Goal: Task Accomplishment & Management: Use online tool/utility

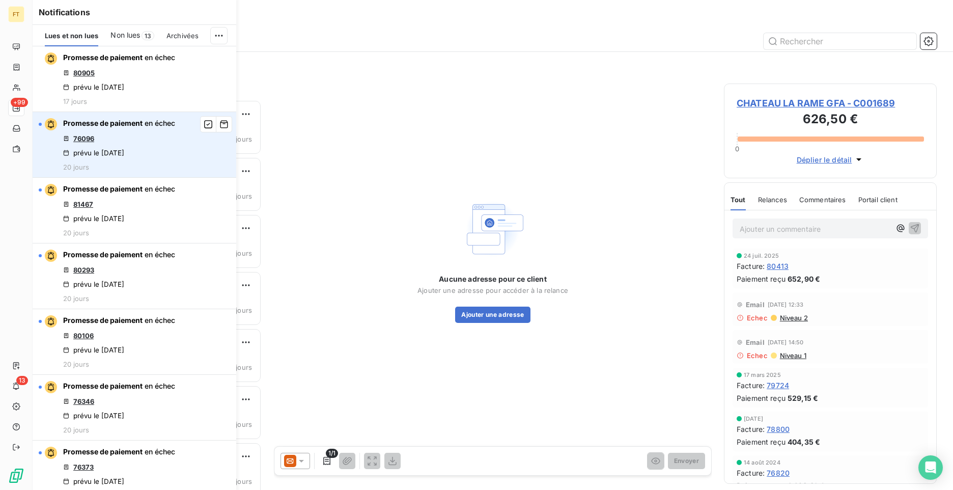
scroll to position [382, 205]
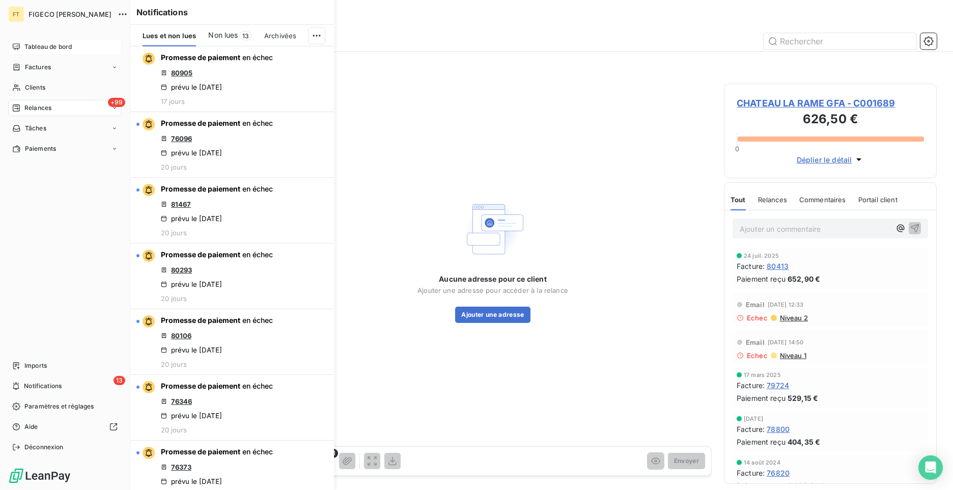
click at [46, 46] on span "Tableau de bord" at bounding box center [47, 46] width 47 height 9
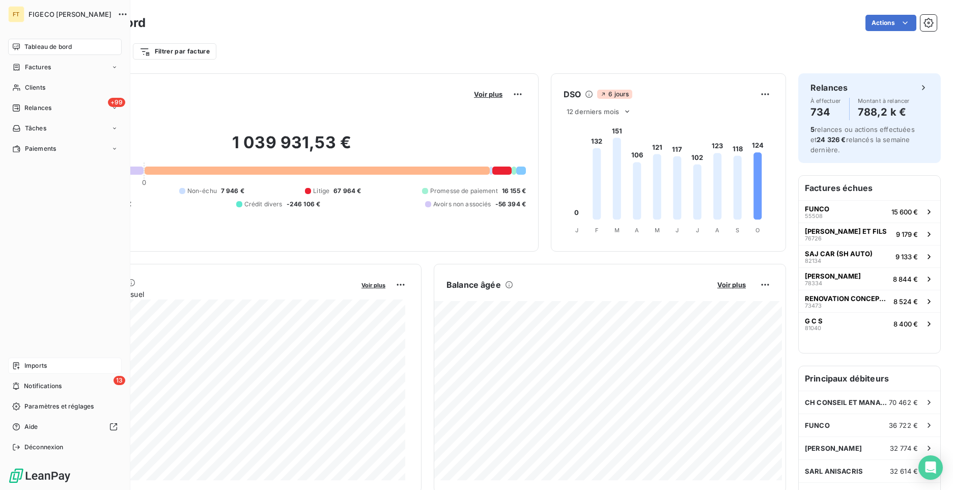
click at [39, 365] on span "Imports" at bounding box center [35, 365] width 22 height 9
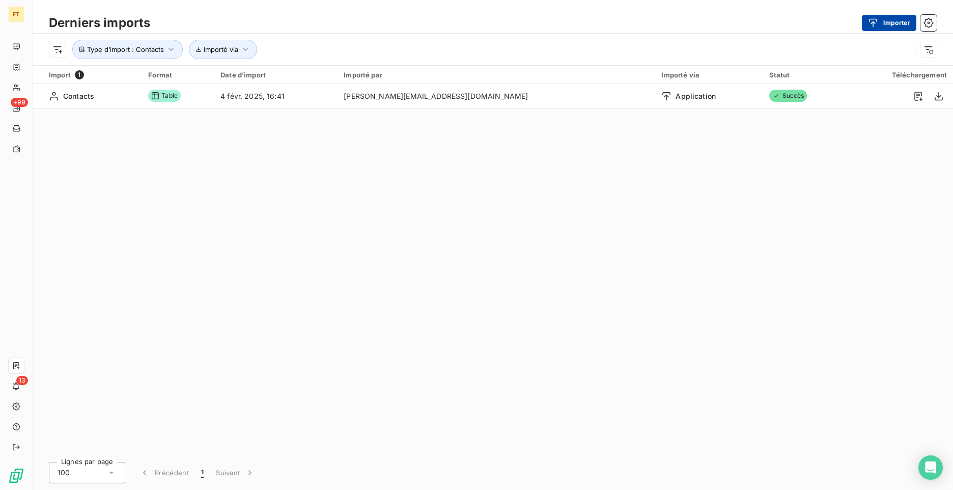
click at [894, 23] on button "Importer" at bounding box center [889, 23] width 54 height 16
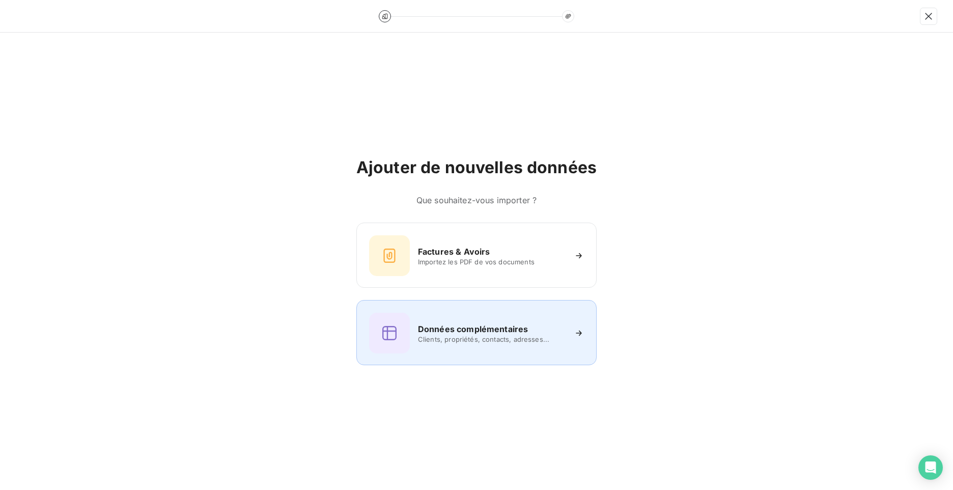
click at [494, 347] on div "Données complémentaires Clients, propriétés, contacts, adresses..." at bounding box center [476, 333] width 215 height 41
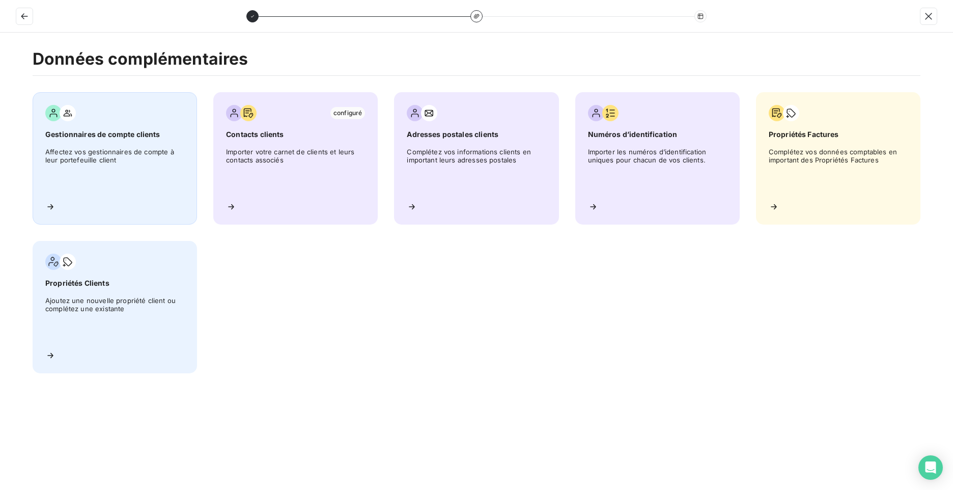
click at [52, 208] on icon at bounding box center [50, 206] width 6 height 5
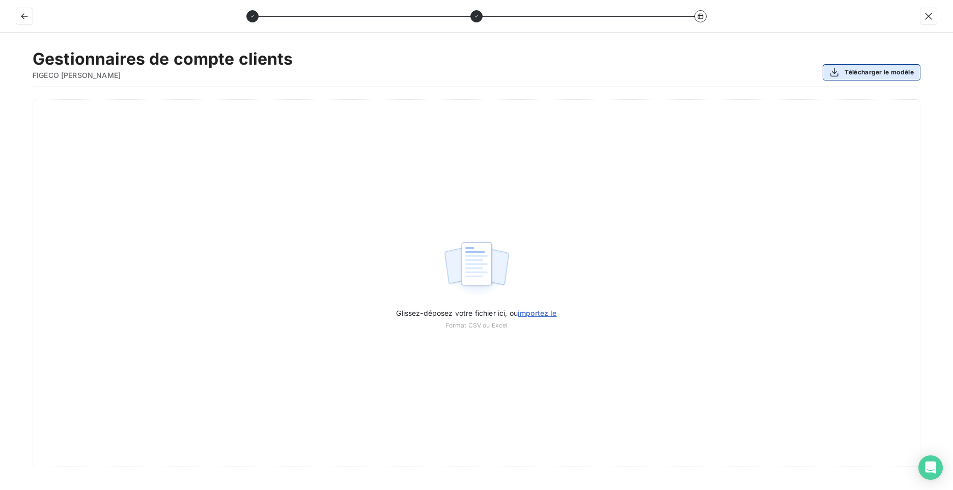
click at [881, 72] on button "Télécharger le modèle" at bounding box center [872, 72] width 98 height 16
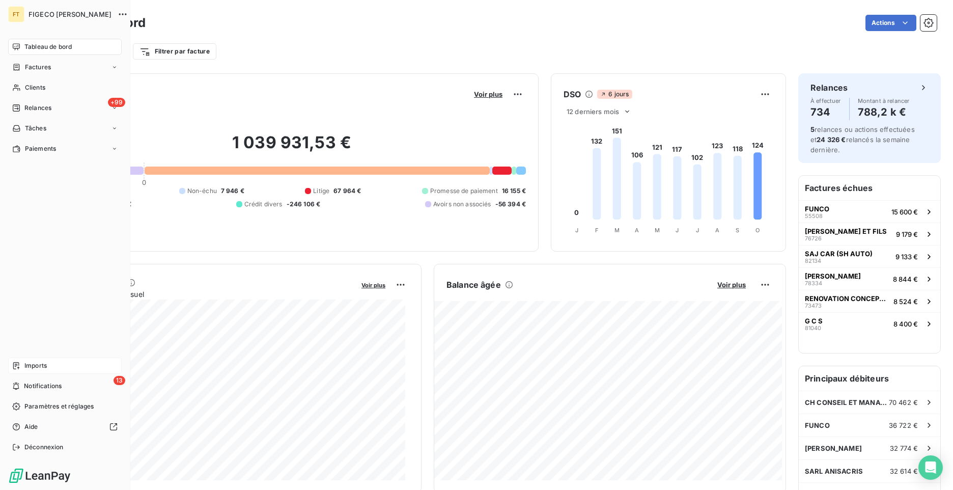
click at [47, 365] on span "Imports" at bounding box center [35, 365] width 22 height 9
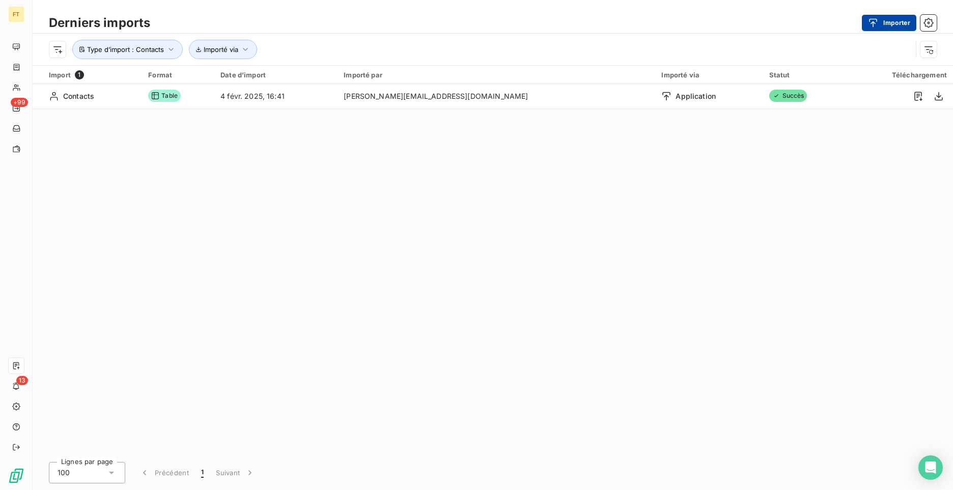
click at [890, 29] on button "Importer" at bounding box center [889, 23] width 54 height 16
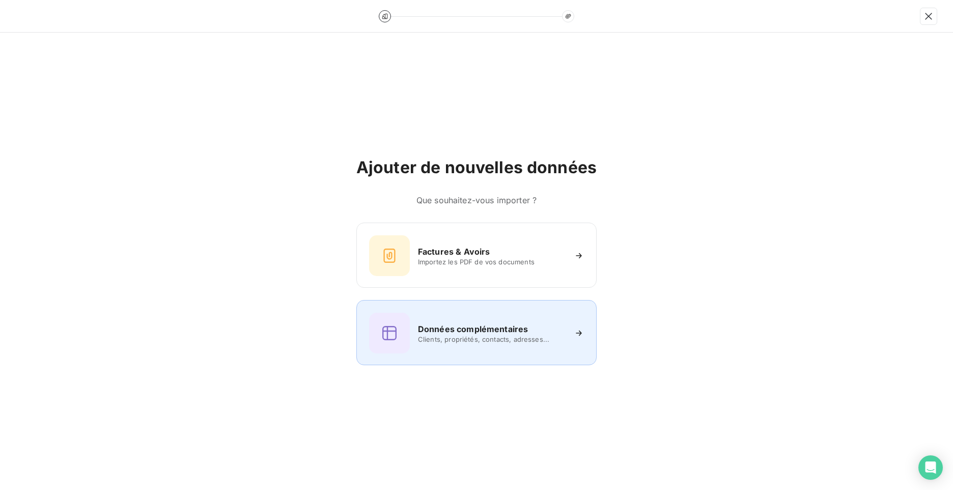
click at [467, 345] on div "Données complémentaires Clients, propriétés, contacts, adresses..." at bounding box center [476, 333] width 215 height 41
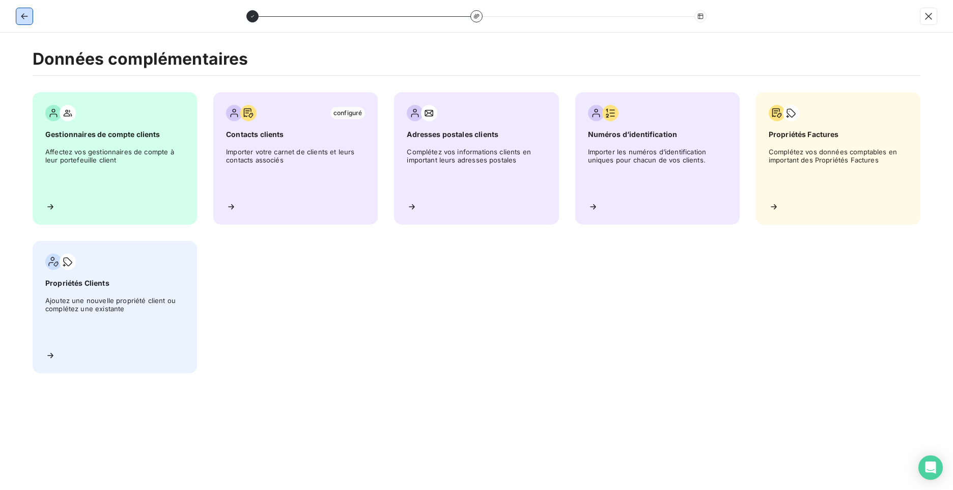
drag, startPoint x: 24, startPoint y: 12, endPoint x: 31, endPoint y: 20, distance: 10.5
click at [25, 13] on icon "button" at bounding box center [24, 16] width 10 height 10
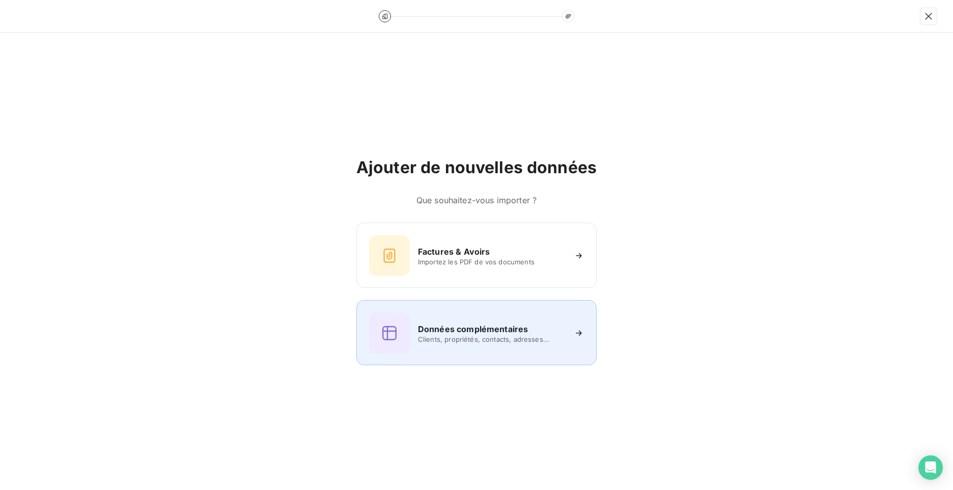
click at [464, 348] on div "Données complémentaires Clients, propriétés, contacts, adresses..." at bounding box center [476, 333] width 215 height 41
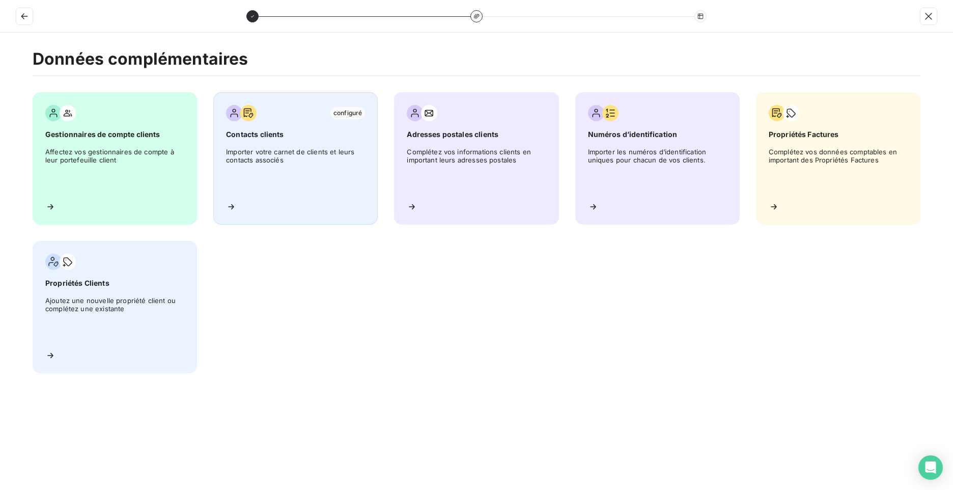
click at [224, 205] on div "configuré Contacts clients Importer votre carnet de clients et leurs contacts a…" at bounding box center [295, 158] width 164 height 132
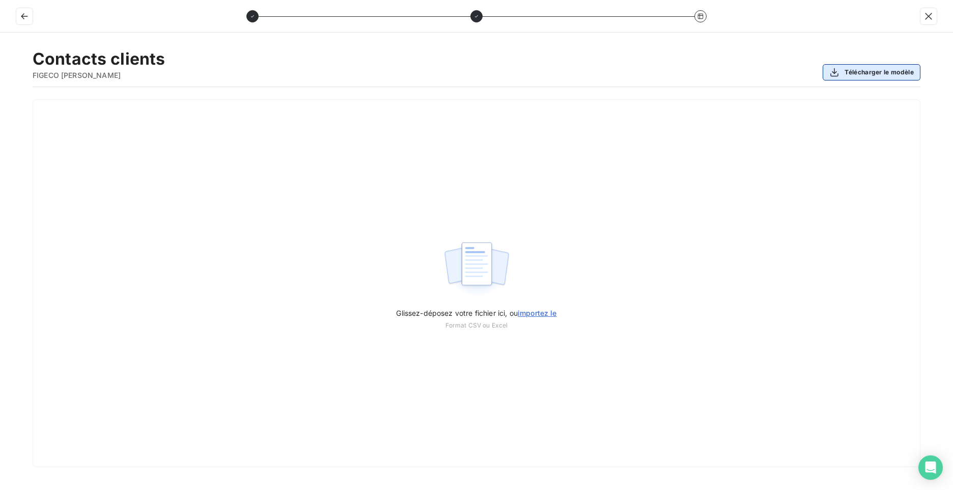
click at [869, 71] on button "Télécharger le modèle" at bounding box center [872, 72] width 98 height 16
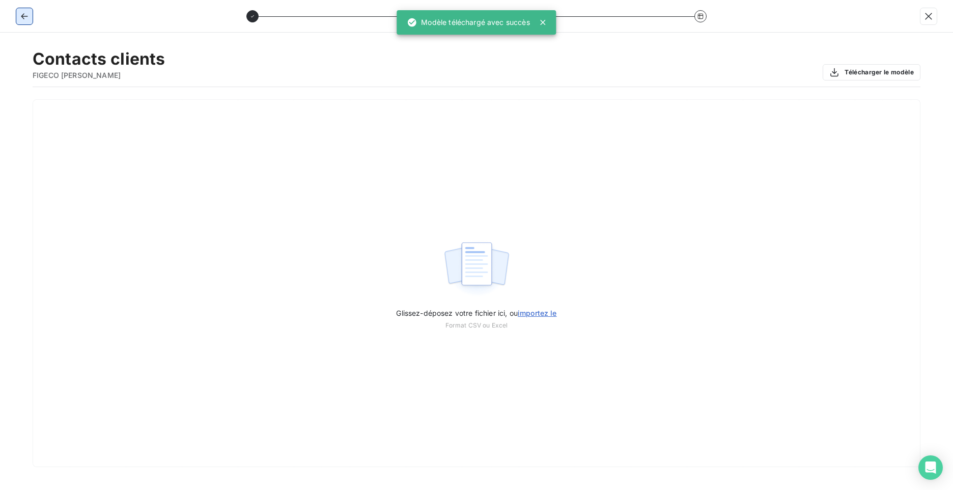
click at [27, 19] on icon "button" at bounding box center [24, 16] width 10 height 10
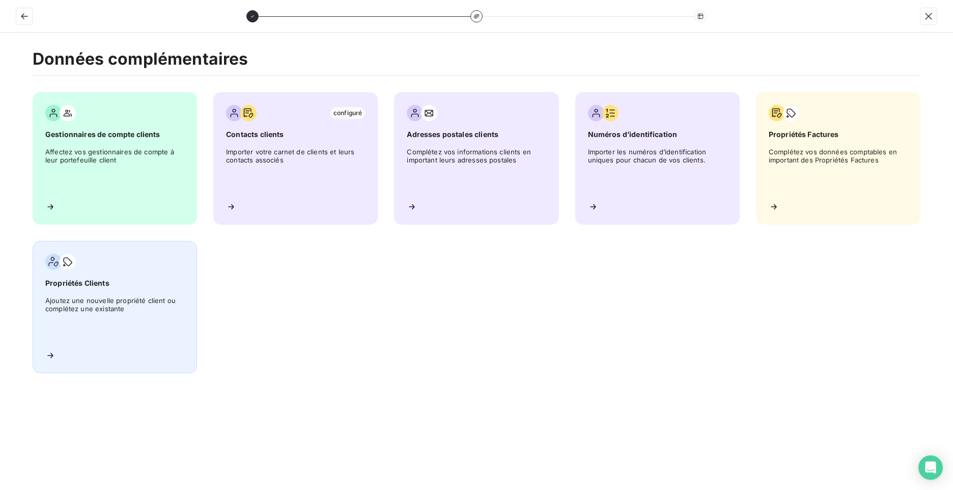
click at [128, 313] on span "Ajoutez une nouvelle propriété client ou complétez une existante" at bounding box center [114, 319] width 139 height 46
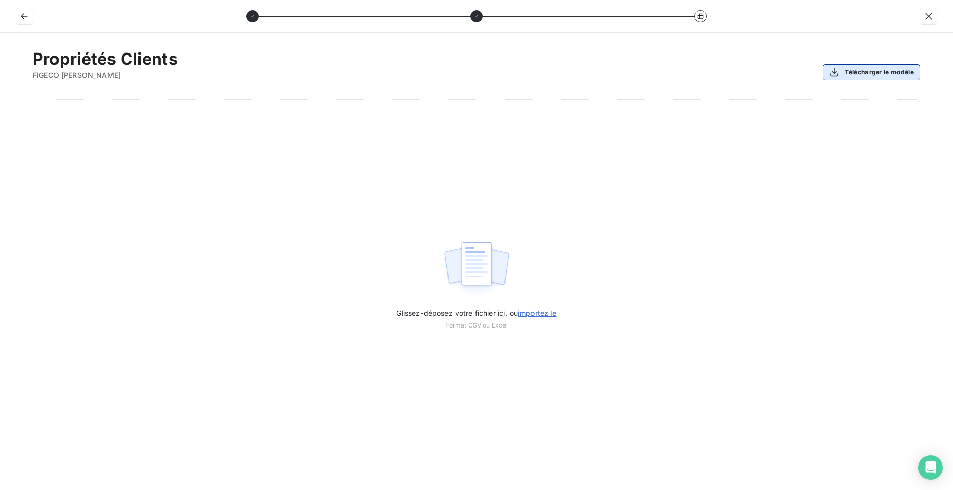
click at [858, 75] on button "Télécharger le modèle" at bounding box center [872, 72] width 98 height 16
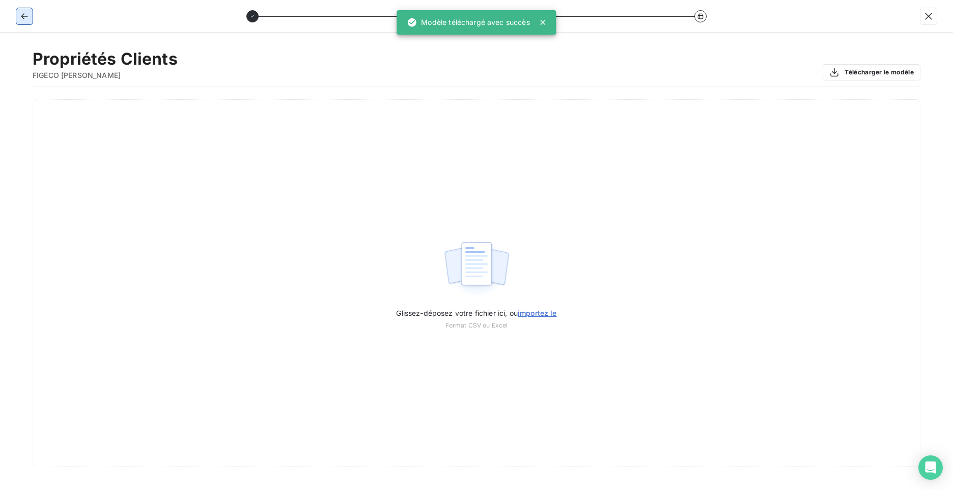
click at [22, 18] on icon "button" at bounding box center [24, 16] width 10 height 10
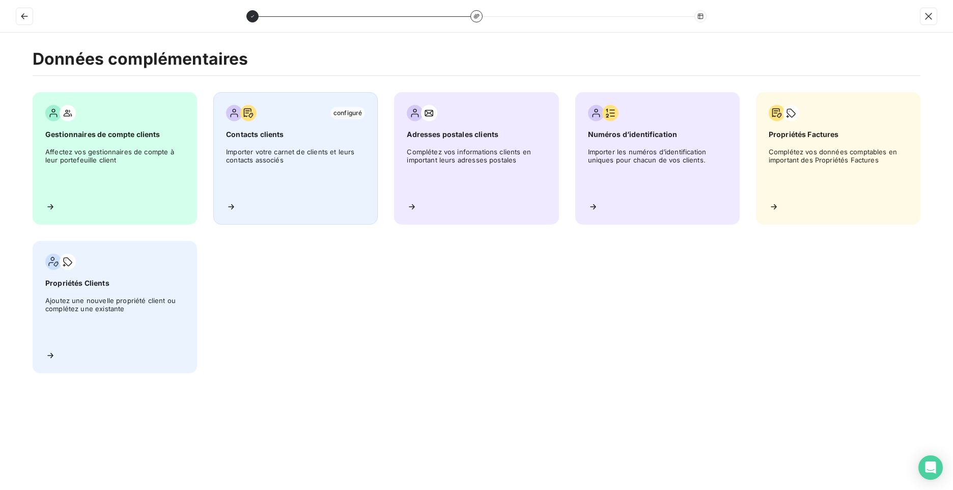
click at [321, 161] on span "Importer votre carnet de clients et leurs contacts associés" at bounding box center [295, 171] width 139 height 46
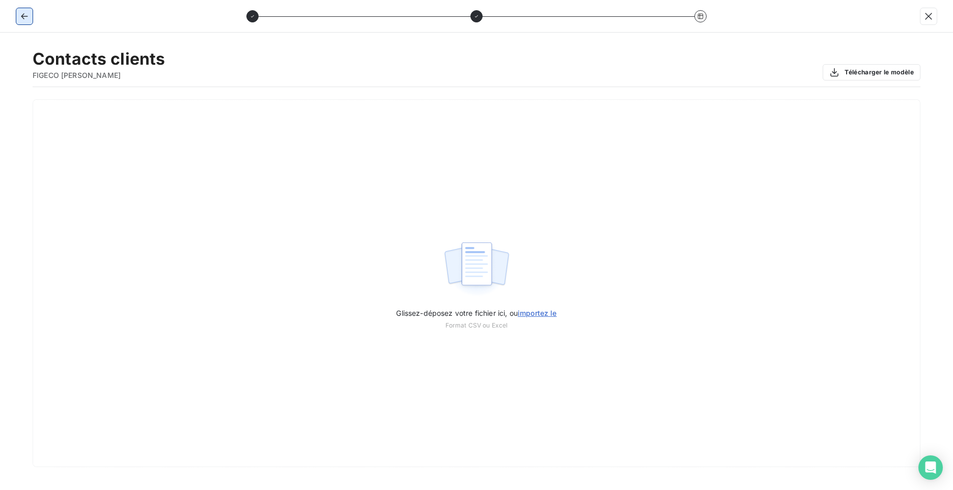
click at [29, 19] on icon "button" at bounding box center [24, 16] width 10 height 10
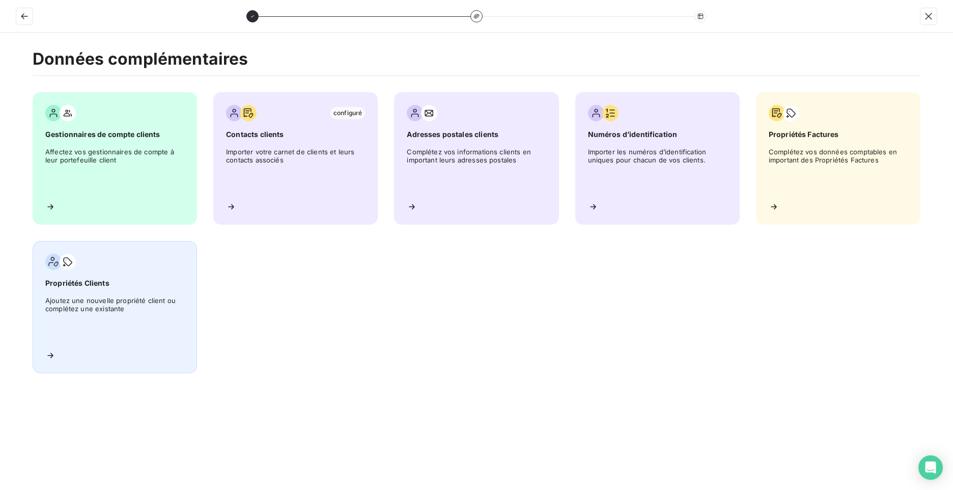
click at [60, 315] on span "Ajoutez une nouvelle propriété client ou complétez une existante" at bounding box center [114, 319] width 139 height 46
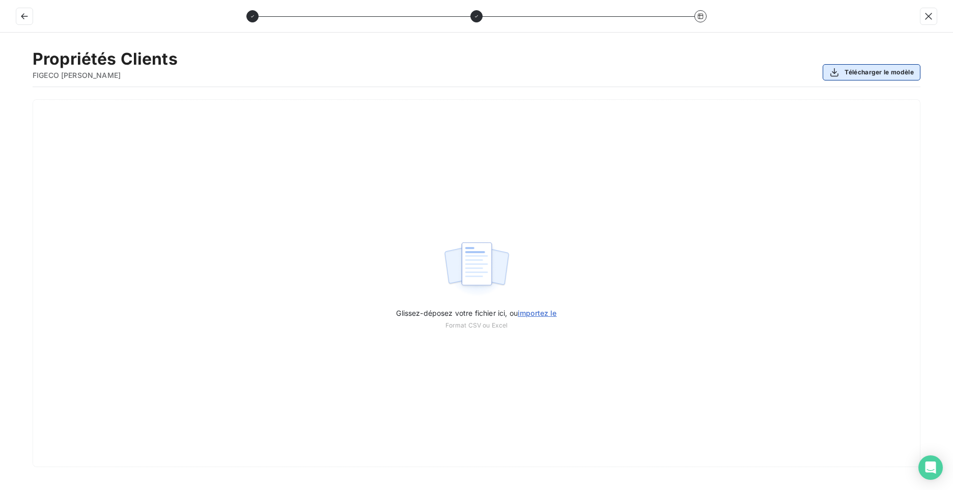
click at [857, 75] on button "Télécharger le modèle" at bounding box center [872, 72] width 98 height 16
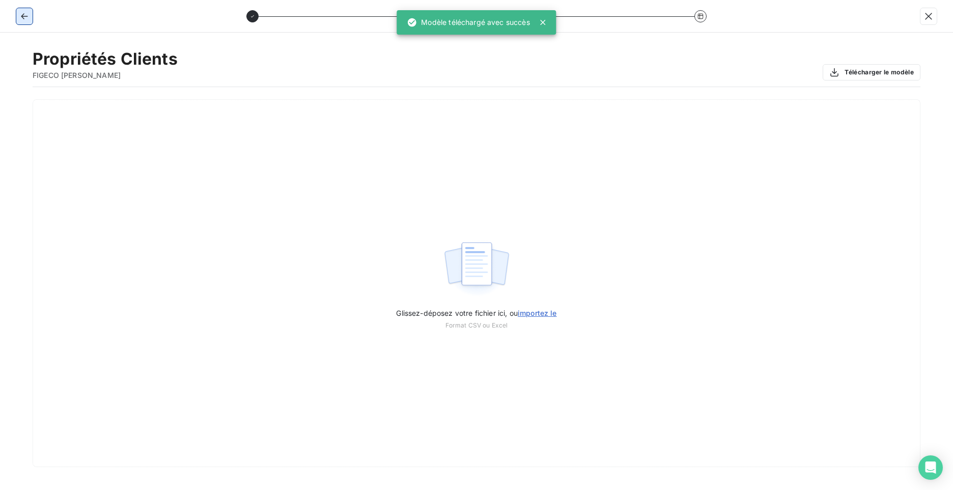
click at [22, 20] on icon "button" at bounding box center [24, 16] width 10 height 10
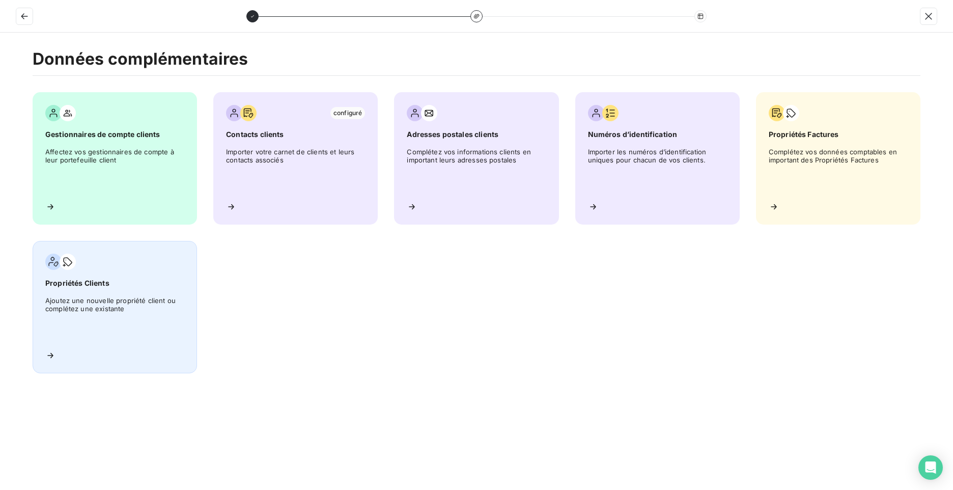
click at [126, 308] on span "Ajoutez une nouvelle propriété client ou complétez une existante" at bounding box center [114, 319] width 139 height 46
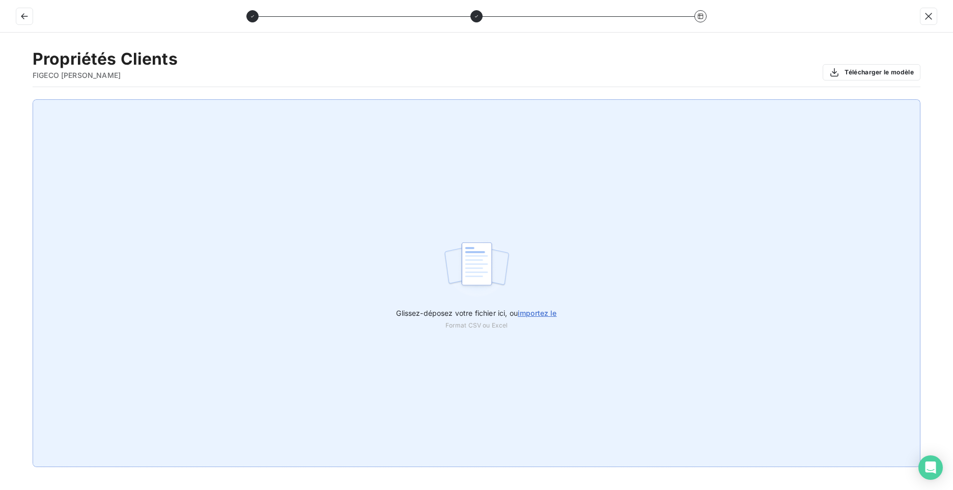
drag, startPoint x: 401, startPoint y: 424, endPoint x: 344, endPoint y: 430, distance: 57.8
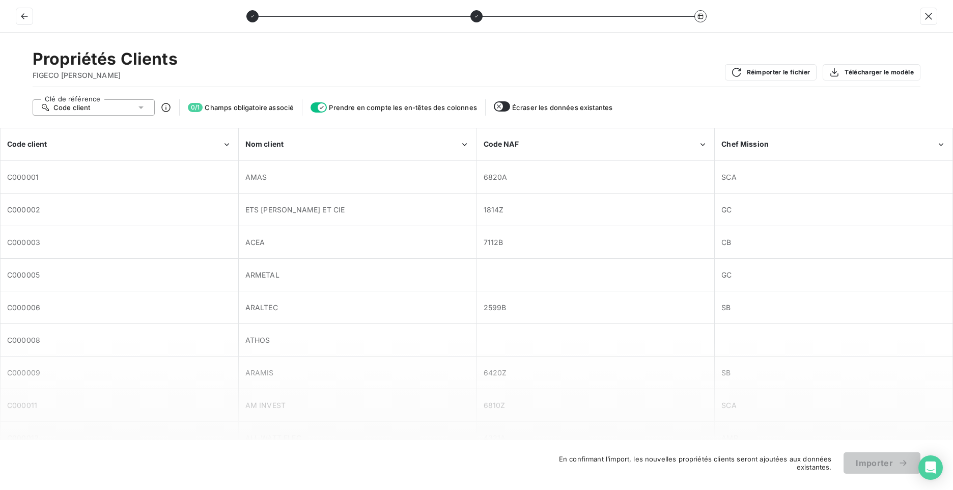
click at [92, 103] on div "Code client" at bounding box center [94, 107] width 122 height 16
click at [96, 103] on div "Code client" at bounding box center [94, 107] width 122 height 16
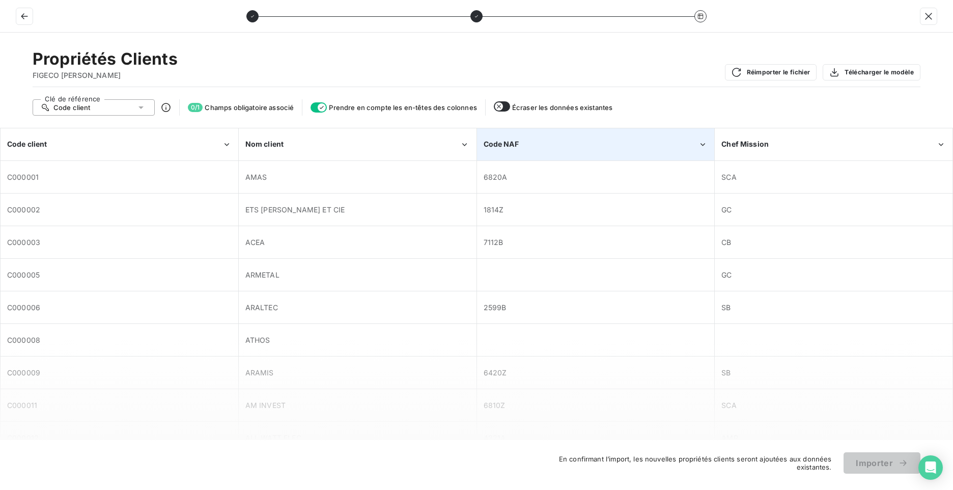
click at [522, 138] on div "Code NAF" at bounding box center [596, 144] width 237 height 31
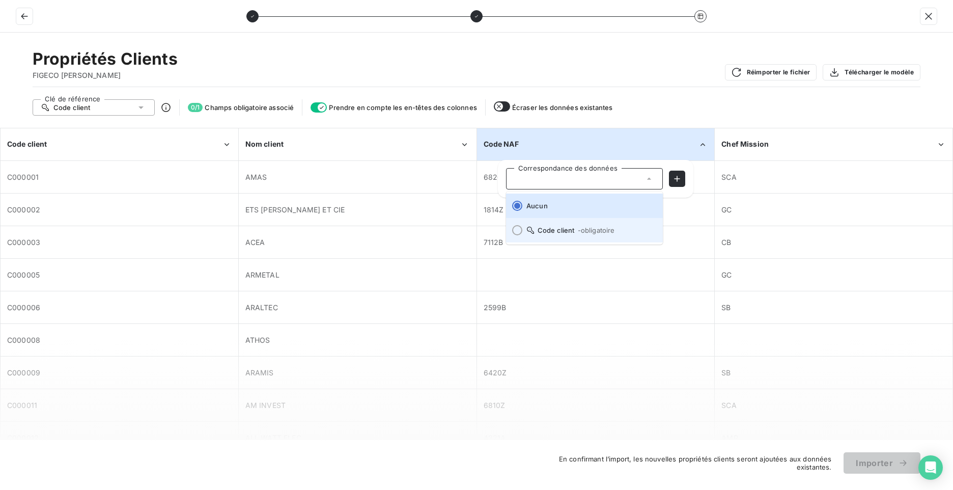
click at [541, 231] on span "Code client - obligatoire" at bounding box center [590, 230] width 128 height 8
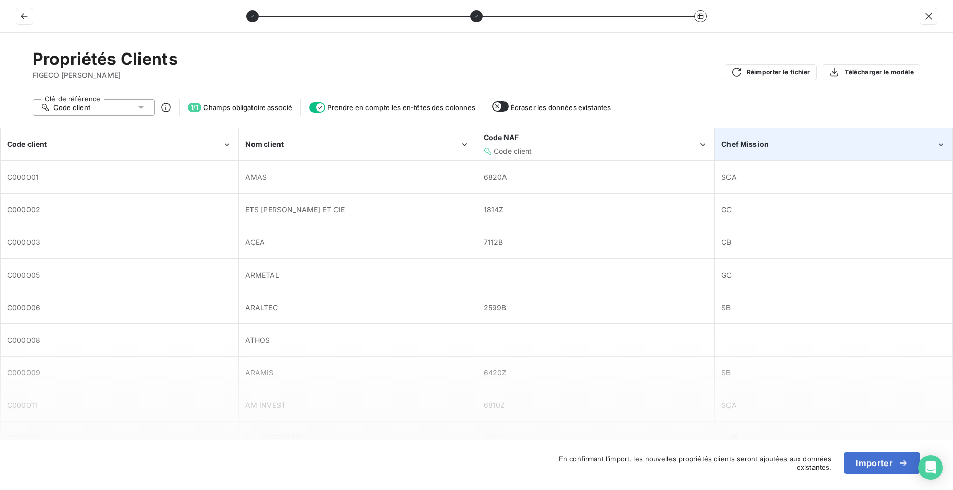
click at [798, 144] on div "Chef Mission" at bounding box center [829, 144] width 215 height 10
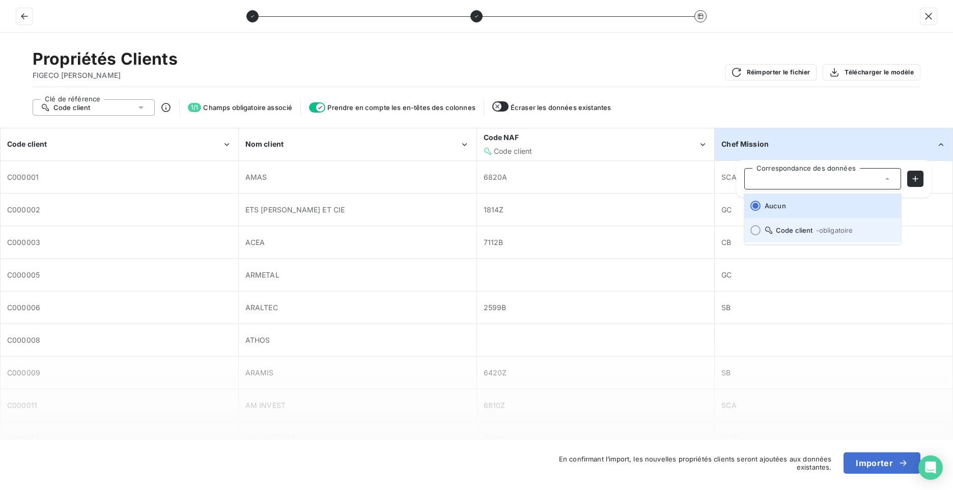
click at [791, 236] on li "Code client - obligatoire" at bounding box center [822, 230] width 157 height 24
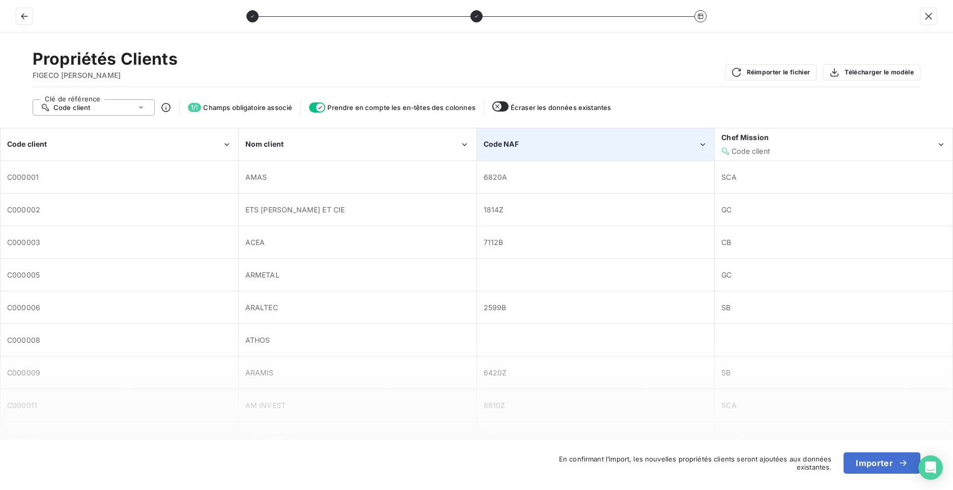
click at [555, 142] on div "Code NAF" at bounding box center [591, 144] width 215 height 10
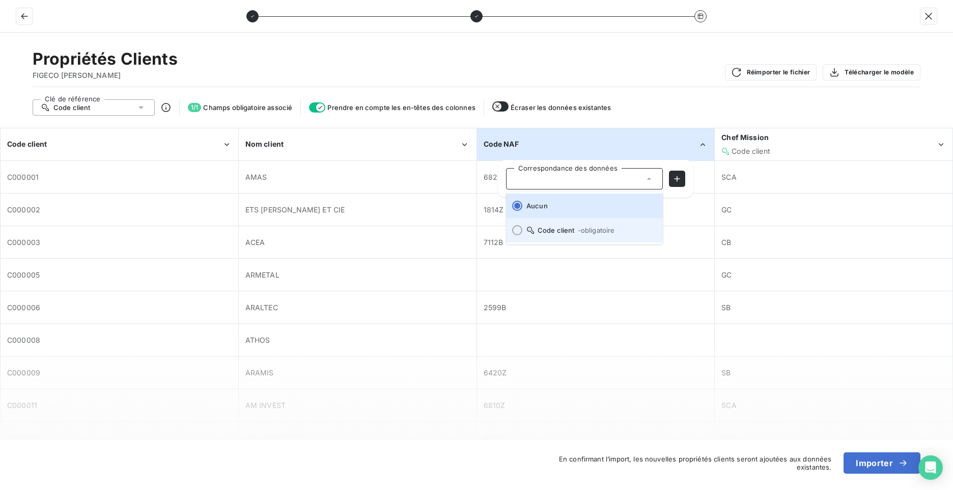
click at [531, 234] on li "Code client - obligatoire" at bounding box center [584, 230] width 157 height 24
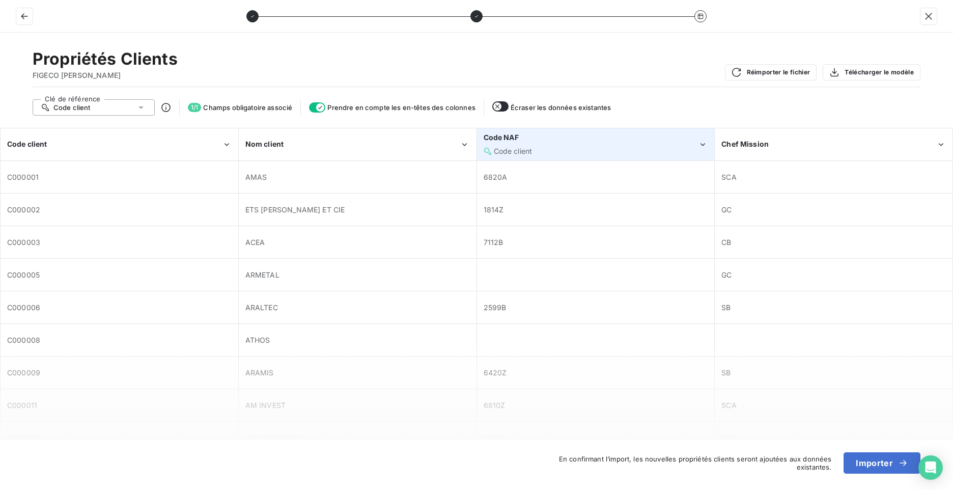
click at [501, 152] on span "Code client" at bounding box center [513, 151] width 39 height 9
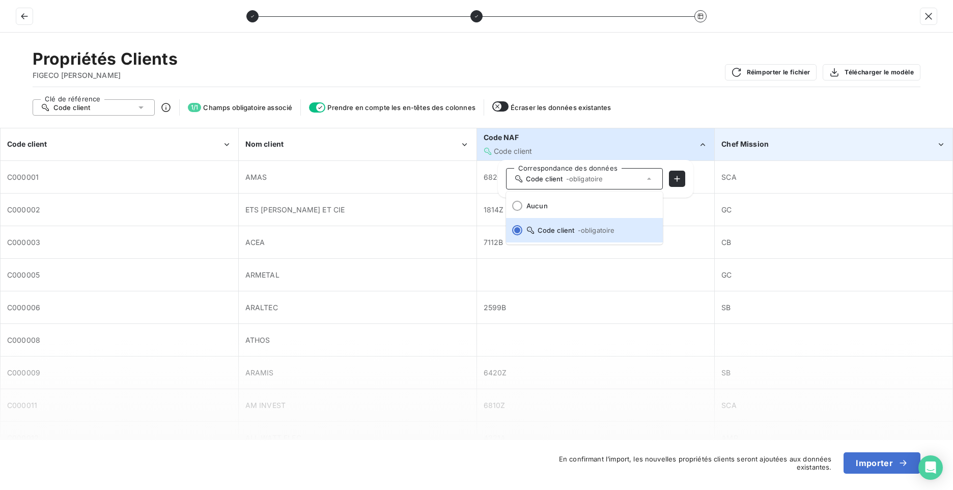
click at [760, 137] on div "Chef Mission" at bounding box center [833, 144] width 237 height 31
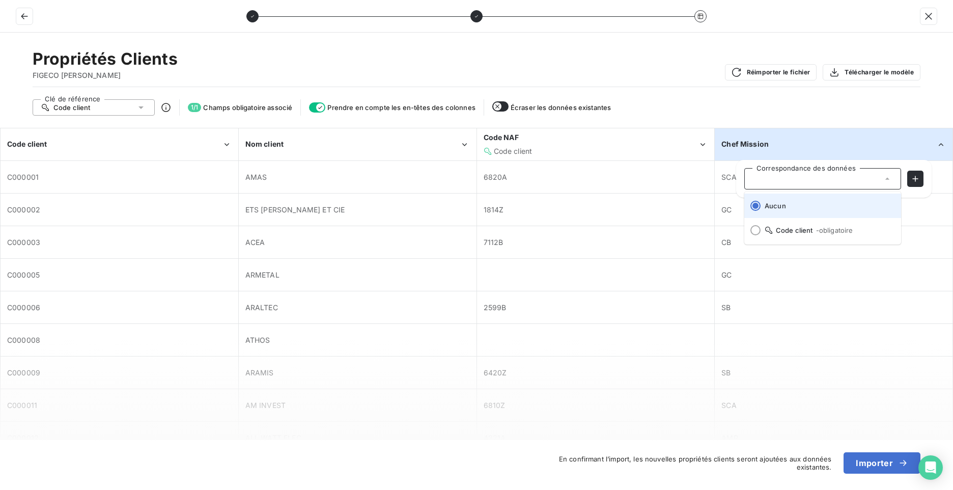
click at [765, 206] on span "Aucun" at bounding box center [829, 206] width 128 height 8
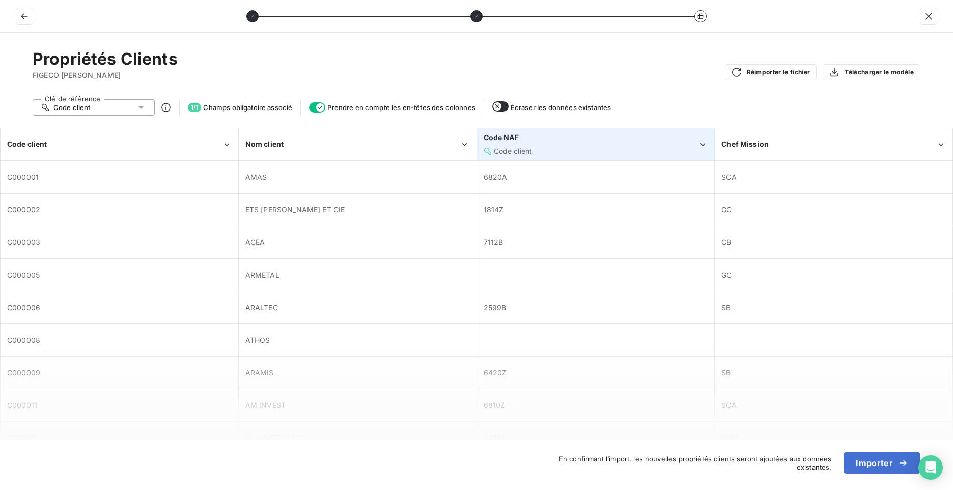
click at [508, 136] on span "Code NAF" at bounding box center [501, 137] width 35 height 9
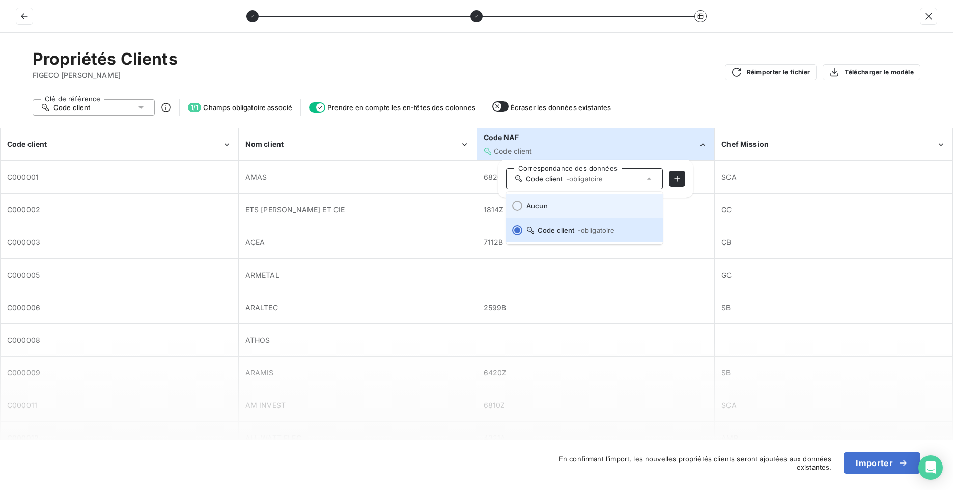
click at [531, 212] on li "Aucun" at bounding box center [584, 205] width 157 height 24
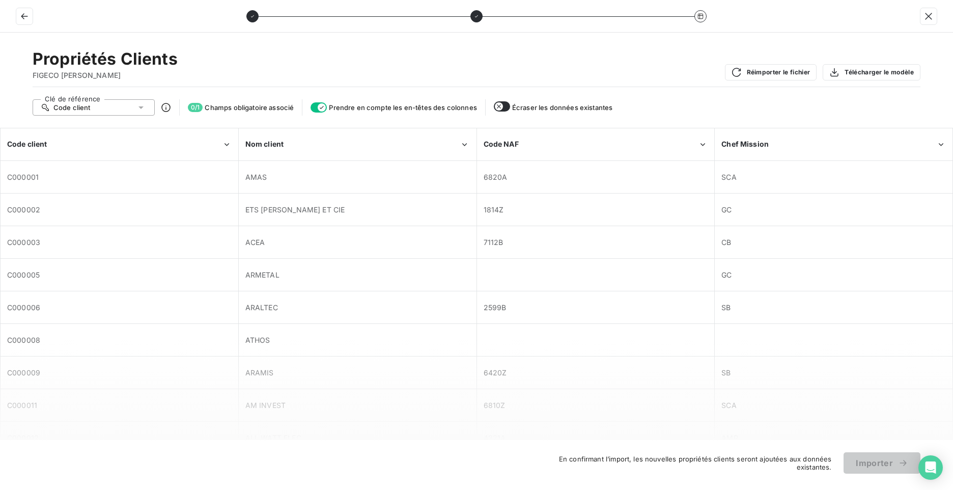
click at [140, 105] on icon at bounding box center [141, 107] width 10 height 10
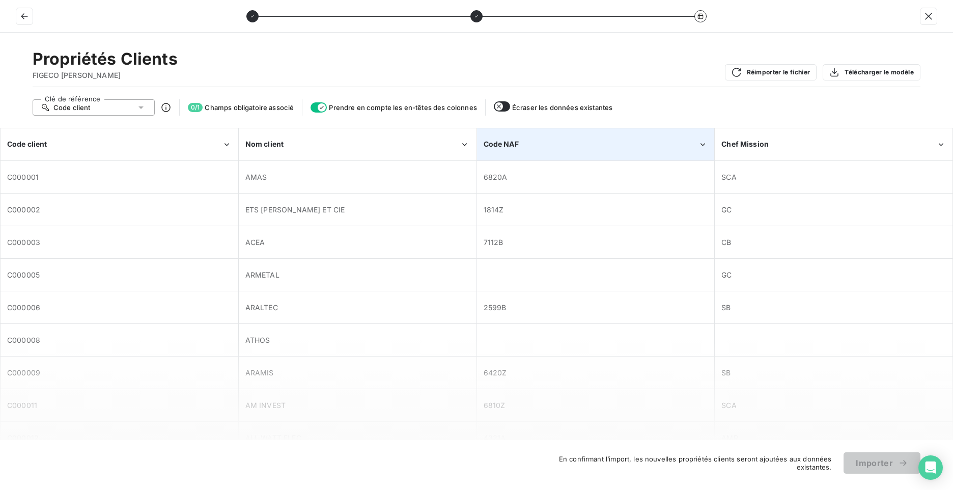
click at [506, 141] on span "Code NAF" at bounding box center [501, 144] width 35 height 9
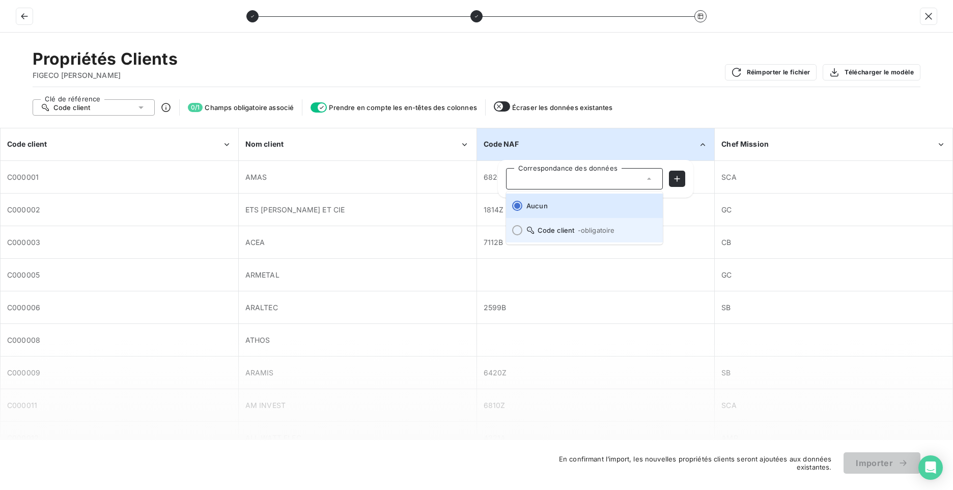
click at [576, 230] on span "Code client - obligatoire" at bounding box center [590, 230] width 128 height 8
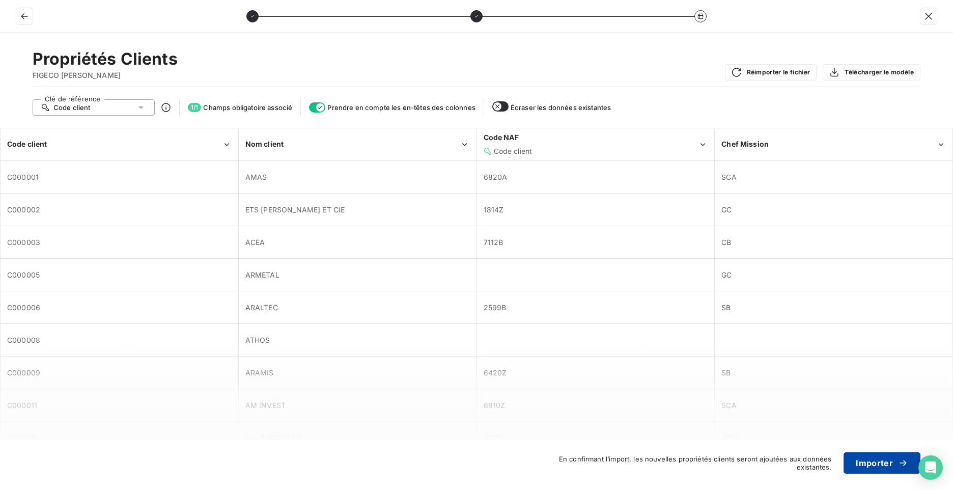
click at [890, 468] on button "Importer" at bounding box center [882, 462] width 77 height 21
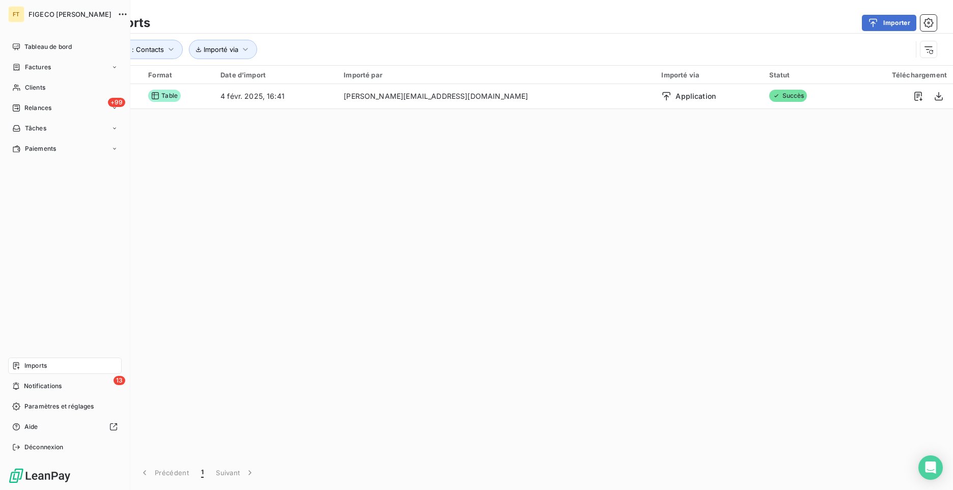
click at [25, 364] on span "Imports" at bounding box center [35, 365] width 22 height 9
click at [34, 390] on span "Notifications" at bounding box center [43, 385] width 38 height 9
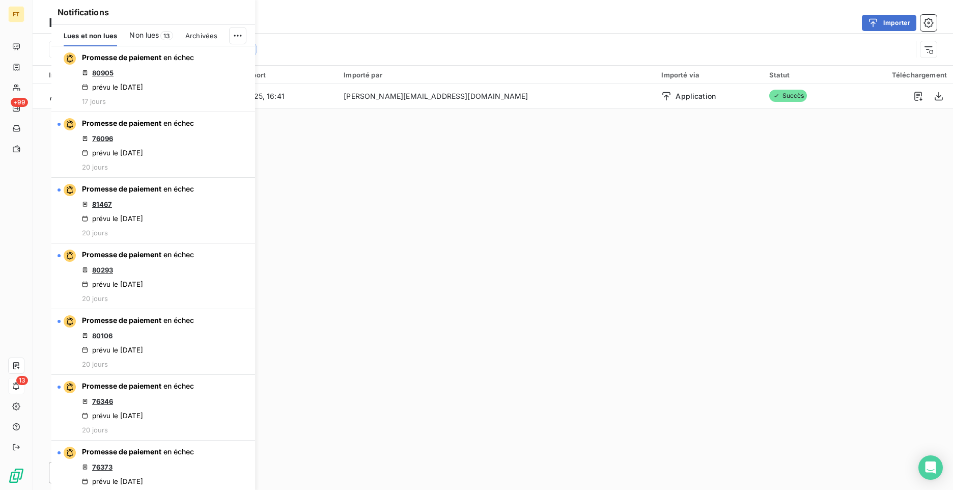
click at [632, 228] on div "Import 1 Format Date d’import Importé par Importé via Statut Téléchargement Con…" at bounding box center [493, 261] width 921 height 390
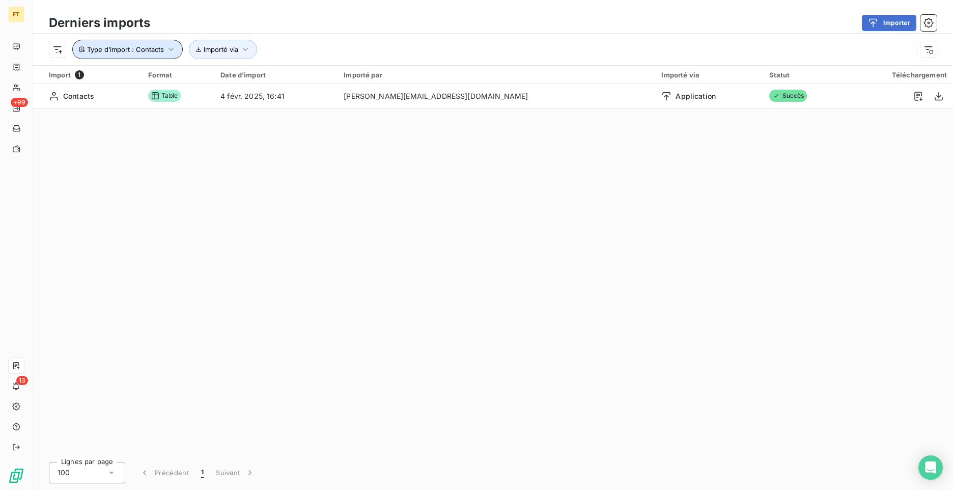
click at [170, 49] on icon "button" at bounding box center [171, 49] width 5 height 3
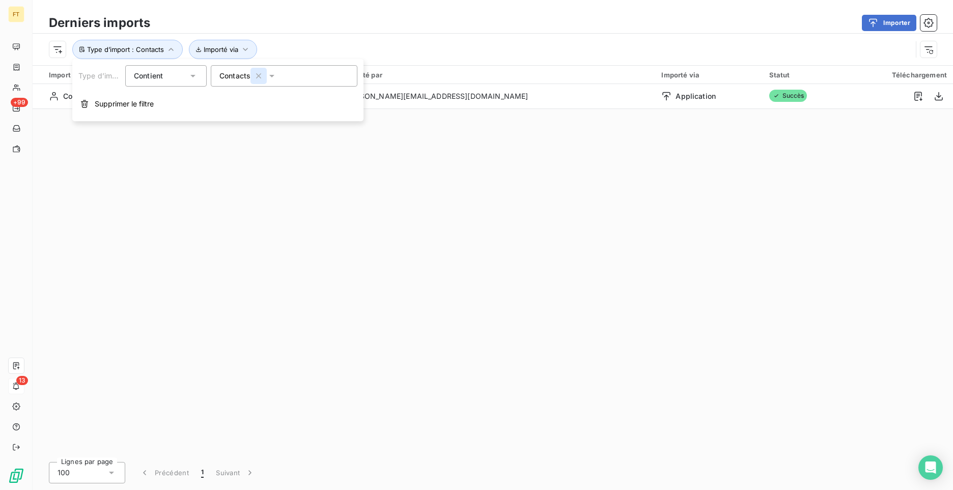
click at [251, 80] on button "button" at bounding box center [259, 76] width 16 height 16
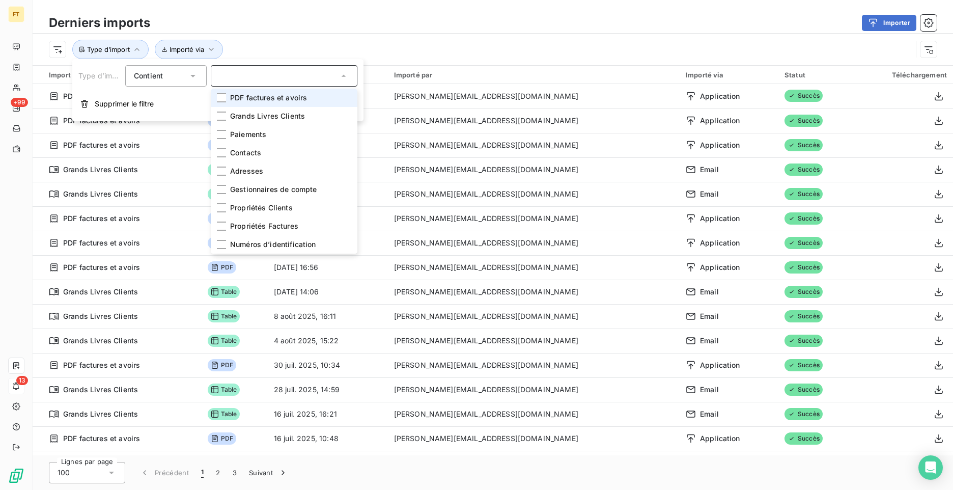
click at [342, 45] on div "Type d’import Importé via" at bounding box center [480, 49] width 863 height 19
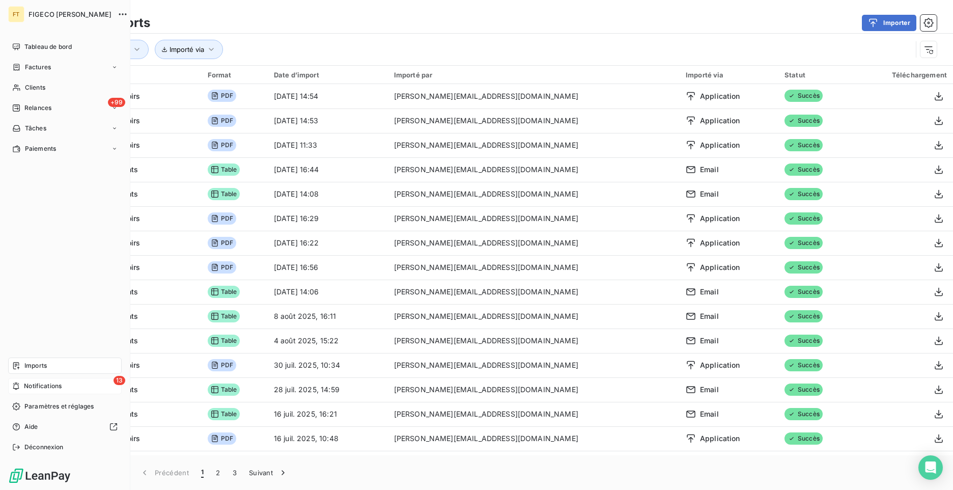
click at [43, 365] on span "Imports" at bounding box center [35, 365] width 22 height 9
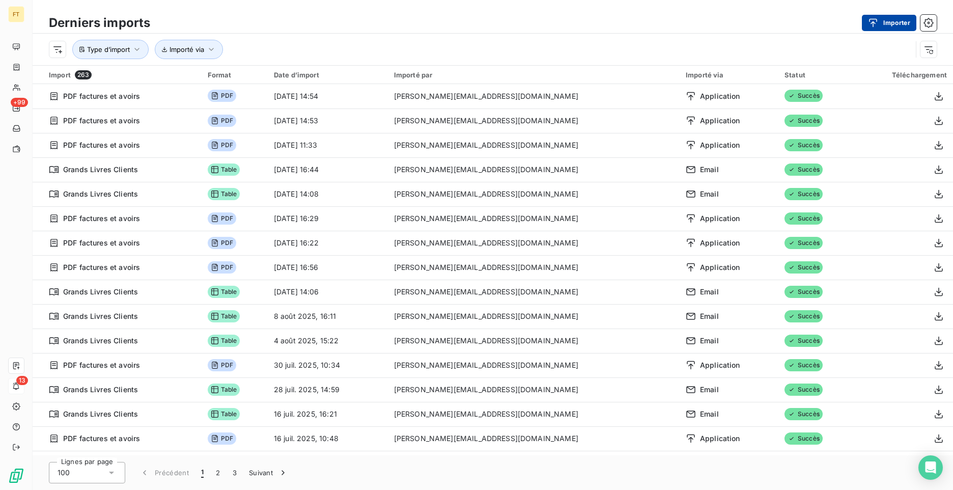
click at [897, 28] on button "Importer" at bounding box center [889, 23] width 54 height 16
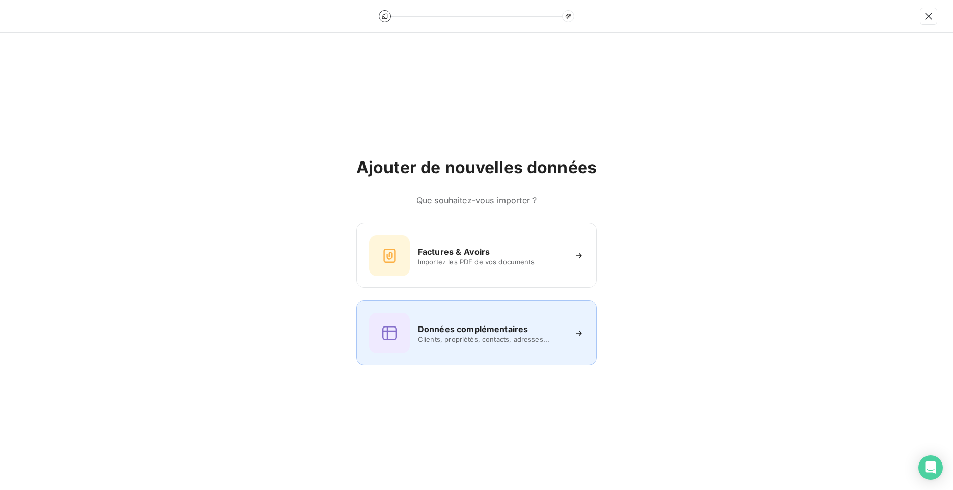
click at [488, 334] on h6 "Données complémentaires" at bounding box center [473, 329] width 110 height 12
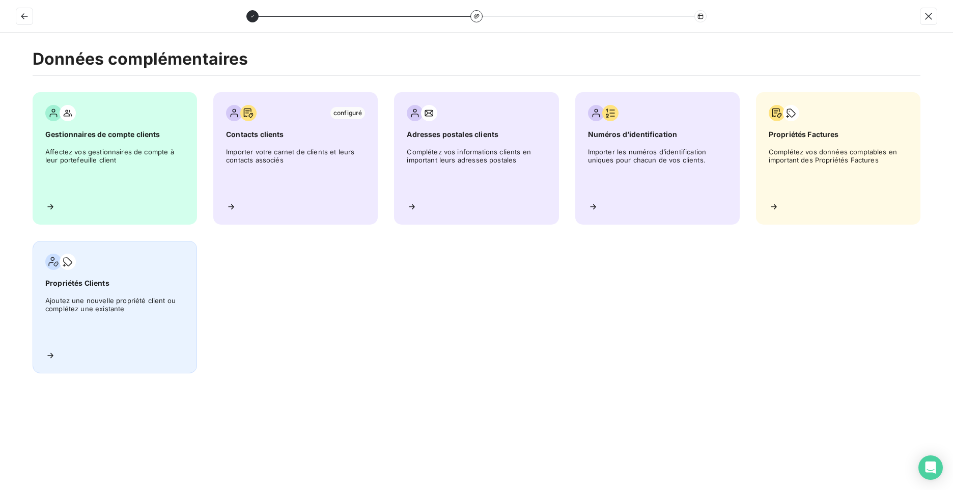
click at [137, 291] on div "Propriétés Clients Ajoutez une nouvelle propriété client ou complétez une exist…" at bounding box center [115, 307] width 164 height 132
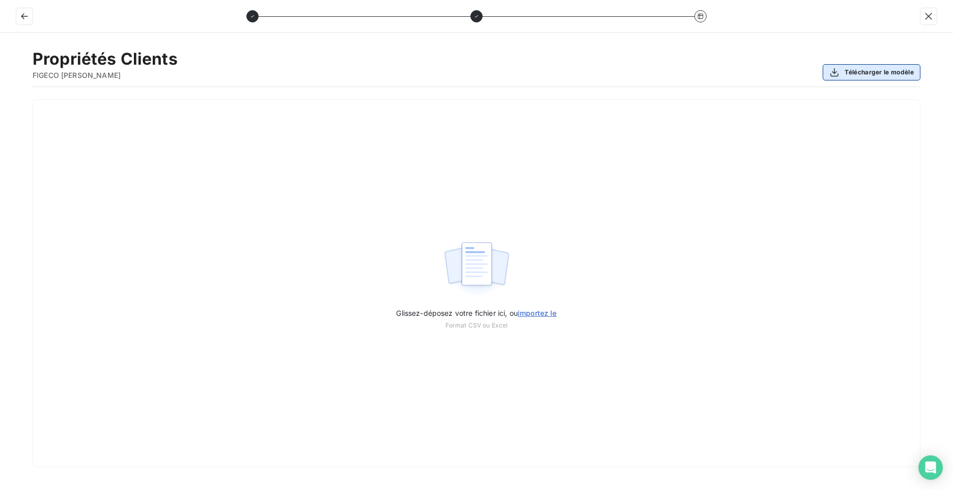
click at [873, 71] on button "Télécharger le modèle" at bounding box center [872, 72] width 98 height 16
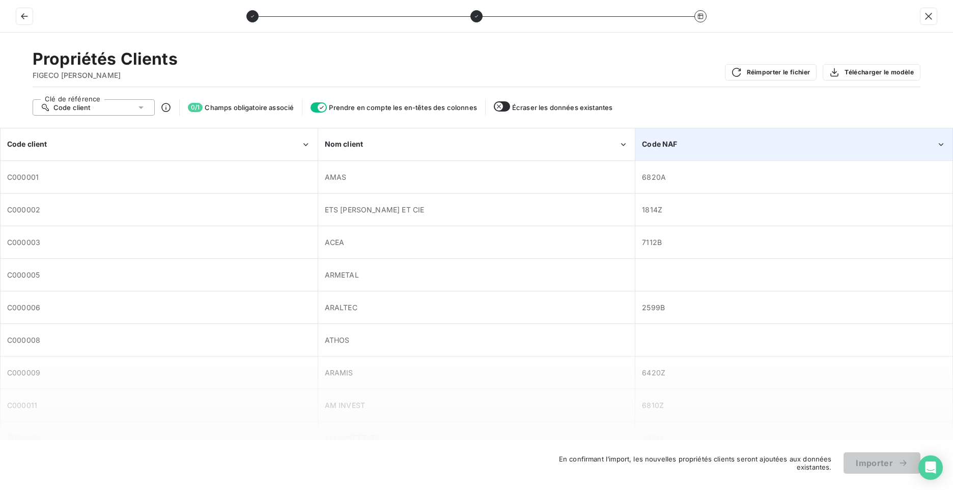
click at [673, 146] on span "Code NAF" at bounding box center [659, 144] width 35 height 9
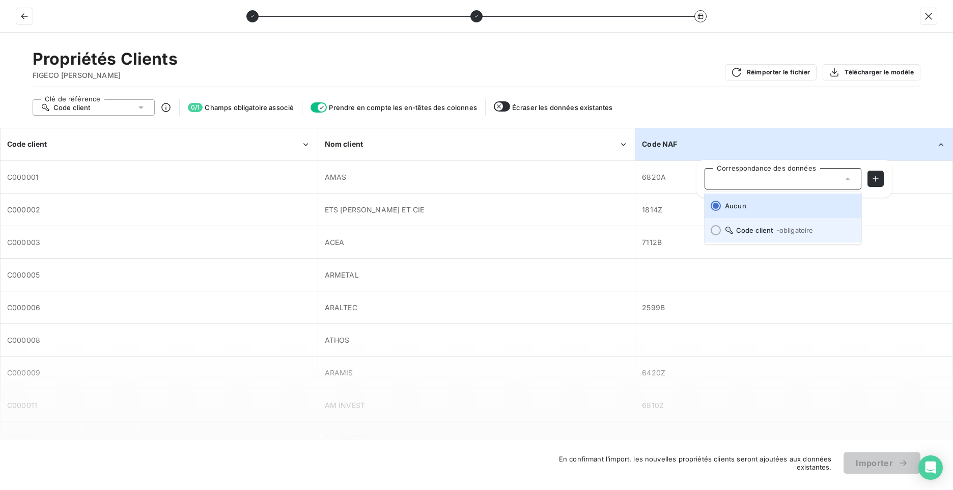
click at [751, 228] on span "Code client - obligatoire" at bounding box center [789, 230] width 128 height 8
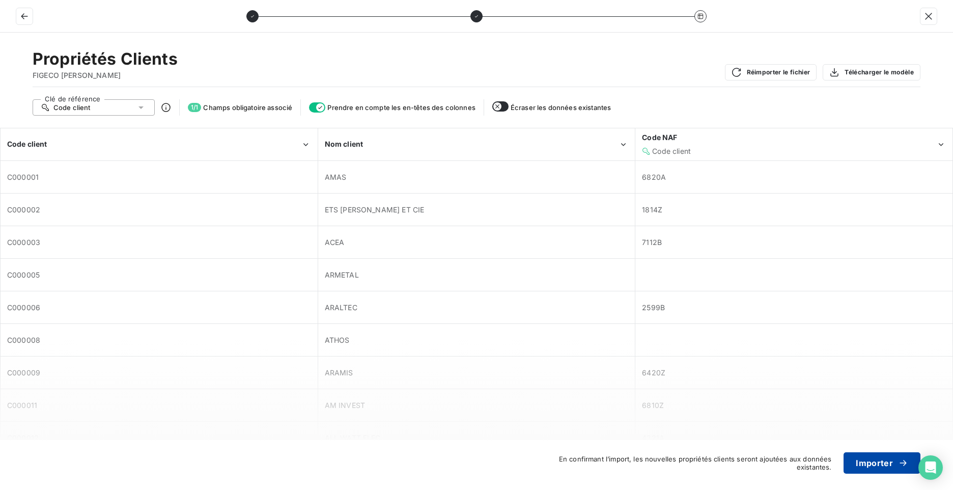
click at [883, 462] on button "Importer" at bounding box center [882, 462] width 77 height 21
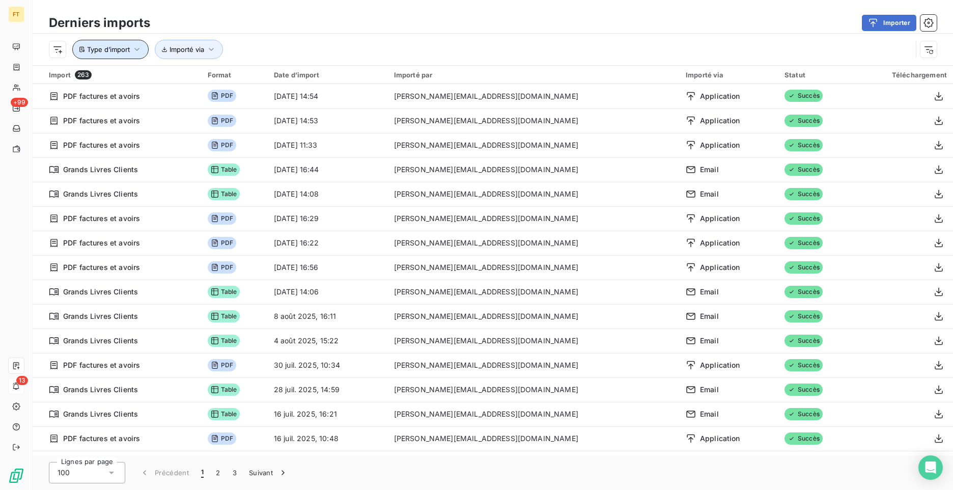
click at [126, 54] on button "Type d’import" at bounding box center [110, 49] width 76 height 19
click at [127, 54] on button "Type d’import" at bounding box center [110, 49] width 76 height 19
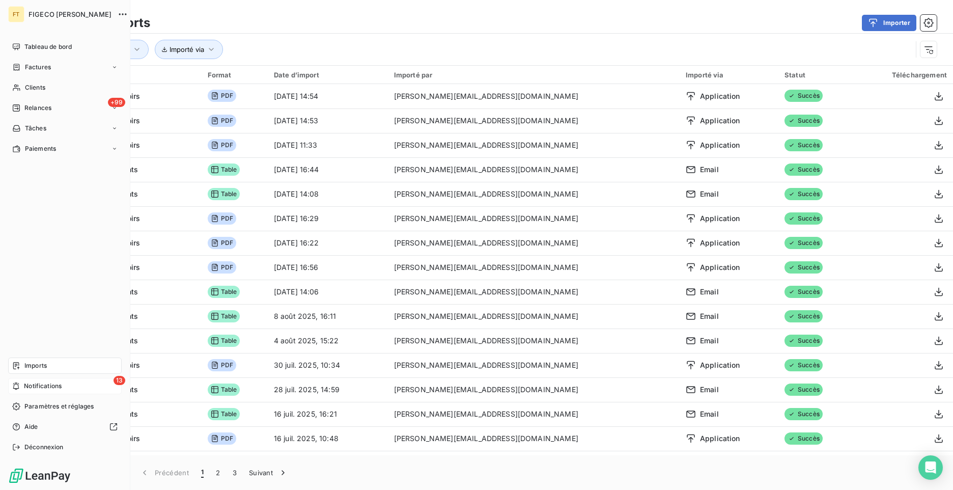
click at [16, 389] on icon at bounding box center [16, 386] width 6 height 8
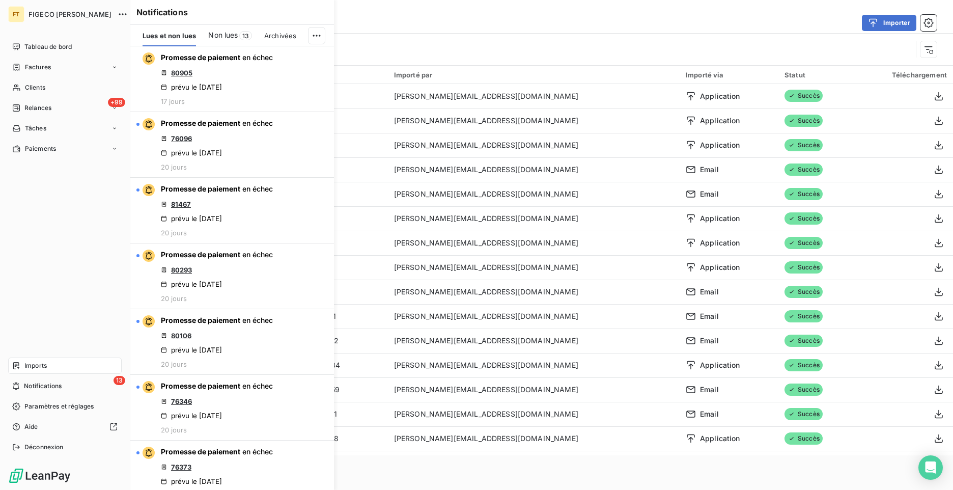
click at [47, 364] on div "Imports" at bounding box center [65, 365] width 114 height 16
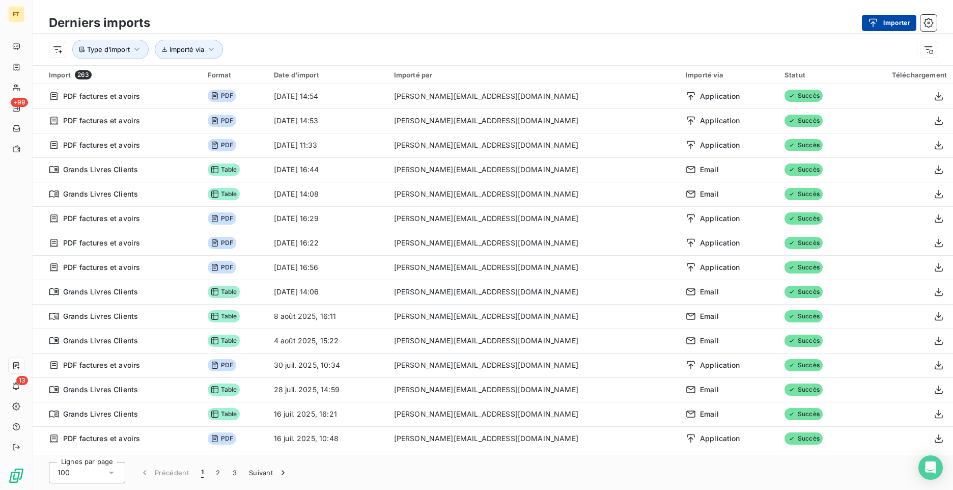
click at [896, 15] on button "Importer" at bounding box center [889, 23] width 54 height 16
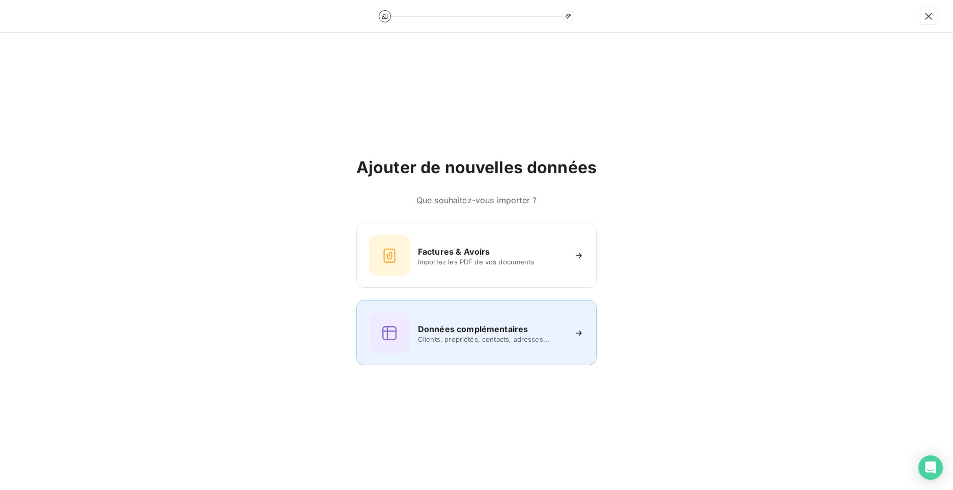
click at [492, 323] on h6 "Données complémentaires" at bounding box center [473, 329] width 110 height 12
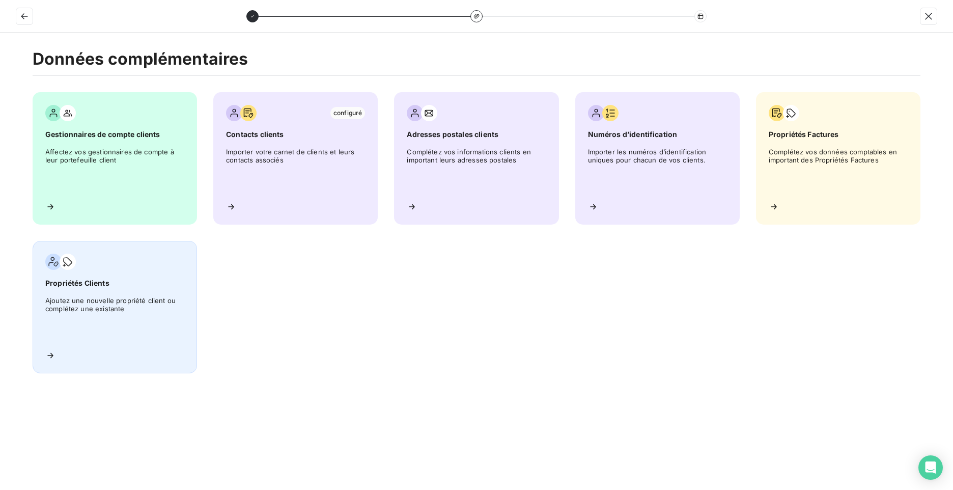
click at [47, 359] on icon at bounding box center [50, 355] width 10 height 10
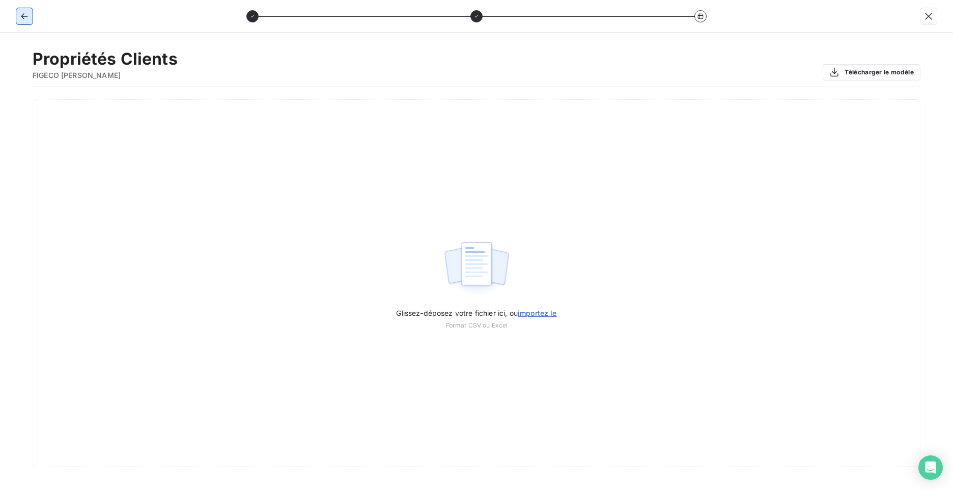
click at [20, 12] on icon "button" at bounding box center [24, 16] width 10 height 10
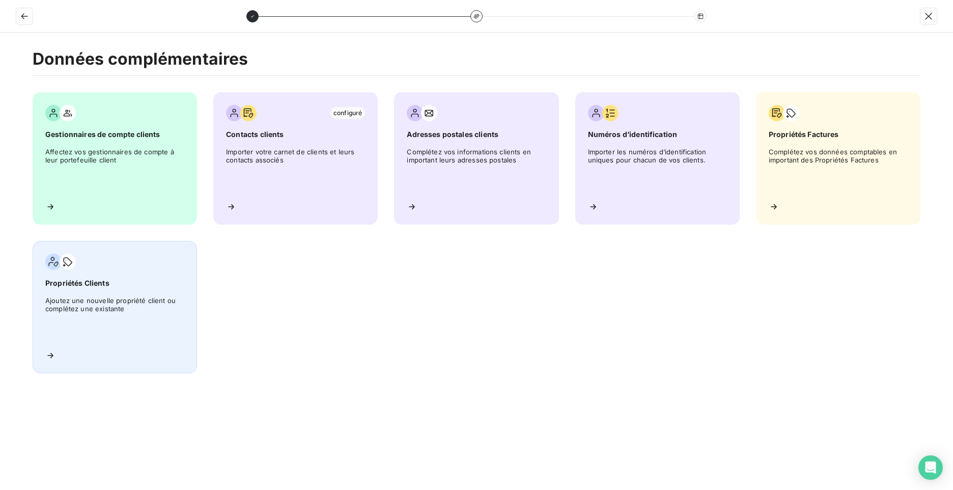
click at [58, 260] on icon at bounding box center [53, 262] width 10 height 10
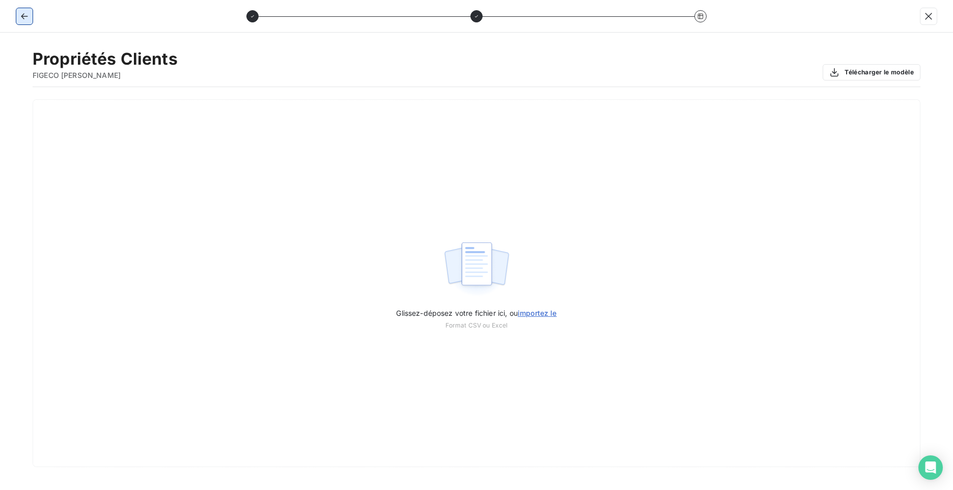
click at [24, 19] on icon "button" at bounding box center [24, 16] width 7 height 6
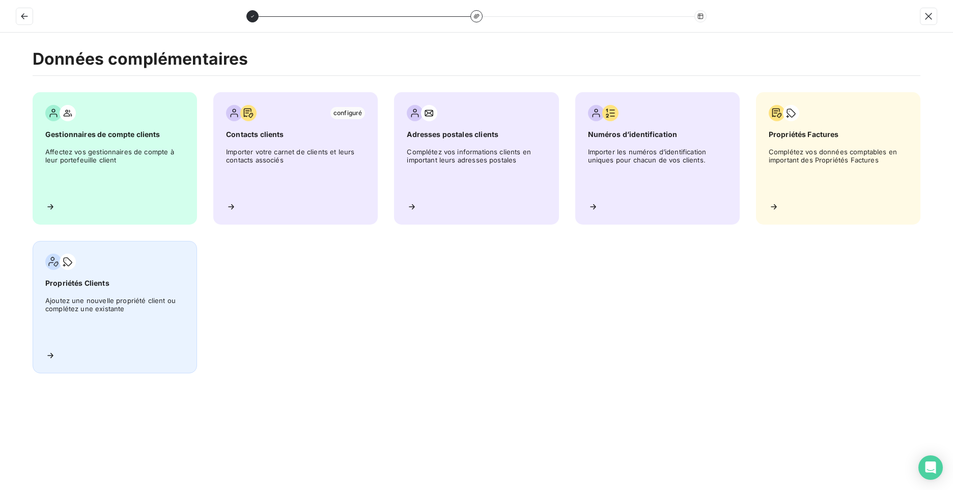
click at [53, 362] on div "Propriétés Clients Ajoutez une nouvelle propriété client ou complétez une exist…" at bounding box center [115, 307] width 164 height 132
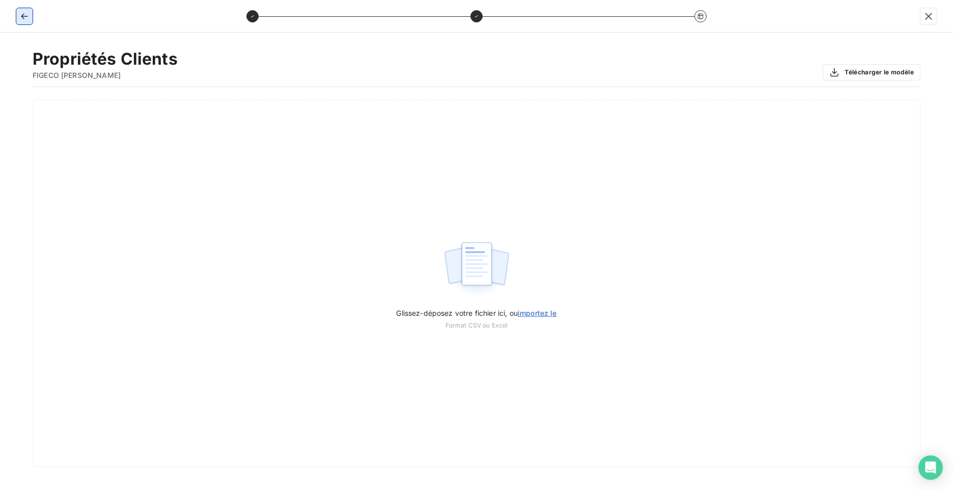
click at [29, 18] on icon "button" at bounding box center [24, 16] width 10 height 10
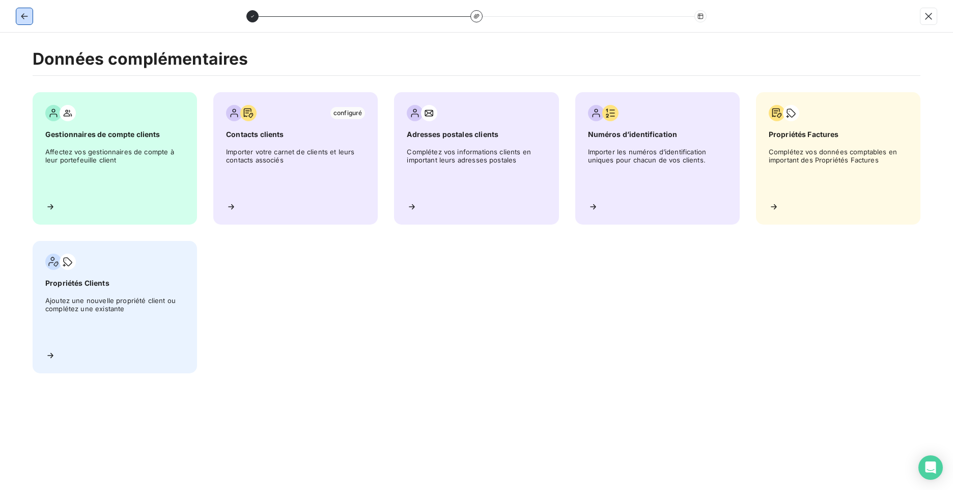
click at [26, 15] on icon "button" at bounding box center [24, 16] width 10 height 10
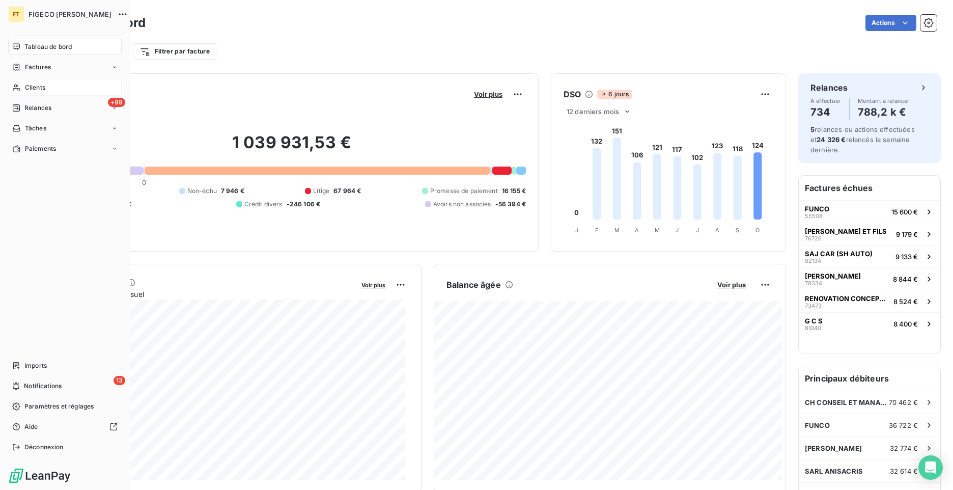
click at [34, 86] on span "Clients" at bounding box center [35, 87] width 20 height 9
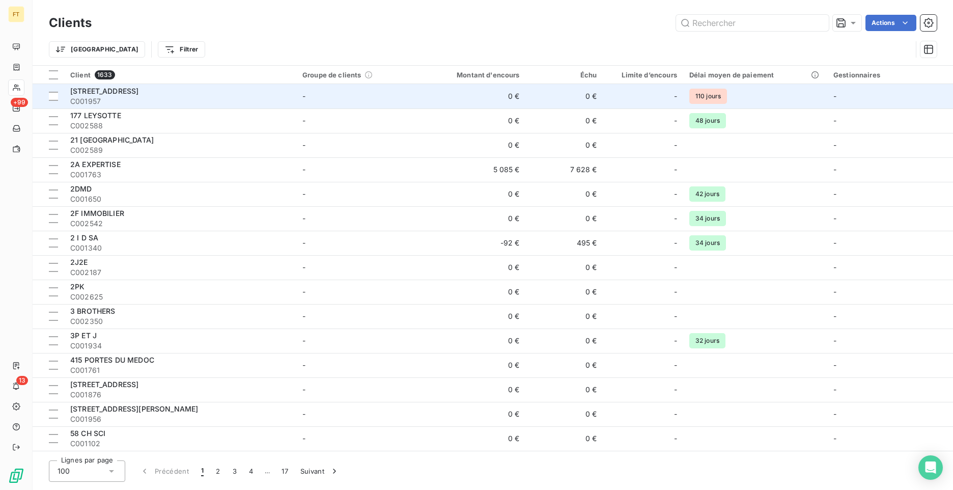
drag, startPoint x: 136, startPoint y: 95, endPoint x: 142, endPoint y: 95, distance: 5.6
click at [142, 95] on div "[STREET_ADDRESS]" at bounding box center [180, 91] width 220 height 10
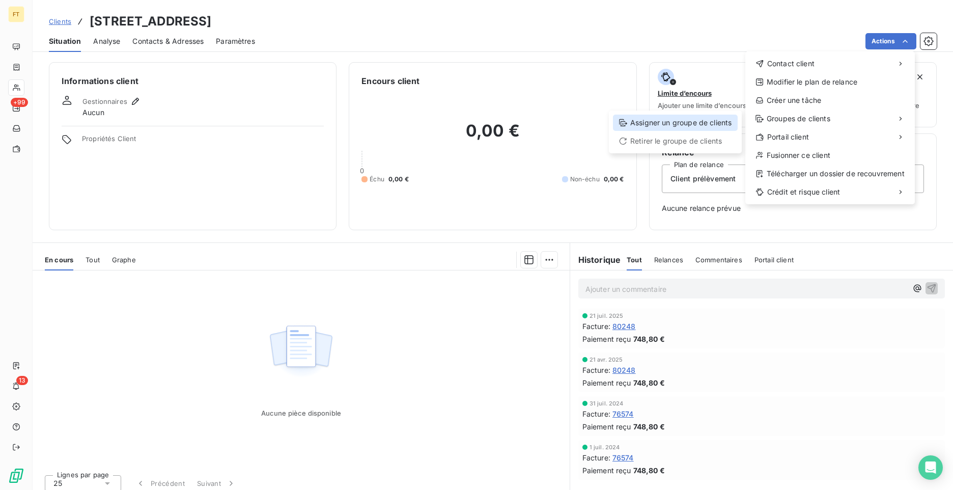
click at [695, 125] on div "Assigner un groupe de clients" at bounding box center [675, 123] width 125 height 16
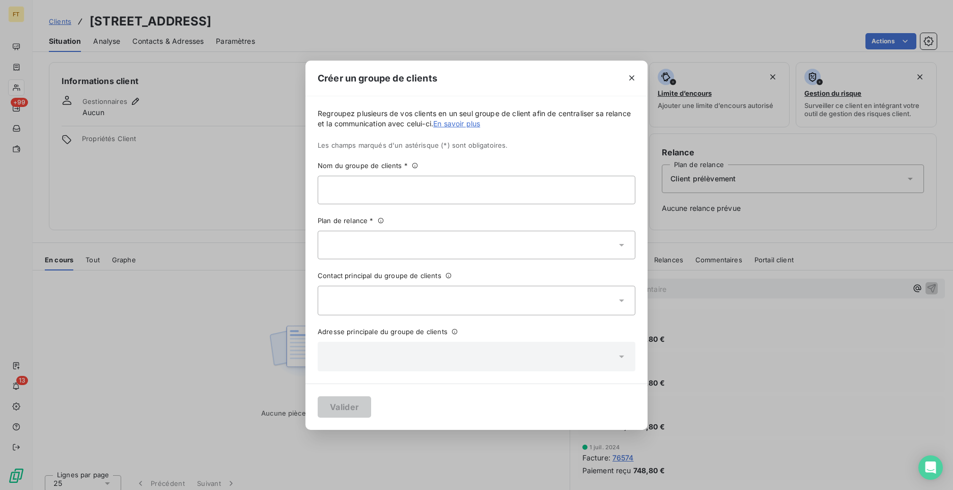
click at [218, 155] on div "Créer un groupe de clients Regroupez plusieurs de vos clients en un seul groupe…" at bounding box center [476, 245] width 953 height 490
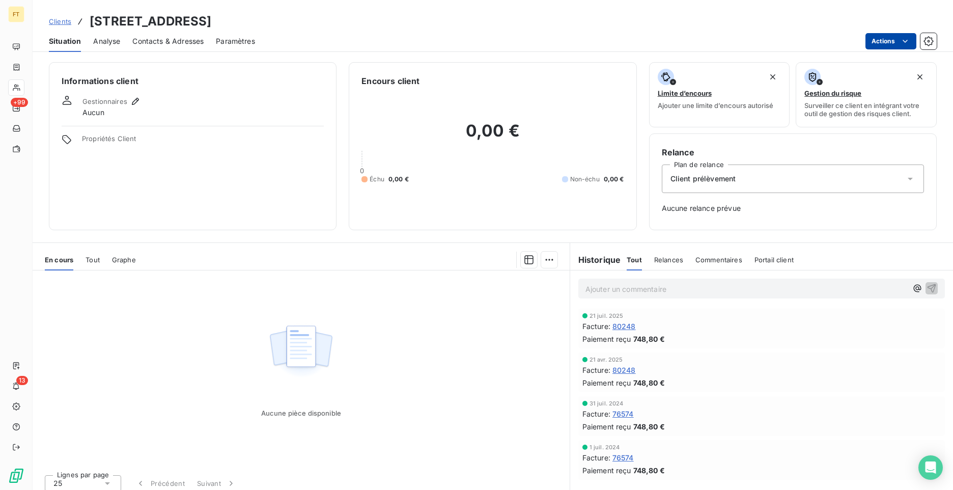
click at [900, 40] on html "FT +99 13 Clients 141 RUE DU PALAIS GALLIEN - C001957 Situation Analyse Contact…" at bounding box center [476, 245] width 953 height 490
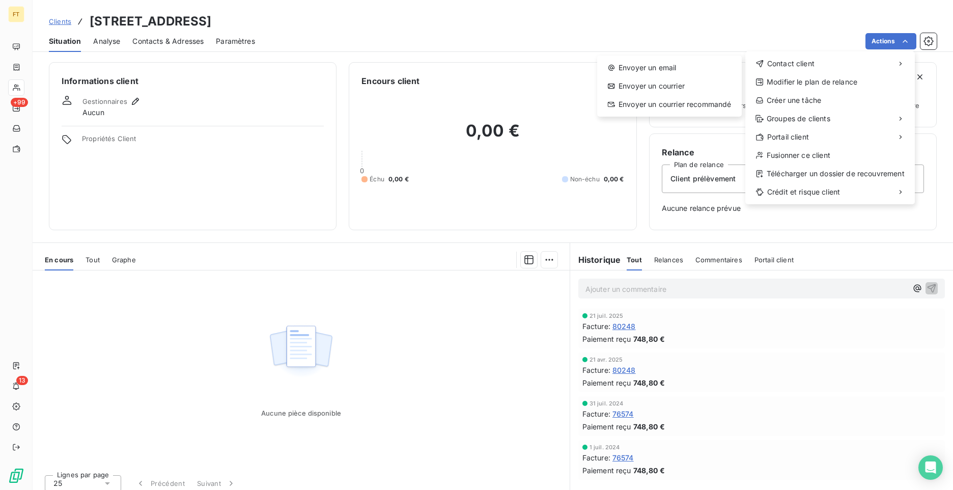
click at [485, 31] on html "FT +99 13 Clients 141 RUE DU PALAIS GALLIEN - C001957 Situation Analyse Contact…" at bounding box center [476, 245] width 953 height 490
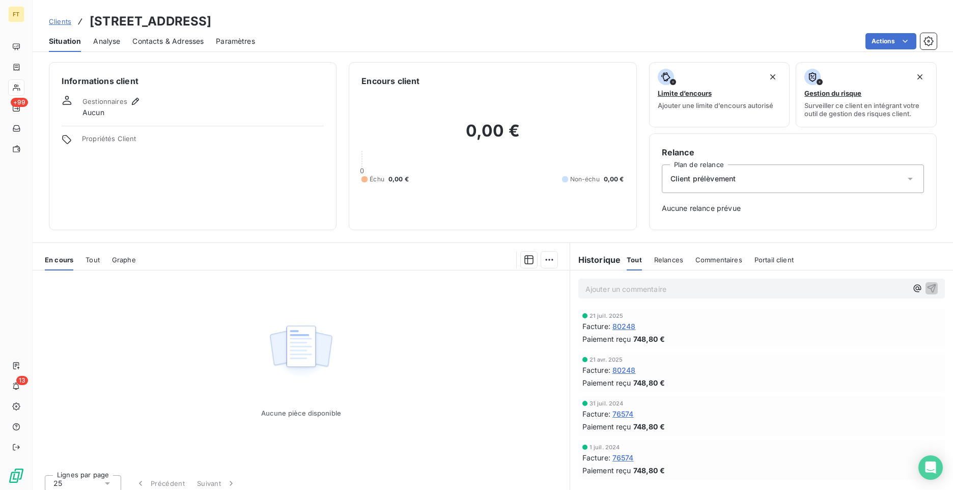
click at [117, 139] on span "Propriétés Client" at bounding box center [203, 141] width 242 height 14
click at [68, 139] on icon at bounding box center [67, 139] width 10 height 10
drag, startPoint x: 68, startPoint y: 139, endPoint x: 124, endPoint y: 42, distance: 111.8
click at [124, 42] on div "Situation Analyse Contacts & Adresses Paramètres Actions" at bounding box center [493, 41] width 921 height 21
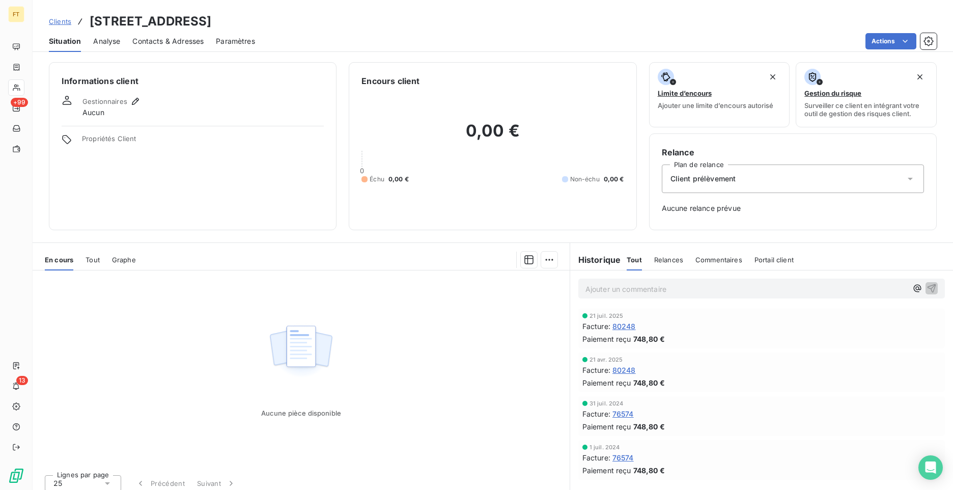
click at [109, 42] on span "Analyse" at bounding box center [106, 41] width 27 height 10
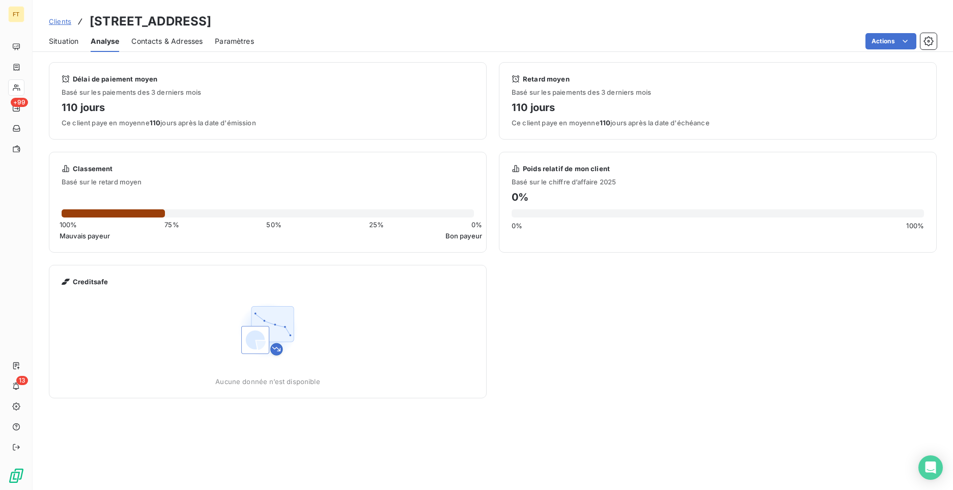
click at [164, 43] on span "Contacts & Adresses" at bounding box center [166, 41] width 71 height 10
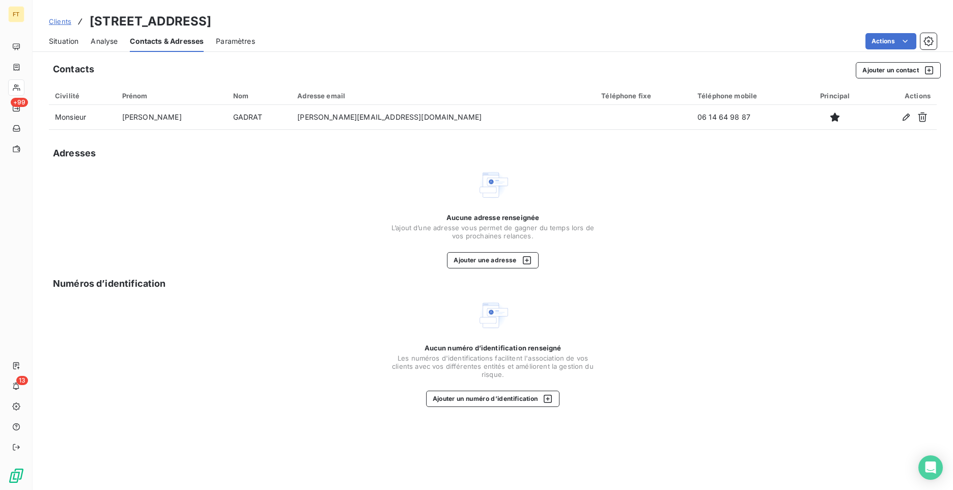
click at [236, 43] on span "Paramètres" at bounding box center [235, 41] width 39 height 10
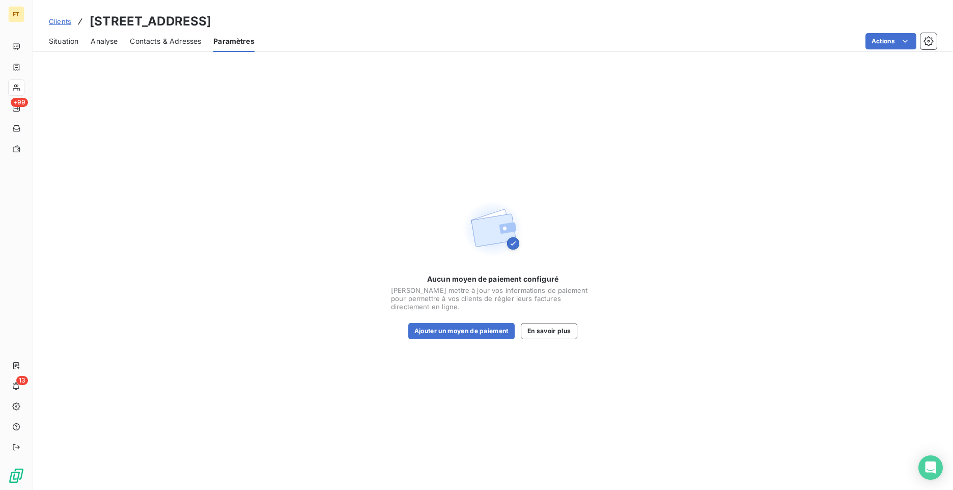
click at [68, 42] on span "Situation" at bounding box center [64, 41] width 30 height 10
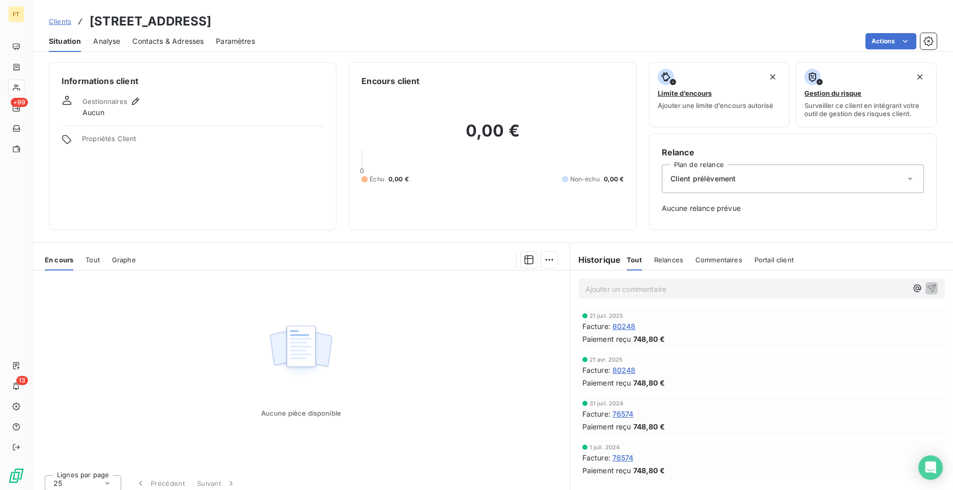
click at [107, 141] on span "Propriétés Client" at bounding box center [203, 141] width 242 height 14
click at [134, 101] on icon "button" at bounding box center [135, 101] width 7 height 7
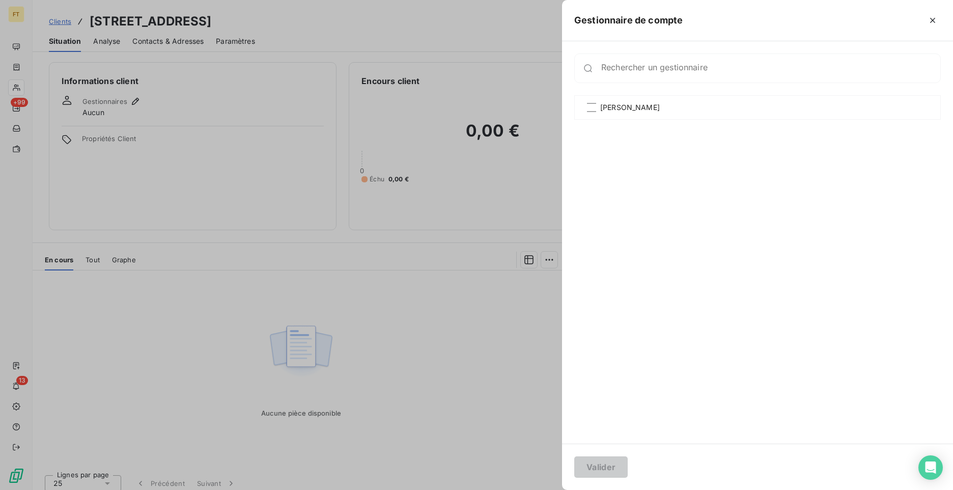
click at [258, 153] on div at bounding box center [476, 245] width 953 height 490
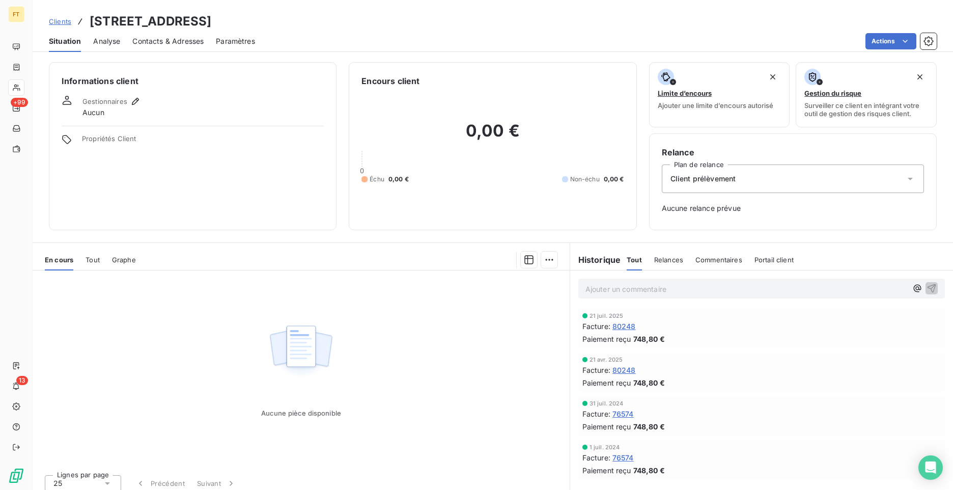
click at [117, 141] on span "Propriétés Client" at bounding box center [203, 141] width 242 height 14
click at [61, 142] on div "Informations client Gestionnaires Aucun Propriétés Client" at bounding box center [193, 146] width 288 height 168
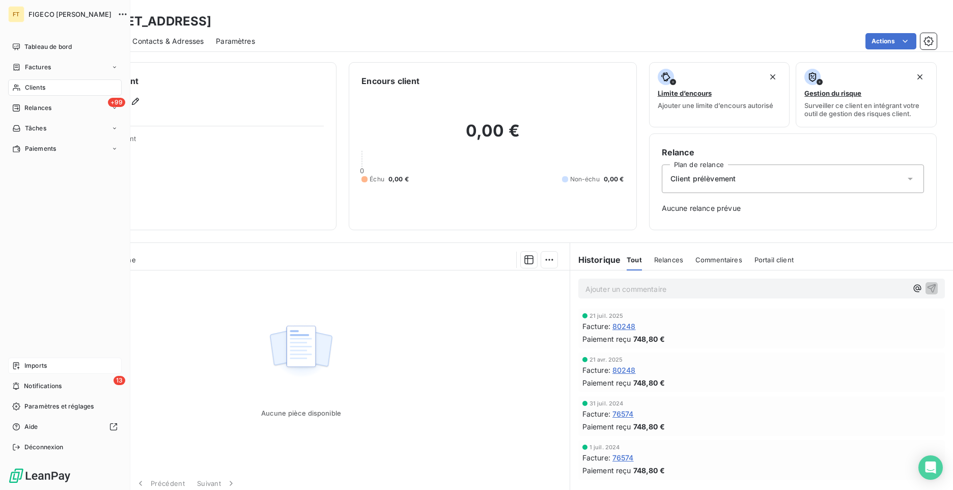
click at [47, 366] on span "Imports" at bounding box center [35, 365] width 22 height 9
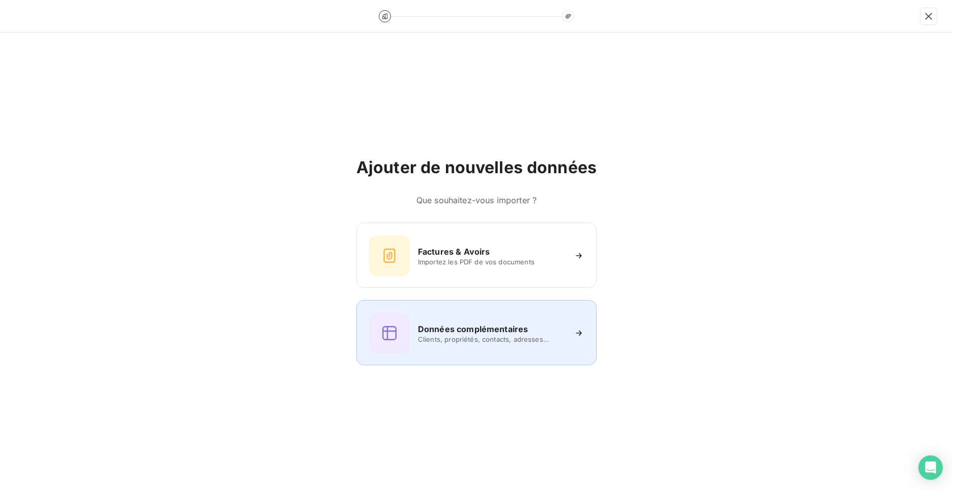
click at [510, 335] on span "Clients, propriétés, contacts, adresses..." at bounding box center [492, 339] width 148 height 8
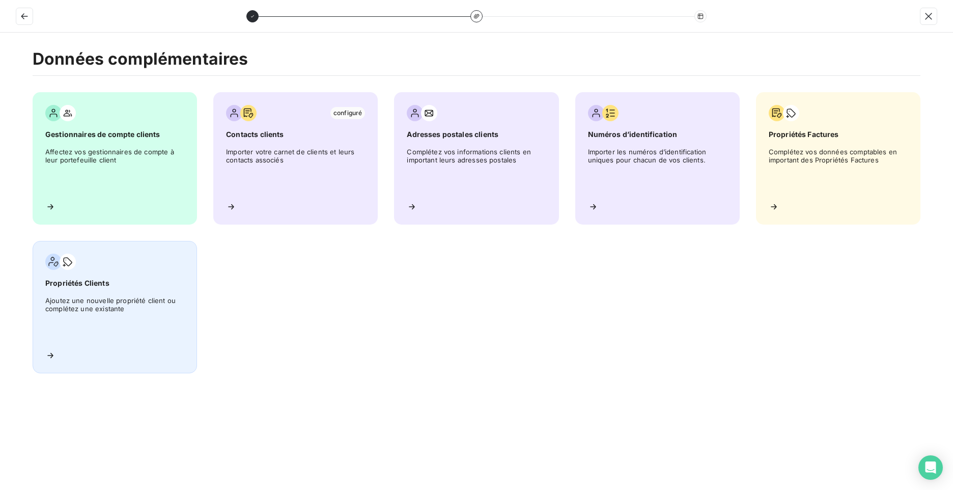
click at [109, 272] on div "Propriétés Clients Ajoutez une nouvelle propriété client ou complétez une exist…" at bounding box center [115, 307] width 164 height 132
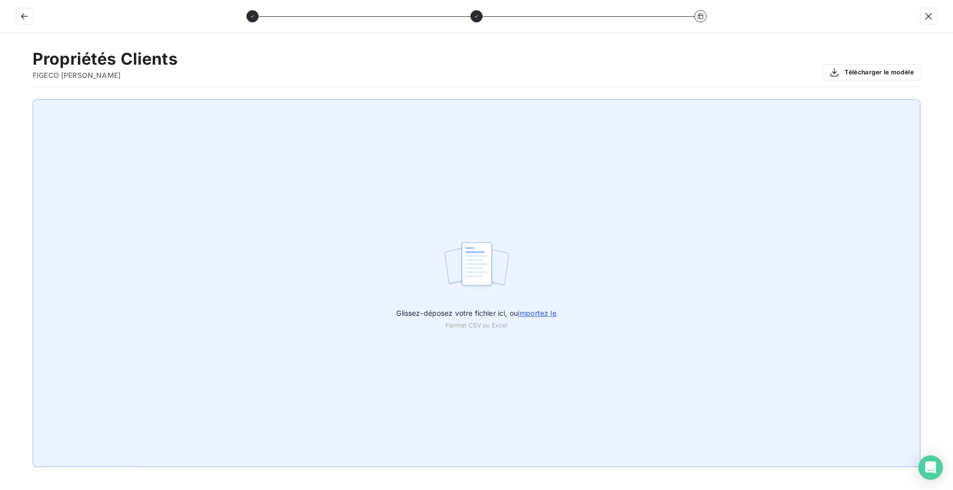
click at [550, 311] on span "importez le" at bounding box center [537, 313] width 39 height 9
click at [1, 100] on input "Glissez-déposez votre fichier ici, ou importez le" at bounding box center [0, 99] width 1 height 1
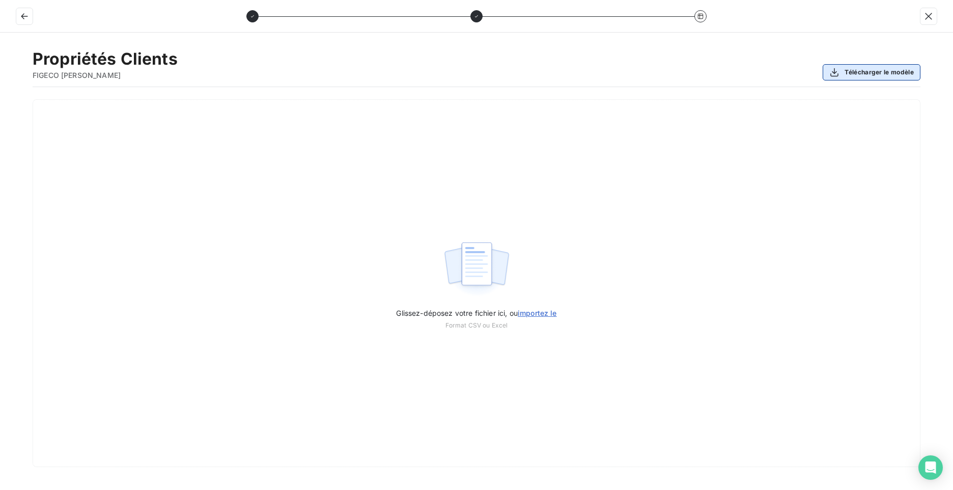
click at [892, 69] on button "Télécharger le modèle" at bounding box center [872, 72] width 98 height 16
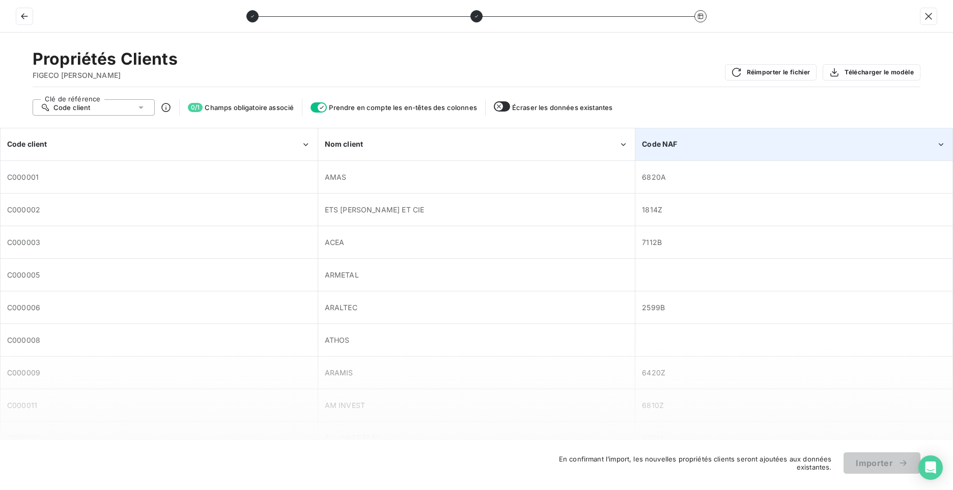
click at [671, 153] on div "Code NAF" at bounding box center [794, 144] width 316 height 31
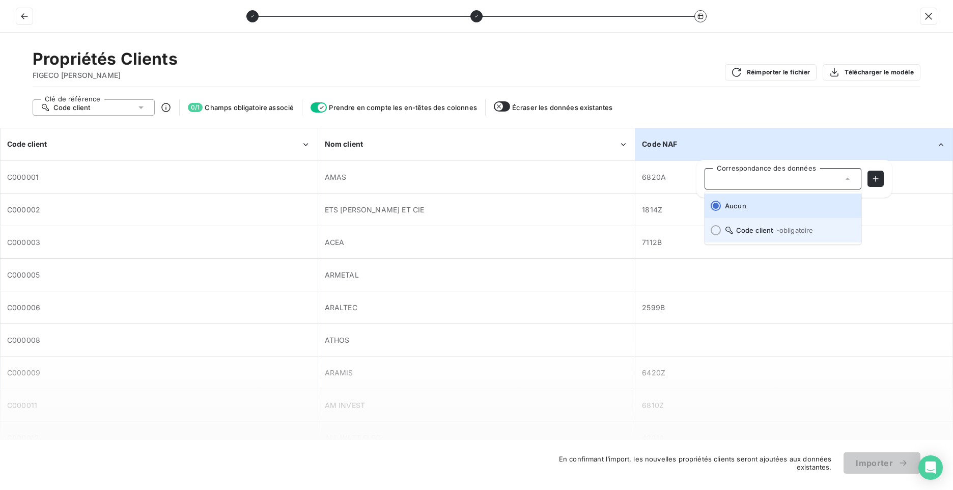
click at [763, 235] on li "Code client - obligatoire" at bounding box center [783, 230] width 157 height 24
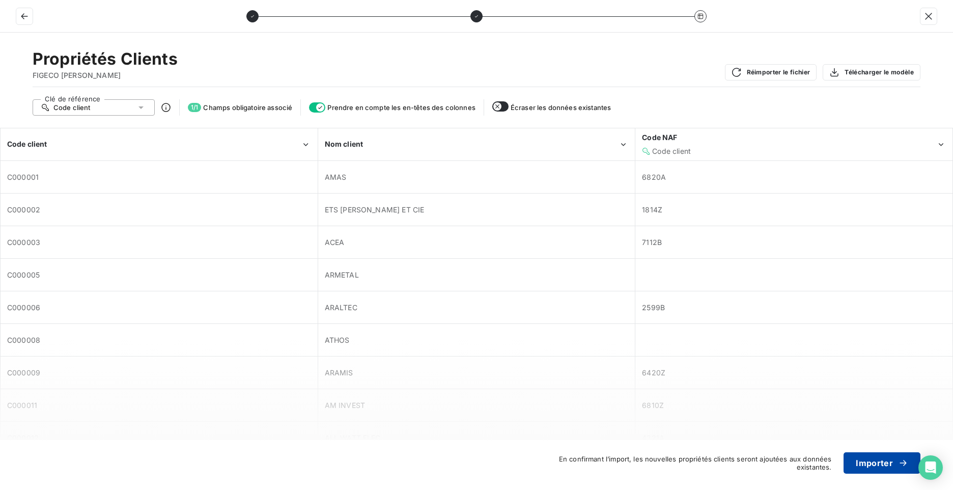
click at [863, 462] on button "Importer" at bounding box center [882, 462] width 77 height 21
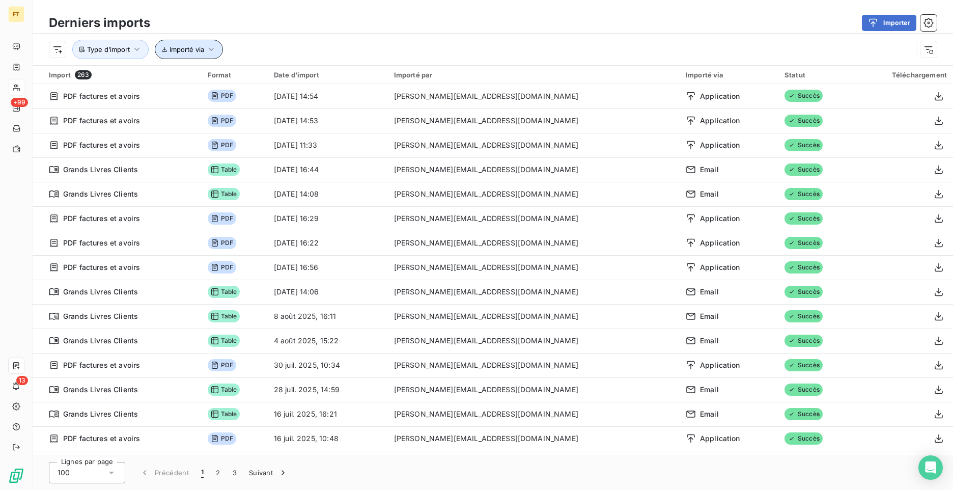
click at [176, 48] on span "Importé via" at bounding box center [187, 49] width 35 height 8
click at [90, 51] on span "Type d’import" at bounding box center [108, 49] width 43 height 8
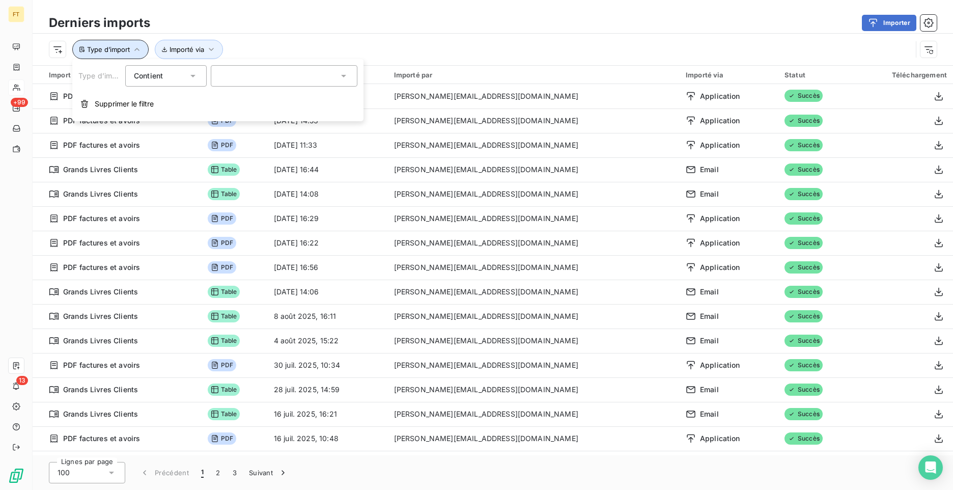
click at [90, 51] on span "Type d’import" at bounding box center [108, 49] width 43 height 8
click at [65, 50] on html "FT +99 13 Derniers imports Importer Type d’import Importé via Import 263 Format…" at bounding box center [476, 245] width 953 height 490
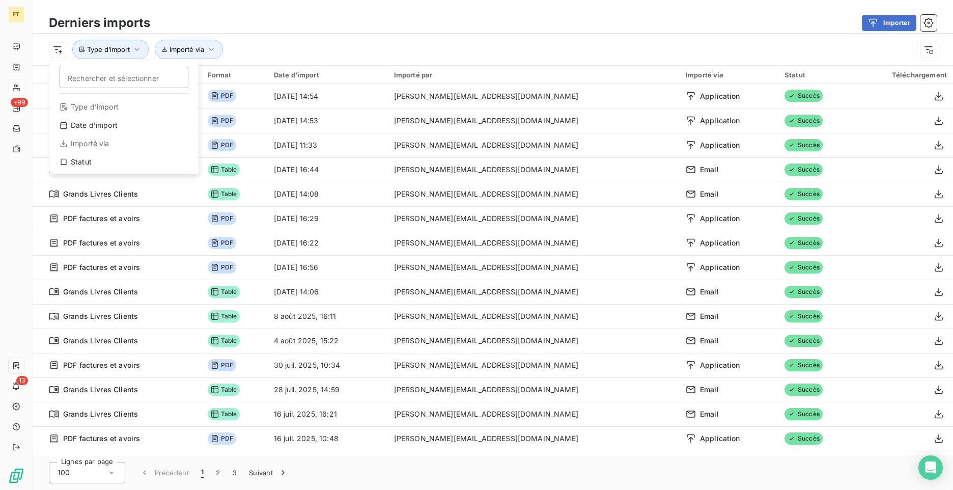
click at [60, 51] on html "FT +99 13 Derniers imports Importer Rechercher et sélectionner Type d’import Da…" at bounding box center [476, 245] width 953 height 490
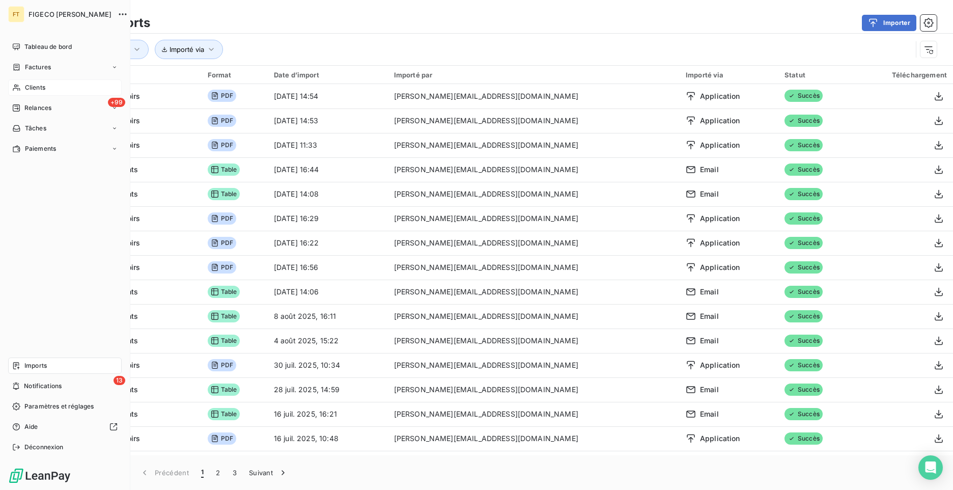
click at [47, 366] on span "Imports" at bounding box center [35, 365] width 22 height 9
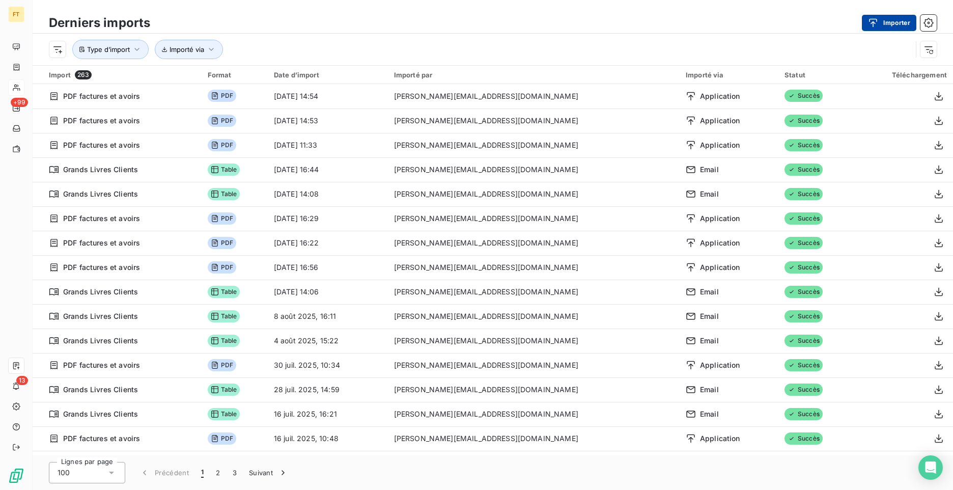
click at [903, 26] on button "Importer" at bounding box center [889, 23] width 54 height 16
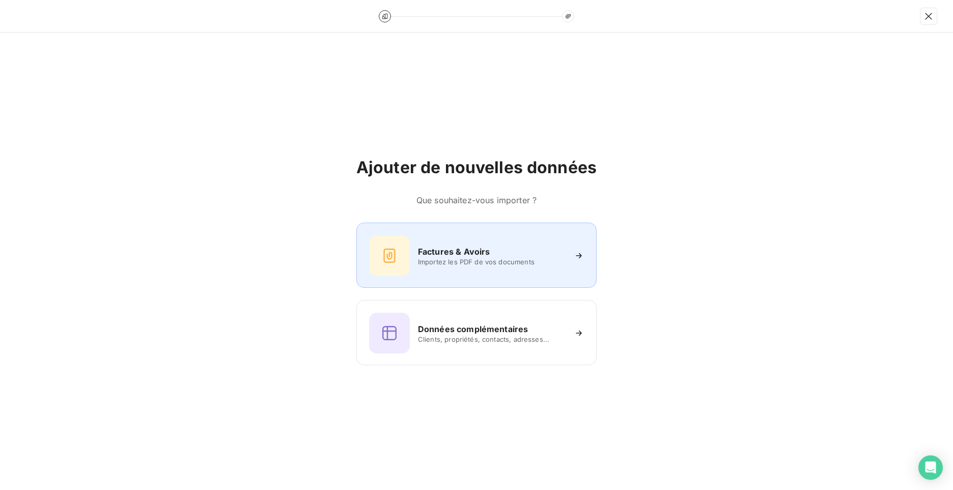
click at [481, 253] on h6 "Factures & Avoirs" at bounding box center [454, 251] width 72 height 12
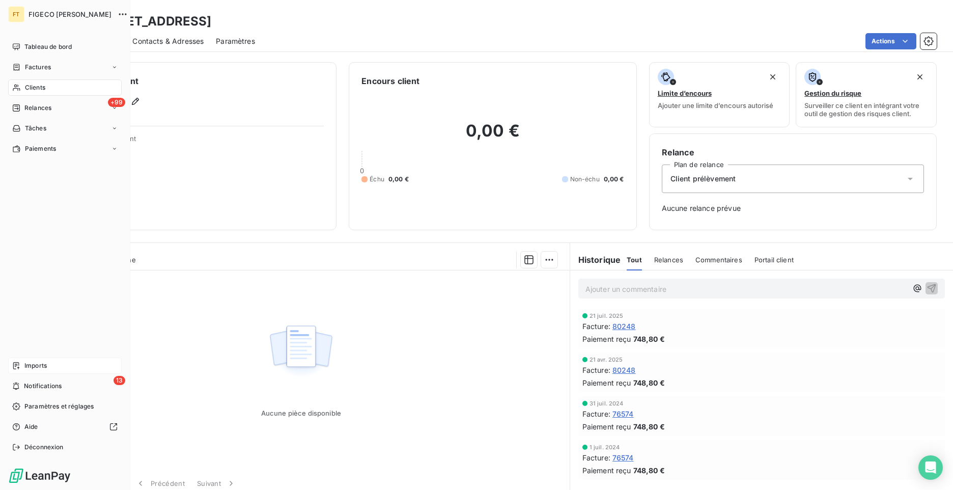
click at [59, 365] on div "Imports" at bounding box center [65, 365] width 114 height 16
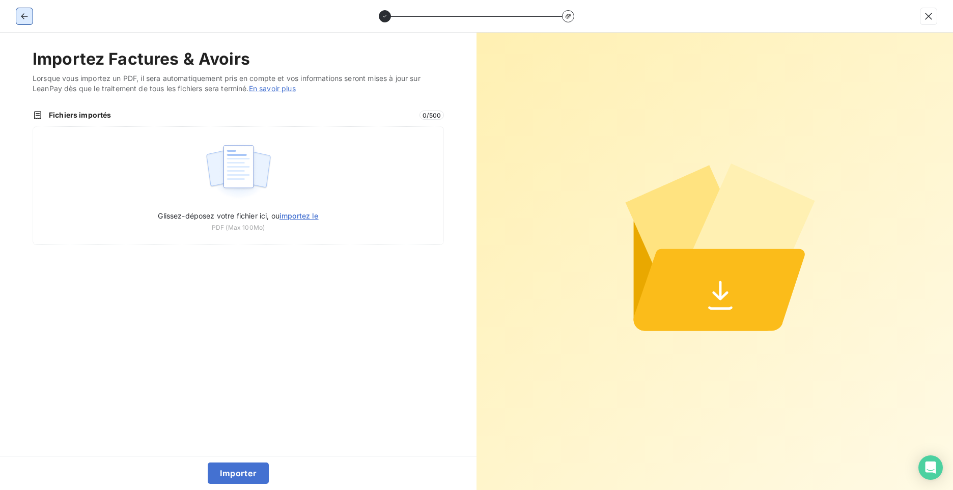
click at [23, 12] on icon "button" at bounding box center [24, 16] width 10 height 10
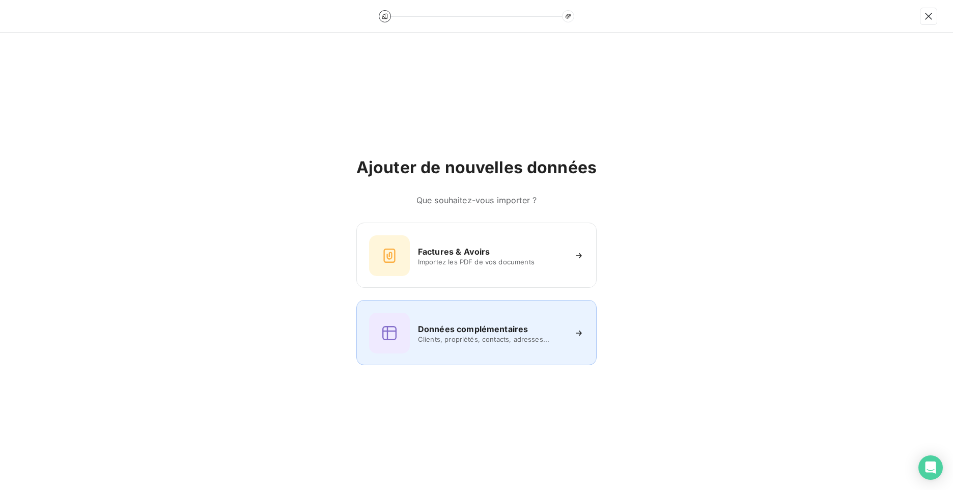
click at [431, 340] on span "Clients, propriétés, contacts, adresses..." at bounding box center [492, 339] width 148 height 8
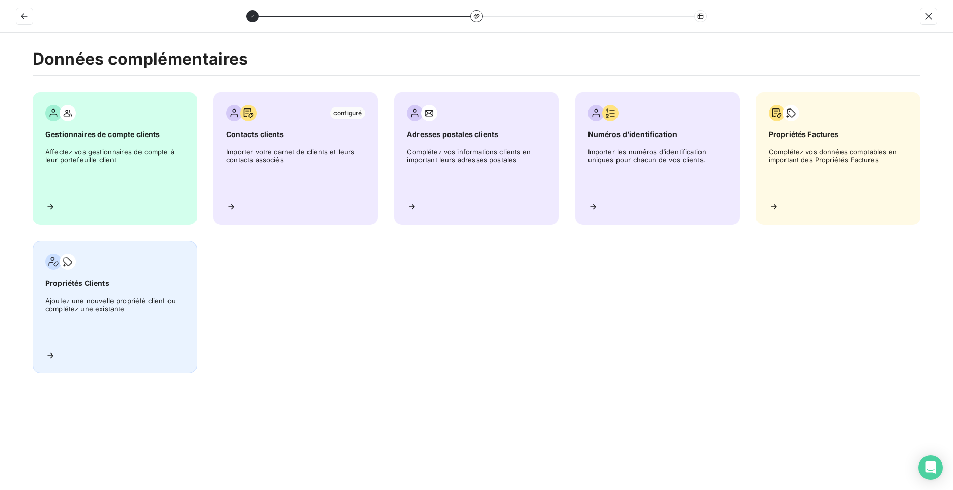
click at [90, 307] on span "Ajoutez une nouvelle propriété client ou complétez une existante" at bounding box center [114, 319] width 139 height 46
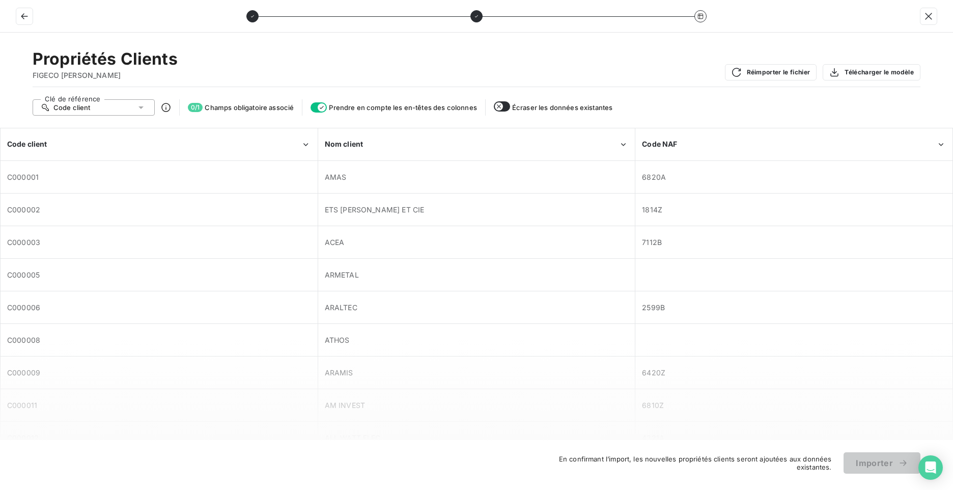
click at [148, 109] on div "Code client" at bounding box center [94, 107] width 122 height 16
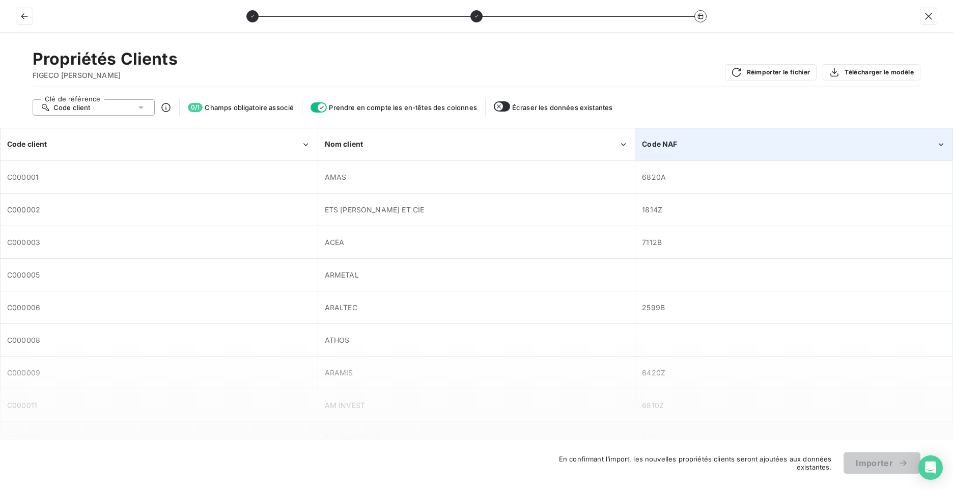
click at [718, 144] on div "Code NAF" at bounding box center [789, 144] width 294 height 10
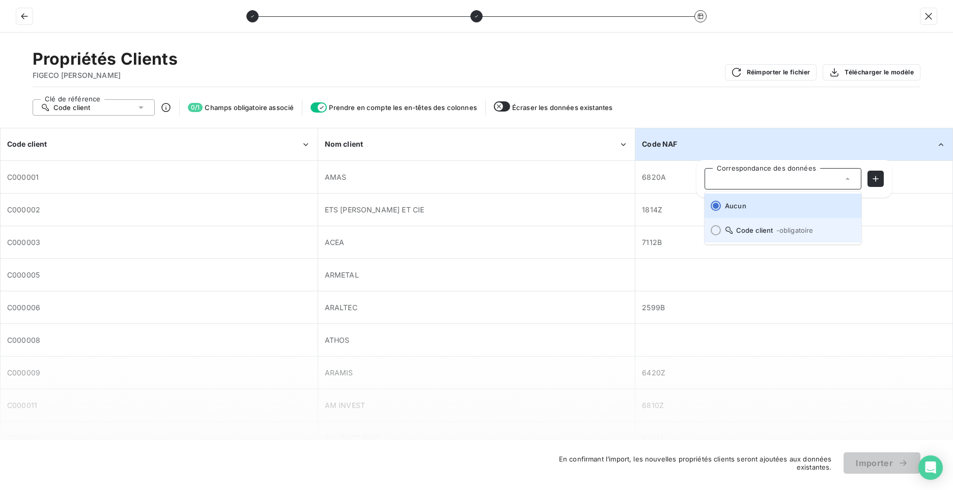
click at [750, 238] on li "Code client - obligatoire" at bounding box center [783, 230] width 157 height 24
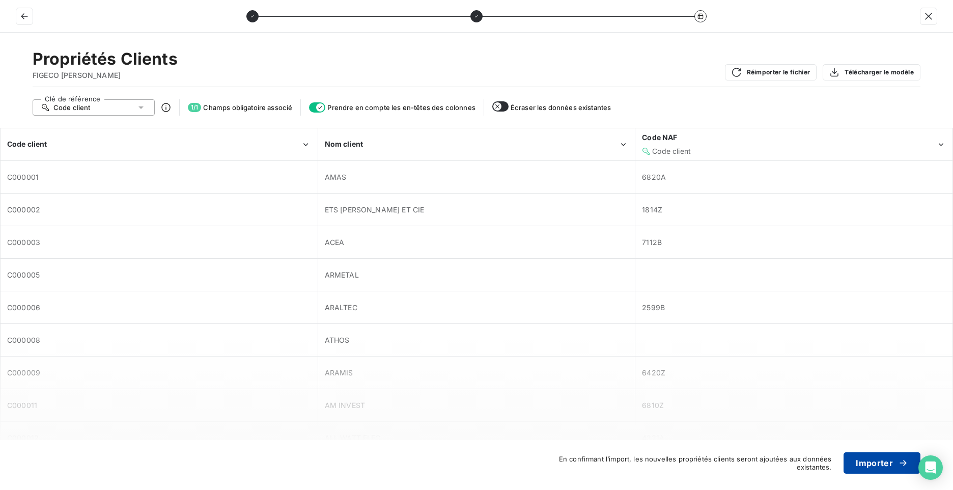
click at [863, 458] on button "Importer" at bounding box center [882, 462] width 77 height 21
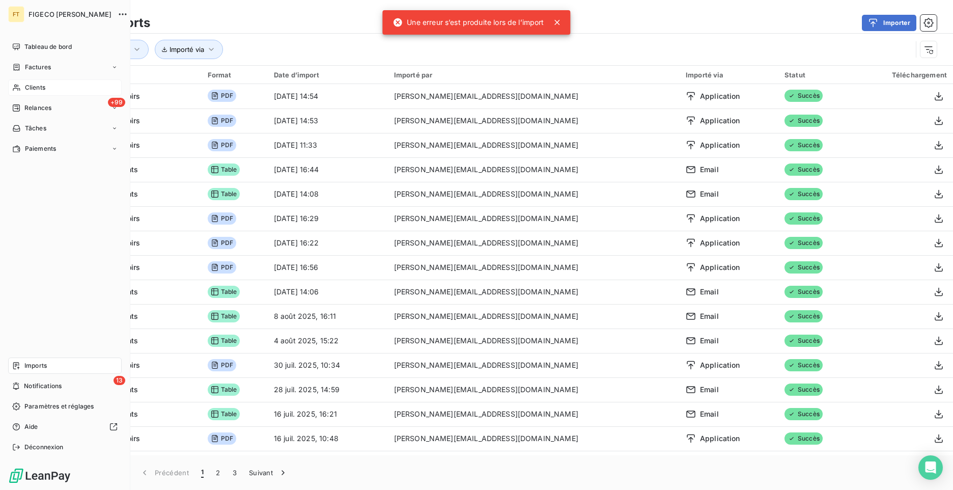
click at [45, 370] on span "Imports" at bounding box center [35, 365] width 22 height 9
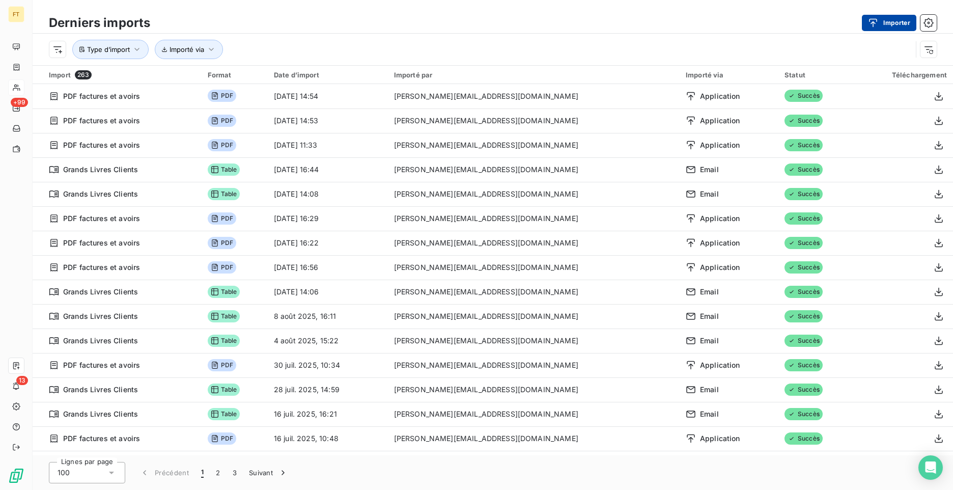
click at [898, 24] on button "Importer" at bounding box center [889, 23] width 54 height 16
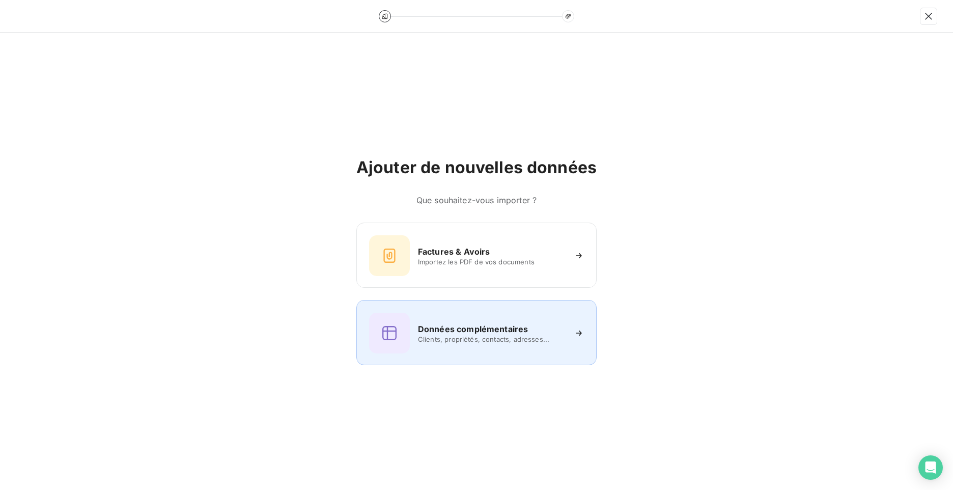
click at [423, 315] on div "Données complémentaires Clients, propriétés, contacts, adresses..." at bounding box center [476, 333] width 215 height 41
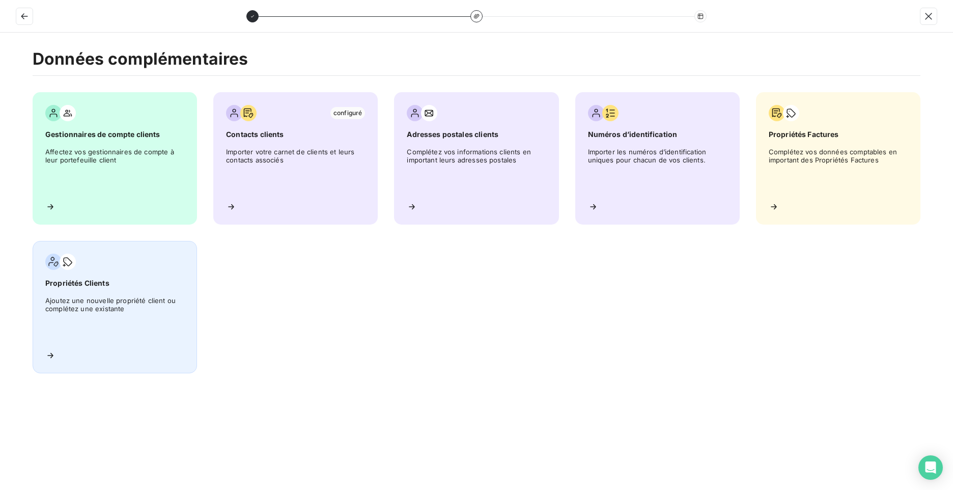
click at [63, 308] on span "Ajoutez une nouvelle propriété client ou complétez une existante" at bounding box center [114, 319] width 139 height 46
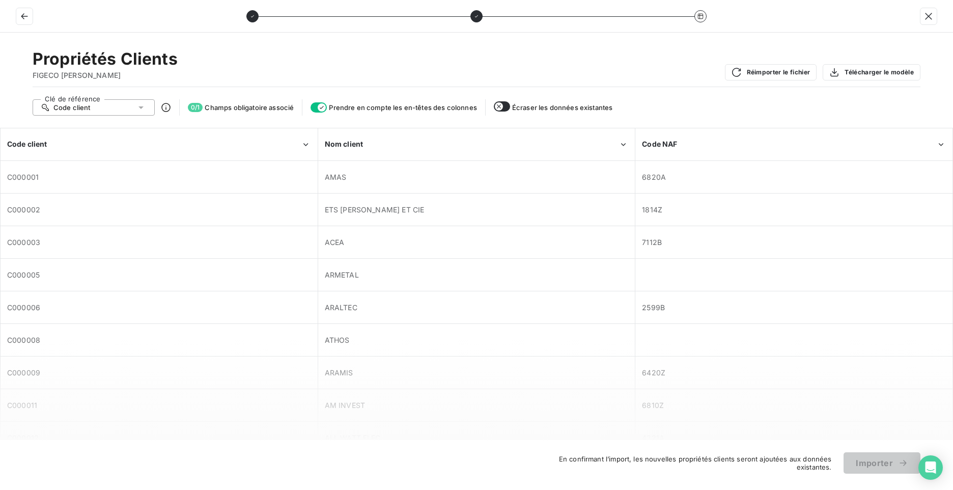
click at [66, 107] on span "Code client" at bounding box center [71, 107] width 37 height 8
click at [62, 152] on li "Nom client" at bounding box center [94, 145] width 122 height 18
click at [98, 108] on div "Nom client" at bounding box center [94, 107] width 122 height 16
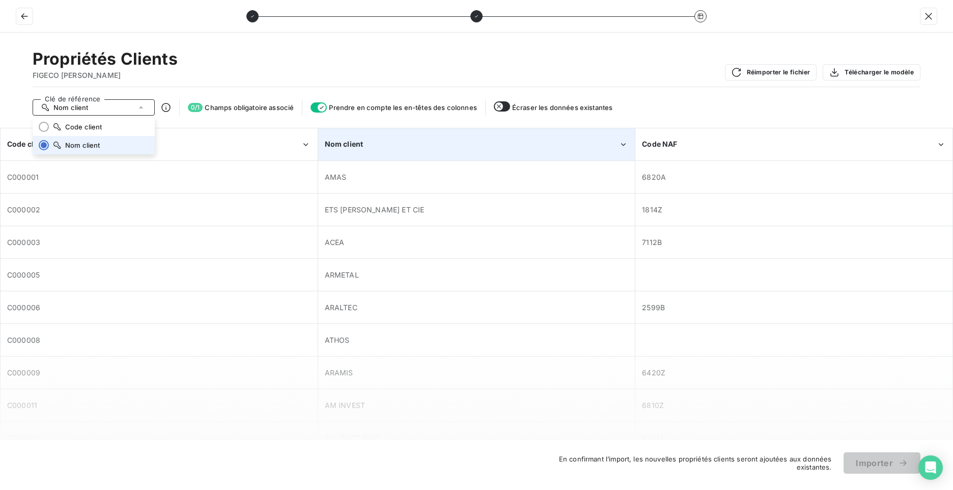
click at [381, 142] on div "Nom client" at bounding box center [472, 144] width 294 height 10
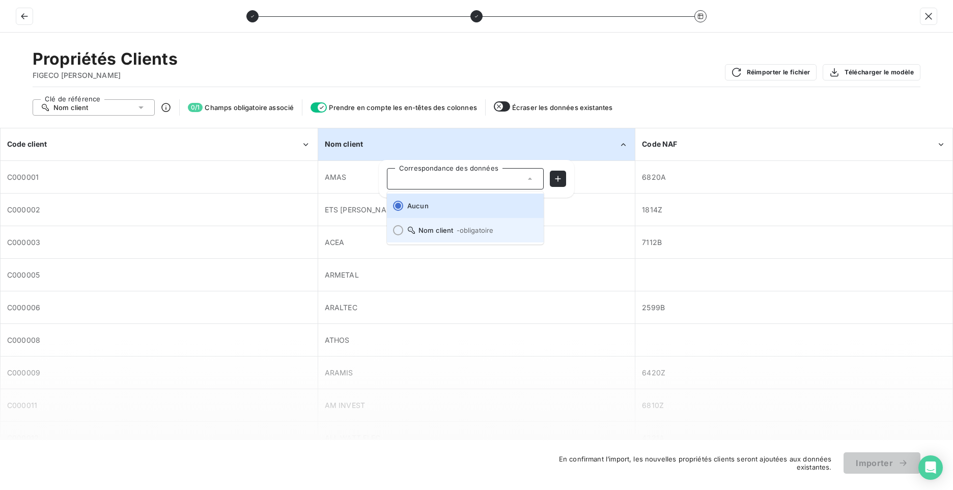
click at [439, 231] on span "Nom client - obligatoire" at bounding box center [471, 230] width 128 height 8
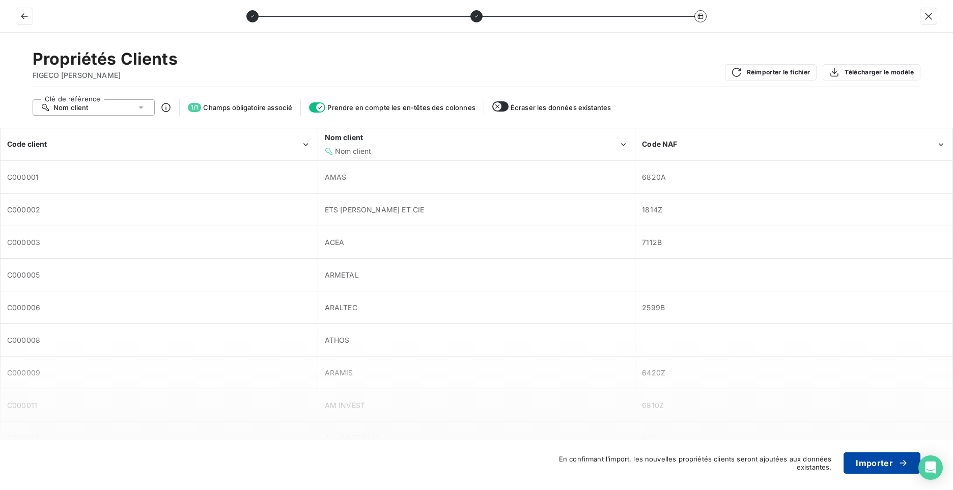
click at [886, 460] on button "Importer" at bounding box center [882, 462] width 77 height 21
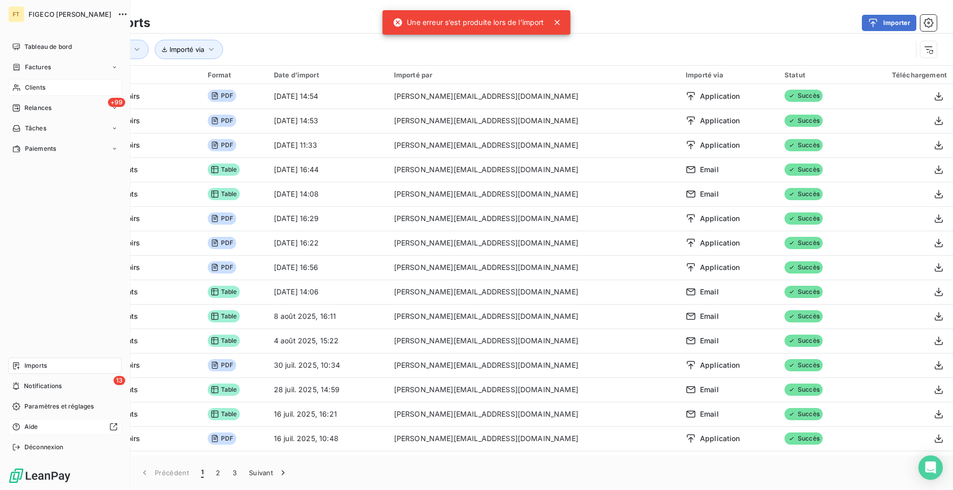
click at [38, 425] on span "Aide" at bounding box center [31, 426] width 14 height 9
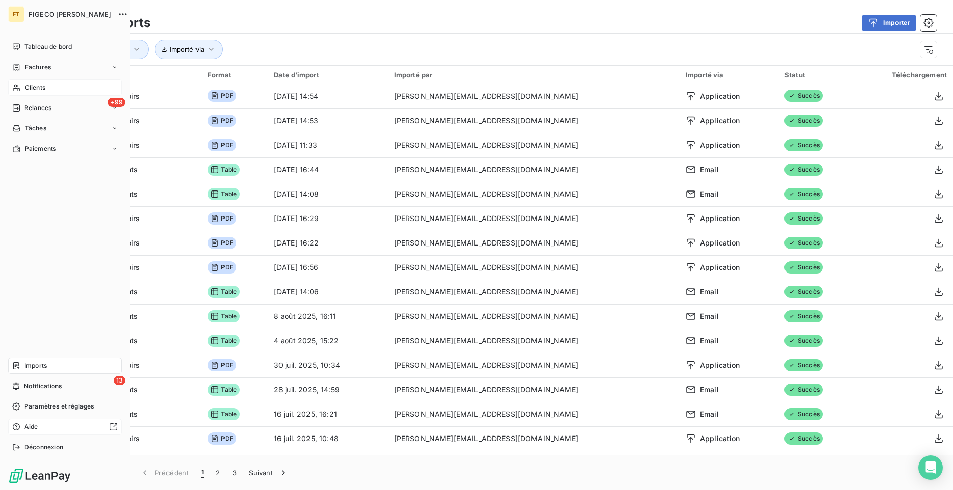
click at [42, 428] on div at bounding box center [79, 427] width 75 height 8
click at [114, 429] on icon at bounding box center [113, 427] width 8 height 8
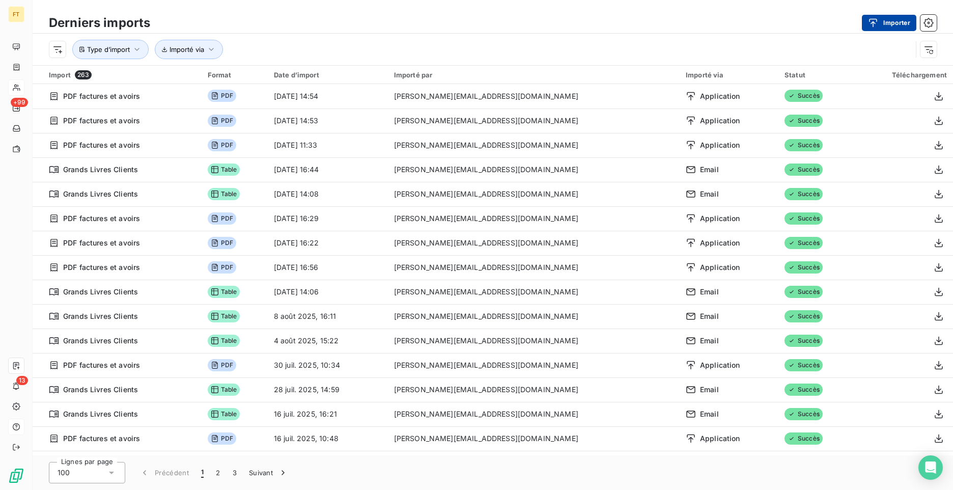
click at [878, 27] on icon "button" at bounding box center [873, 23] width 10 height 10
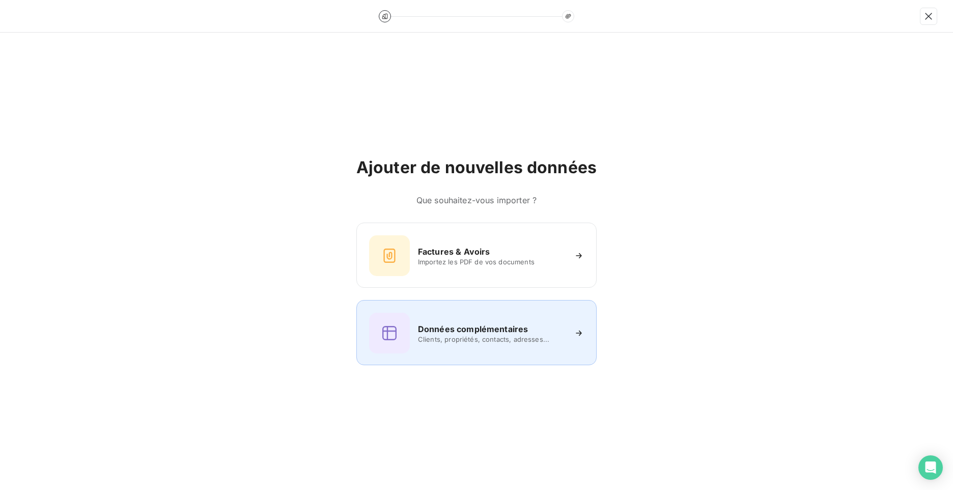
click at [496, 320] on div "Données complémentaires Clients, propriétés, contacts, adresses..." at bounding box center [476, 333] width 215 height 41
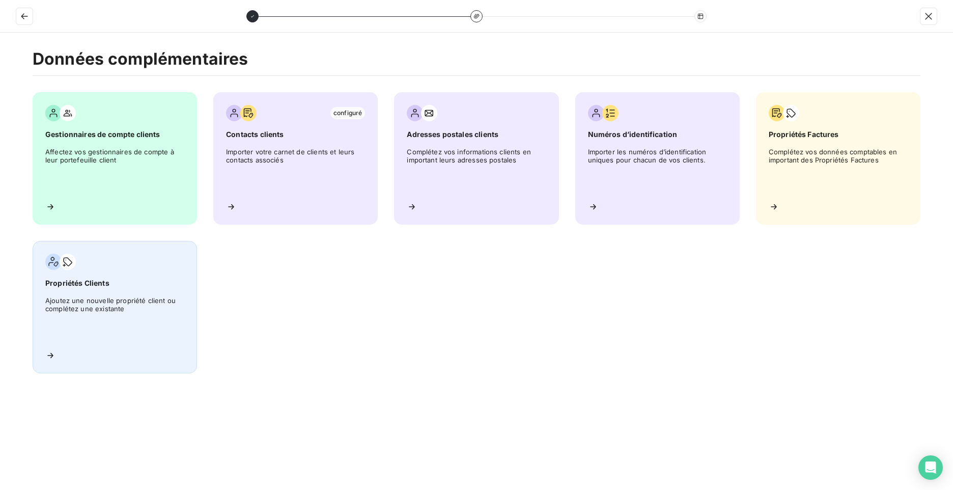
click at [115, 294] on div "Propriétés Clients Ajoutez une nouvelle propriété client ou complétez une exist…" at bounding box center [115, 307] width 164 height 132
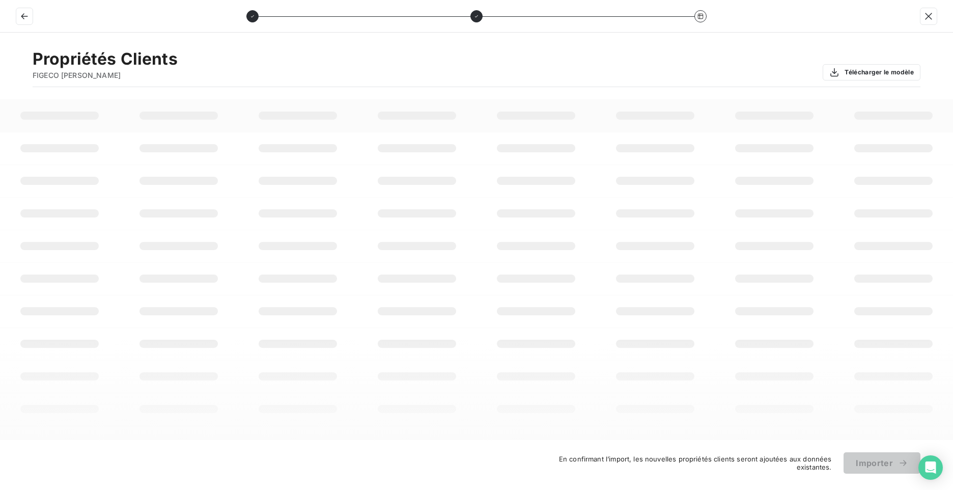
click at [653, 402] on td at bounding box center [655, 409] width 119 height 33
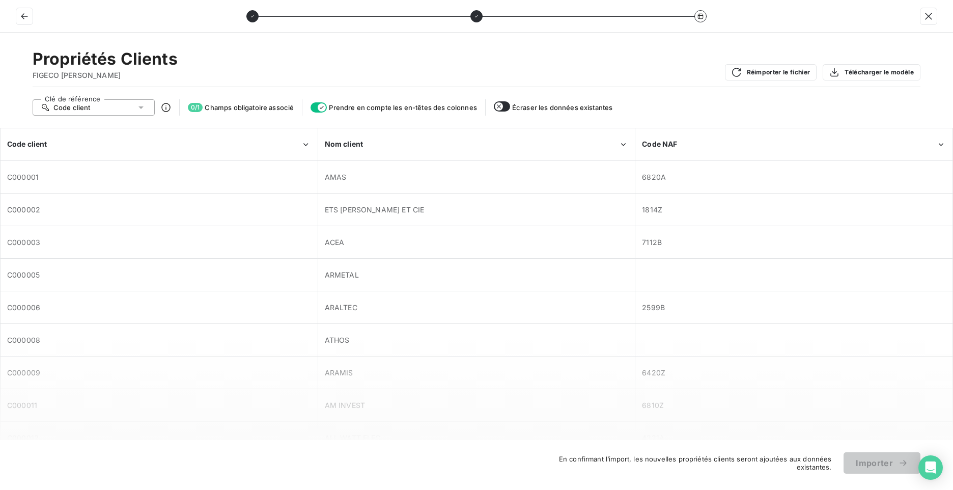
click at [53, 173] on span "C000001" at bounding box center [159, 177] width 304 height 10
click at [97, 106] on div "Code client" at bounding box center [94, 107] width 122 height 16
click at [87, 129] on span "Code client" at bounding box center [83, 127] width 37 height 8
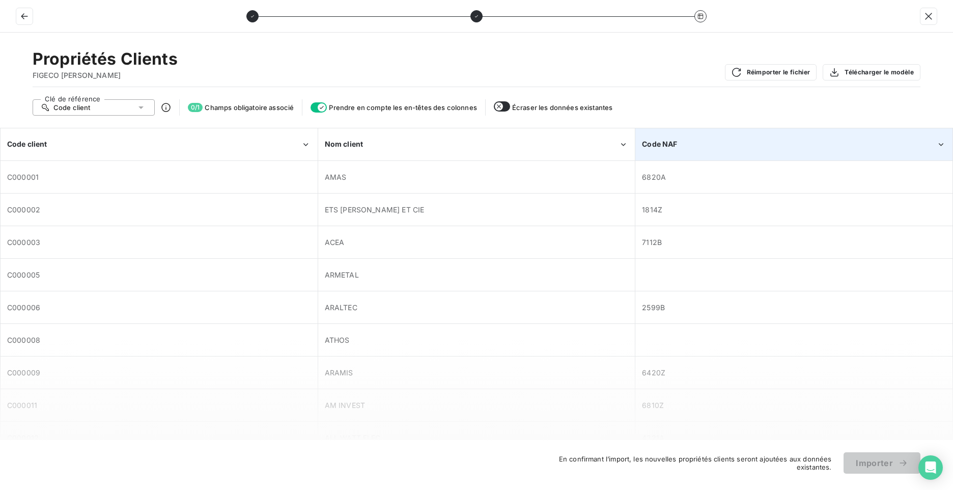
click at [710, 140] on div "Code NAF" at bounding box center [789, 144] width 294 height 10
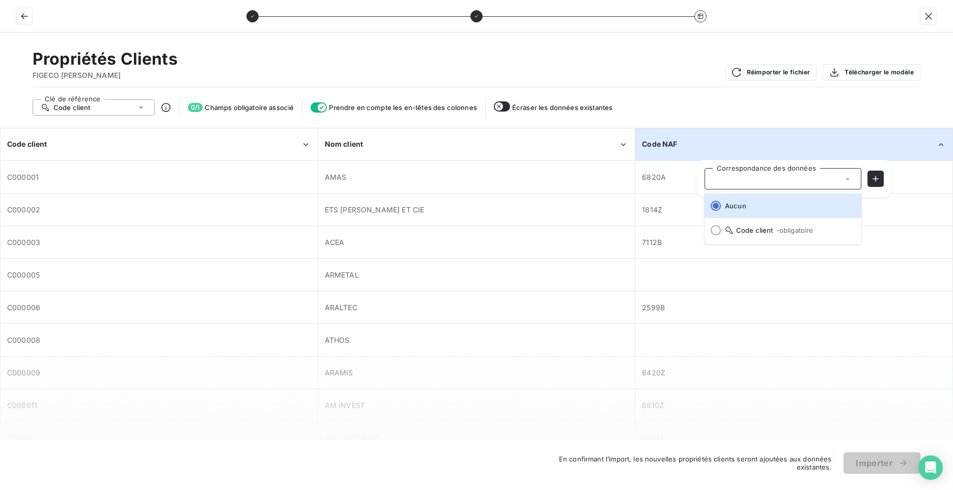
click at [710, 140] on div "Code NAF" at bounding box center [789, 144] width 294 height 10
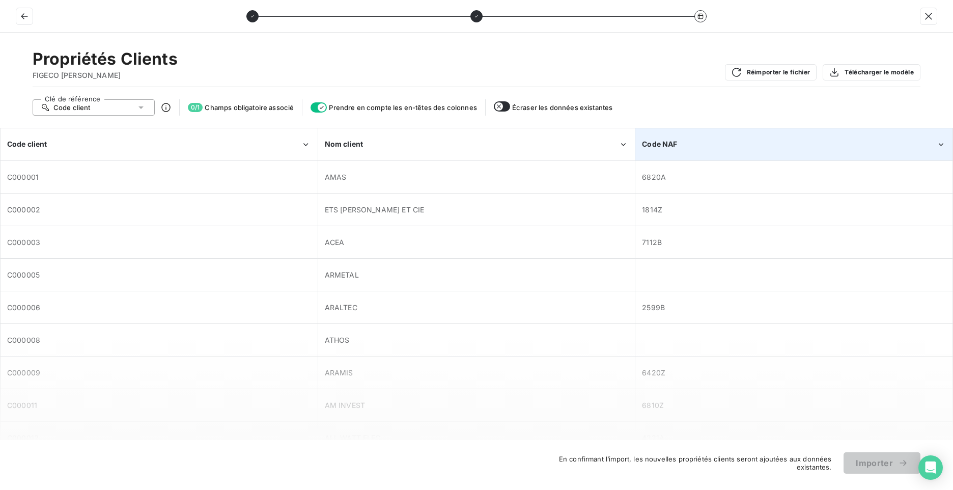
click at [801, 133] on div "Code NAF" at bounding box center [794, 144] width 316 height 31
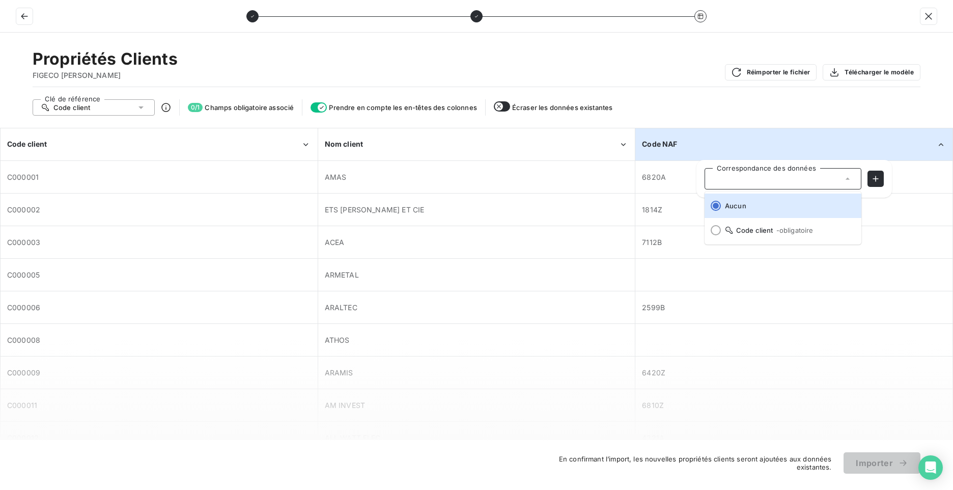
click at [825, 182] on div at bounding box center [783, 178] width 157 height 21
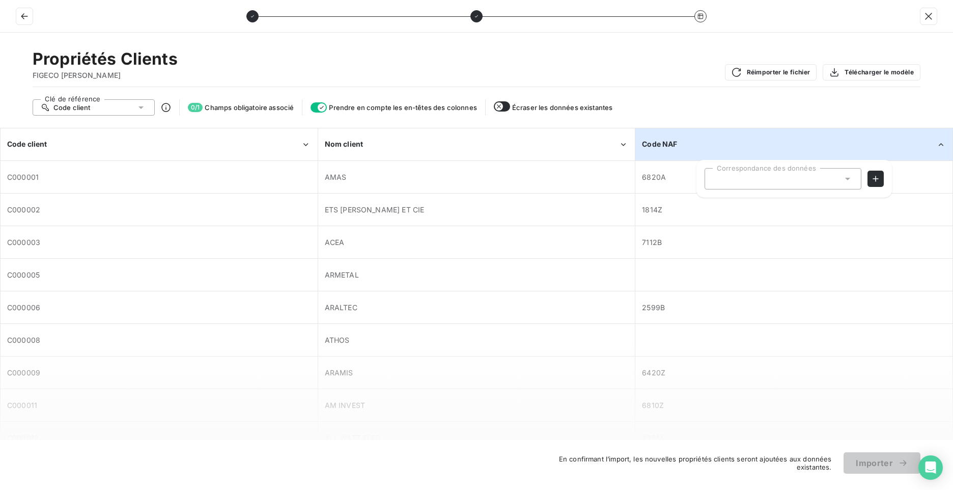
click at [825, 182] on div at bounding box center [783, 178] width 157 height 21
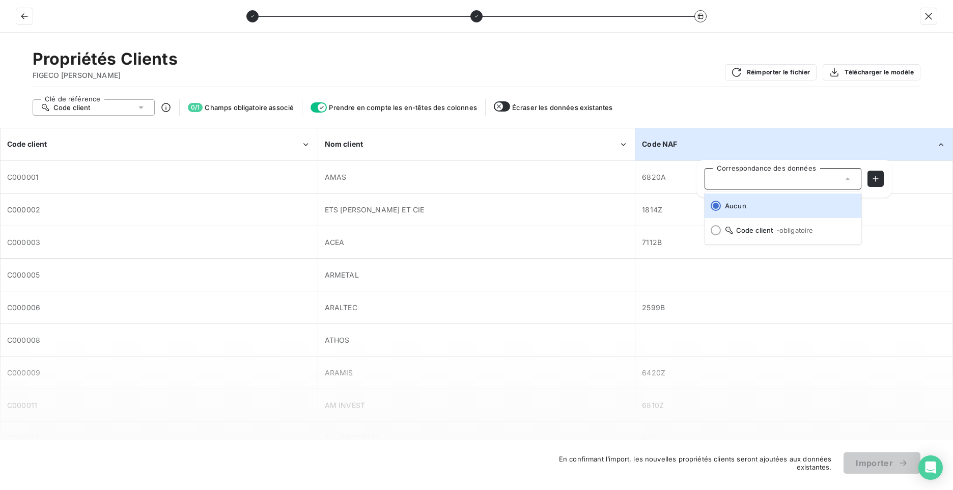
drag, startPoint x: 825, startPoint y: 182, endPoint x: 745, endPoint y: 181, distance: 80.0
drag, startPoint x: 745, startPoint y: 181, endPoint x: 737, endPoint y: 180, distance: 7.7
click at [737, 180] on div at bounding box center [777, 179] width 129 height 4
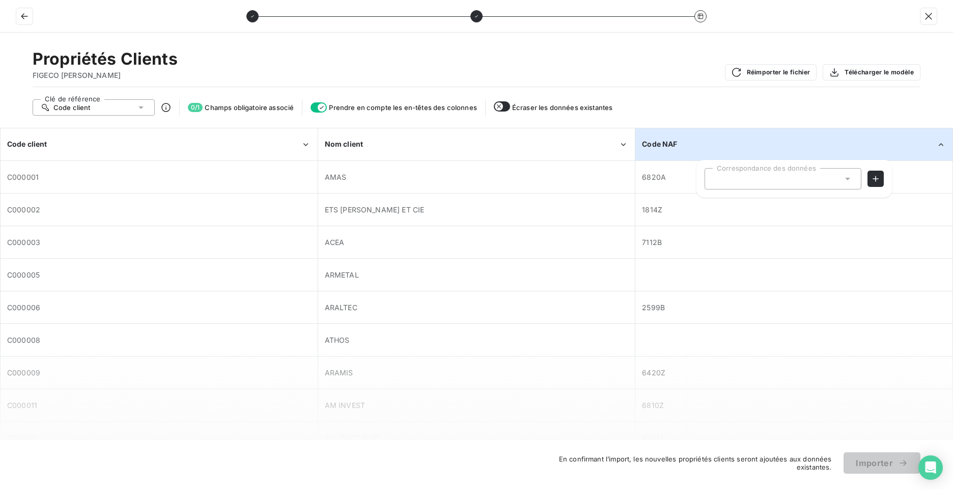
click at [755, 181] on div at bounding box center [783, 178] width 157 height 21
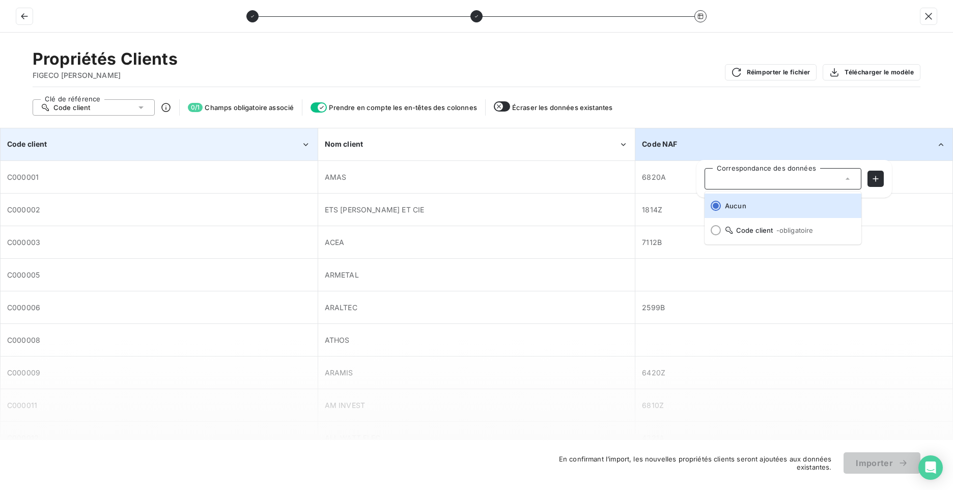
click at [104, 155] on div "Code client" at bounding box center [159, 144] width 316 height 31
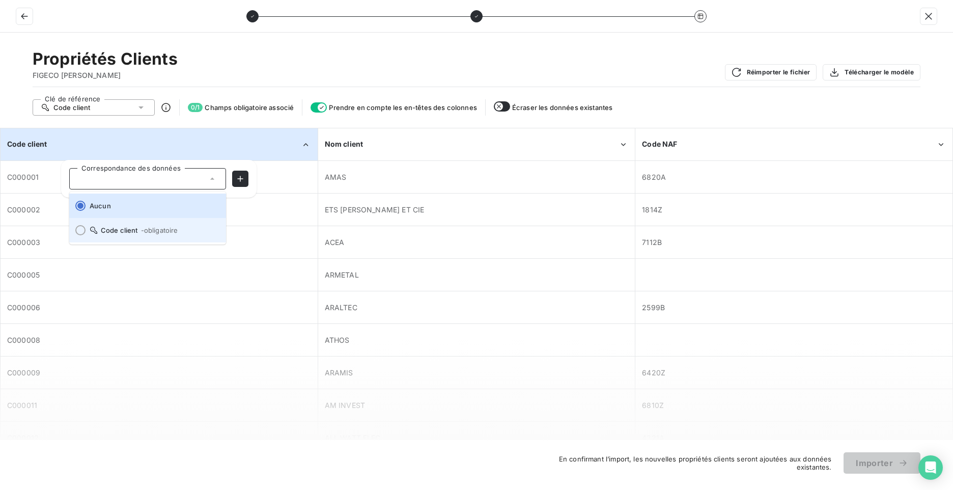
click at [102, 226] on span "Code client - obligatoire" at bounding box center [154, 230] width 128 height 8
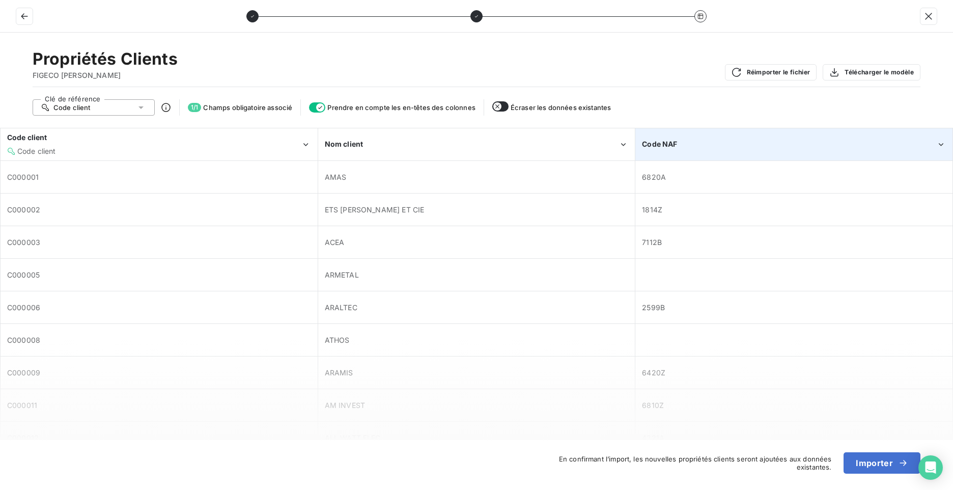
click at [656, 157] on div "Code NAF" at bounding box center [794, 144] width 316 height 31
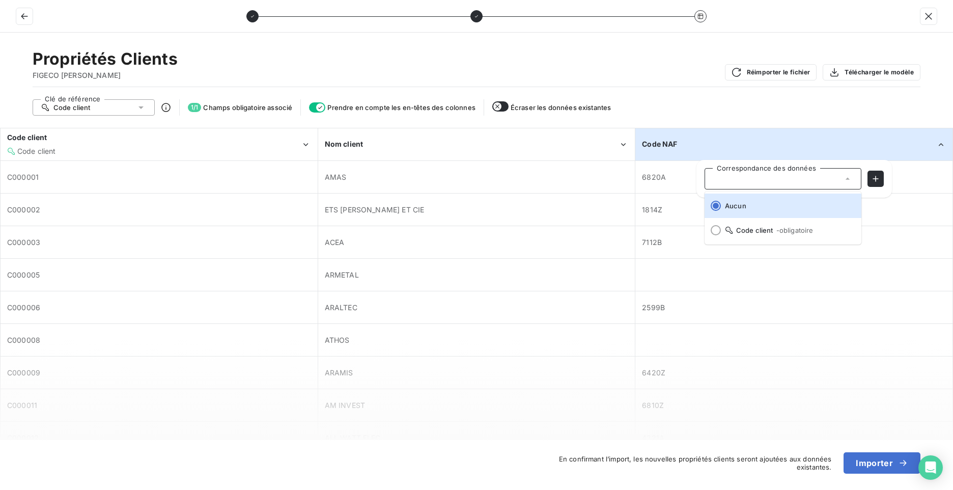
click at [726, 181] on div at bounding box center [783, 178] width 157 height 21
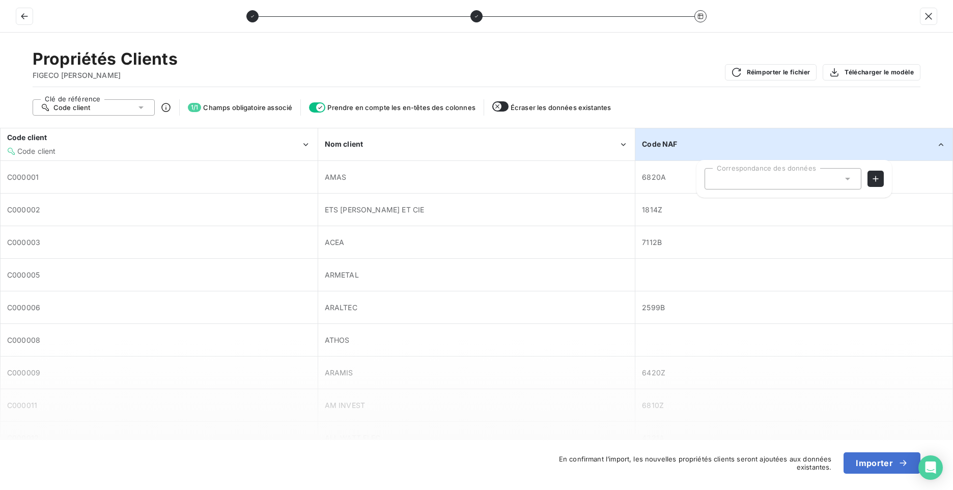
click at [728, 184] on div at bounding box center [783, 178] width 157 height 21
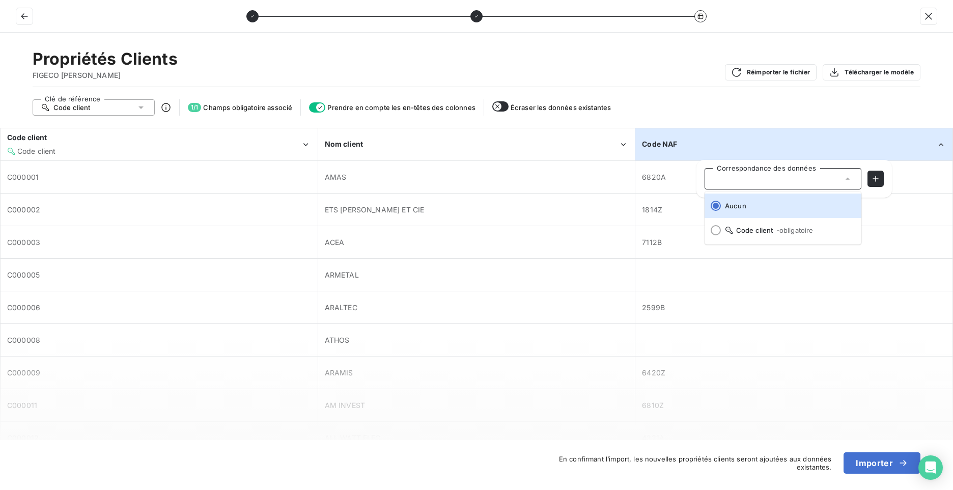
click at [702, 146] on div "Code NAF" at bounding box center [789, 144] width 294 height 10
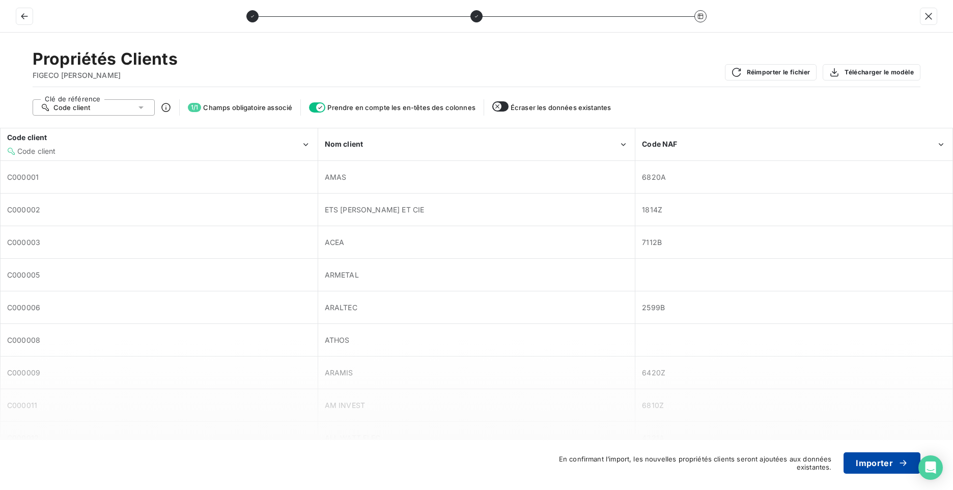
click at [879, 467] on button "Importer" at bounding box center [882, 462] width 77 height 21
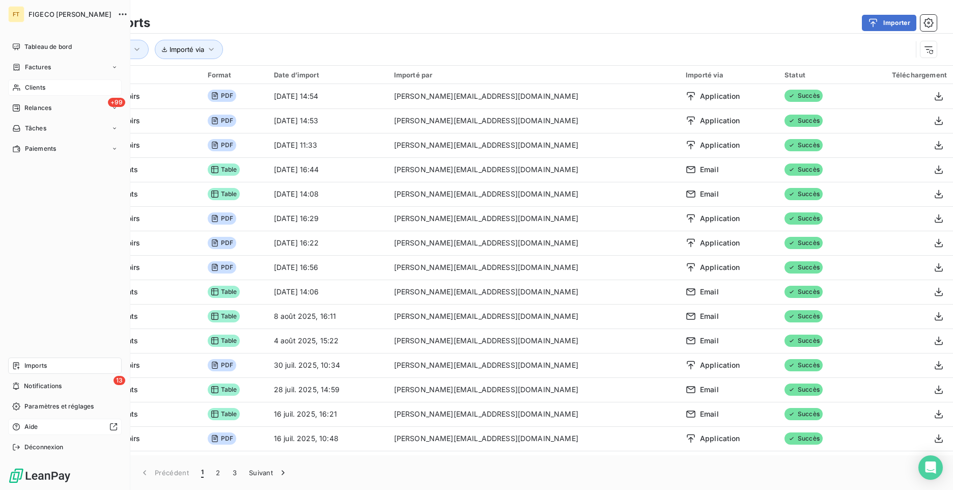
click at [32, 366] on span "Imports" at bounding box center [35, 365] width 22 height 9
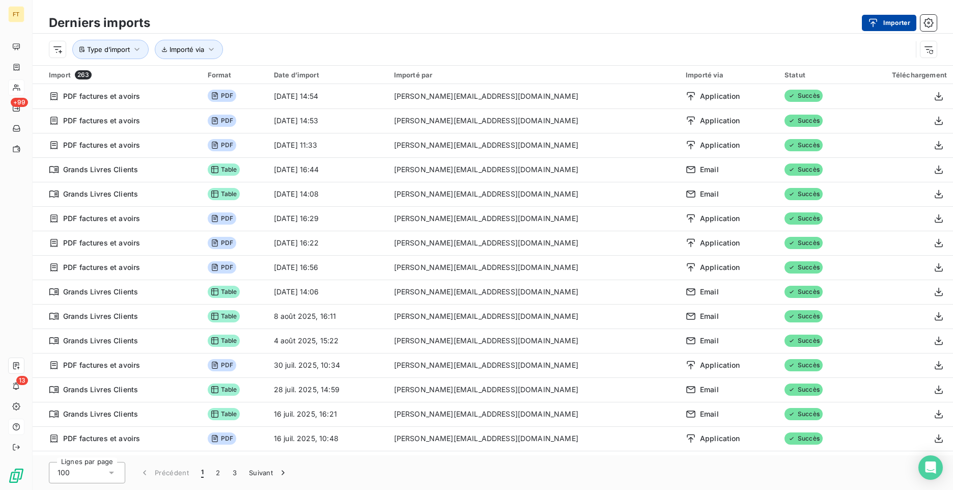
click at [903, 25] on button "Importer" at bounding box center [889, 23] width 54 height 16
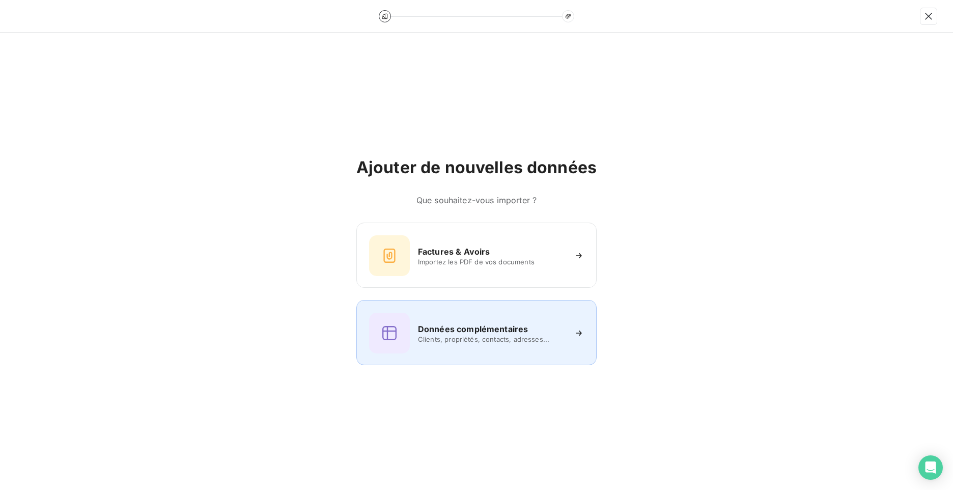
click at [461, 345] on div "Données complémentaires Clients, propriétés, contacts, adresses..." at bounding box center [476, 333] width 215 height 41
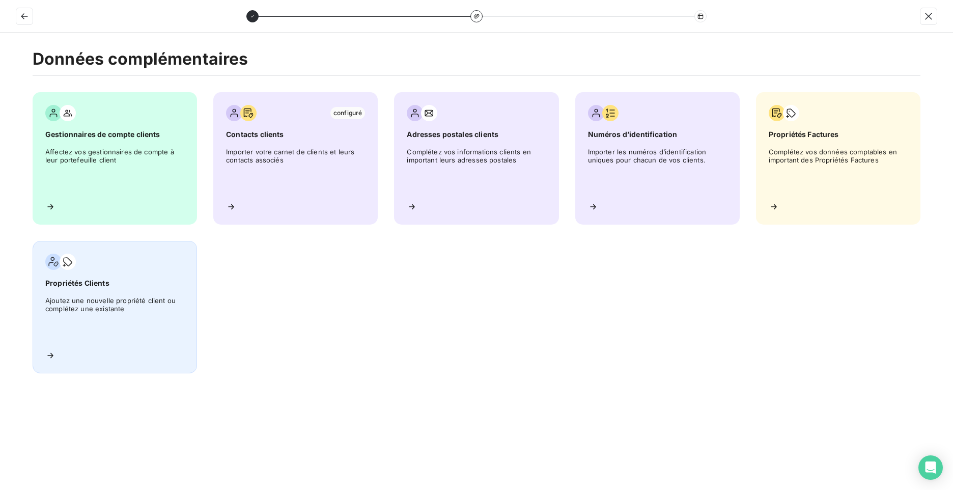
click at [139, 307] on span "Ajoutez une nouvelle propriété client ou complétez une existante" at bounding box center [114, 319] width 139 height 46
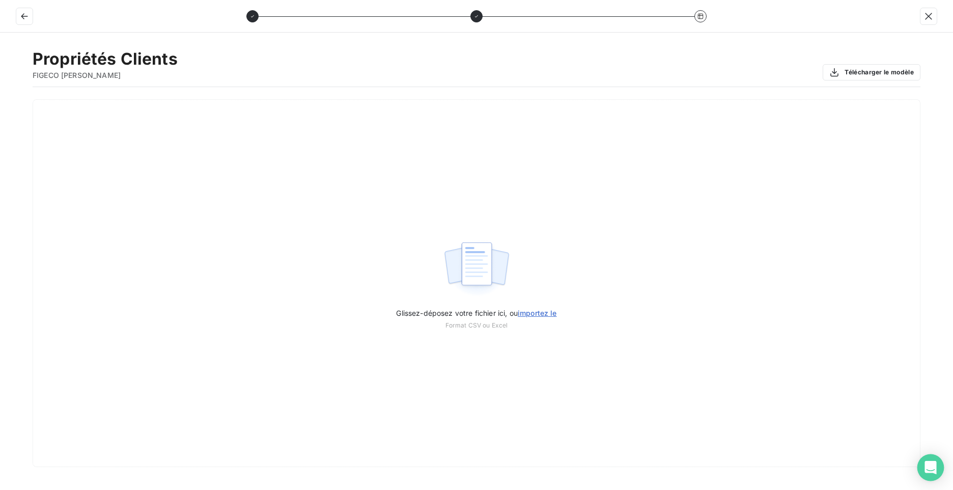
click at [933, 471] on icon "Open Intercom Messenger" at bounding box center [931, 467] width 12 height 13
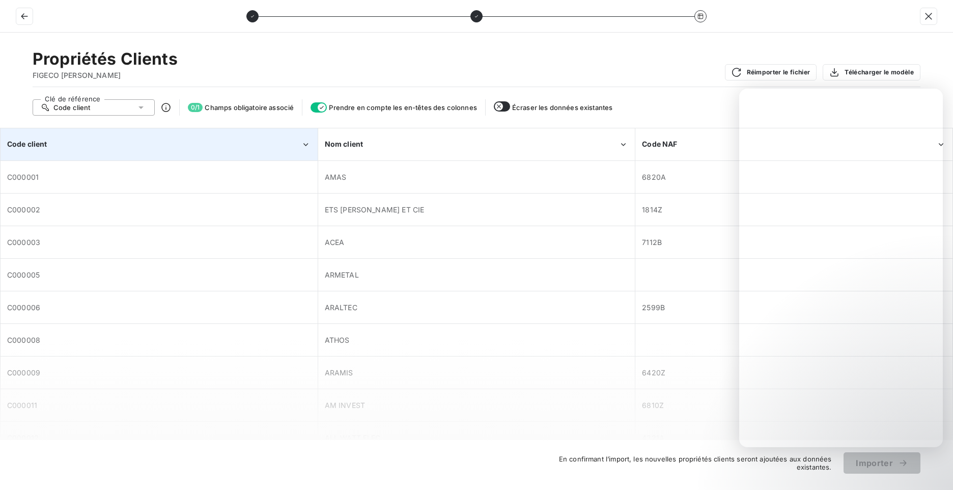
click at [109, 151] on div "Code client" at bounding box center [159, 144] width 316 height 31
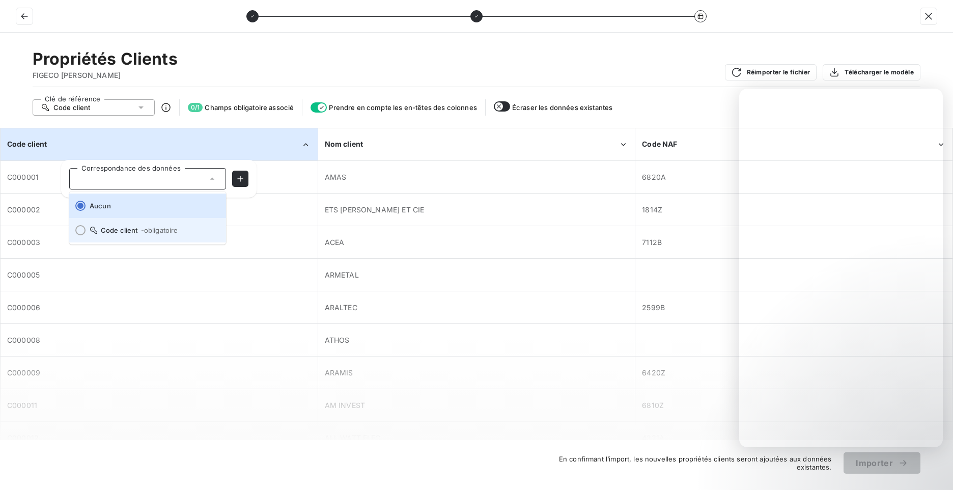
click at [98, 230] on span "Code client - obligatoire" at bounding box center [154, 230] width 128 height 8
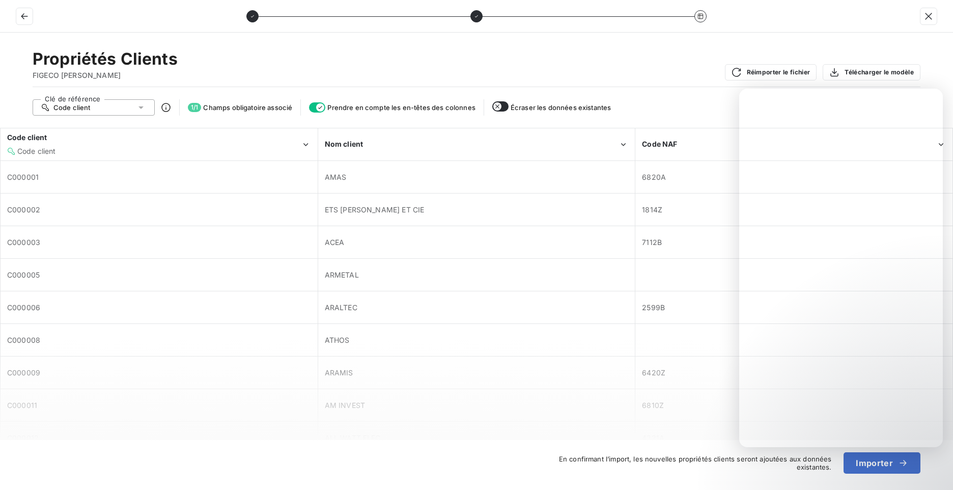
click at [625, 67] on div "Propriétés Clients FIGECO TORRES Réimporter le fichier Télécharger le modèle" at bounding box center [477, 68] width 888 height 38
click at [877, 467] on button "Importer" at bounding box center [882, 462] width 77 height 21
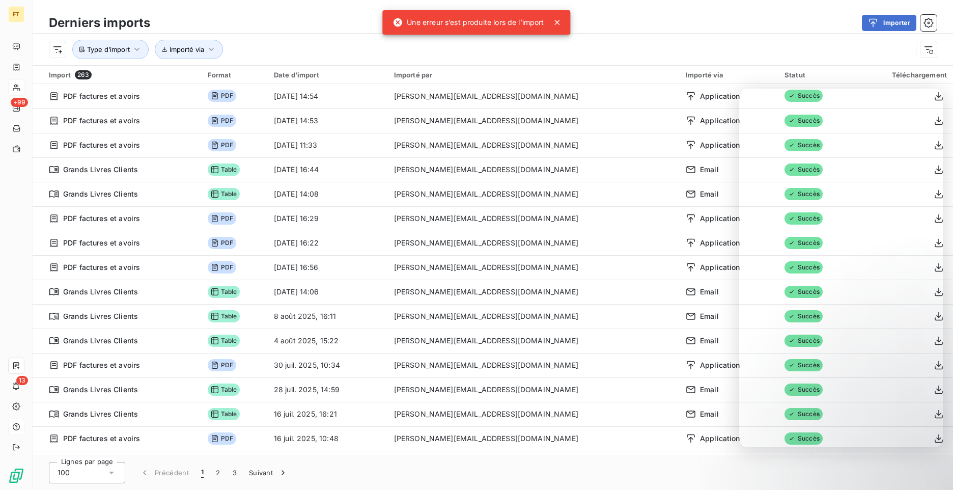
click at [804, 29] on div "Importer" at bounding box center [549, 23] width 774 height 16
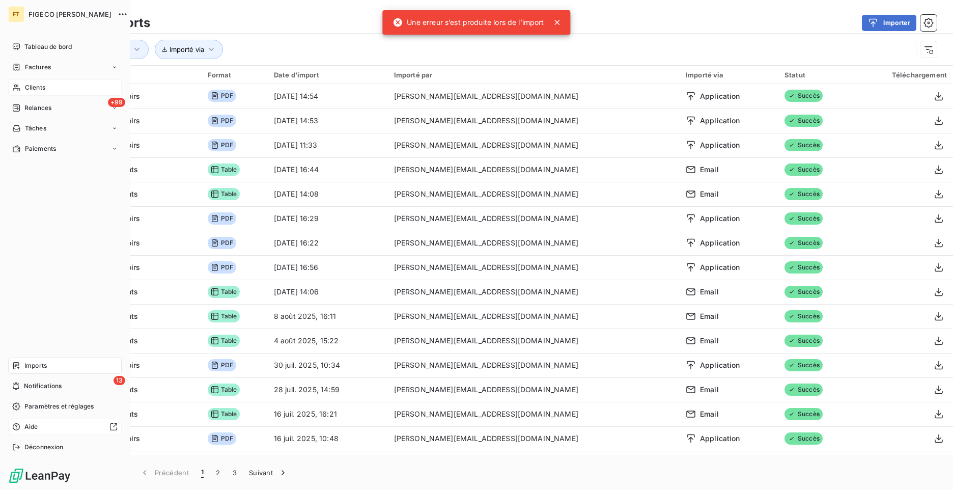
click at [54, 84] on div "Clients" at bounding box center [65, 87] width 114 height 16
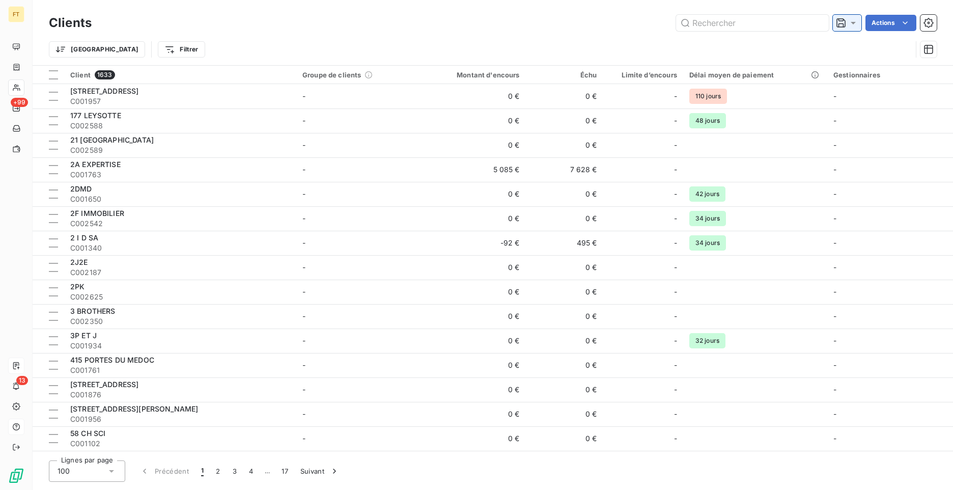
click at [853, 26] on icon at bounding box center [853, 23] width 10 height 10
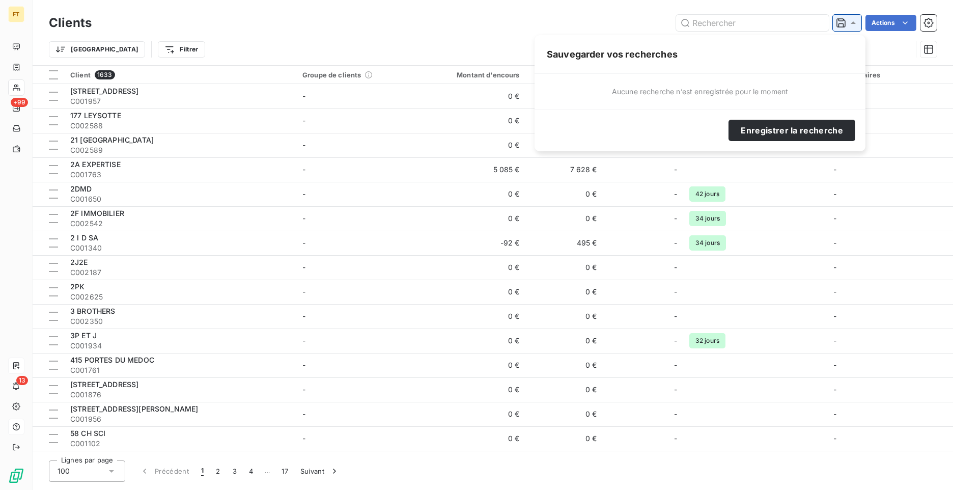
click at [853, 26] on icon at bounding box center [853, 23] width 10 height 10
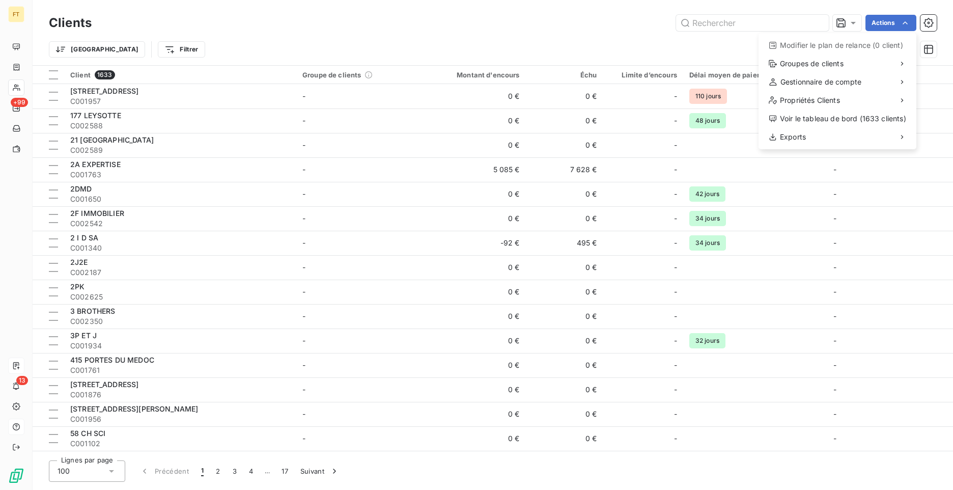
click at [902, 26] on html "FT +99 13 Clients Actions Modifier le plan de relance (0 client) Groupes de cli…" at bounding box center [476, 245] width 953 height 490
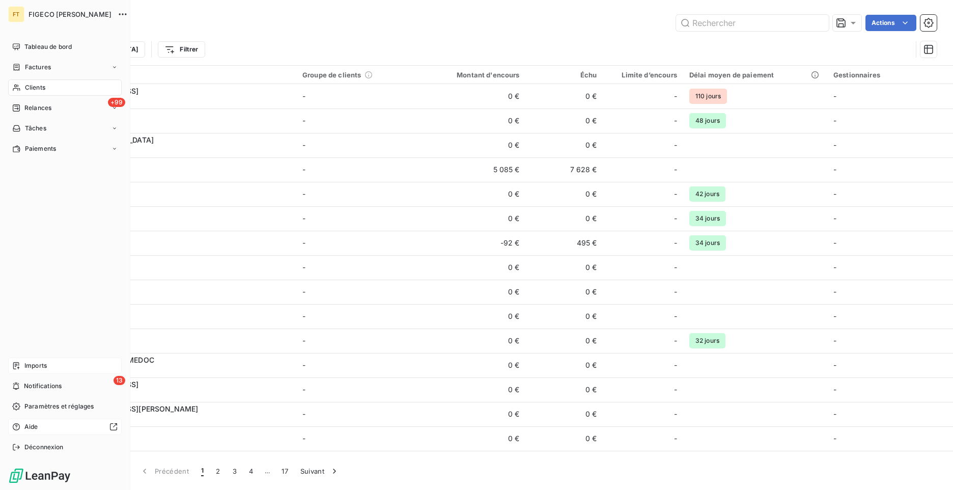
click at [42, 363] on span "Imports" at bounding box center [35, 365] width 22 height 9
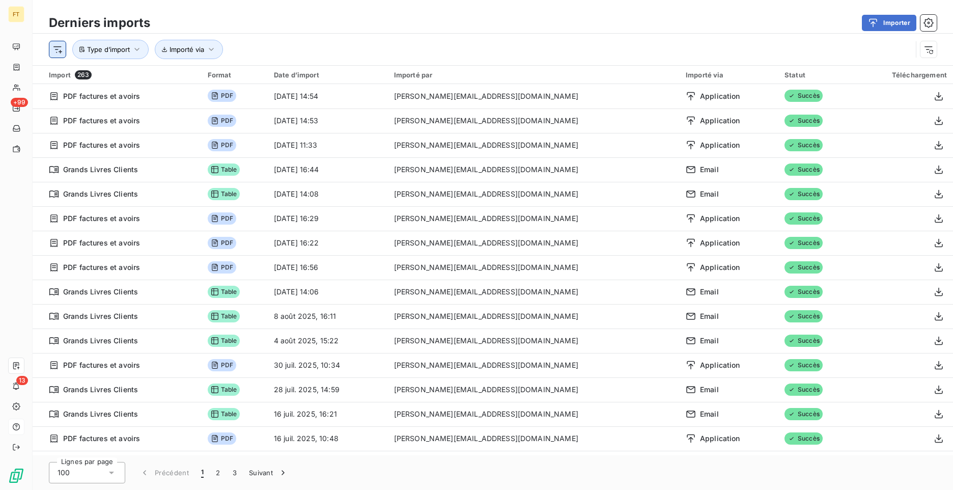
click at [54, 52] on html "FT +99 13 Derniers imports Importer Type d’import Importé via Import 263 Format…" at bounding box center [476, 245] width 953 height 490
click at [924, 49] on html "FT +99 13 Derniers imports Importer Rechercher et sélectionner Type d’import Da…" at bounding box center [476, 245] width 953 height 490
click at [931, 51] on icon "button" at bounding box center [929, 49] width 10 height 10
click at [931, 27] on icon "button" at bounding box center [929, 23] width 10 height 10
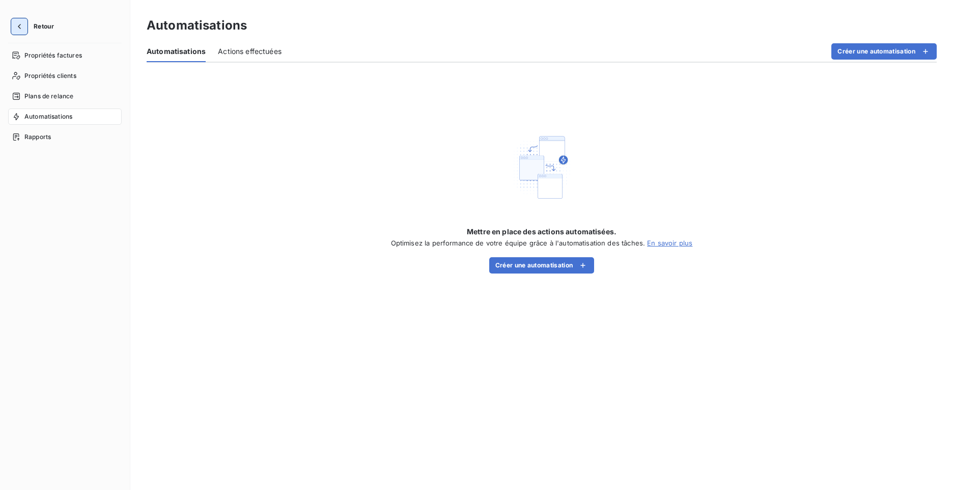
click at [24, 26] on button "button" at bounding box center [19, 26] width 16 height 16
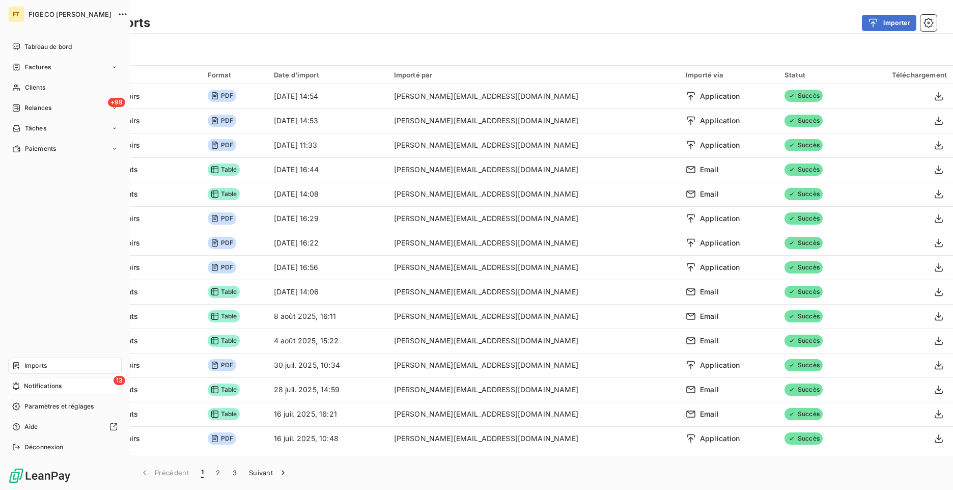
click at [41, 392] on div "13 Notifications" at bounding box center [65, 386] width 114 height 16
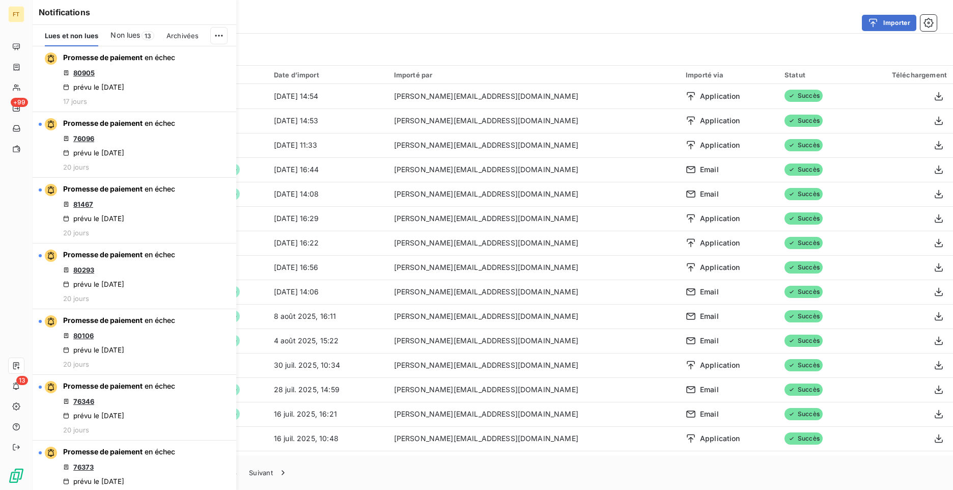
click at [421, 49] on div "Filtrer" at bounding box center [493, 49] width 888 height 19
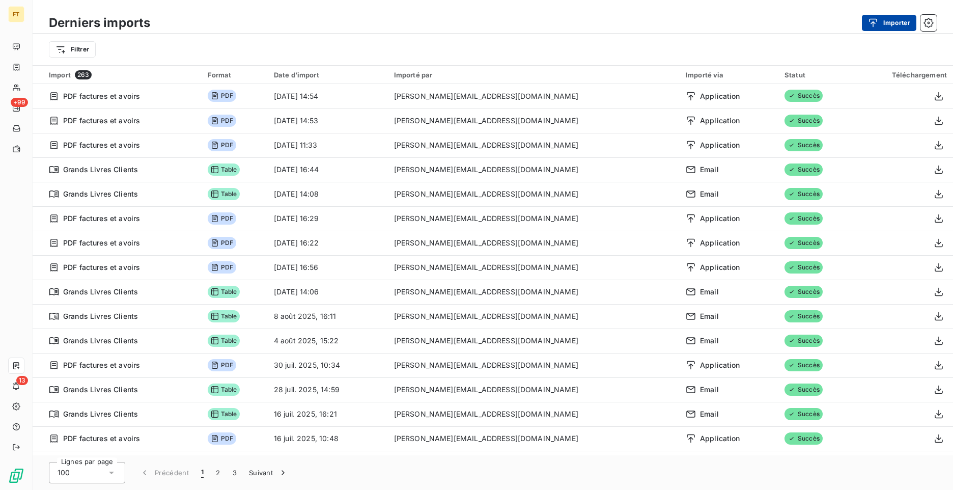
click at [869, 27] on icon "button" at bounding box center [873, 23] width 10 height 10
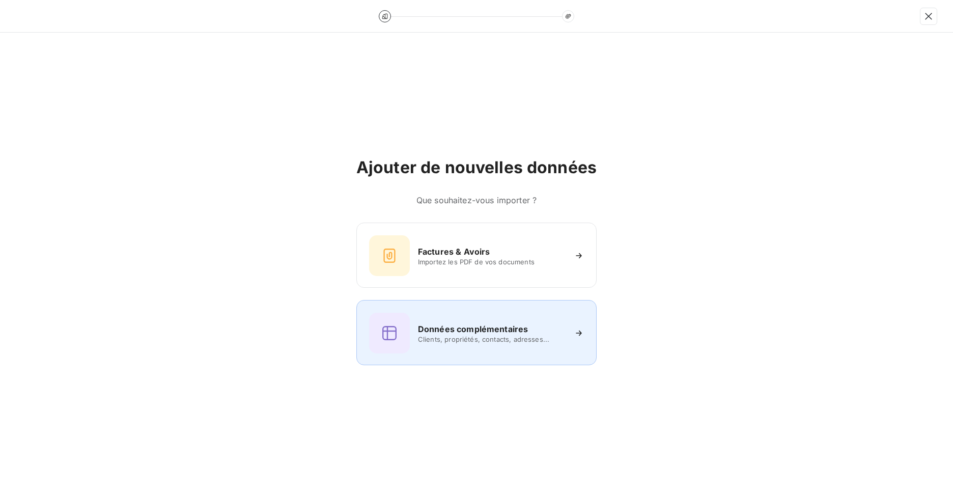
click at [490, 349] on div "Données complémentaires Clients, propriétés, contacts, adresses..." at bounding box center [476, 333] width 215 height 41
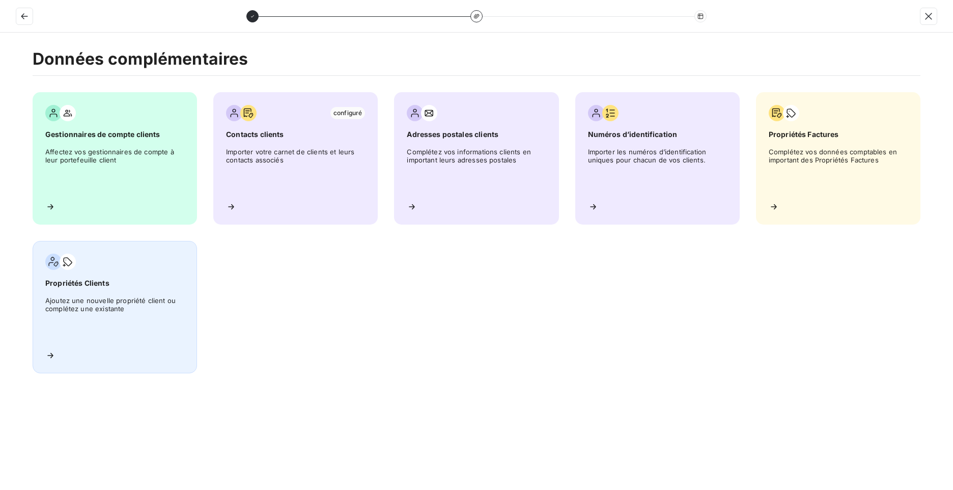
click at [162, 326] on span "Ajoutez une nouvelle propriété client ou complétez une existante" at bounding box center [114, 319] width 139 height 46
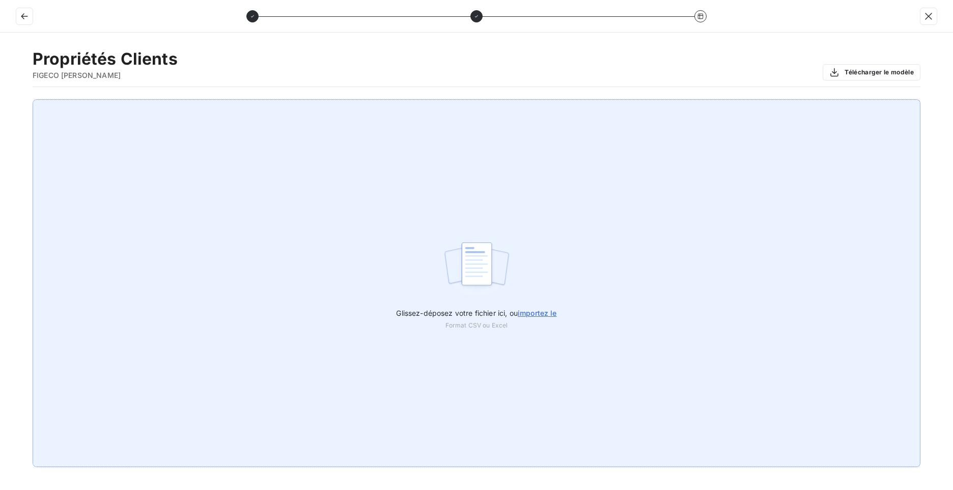
click at [546, 311] on span "importez le" at bounding box center [537, 313] width 39 height 9
click at [1, 100] on input "Glissez-déposez votre fichier ici, ou importez le" at bounding box center [0, 99] width 1 height 1
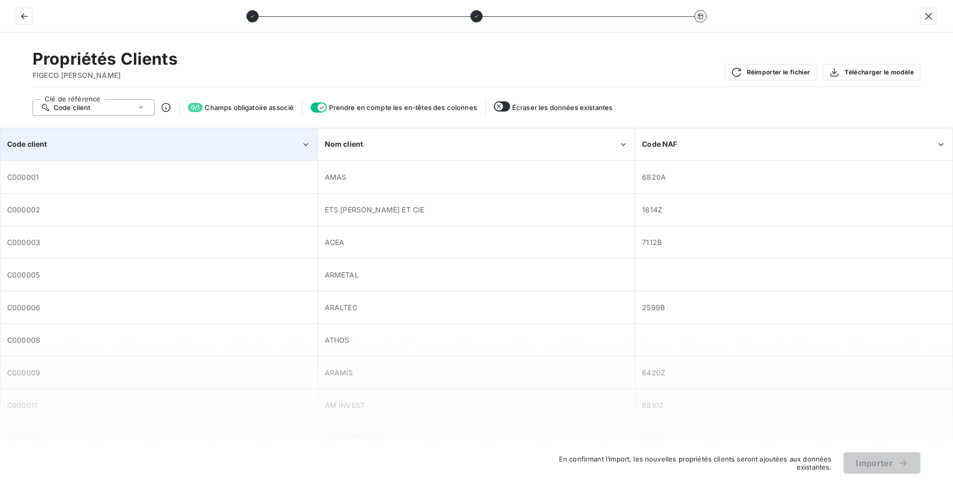
click at [143, 154] on div "Code client" at bounding box center [159, 144] width 316 height 31
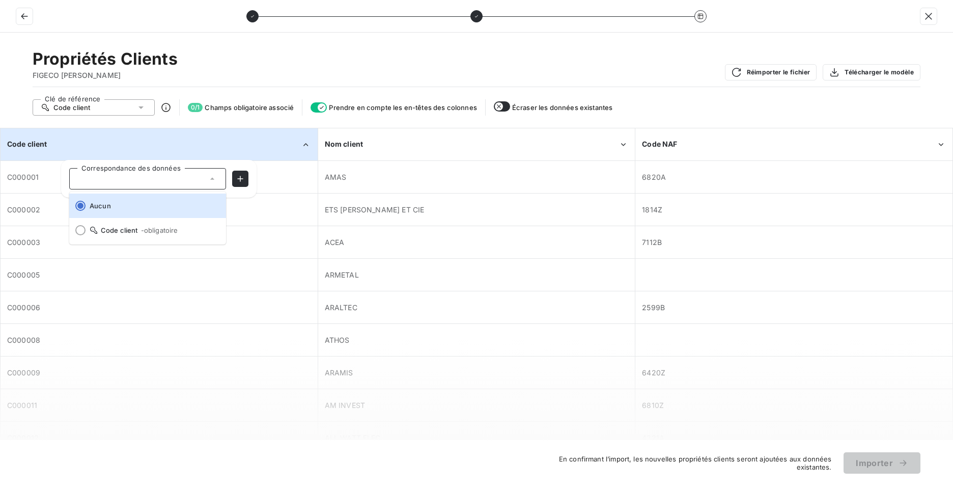
click at [101, 226] on span "Code client - obligatoire" at bounding box center [154, 230] width 128 height 8
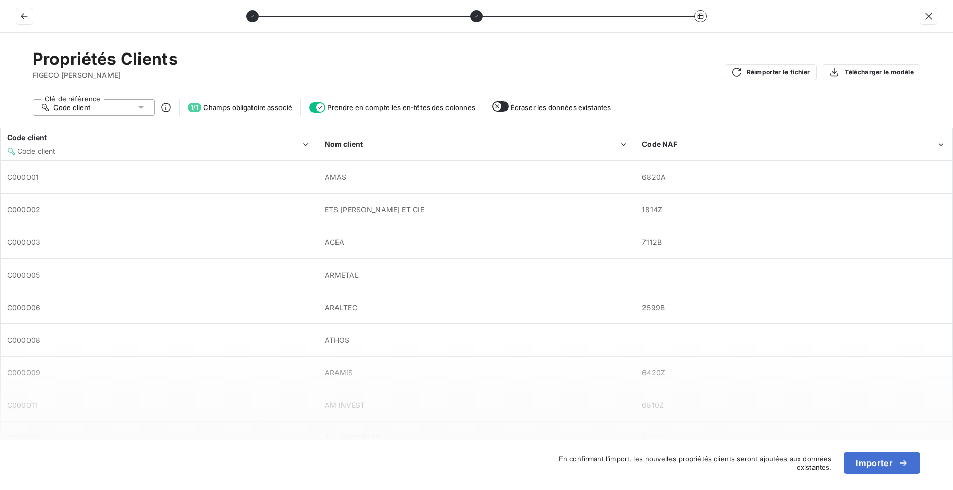
click at [354, 107] on span "Prendre en compte les en-têtes des colonnes" at bounding box center [401, 107] width 148 height 8
click at [318, 107] on icon "button" at bounding box center [320, 107] width 8 height 8
click at [170, 170] on div "Code client" at bounding box center [159, 176] width 316 height 31
click at [167, 184] on div "Code client" at bounding box center [159, 176] width 316 height 31
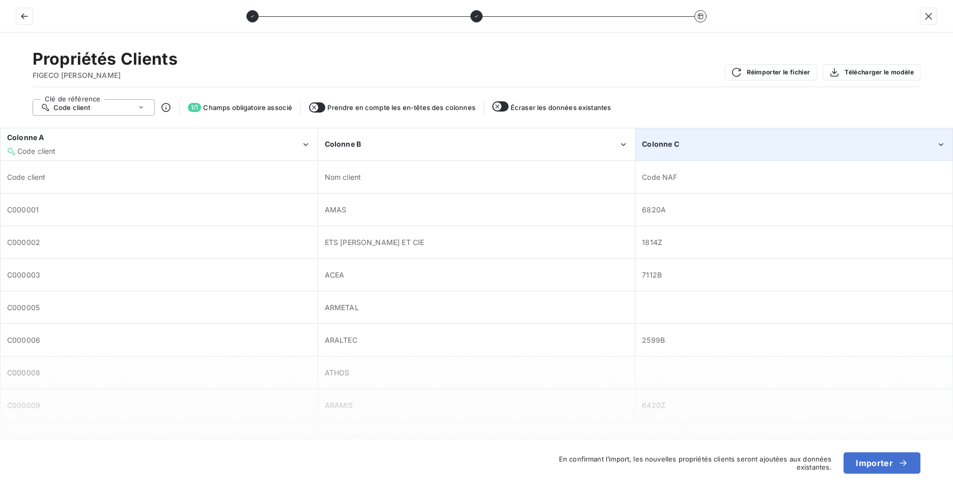
click at [711, 149] on div "Colonne C" at bounding box center [789, 144] width 294 height 10
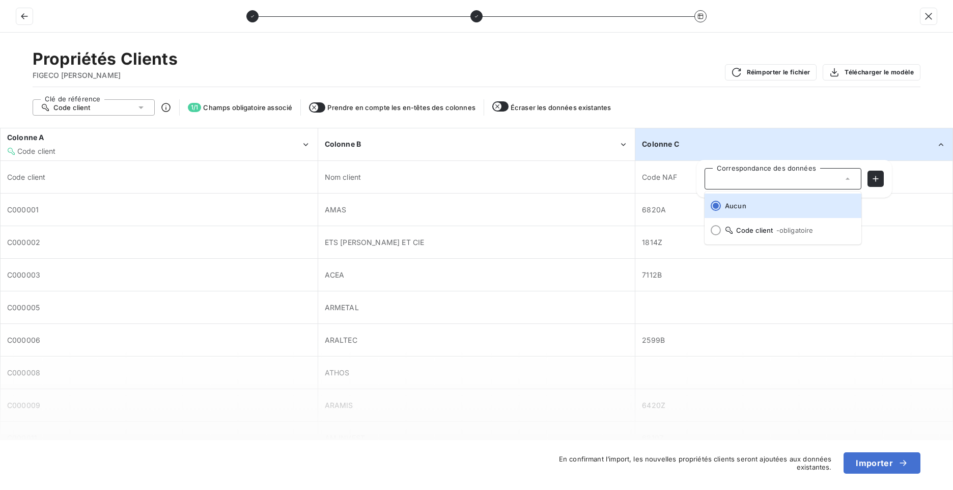
click at [743, 149] on div "Colonne C" at bounding box center [789, 144] width 294 height 10
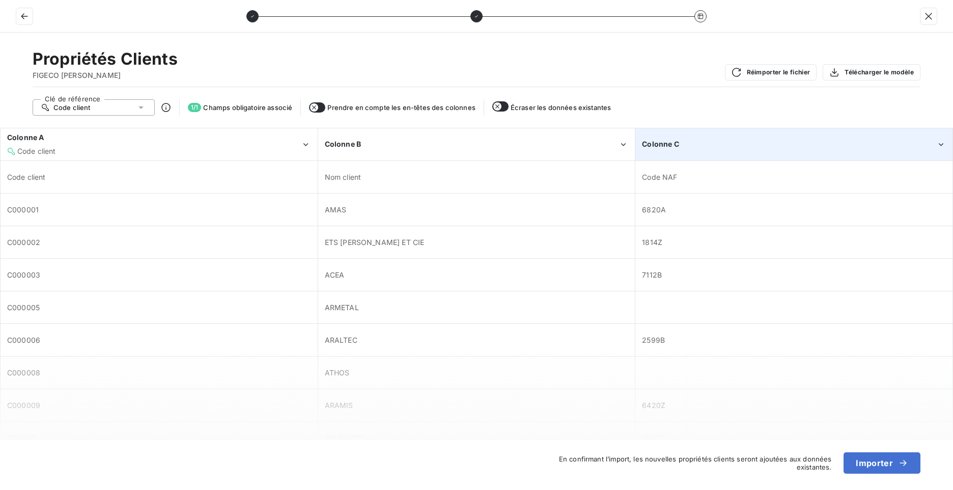
click at [719, 150] on div "Colonne C" at bounding box center [794, 144] width 316 height 31
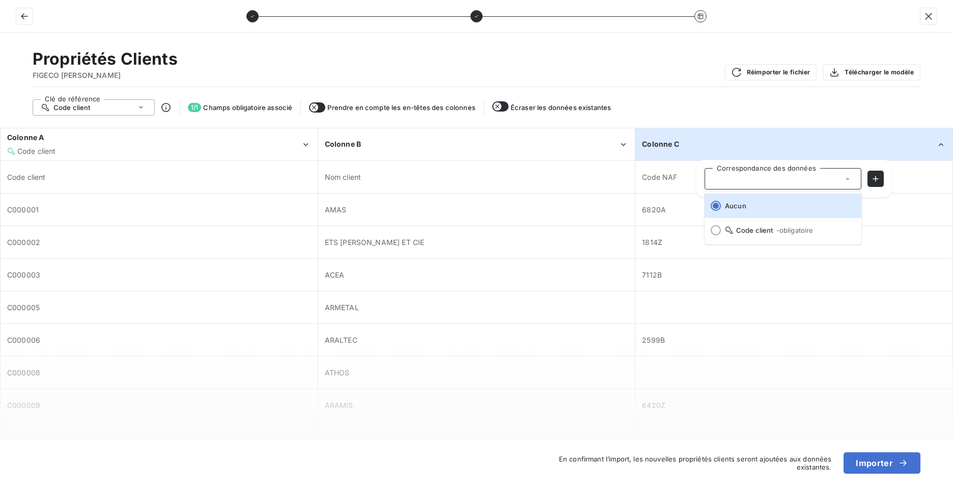
click at [764, 181] on div at bounding box center [783, 178] width 157 height 21
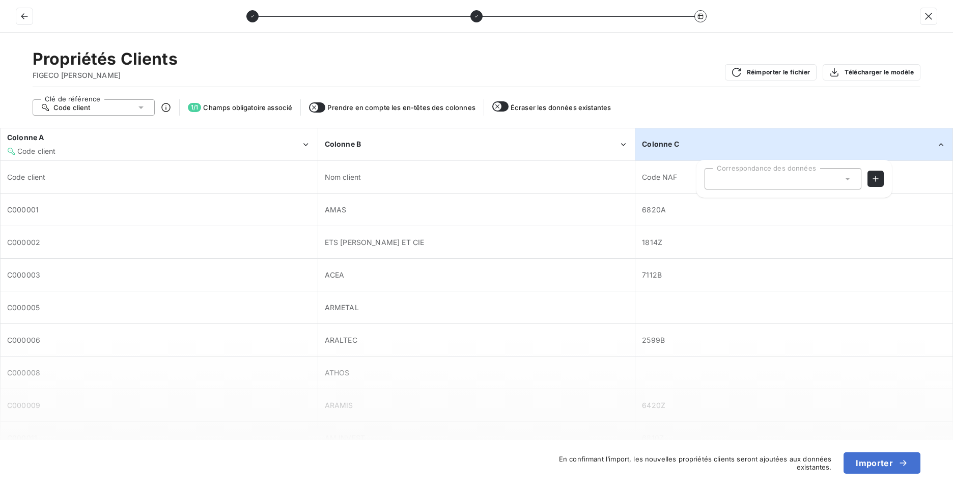
click at [674, 173] on span "Code NAF" at bounding box center [659, 177] width 35 height 9
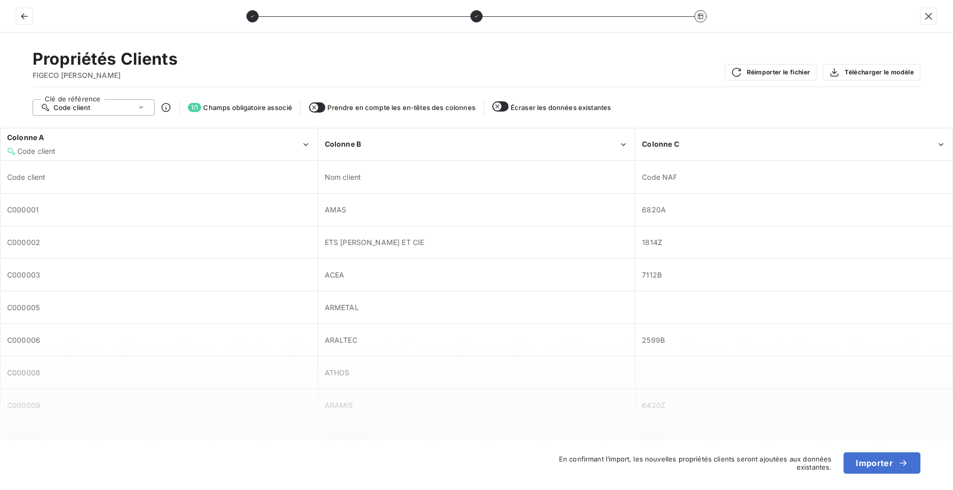
click at [673, 175] on span "Code NAF" at bounding box center [659, 177] width 35 height 9
drag, startPoint x: 673, startPoint y: 175, endPoint x: 680, endPoint y: 176, distance: 6.8
click at [680, 176] on span "Code NAF" at bounding box center [794, 177] width 304 height 10
click at [320, 109] on button "button" at bounding box center [317, 107] width 16 height 10
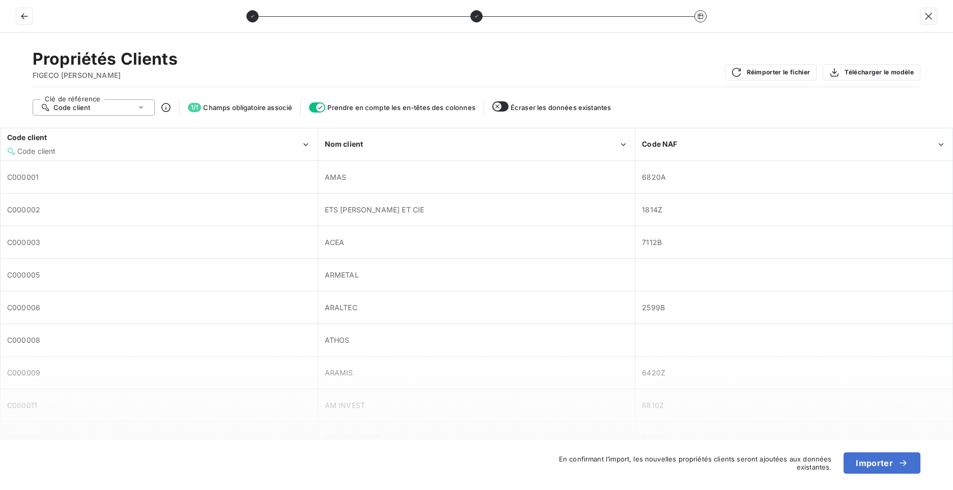
click at [167, 110] on icon at bounding box center [166, 107] width 10 height 10
click at [161, 103] on icon at bounding box center [166, 107] width 10 height 10
click at [169, 107] on icon at bounding box center [166, 107] width 10 height 10
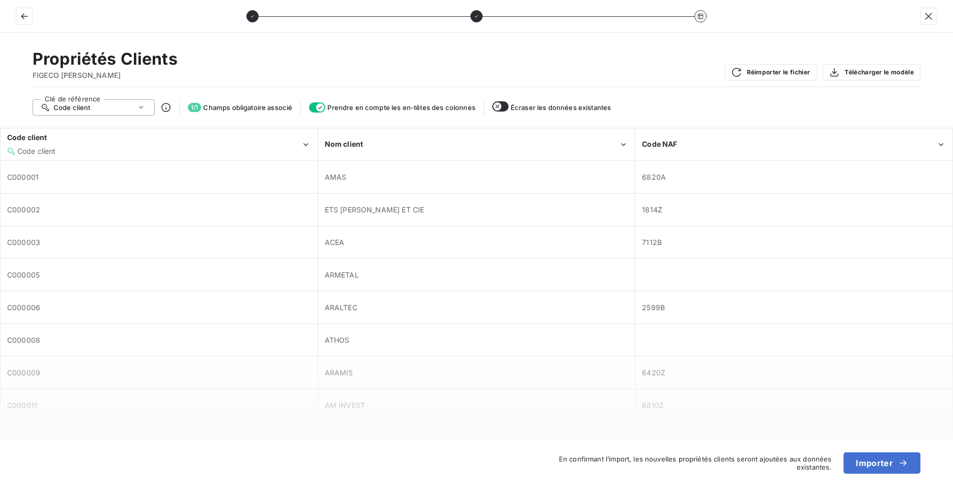
click at [169, 107] on icon at bounding box center [166, 107] width 10 height 10
click at [297, 209] on span "C000002" at bounding box center [159, 210] width 304 height 10
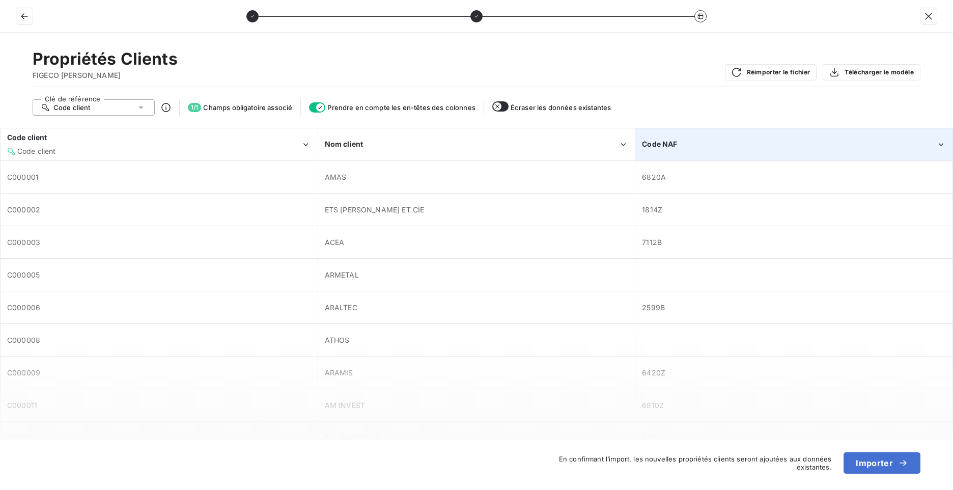
click at [674, 156] on div "Code NAF" at bounding box center [794, 144] width 316 height 31
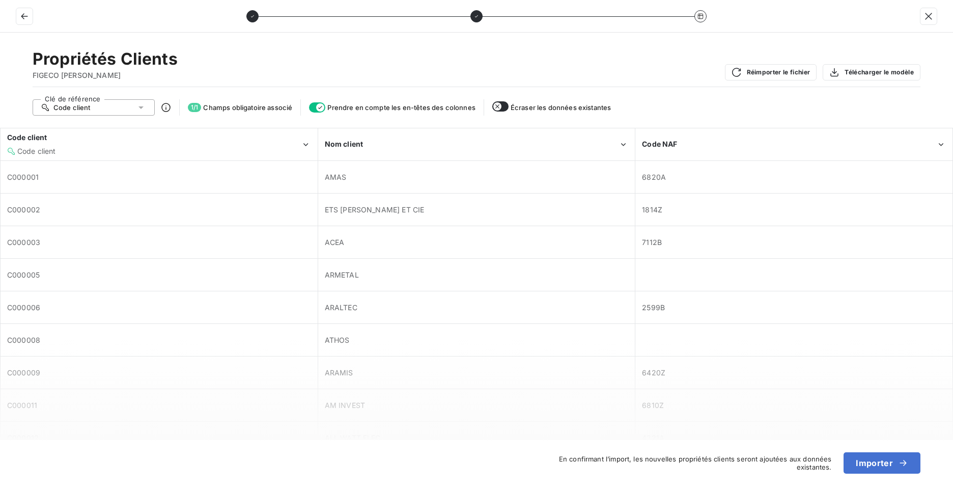
drag, startPoint x: 724, startPoint y: 106, endPoint x: 699, endPoint y: 110, distance: 25.3
click at [723, 106] on div "Clé de référence Code client 1 / 1 Champs obligatoire associé Prendre en compte…" at bounding box center [477, 107] width 888 height 16
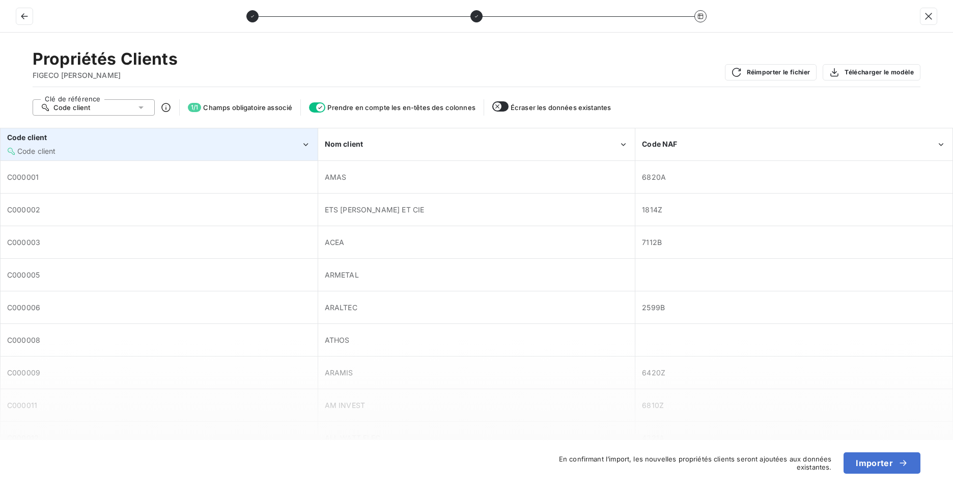
click at [78, 152] on div "Code client" at bounding box center [154, 151] width 294 height 10
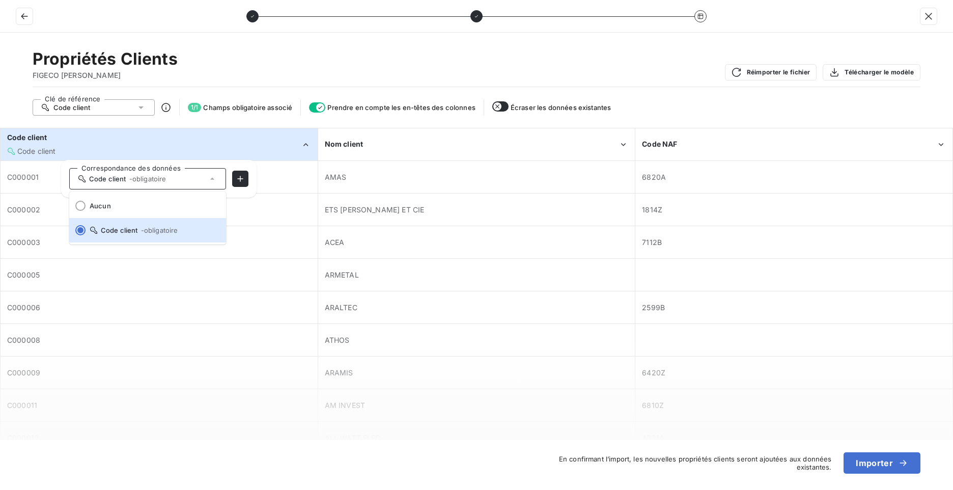
click at [78, 152] on div "Code client" at bounding box center [154, 151] width 294 height 10
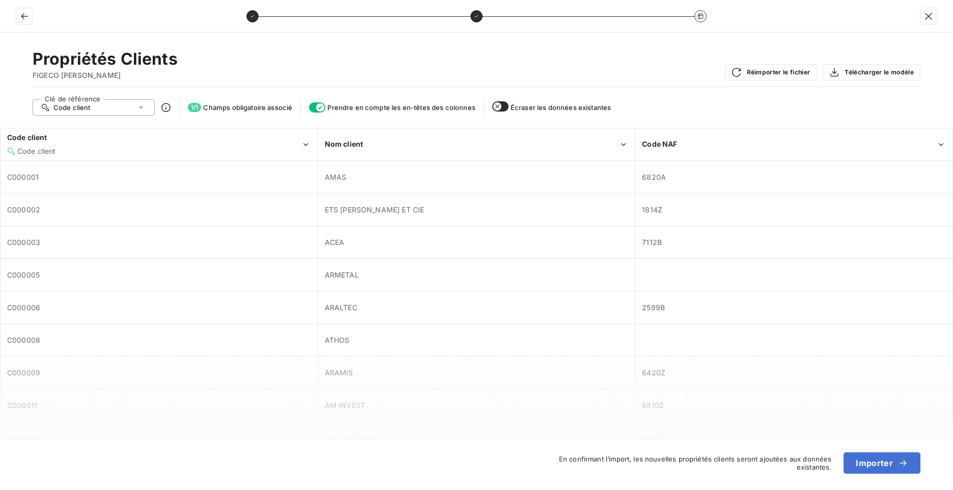
click at [404, 107] on span "Prendre en compte les en-têtes des colonnes" at bounding box center [401, 107] width 148 height 8
click at [333, 112] on div "Prendre en compte les en-têtes des colonnes" at bounding box center [392, 107] width 166 height 10
click at [317, 112] on button "button" at bounding box center [317, 107] width 16 height 10
drag, startPoint x: 181, startPoint y: 202, endPoint x: 57, endPoint y: 194, distance: 124.5
click at [58, 194] on div "C000001" at bounding box center [159, 209] width 316 height 31
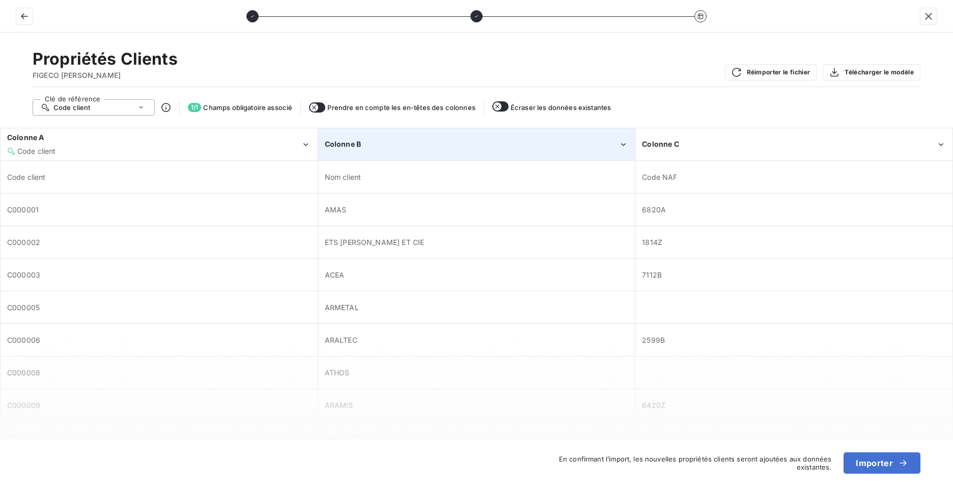
drag, startPoint x: 36, startPoint y: 180, endPoint x: 378, endPoint y: 153, distance: 343.7
click at [378, 153] on div "Colonne B" at bounding box center [477, 144] width 316 height 31
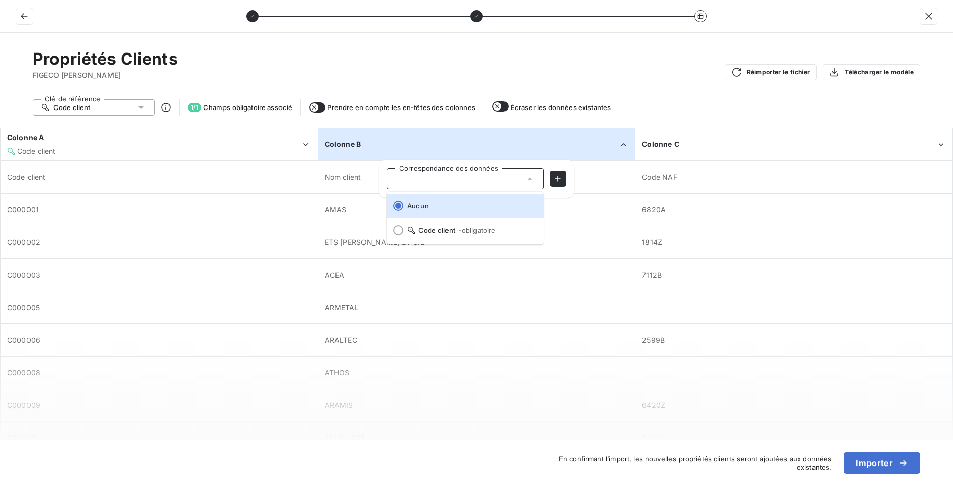
click at [466, 181] on div at bounding box center [465, 178] width 157 height 21
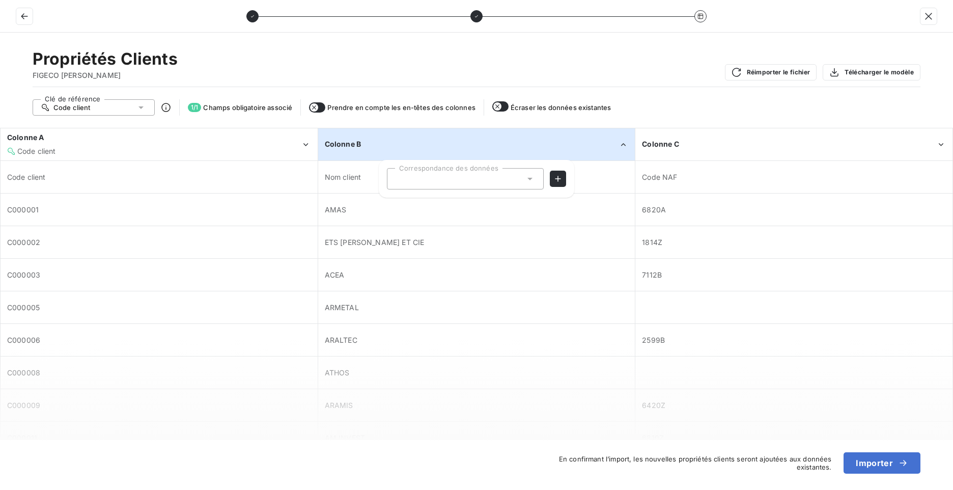
click at [466, 181] on div at bounding box center [465, 178] width 157 height 21
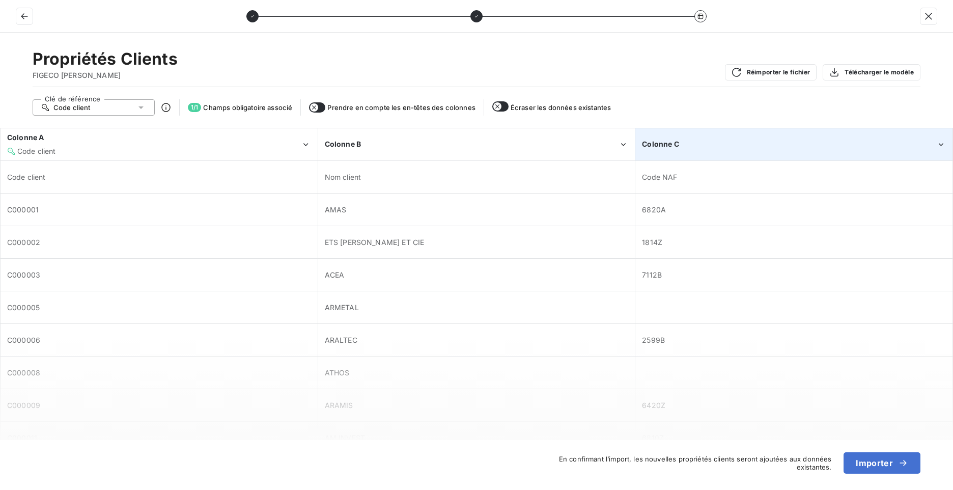
click at [652, 140] on span "Colonne C" at bounding box center [660, 144] width 37 height 9
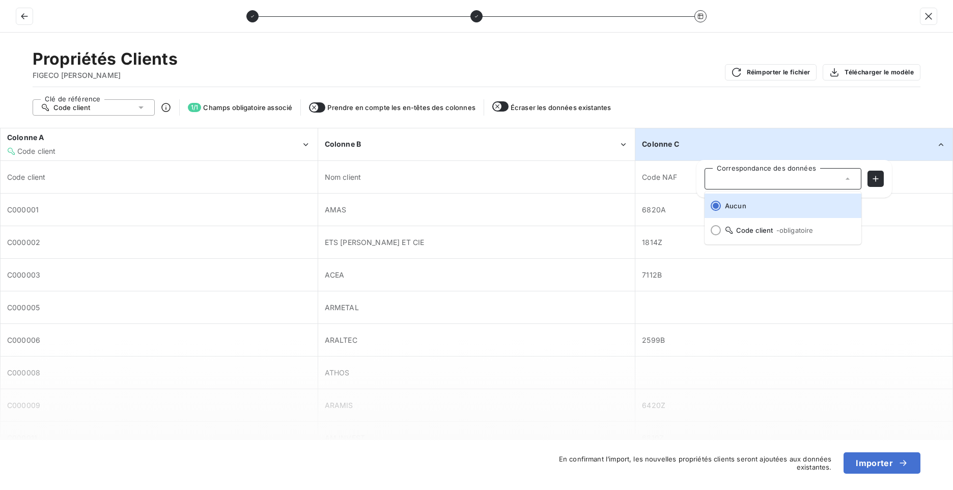
click at [332, 112] on div "Prendre en compte les en-têtes des colonnes" at bounding box center [392, 107] width 166 height 10
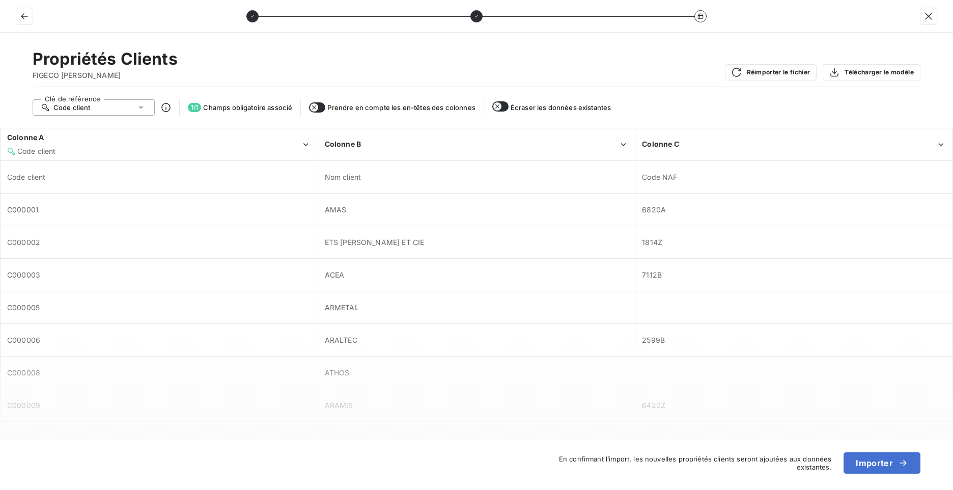
click at [322, 105] on button "button" at bounding box center [317, 107] width 16 height 10
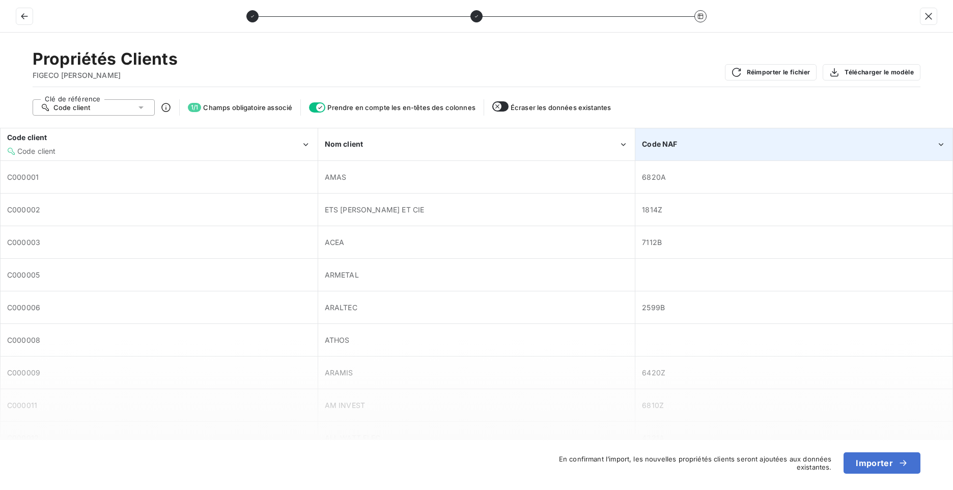
click at [669, 147] on span "Code NAF" at bounding box center [659, 144] width 35 height 9
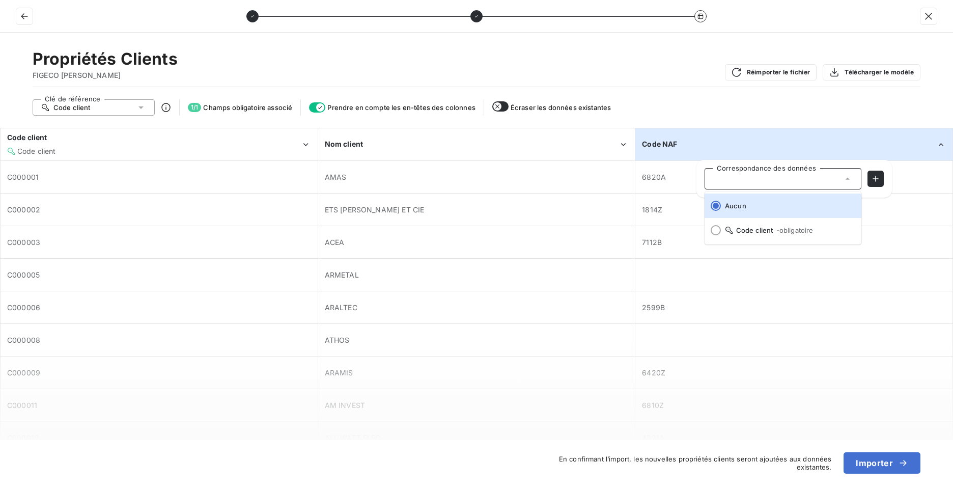
click at [669, 147] on span "Code NAF" at bounding box center [659, 144] width 35 height 9
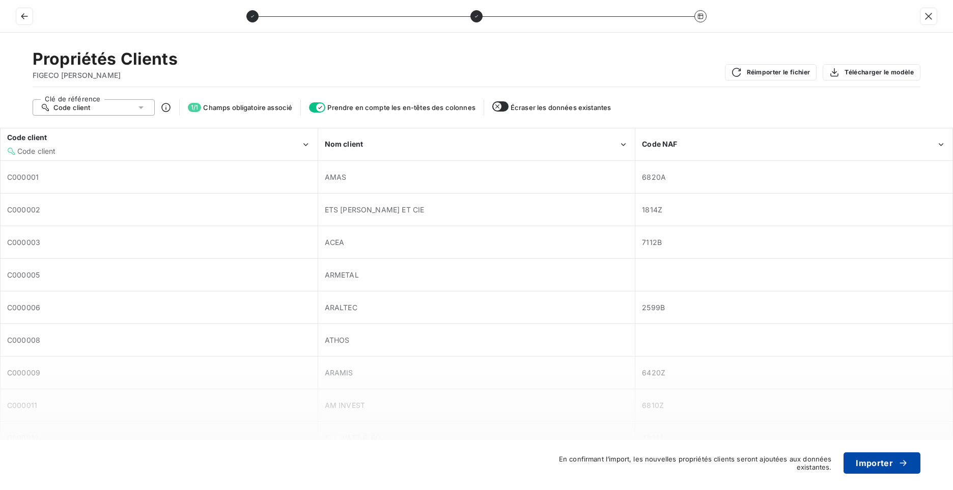
click at [887, 462] on button "Importer" at bounding box center [882, 462] width 77 height 21
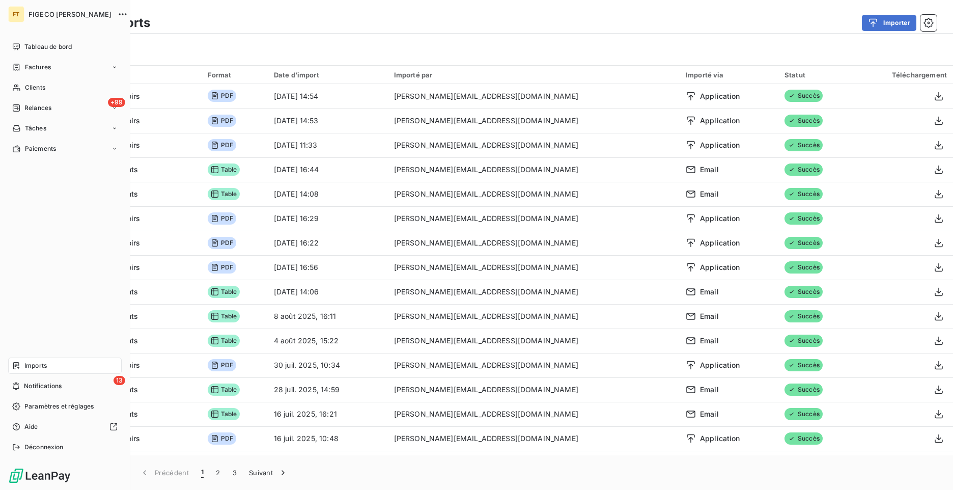
click at [40, 366] on span "Imports" at bounding box center [35, 365] width 22 height 9
click at [33, 363] on span "Imports" at bounding box center [35, 365] width 22 height 9
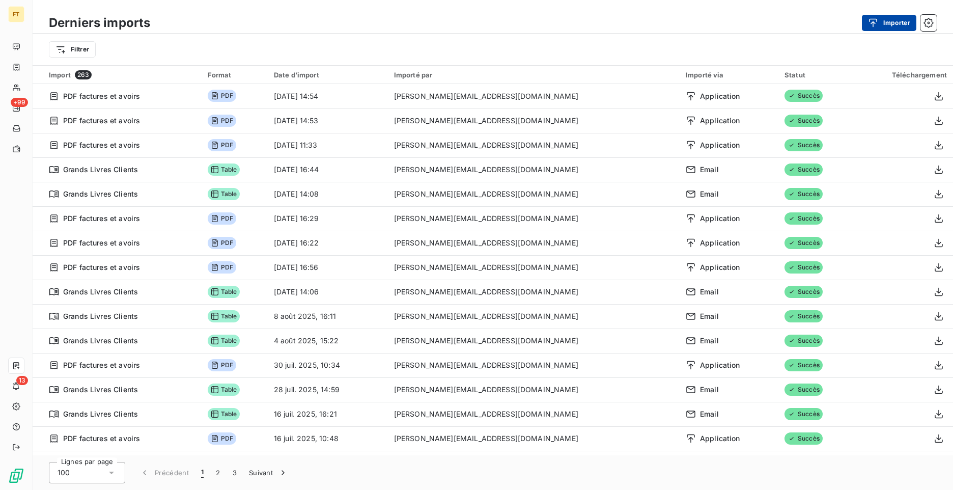
click at [893, 27] on button "Importer" at bounding box center [889, 23] width 54 height 16
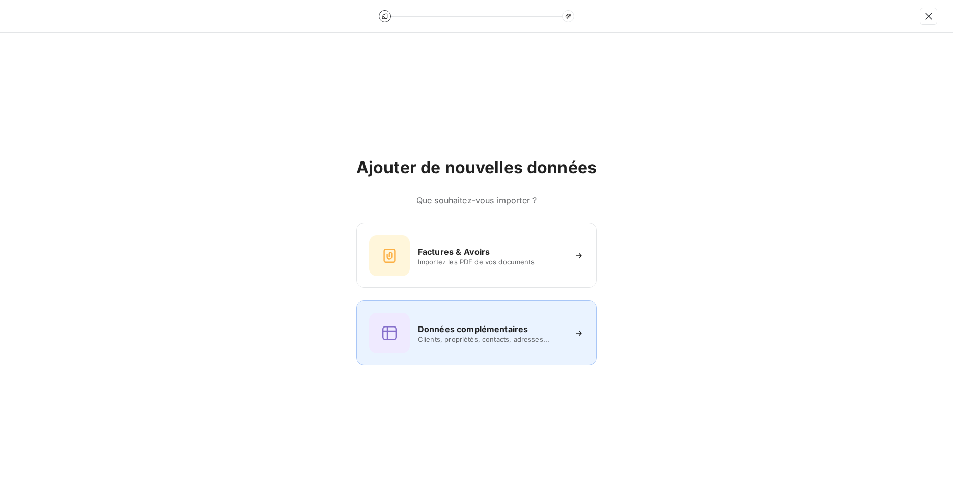
click at [442, 320] on div "Données complémentaires Clients, propriétés, contacts, adresses..." at bounding box center [476, 333] width 215 height 41
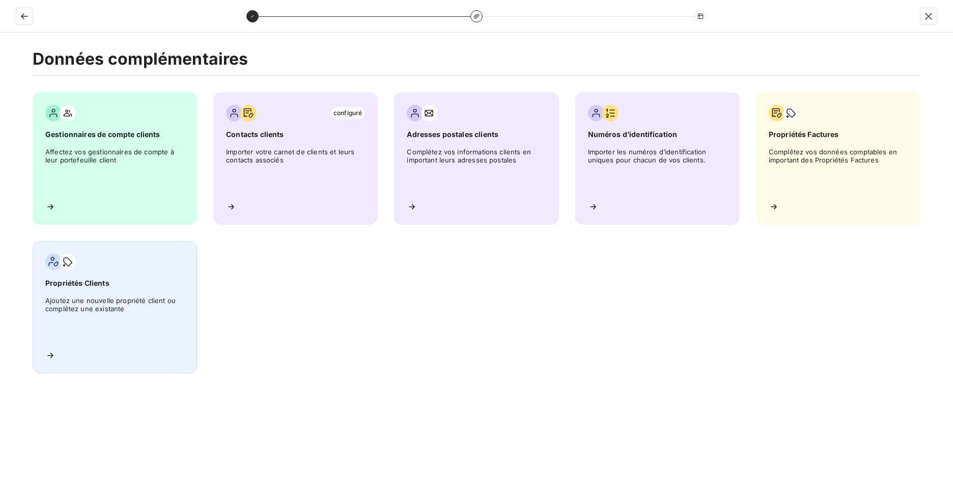
click at [131, 311] on span "Ajoutez une nouvelle propriété client ou complétez une existante" at bounding box center [114, 319] width 139 height 46
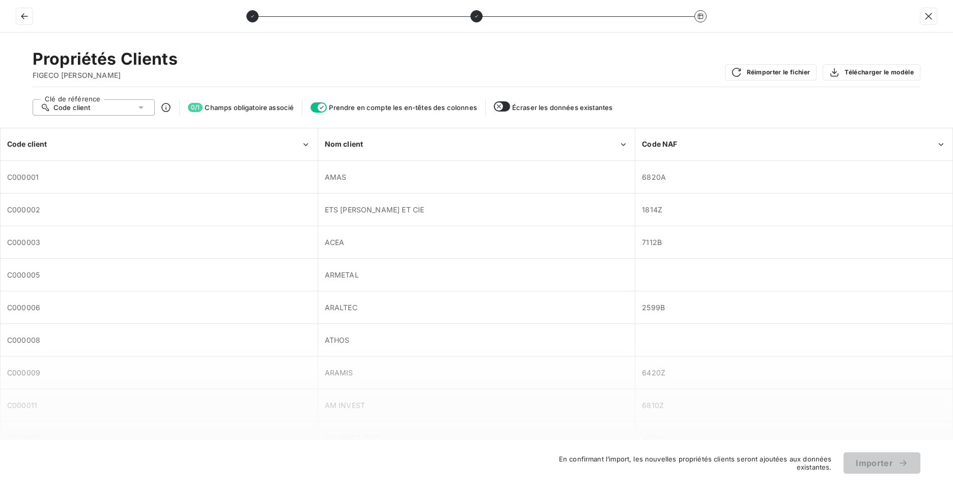
click at [673, 291] on td "2599B" at bounding box center [794, 307] width 318 height 33
click at [672, 274] on div at bounding box center [794, 274] width 316 height 31
click at [809, 74] on button "Réimporter le fichier" at bounding box center [771, 72] width 92 height 16
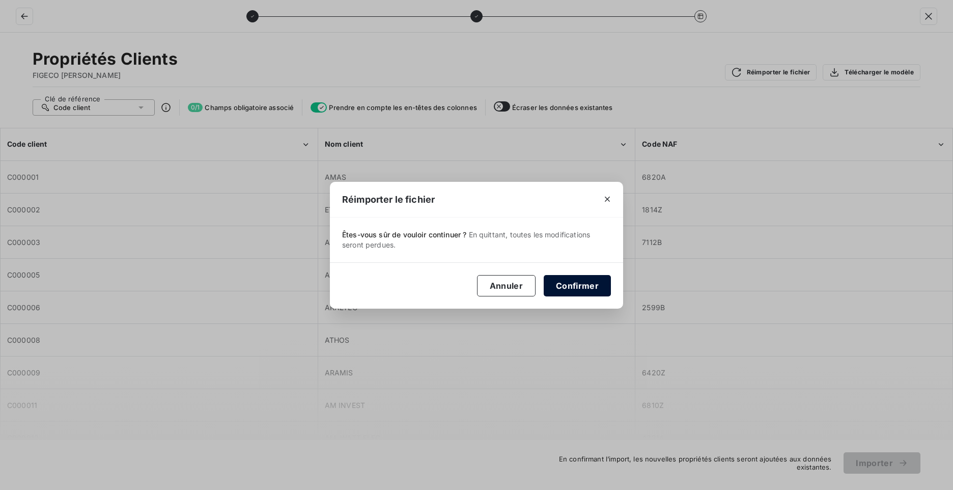
click at [573, 289] on button "Confirmer" at bounding box center [577, 285] width 67 height 21
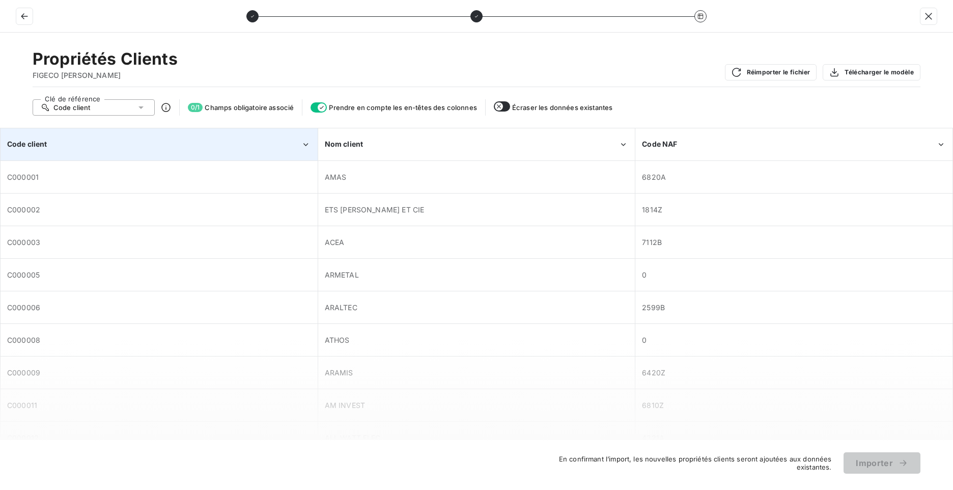
click at [182, 149] on div "Code client" at bounding box center [154, 144] width 294 height 10
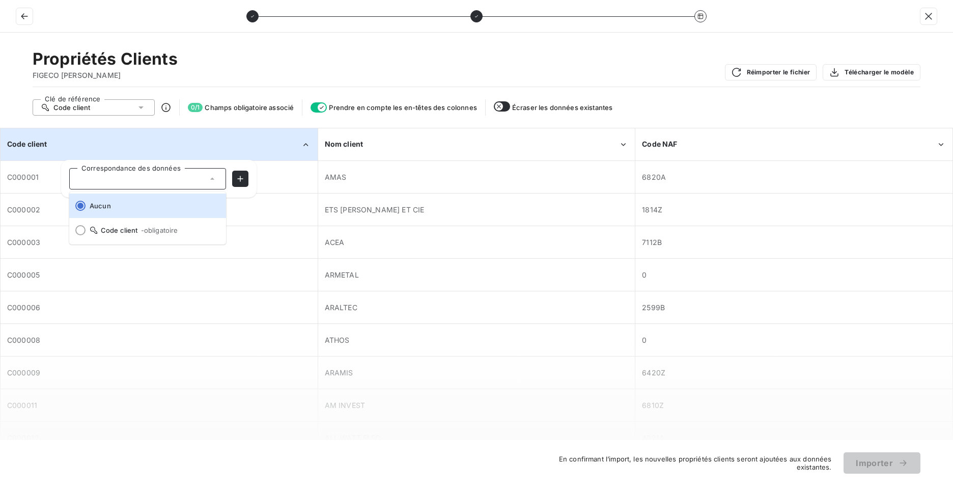
click at [108, 227] on li "Code client - obligatoire" at bounding box center [147, 230] width 157 height 24
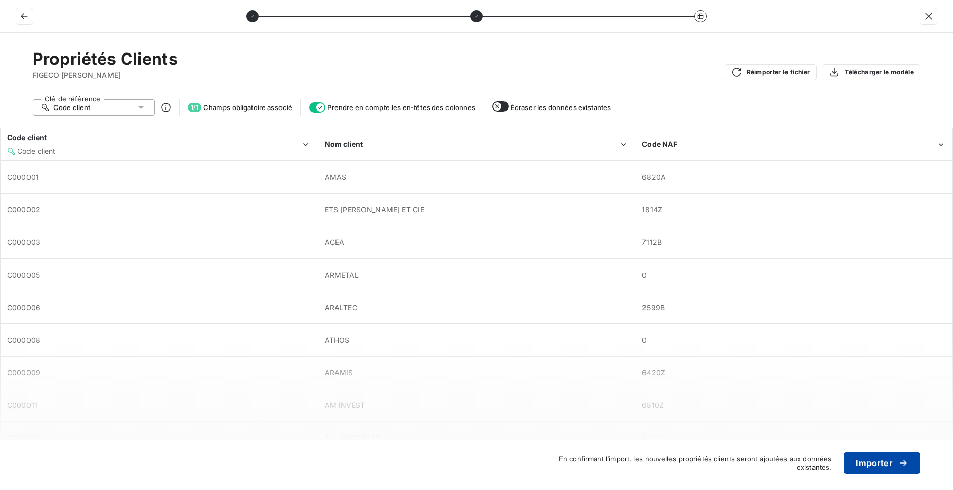
click at [885, 458] on button "Importer" at bounding box center [882, 462] width 77 height 21
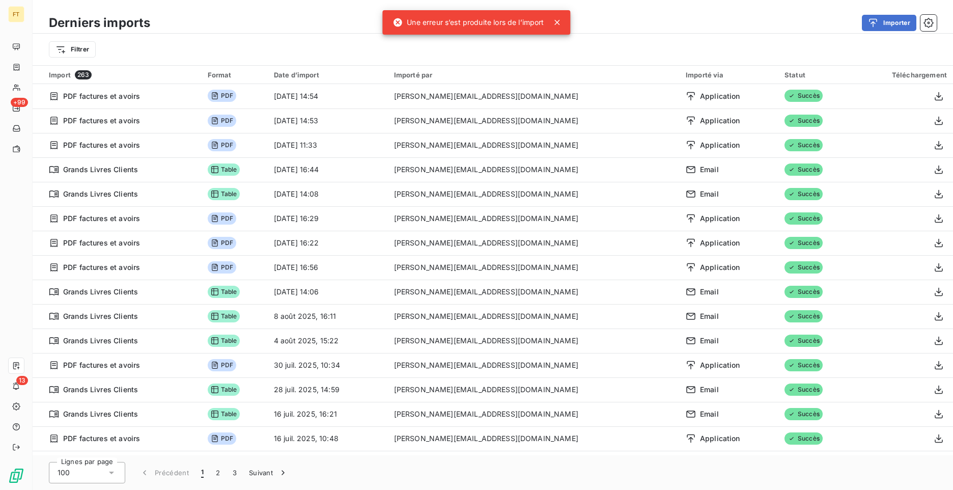
click at [476, 25] on div "Une erreur s’est produite lors de l’import" at bounding box center [468, 22] width 151 height 18
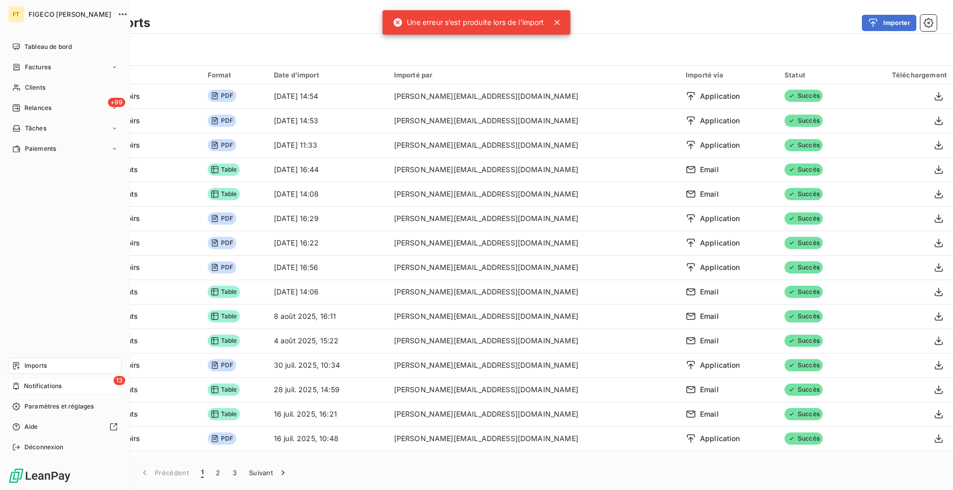
click at [38, 388] on span "Notifications" at bounding box center [43, 385] width 38 height 9
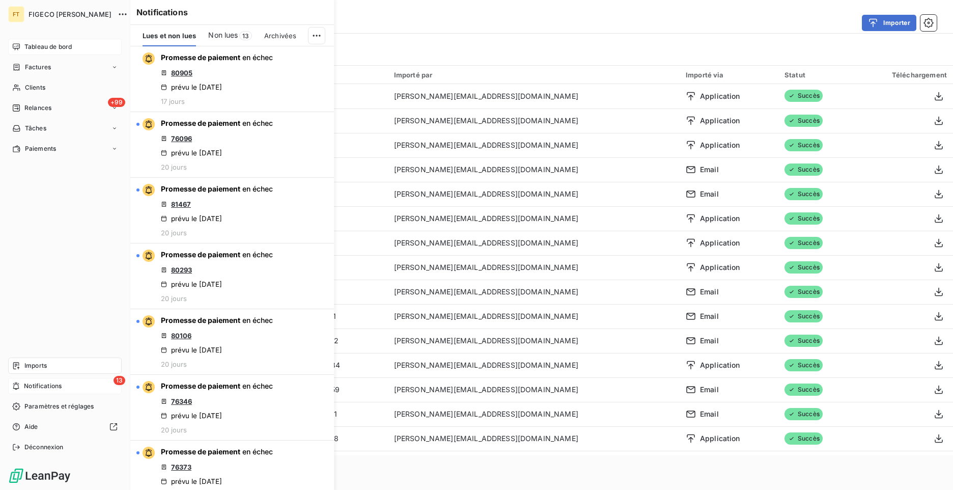
click at [22, 42] on div "Tableau de bord" at bounding box center [65, 47] width 114 height 16
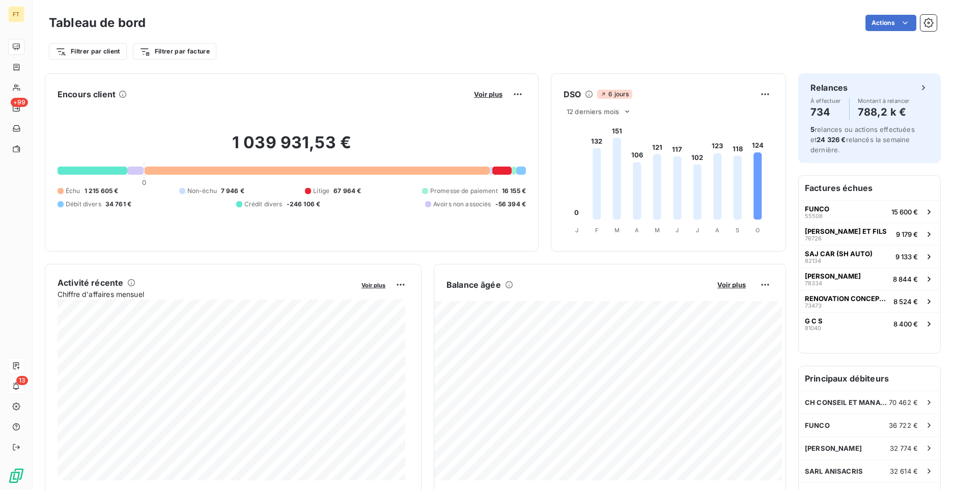
click at [366, 26] on div "Actions" at bounding box center [547, 23] width 779 height 16
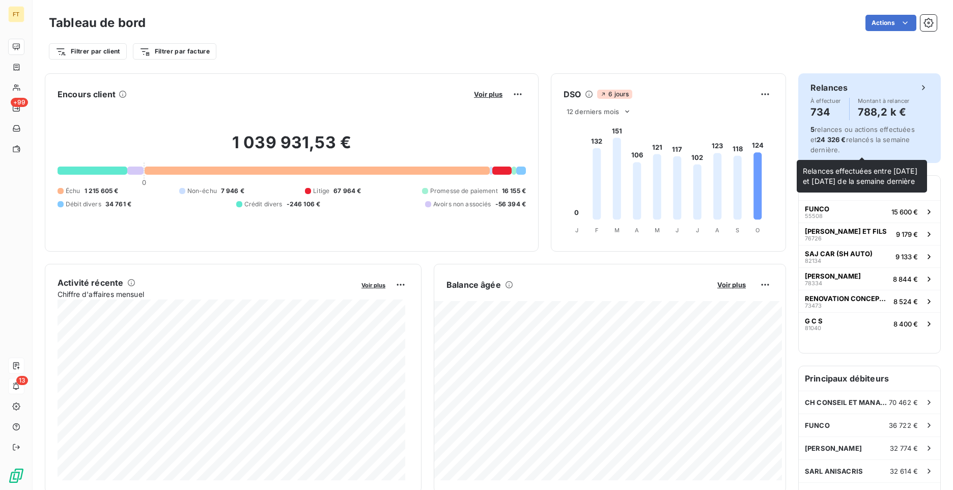
click at [841, 95] on div "Relances À effectuer 734 Montant à relancer 788,2 k €" at bounding box center [870, 100] width 118 height 39
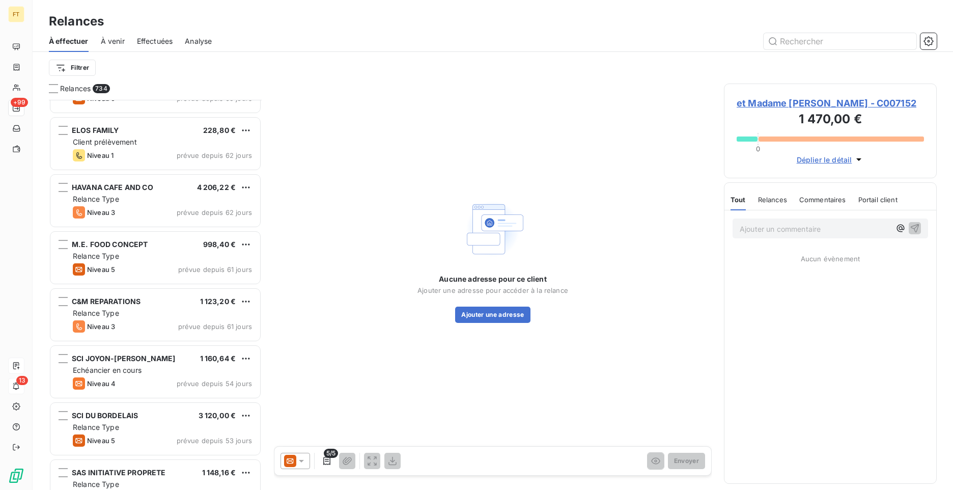
scroll to position [12234, 0]
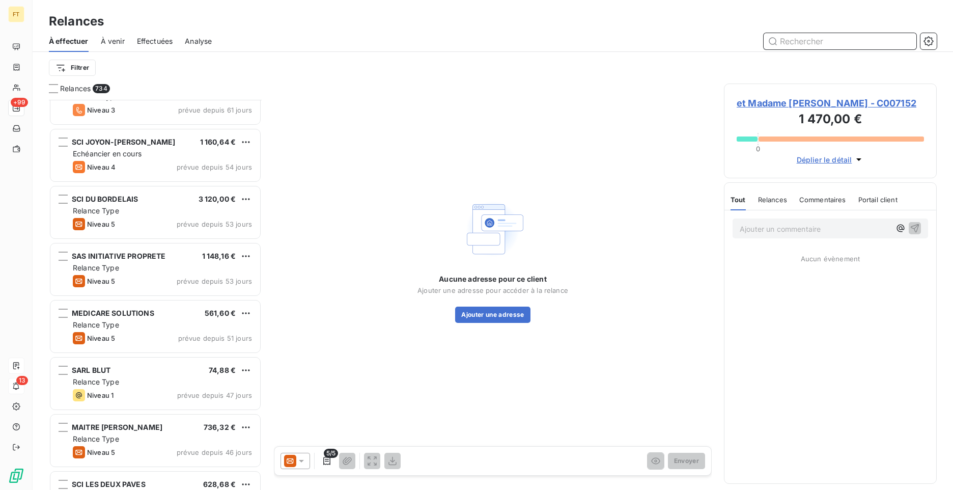
click at [792, 37] on input "text" at bounding box center [840, 41] width 153 height 16
type input "immodal"
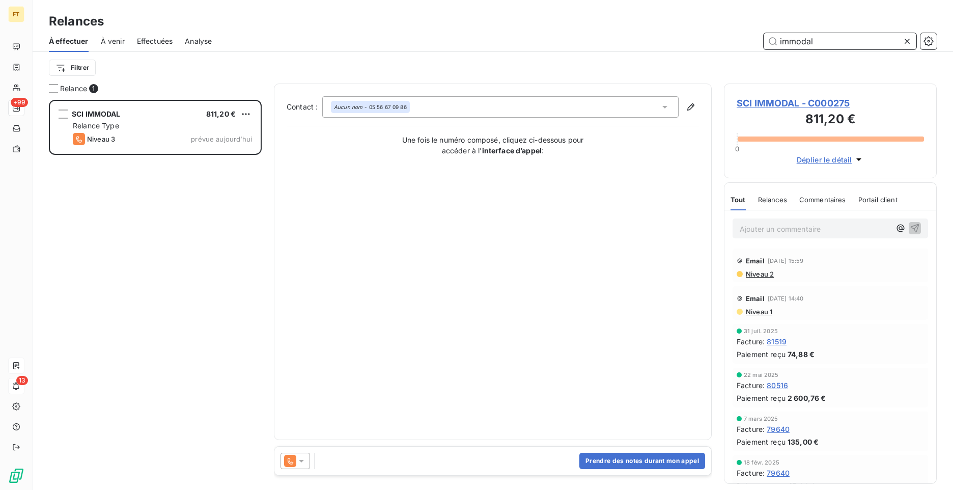
scroll to position [382, 205]
click at [613, 103] on div "Aucun nom - 05 56 67 09 86" at bounding box center [500, 106] width 356 height 21
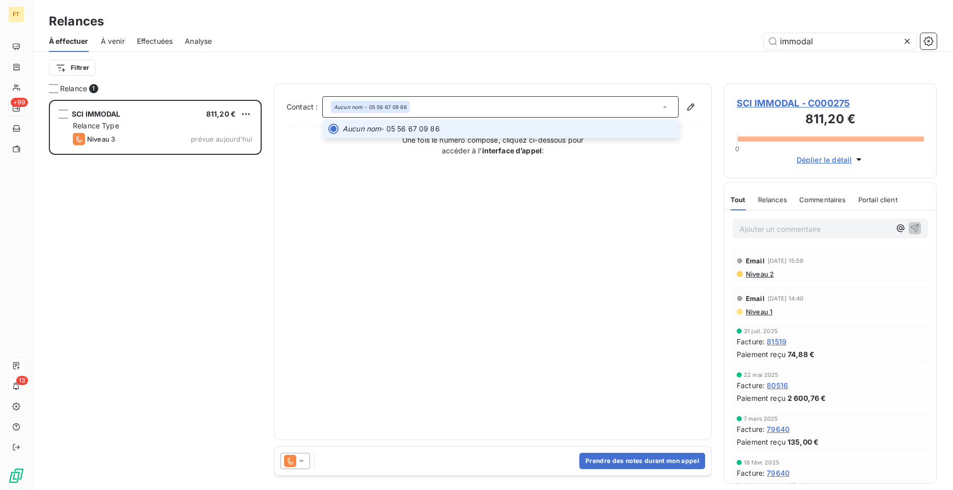
click at [430, 107] on div "Aucun nom - 05 56 67 09 86" at bounding box center [500, 106] width 356 height 21
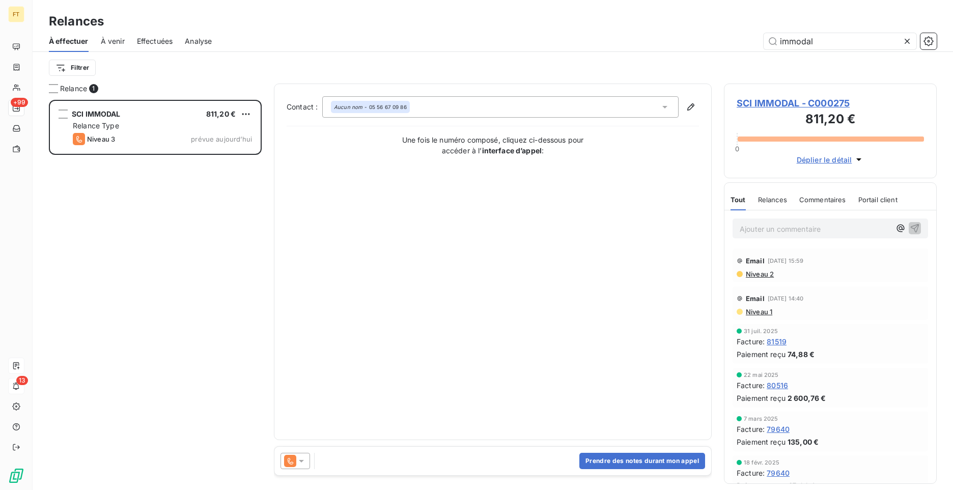
click at [300, 464] on icon at bounding box center [301, 461] width 10 height 10
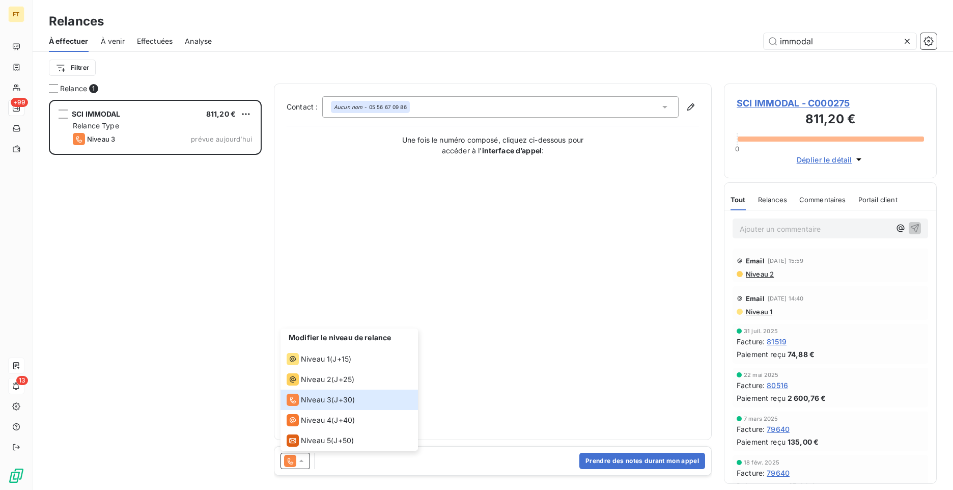
click at [314, 347] on div "Modifier le niveau de relance" at bounding box center [349, 338] width 137 height 20
click at [318, 354] on span "Niveau 1" at bounding box center [315, 359] width 29 height 10
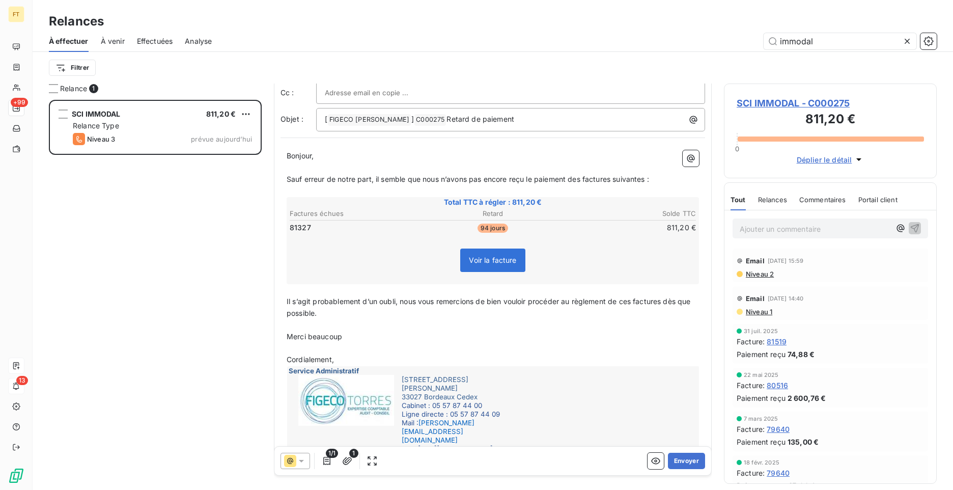
scroll to position [0, 0]
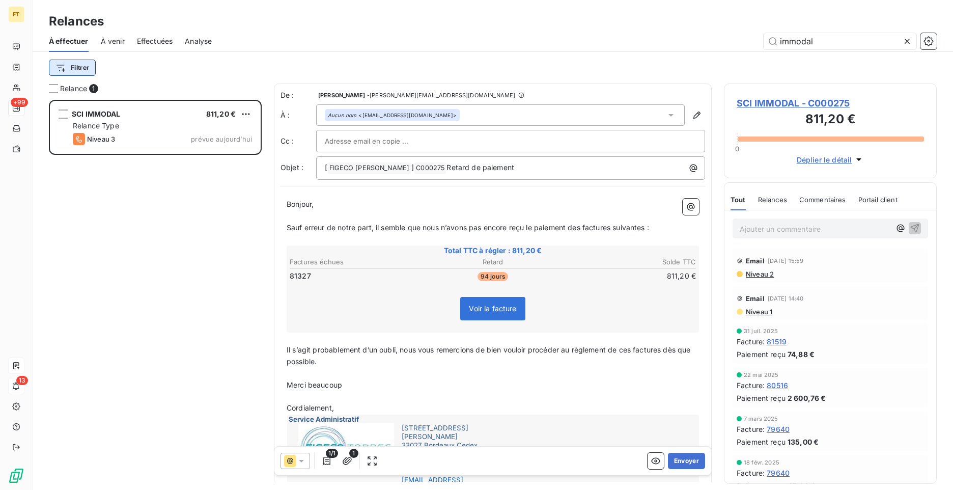
click at [74, 67] on html "FT +99 13 Relances À effectuer À venir Effectuées Analyse immodal Filtrer Relan…" at bounding box center [476, 245] width 953 height 490
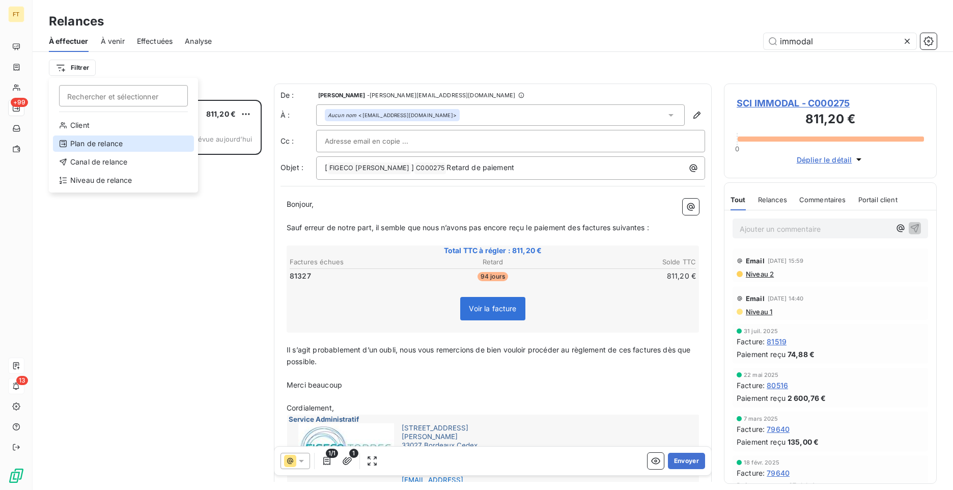
click at [88, 146] on div "Plan de relance" at bounding box center [123, 143] width 141 height 16
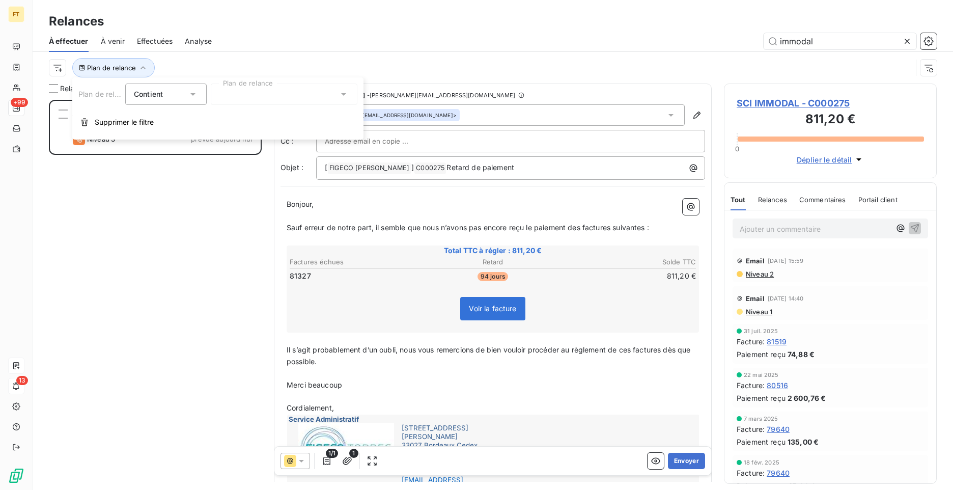
click at [144, 95] on span "Contient" at bounding box center [148, 94] width 29 height 9
click at [241, 92] on div at bounding box center [284, 94] width 147 height 21
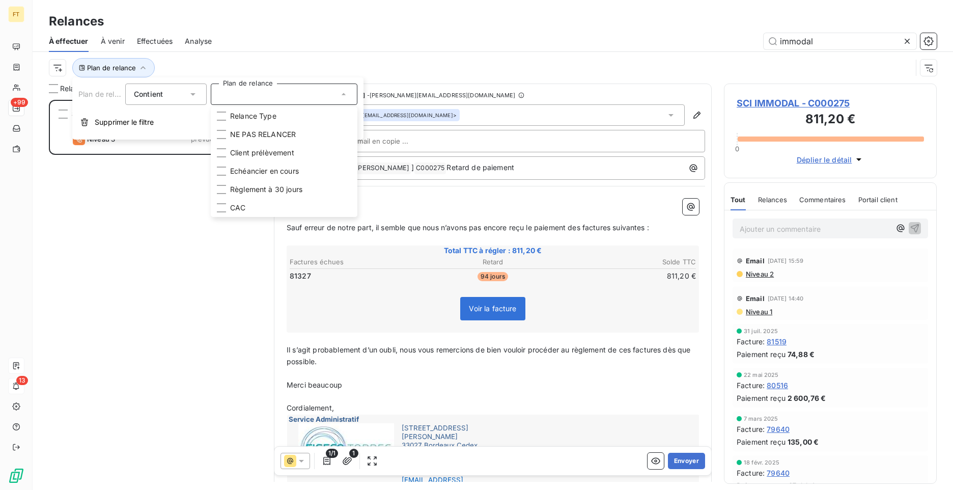
click at [241, 96] on div at bounding box center [284, 94] width 147 height 21
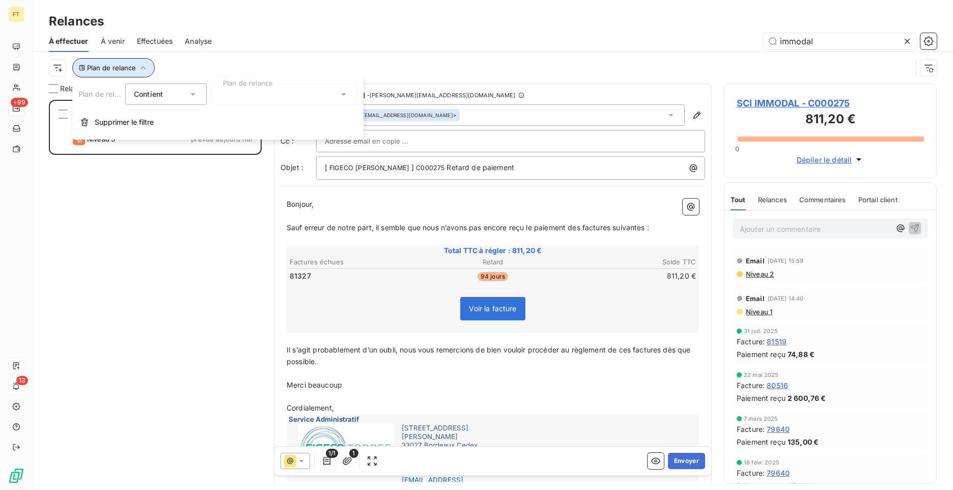
click at [94, 67] on span "Plan de relance" at bounding box center [111, 68] width 49 height 8
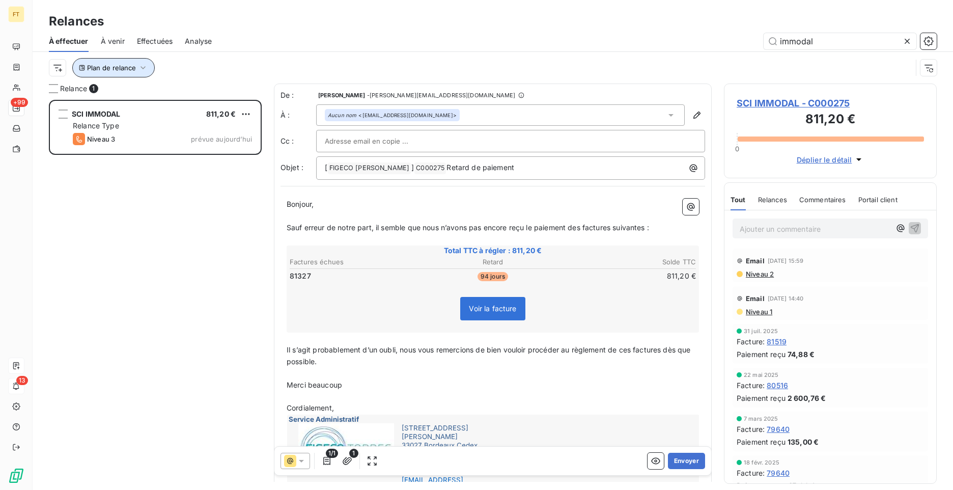
click at [82, 66] on icon "button" at bounding box center [82, 68] width 6 height 6
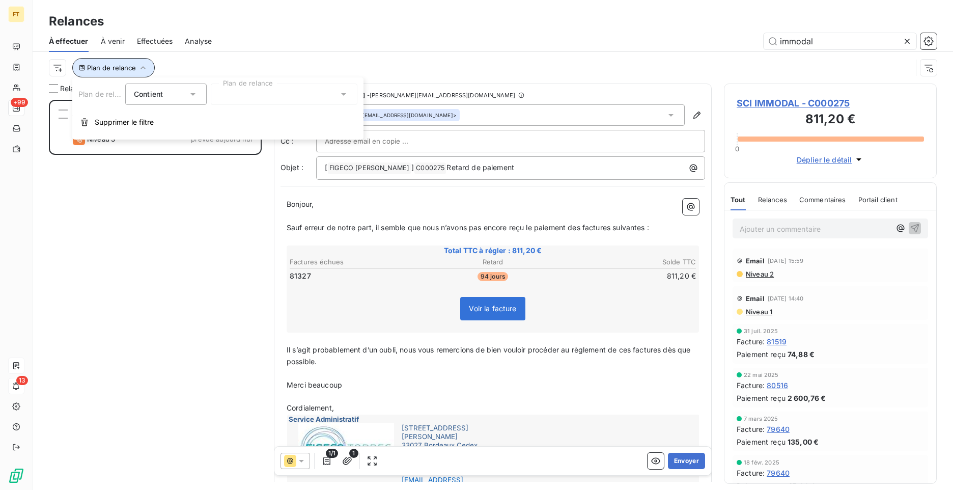
click at [82, 69] on icon "button" at bounding box center [82, 68] width 6 height 6
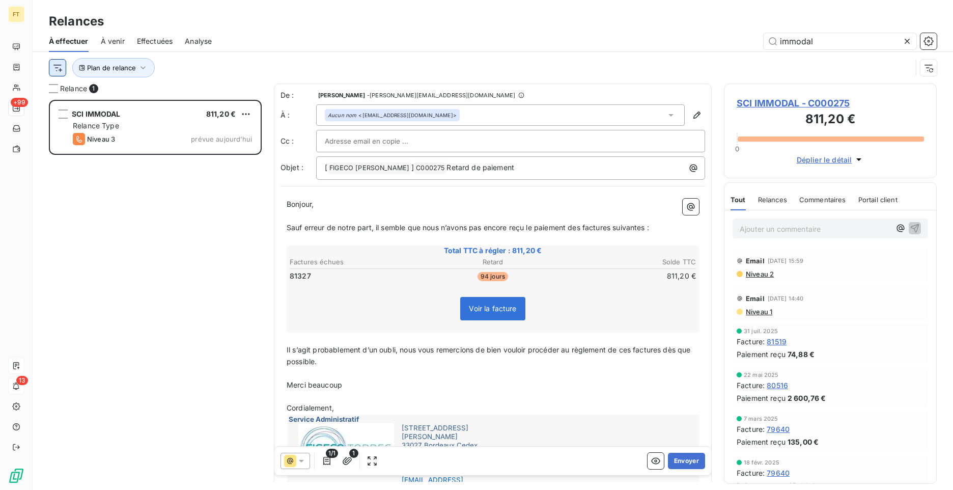
click at [64, 69] on html "FT +99 13 Relances À effectuer À venir Effectuées Analyse immodal Plan de relan…" at bounding box center [476, 245] width 953 height 490
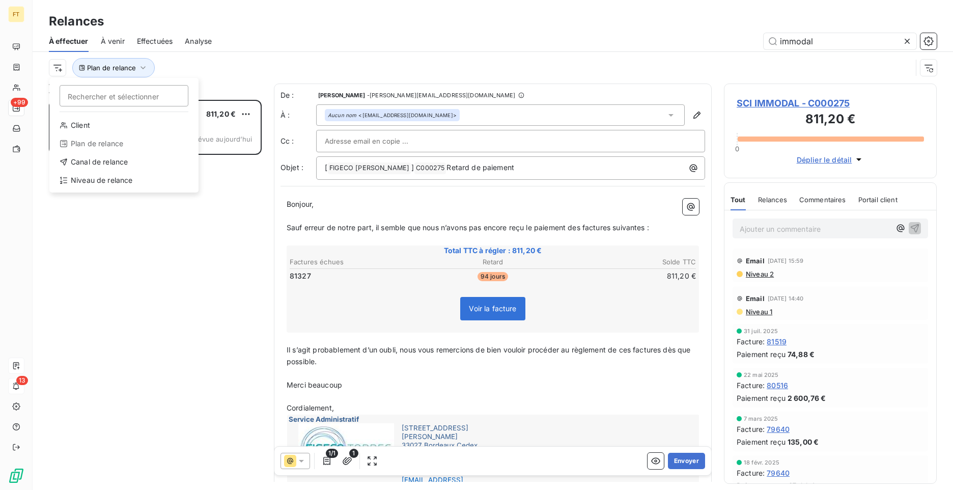
click at [100, 189] on div "Client Plan de relance Canal de relance Niveau de relance" at bounding box center [123, 154] width 141 height 75
click at [100, 185] on div "Niveau de relance" at bounding box center [123, 180] width 141 height 16
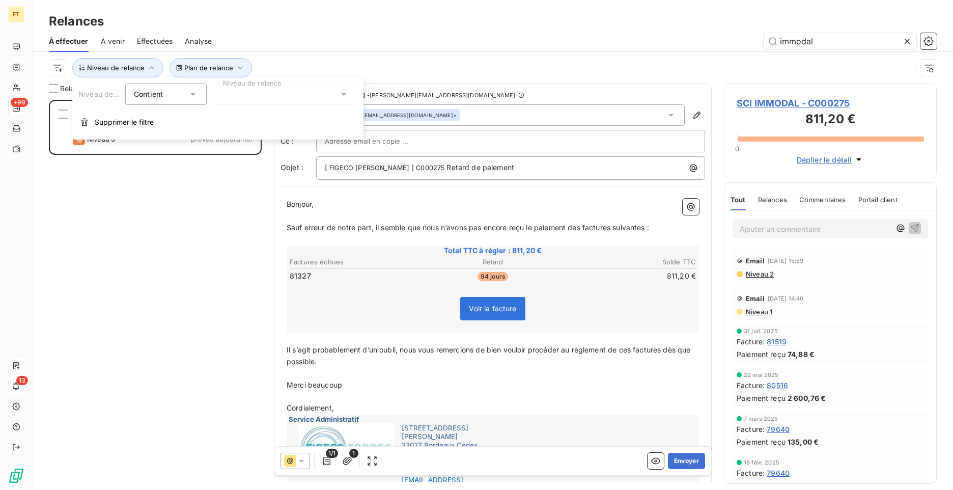
click at [160, 96] on span "Contient" at bounding box center [148, 94] width 29 height 9
click at [242, 97] on div at bounding box center [284, 94] width 147 height 21
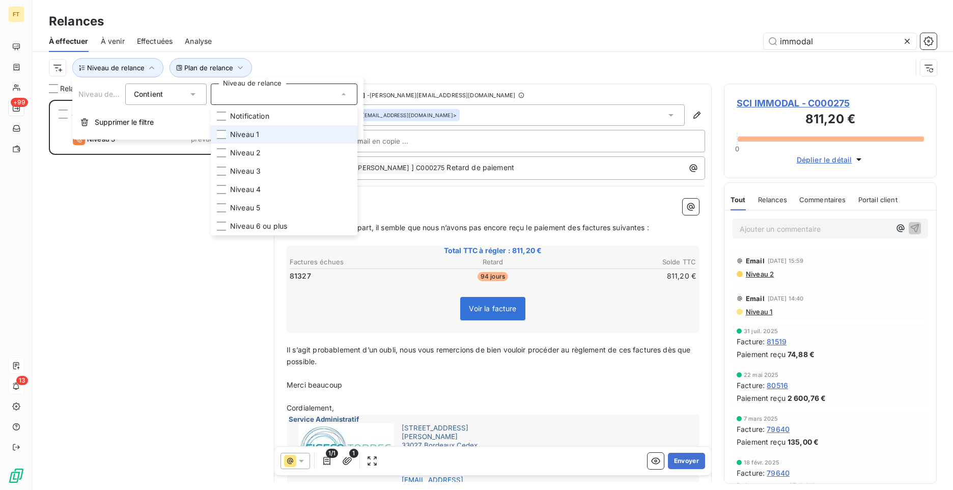
click at [248, 135] on span "Niveau 1" at bounding box center [244, 134] width 29 height 10
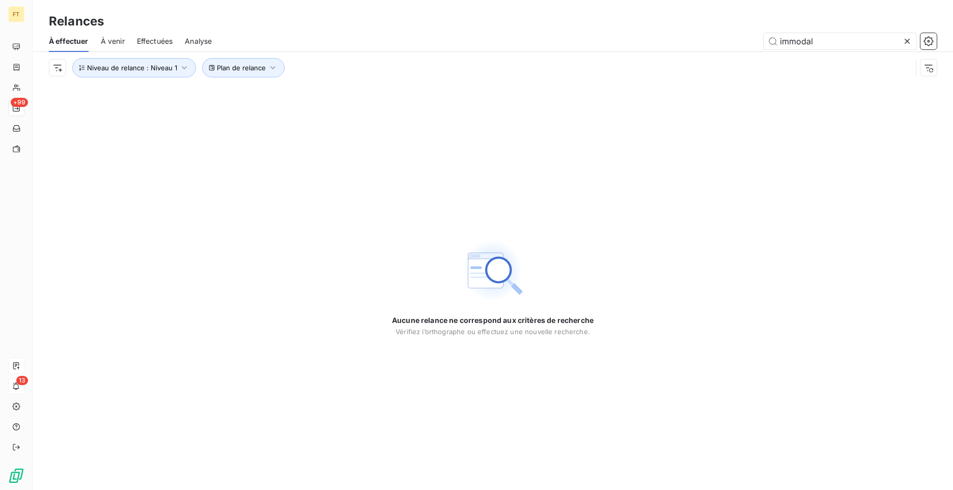
drag, startPoint x: 729, startPoint y: 219, endPoint x: 732, endPoint y: 215, distance: 5.5
click at [730, 218] on div "Aucune relance ne correspond aux critères de recherche Vérifiez l’orthographe o…" at bounding box center [493, 287] width 921 height 406
click at [907, 41] on icon at bounding box center [907, 41] width 5 height 5
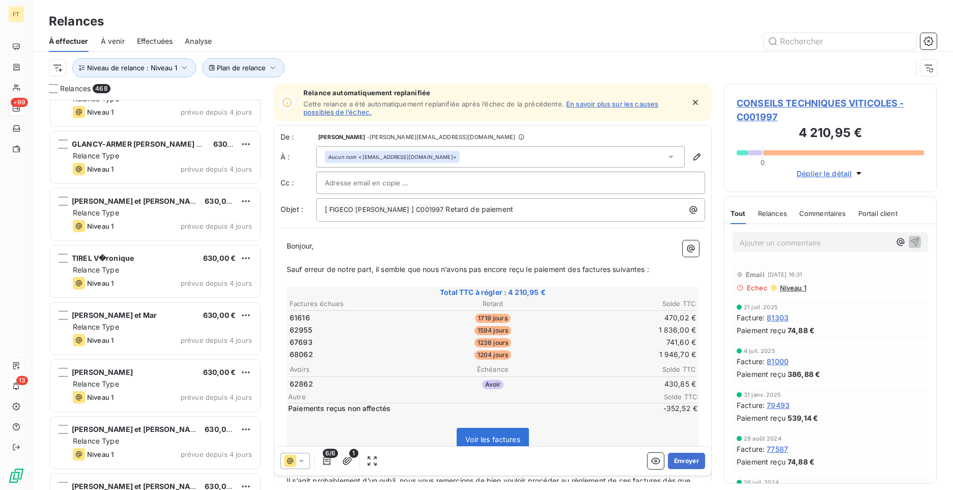
scroll to position [26300, 0]
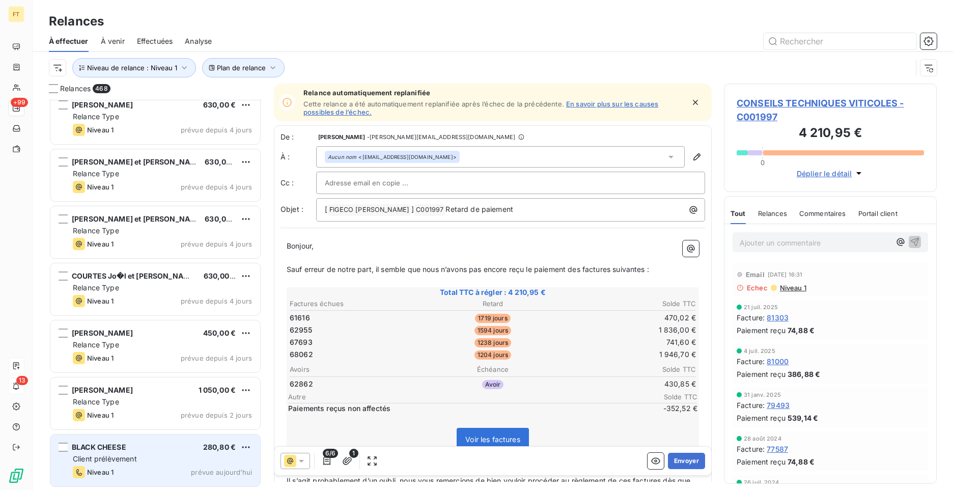
click at [157, 461] on div "Client prélèvement" at bounding box center [162, 459] width 179 height 10
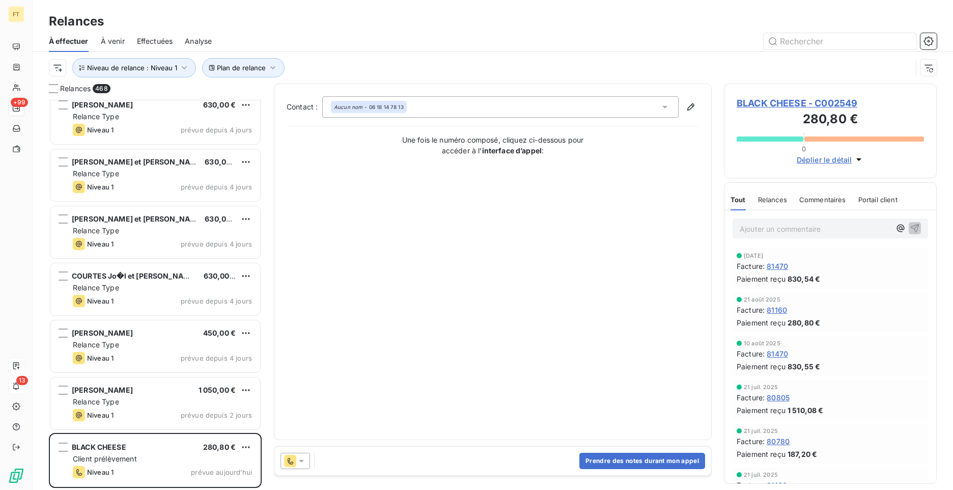
click at [290, 465] on icon at bounding box center [290, 461] width 12 height 12
click at [377, 329] on div "Contact : Aucun nom - 06 18 14 78 13 Une fois le numéro composé, cliquez ci-des…" at bounding box center [493, 261] width 412 height 331
click at [141, 65] on span "Niveau de relance : Niveau 1" at bounding box center [132, 68] width 90 height 8
click at [47, 71] on div "Plan de relance Niveau de relance : Niveau 1" at bounding box center [493, 68] width 921 height 32
click at [53, 71] on html "FT +99 13 Relances À effectuer À venir Effectuées Analyse Plan de relance Nivea…" at bounding box center [476, 245] width 953 height 490
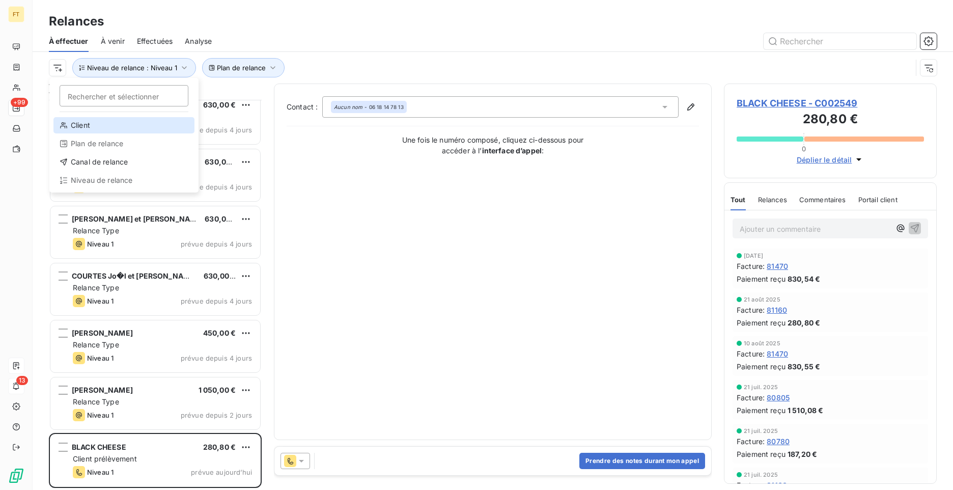
click at [88, 127] on div "Client" at bounding box center [123, 125] width 141 height 16
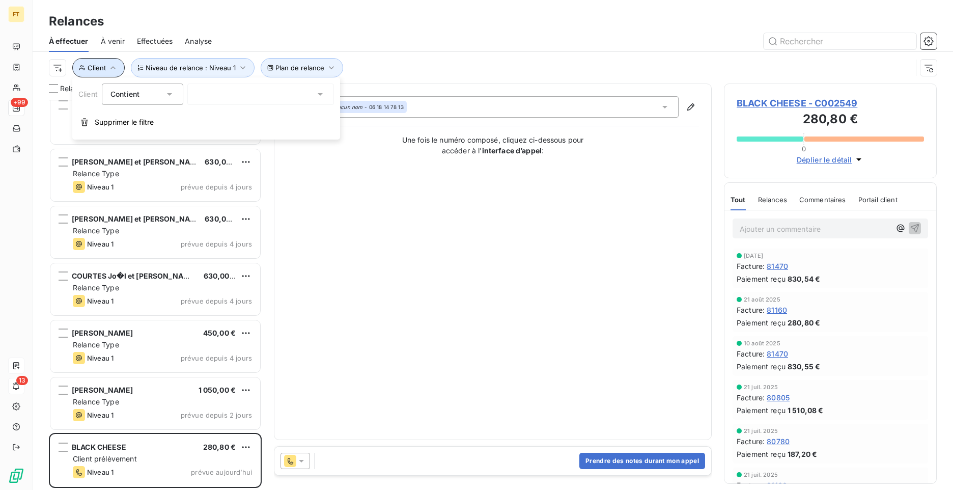
click at [88, 70] on span "Client" at bounding box center [97, 68] width 18 height 8
click at [100, 67] on span "Client" at bounding box center [97, 68] width 18 height 8
click at [145, 98] on div "Contient is" at bounding box center [137, 94] width 54 height 14
click at [146, 138] on span "Ne contient pas" at bounding box center [149, 136] width 55 height 9
click at [218, 106] on div "Client Ne contient pas Supprimer le filtre" at bounding box center [206, 108] width 268 height 62
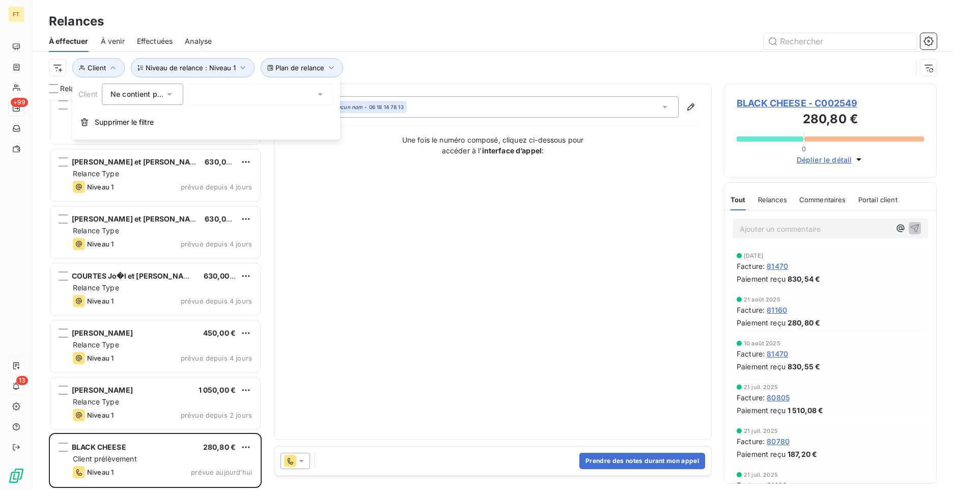
click at [224, 97] on div at bounding box center [260, 94] width 147 height 21
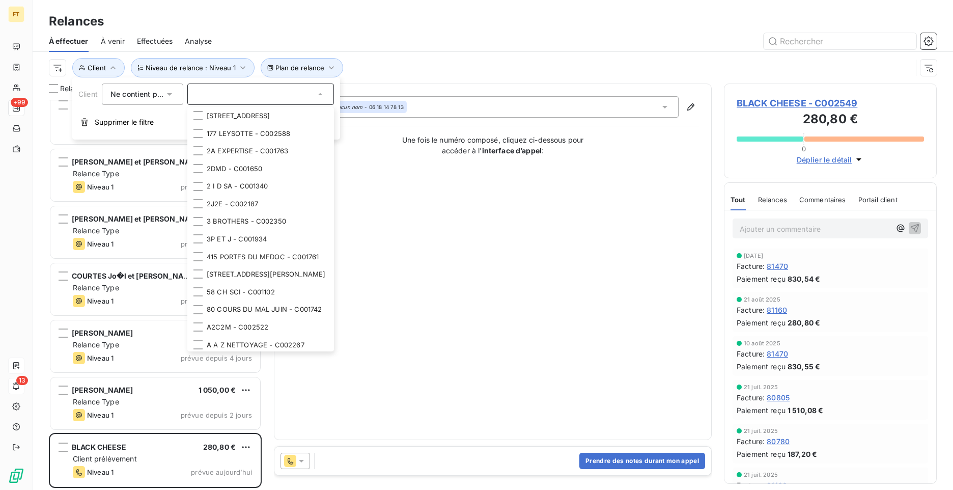
click at [455, 68] on div "Plan de relance Niveau de relance : Niveau 1 Client" at bounding box center [480, 67] width 863 height 19
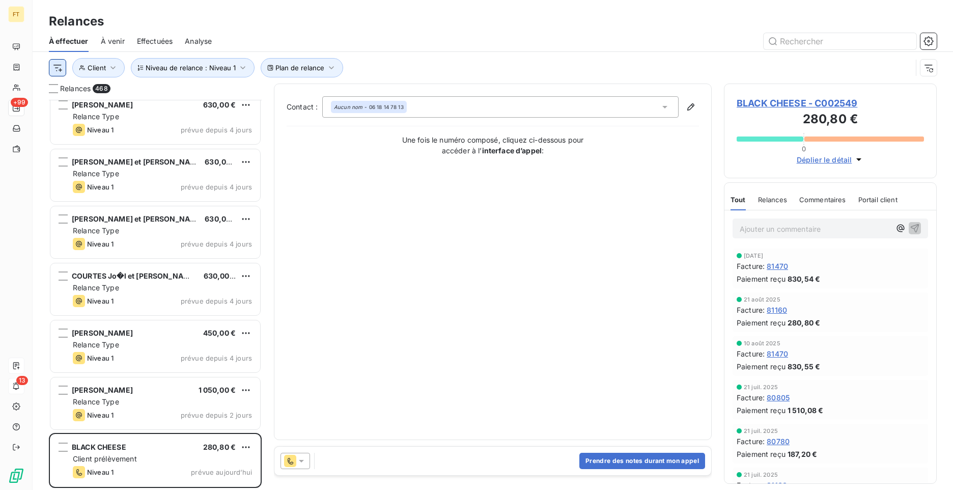
click at [58, 68] on html "FT +99 13 Relances À effectuer À venir Effectuées Analyse Plan de relance Nivea…" at bounding box center [476, 245] width 953 height 490
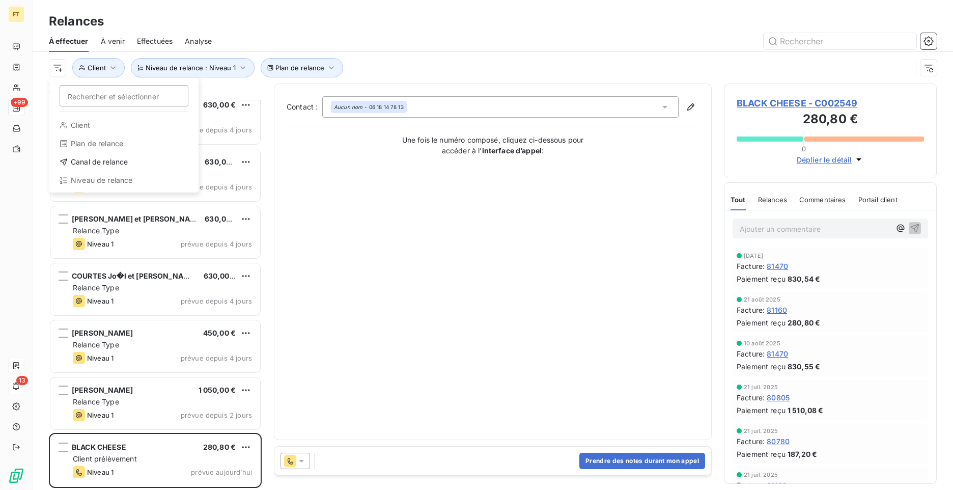
click at [201, 70] on html "FT +99 13 Relances À effectuer À venir Effectuées Analyse Rechercher et sélecti…" at bounding box center [476, 245] width 953 height 490
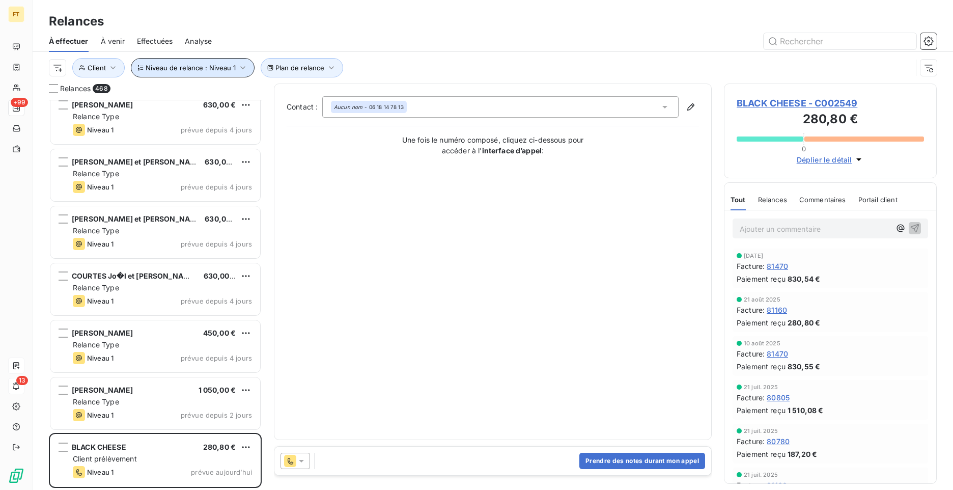
click at [216, 74] on button "Niveau de relance : Niveau 1" at bounding box center [193, 67] width 124 height 19
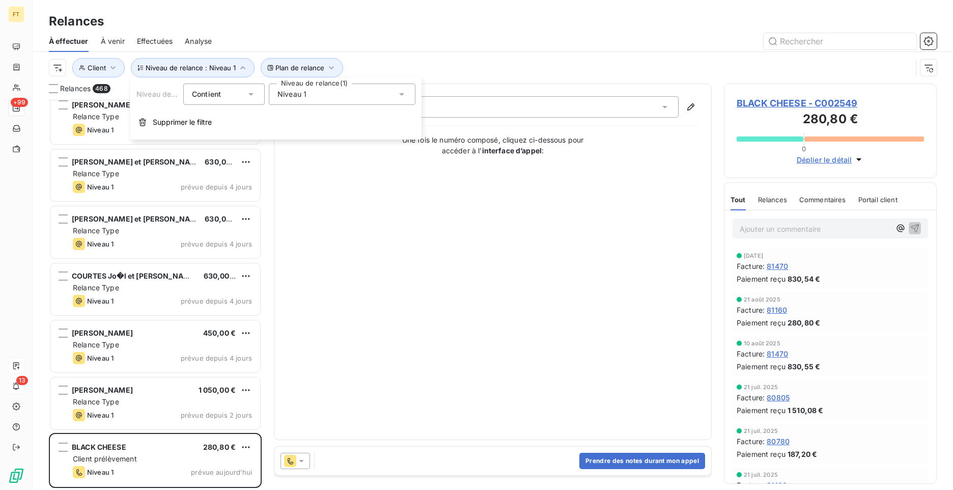
click at [341, 96] on div "Niveau 1" at bounding box center [342, 94] width 147 height 21
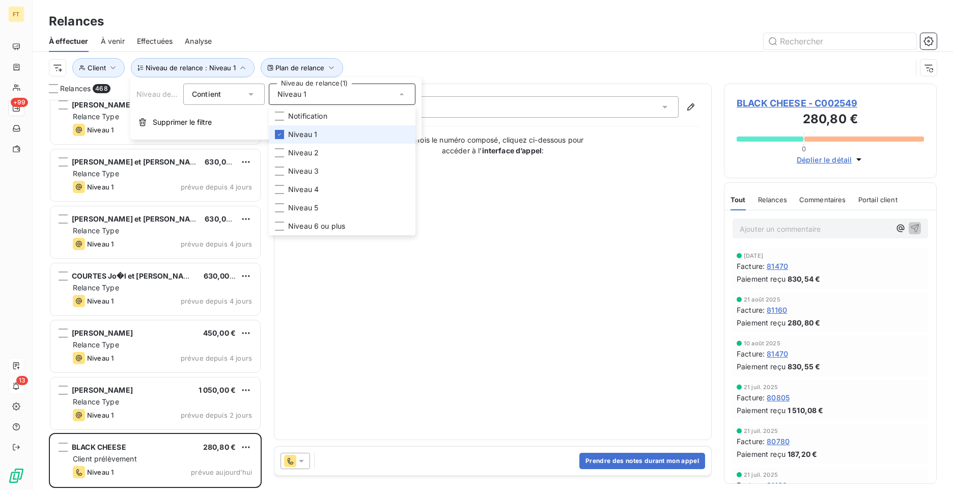
click at [341, 96] on div "Niveau 1" at bounding box center [342, 94] width 147 height 21
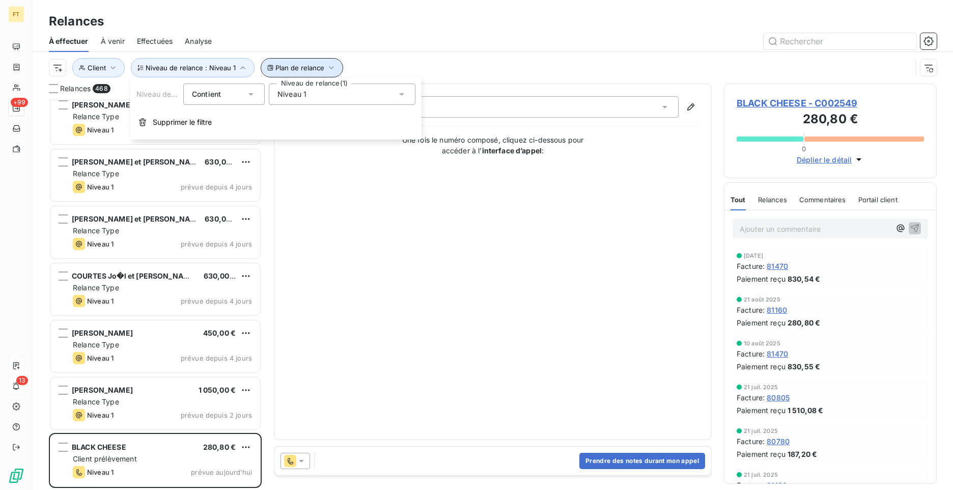
click at [320, 64] on span "Plan de relance" at bounding box center [299, 68] width 49 height 8
click at [355, 101] on div "Contient is" at bounding box center [347, 94] width 54 height 14
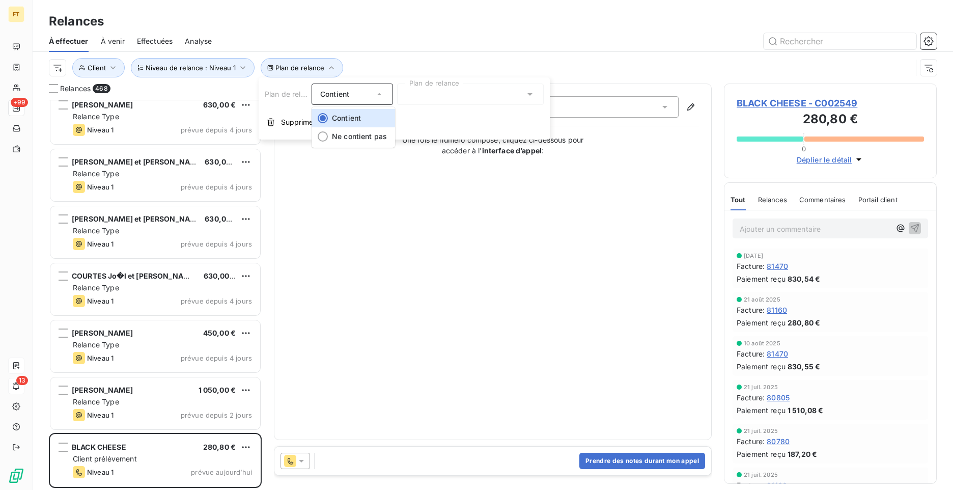
click at [355, 101] on div "Contient" at bounding box center [347, 94] width 54 height 14
click at [345, 137] on span "Ne contient pas" at bounding box center [359, 136] width 55 height 9
click at [436, 96] on div at bounding box center [470, 94] width 147 height 21
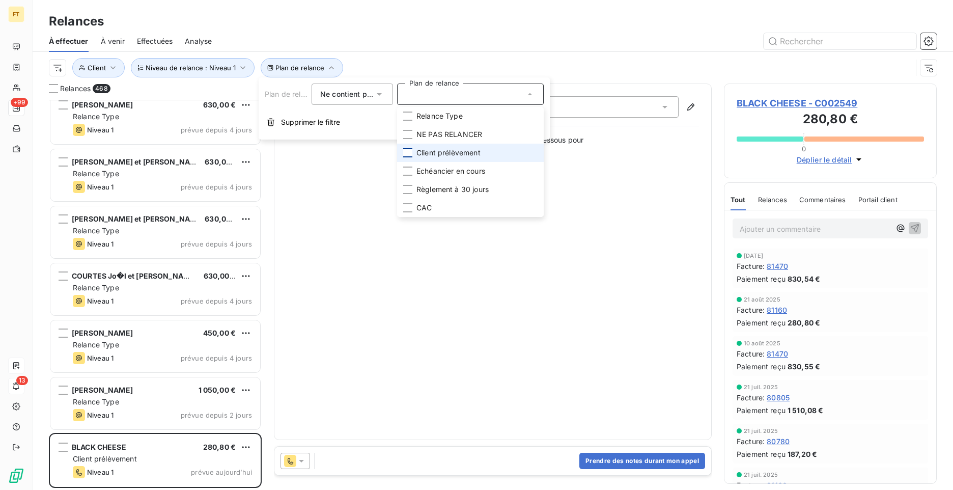
click at [409, 153] on div at bounding box center [407, 152] width 9 height 9
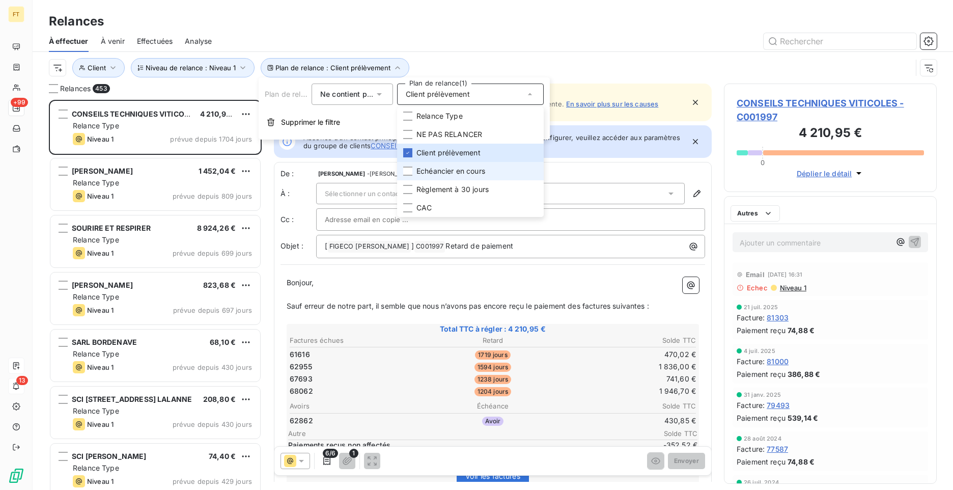
scroll to position [382, 205]
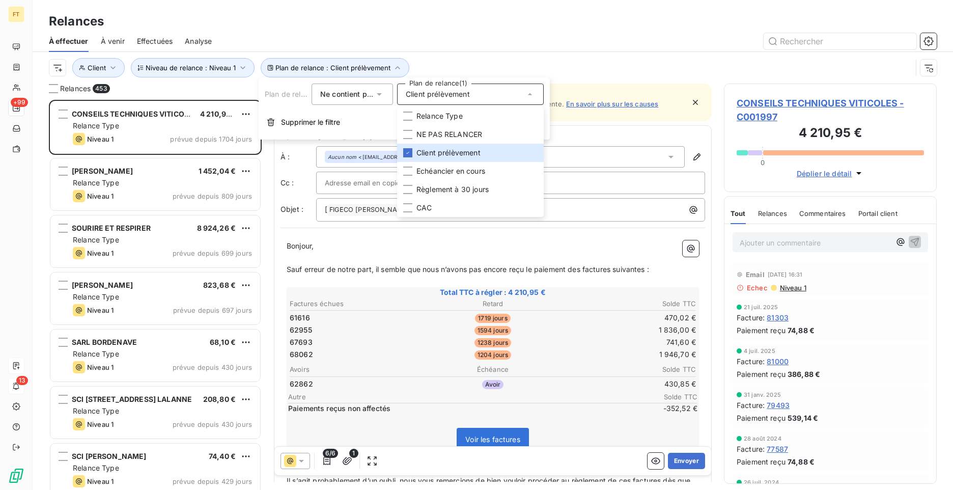
click at [527, 62] on div "Plan de relance : Client prélèvement Niveau de relance : Niveau 1 Client" at bounding box center [480, 67] width 863 height 19
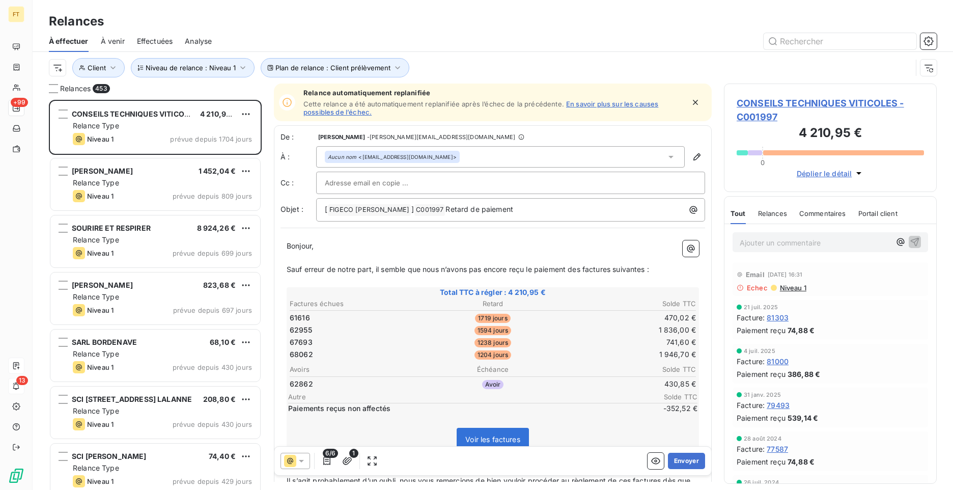
click at [273, 192] on div "Relances 453 CONSEILS TECHNIQUES VITICOLES 4 210,95 € Relance Type Niveau 1 pré…" at bounding box center [493, 287] width 921 height 406
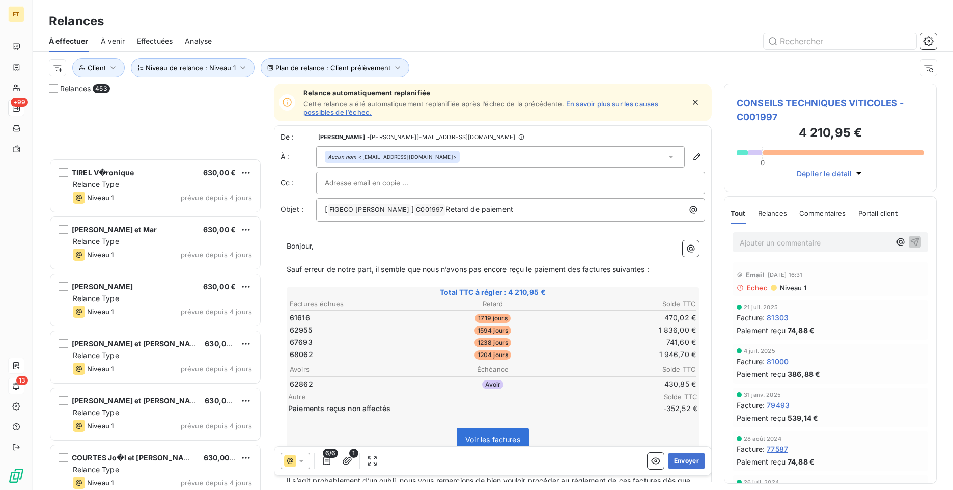
scroll to position [25444, 0]
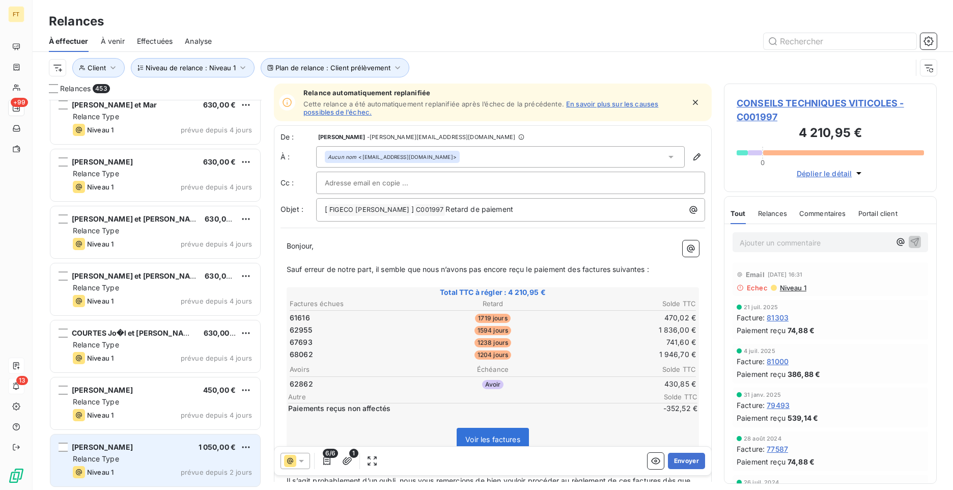
click at [165, 457] on div "Relance Type" at bounding box center [162, 459] width 179 height 10
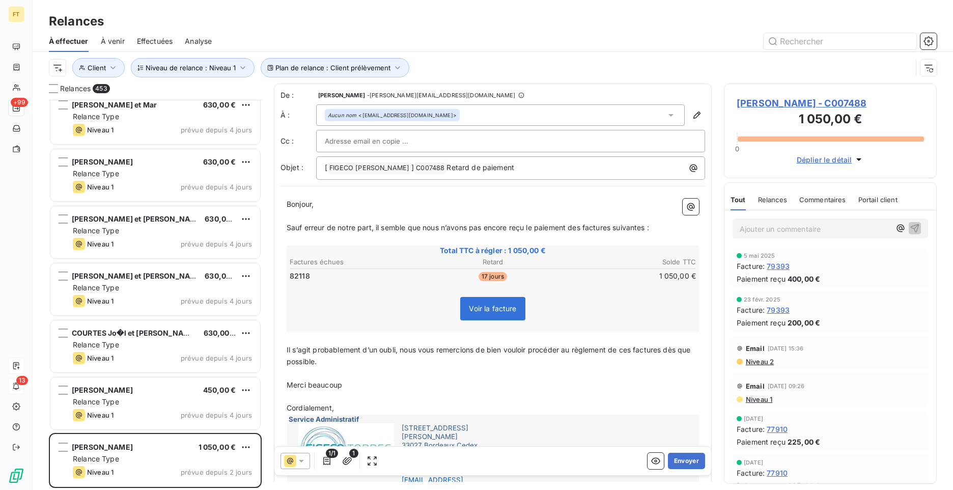
click at [810, 105] on span "CHANAL Sandrine - C007488" at bounding box center [830, 103] width 187 height 14
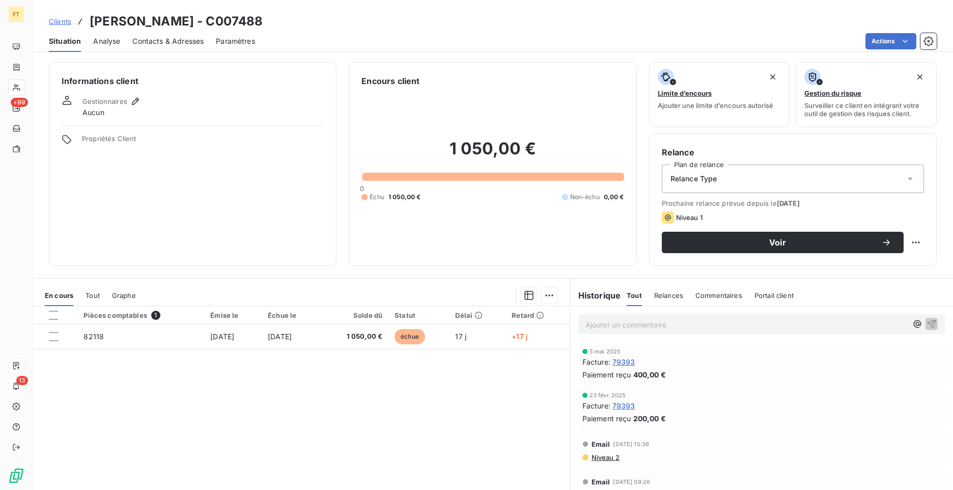
click at [716, 188] on div "Relance Type" at bounding box center [793, 178] width 262 height 29
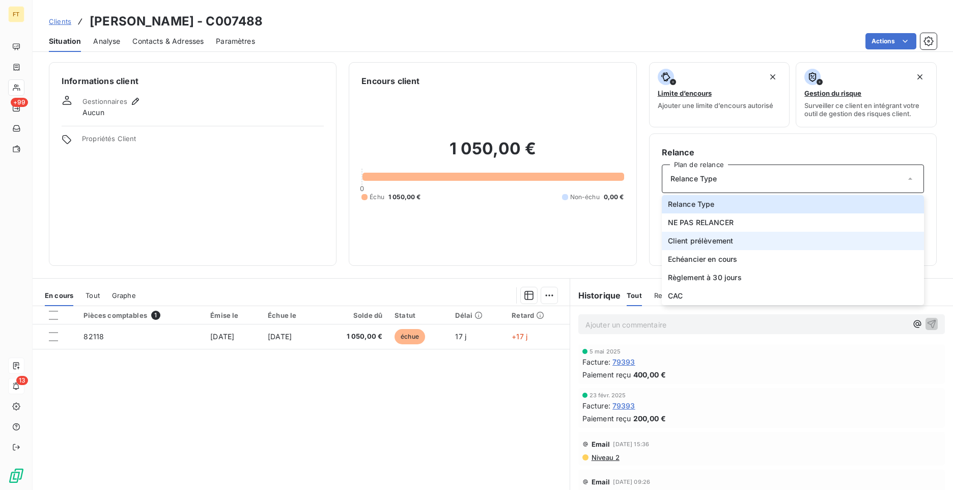
click at [710, 242] on span "Client prélèvement" at bounding box center [701, 241] width 66 height 10
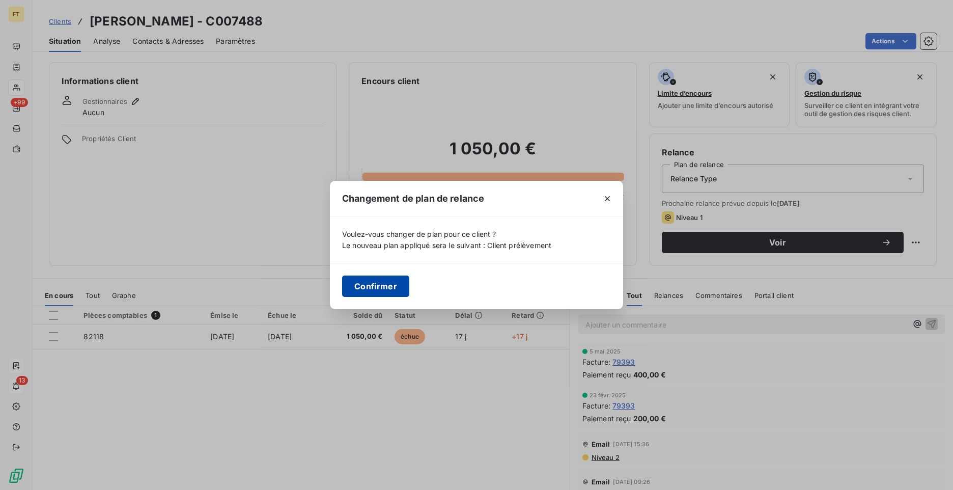
click at [354, 290] on button "Confirmer" at bounding box center [375, 285] width 67 height 21
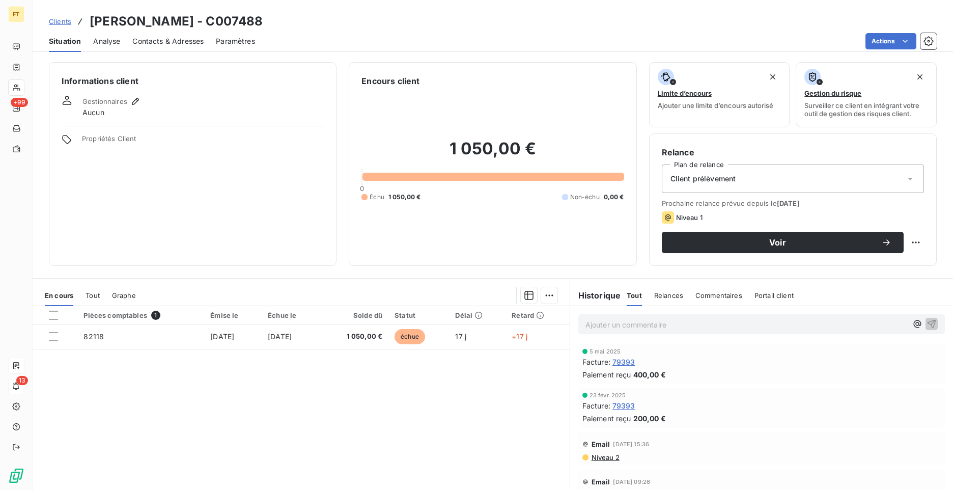
click at [65, 23] on span "Clients" at bounding box center [60, 21] width 22 height 8
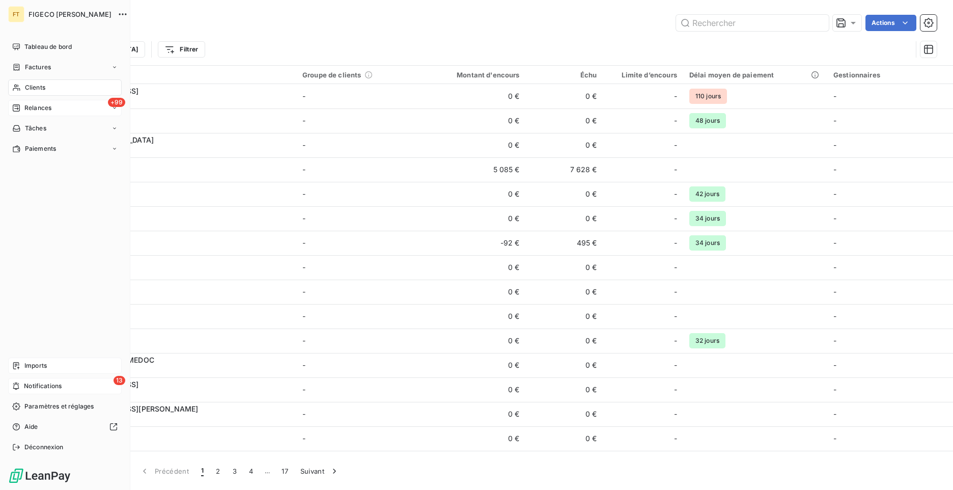
click at [46, 109] on span "Relances" at bounding box center [37, 107] width 27 height 9
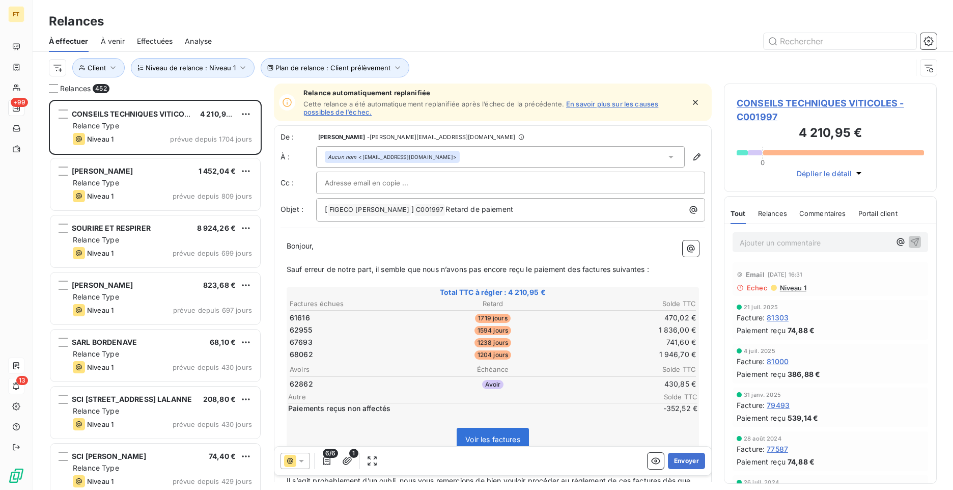
scroll to position [382, 205]
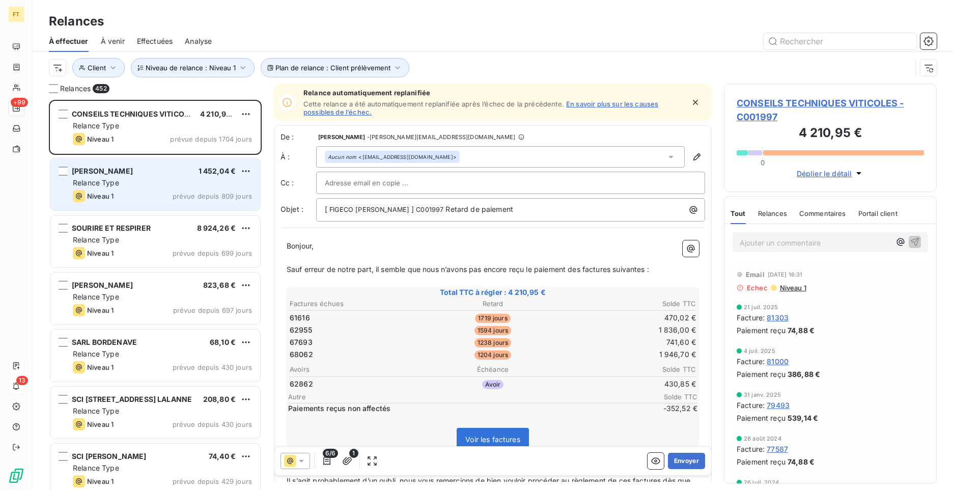
click at [190, 172] on div "SAMPEUR MAUD 1 452,04 €" at bounding box center [162, 171] width 179 height 9
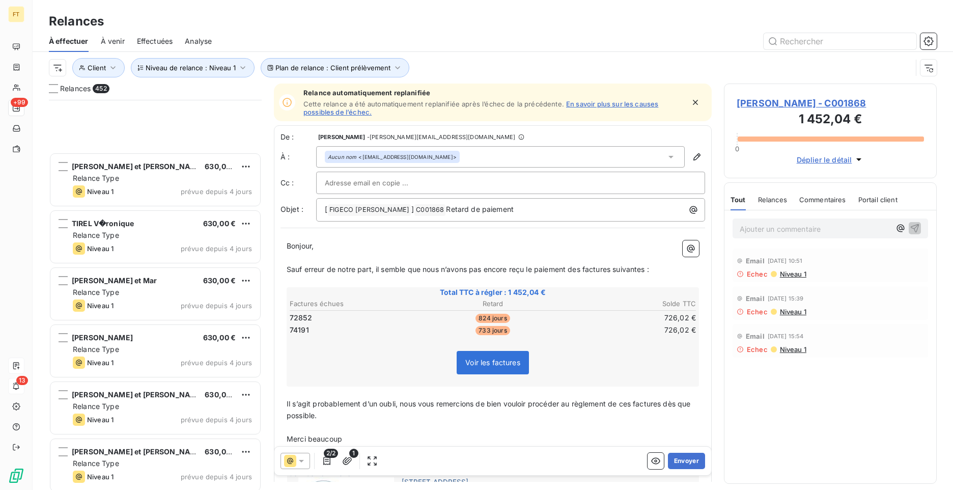
scroll to position [25387, 0]
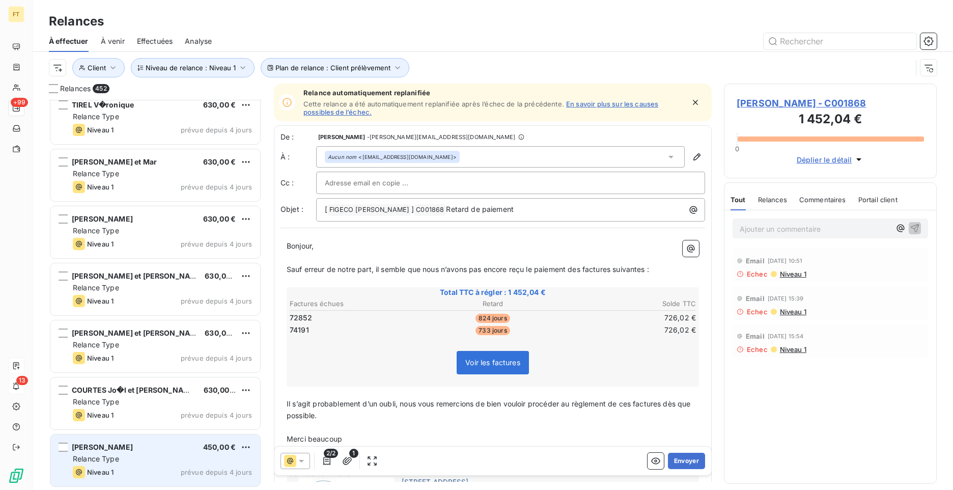
click at [185, 449] on div "COHEN Choua-Sylvain 450,00 €" at bounding box center [162, 446] width 179 height 9
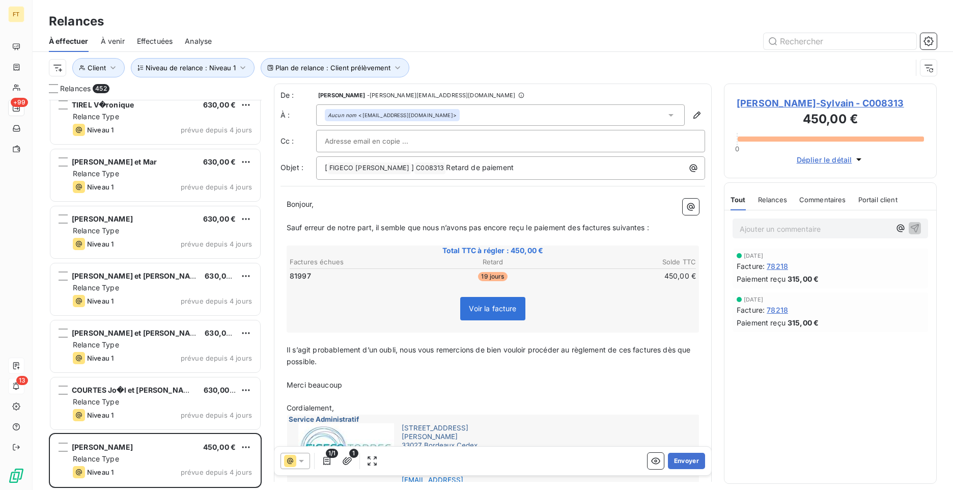
click at [854, 100] on span "COHEN Choua-Sylvain - C008313" at bounding box center [830, 103] width 187 height 14
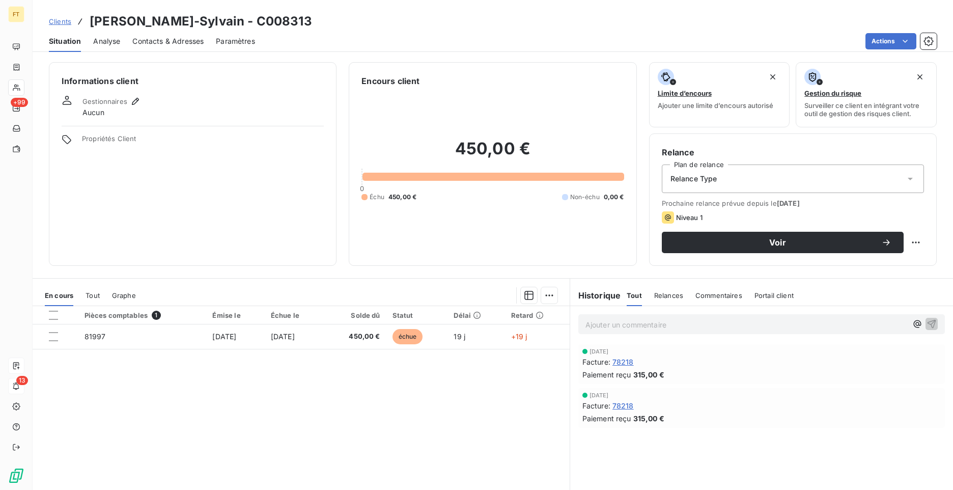
click at [690, 182] on span "Relance Type" at bounding box center [694, 179] width 47 height 10
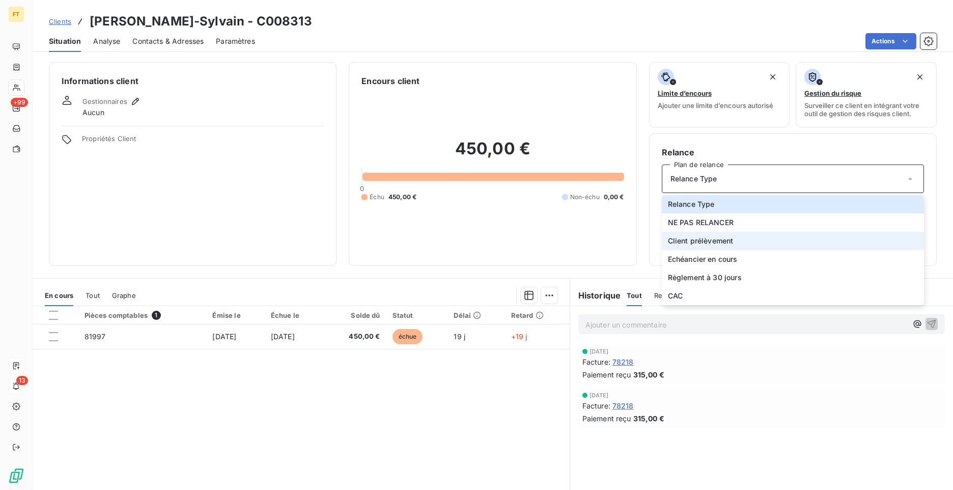
click at [710, 239] on span "Client prélèvement" at bounding box center [701, 241] width 66 height 10
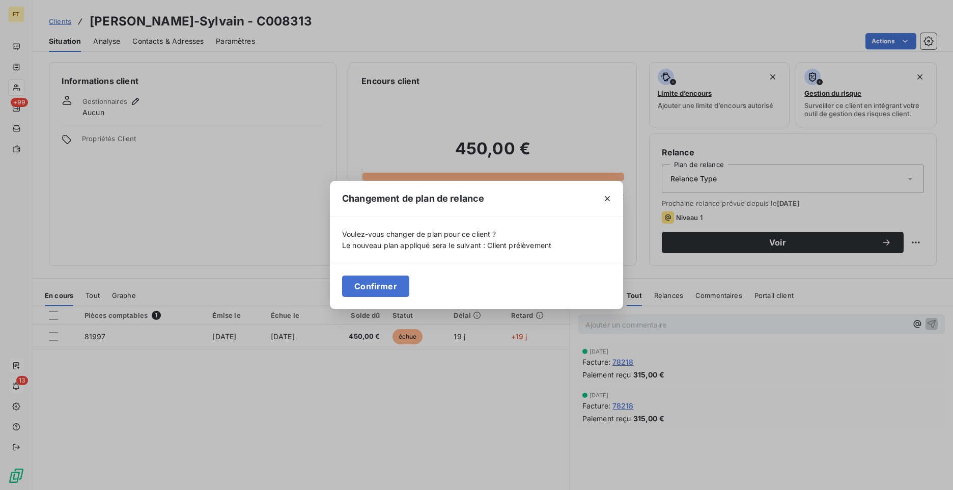
drag, startPoint x: 368, startPoint y: 287, endPoint x: 374, endPoint y: 287, distance: 6.1
click at [369, 287] on button "Confirmer" at bounding box center [375, 285] width 67 height 21
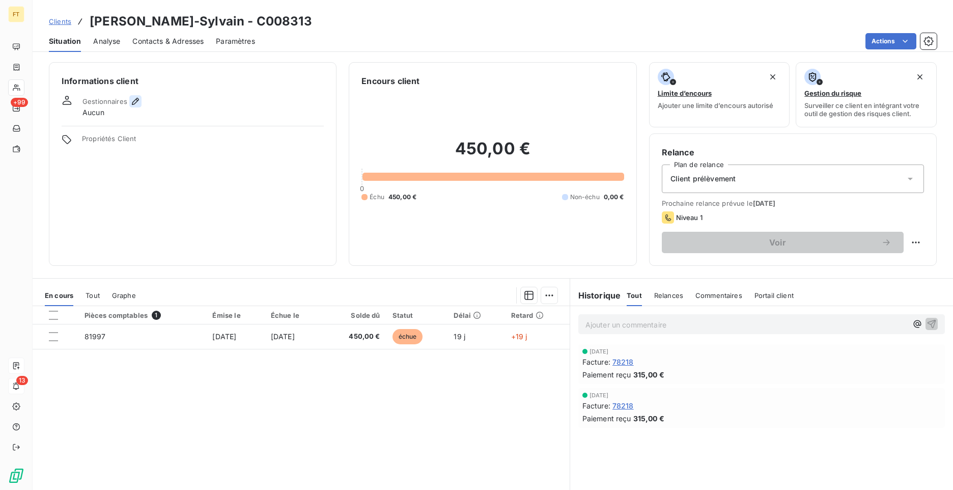
click at [132, 100] on icon "button" at bounding box center [135, 101] width 10 height 10
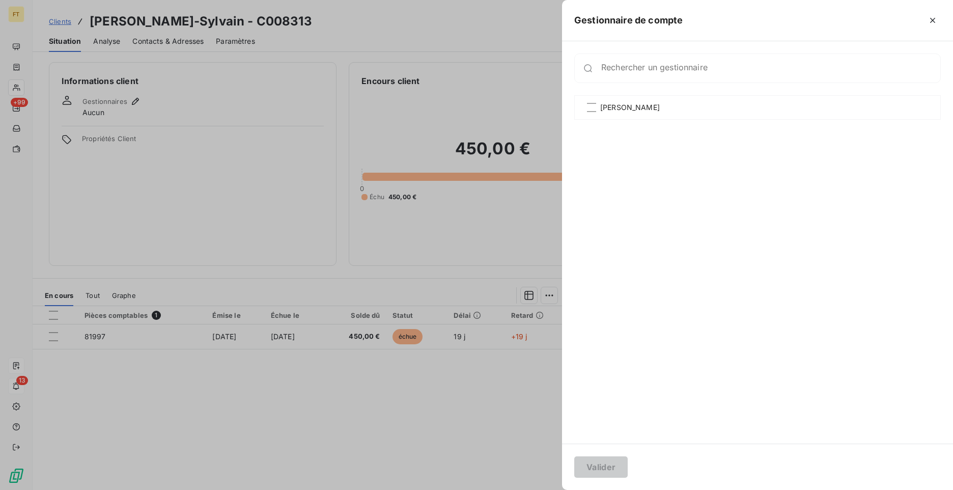
click at [401, 47] on div at bounding box center [476, 245] width 953 height 490
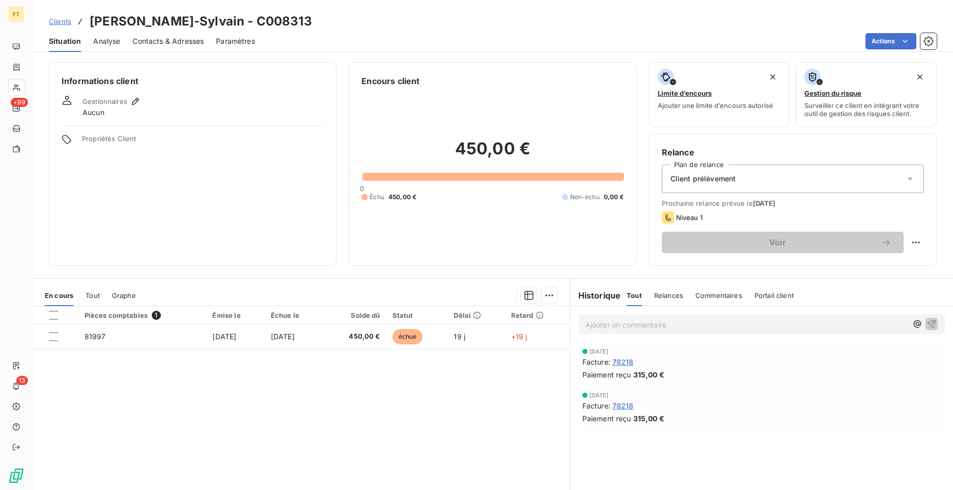
click at [54, 18] on span "Clients" at bounding box center [60, 21] width 22 height 8
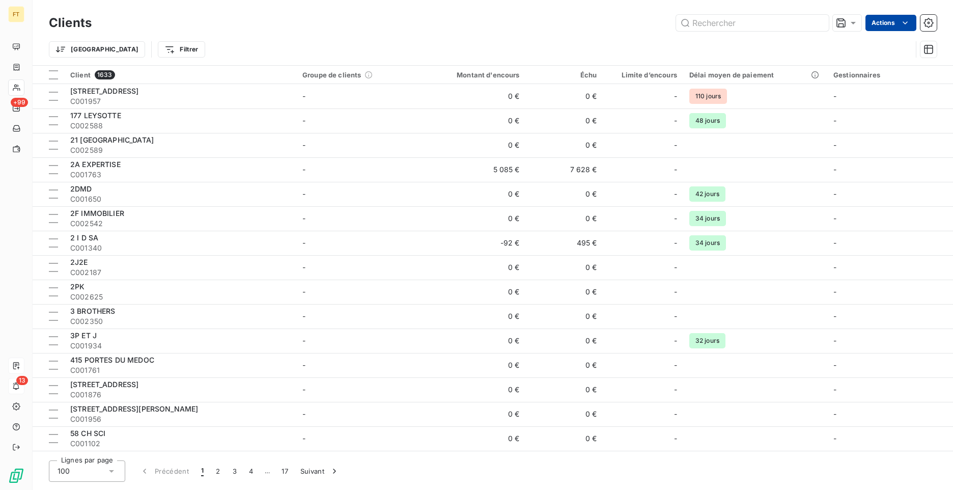
click at [893, 27] on html "FT +99 13 Clients Actions Trier Filtrer Client 1633 Groupe de clients Montant d…" at bounding box center [476, 245] width 953 height 490
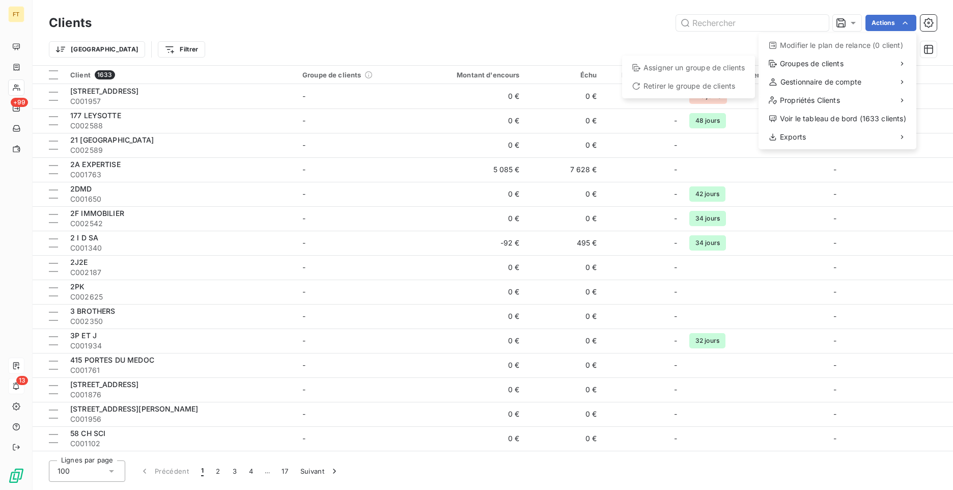
click at [18, 49] on html "FT +99 13 Clients Actions Modifier le plan de relance (0 client) Groupes de cli…" at bounding box center [476, 245] width 953 height 490
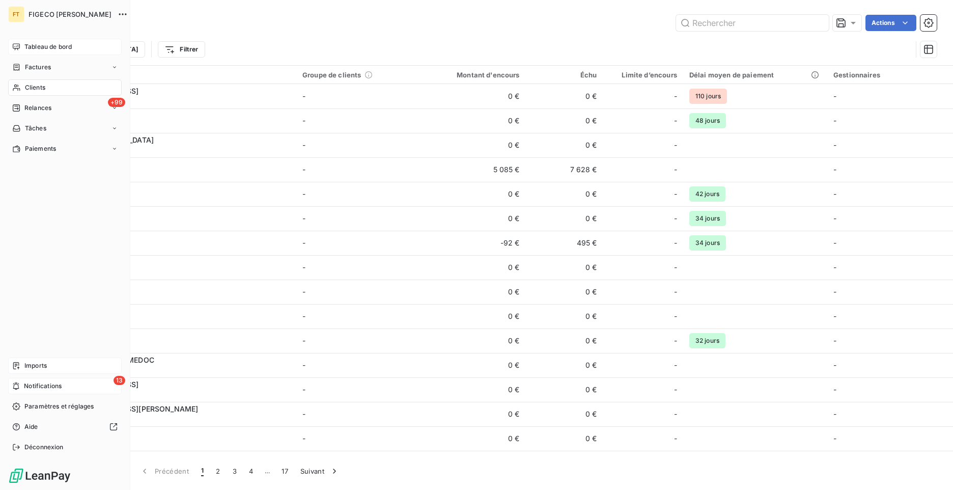
click at [23, 47] on div "Tableau de bord" at bounding box center [65, 47] width 114 height 16
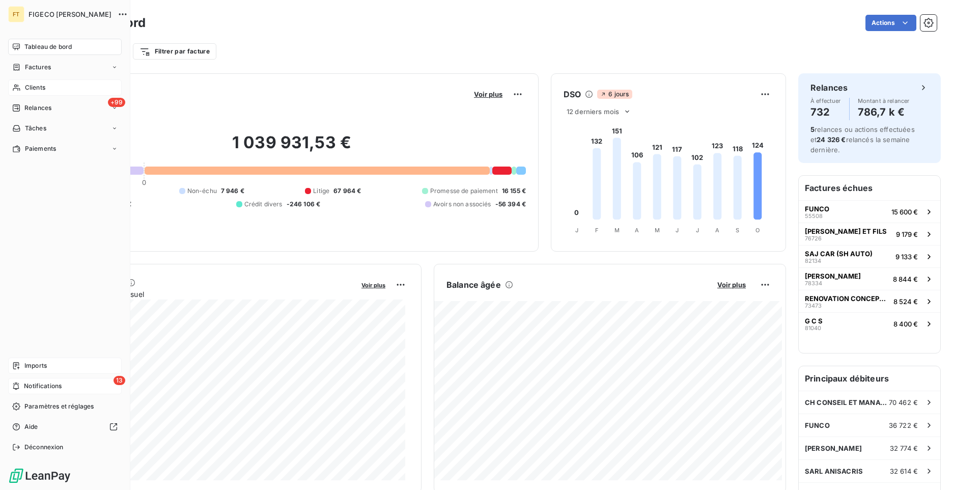
click at [45, 92] on span "Clients" at bounding box center [35, 87] width 20 height 9
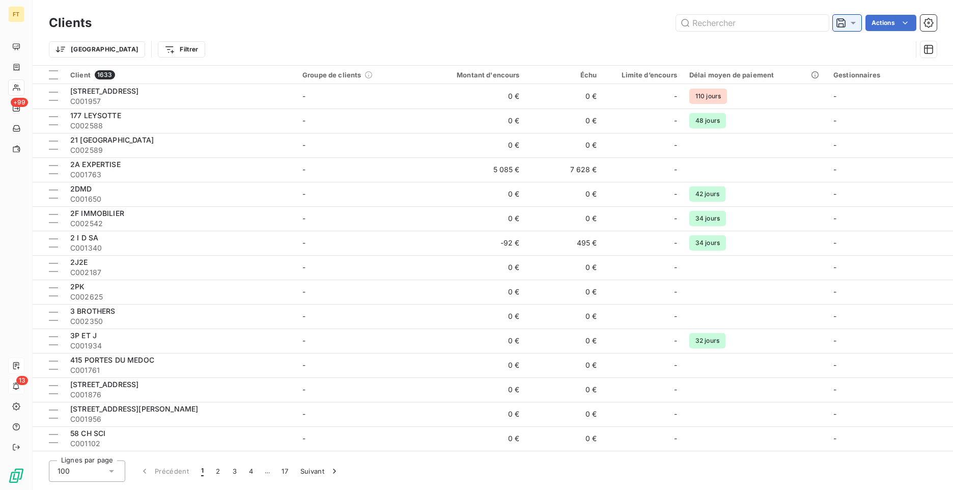
click at [851, 25] on icon at bounding box center [853, 23] width 10 height 10
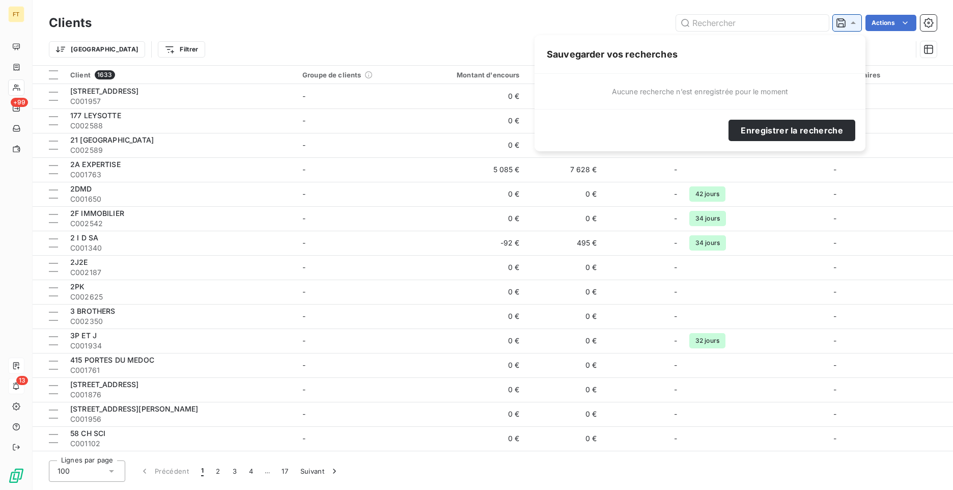
click at [852, 25] on icon at bounding box center [853, 23] width 10 height 10
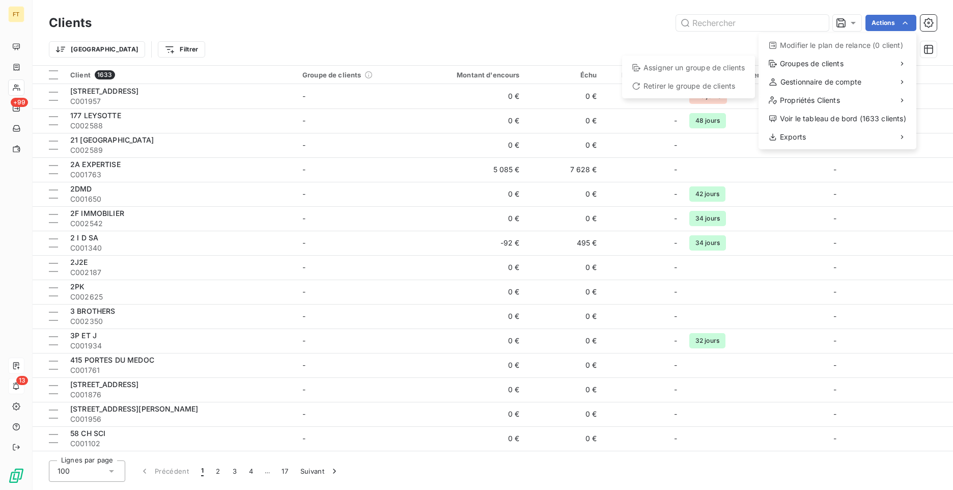
click at [697, 69] on div "Assigner un groupe de clients" at bounding box center [688, 68] width 125 height 16
click at [928, 27] on html "FT +99 13 Clients Actions Modifier le plan de relance (0 client) Groupes de cli…" at bounding box center [476, 245] width 953 height 490
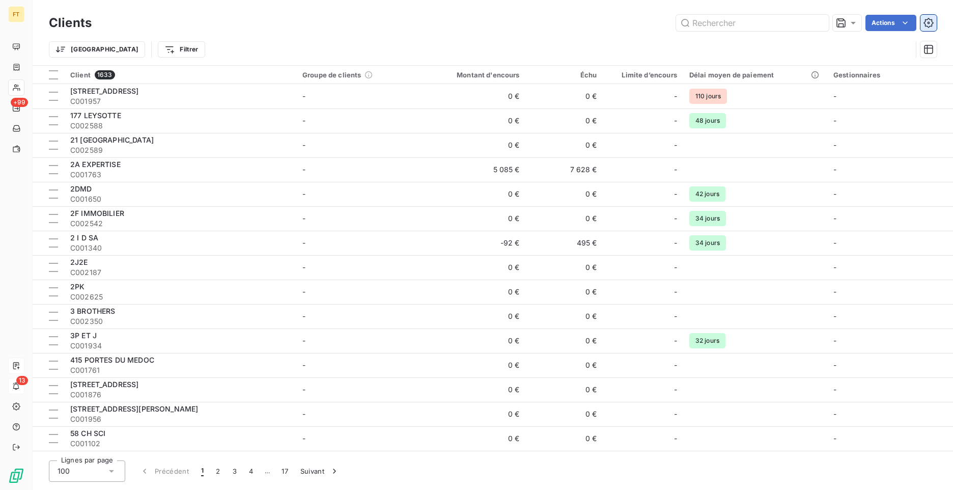
click at [931, 26] on icon "button" at bounding box center [929, 23] width 10 height 10
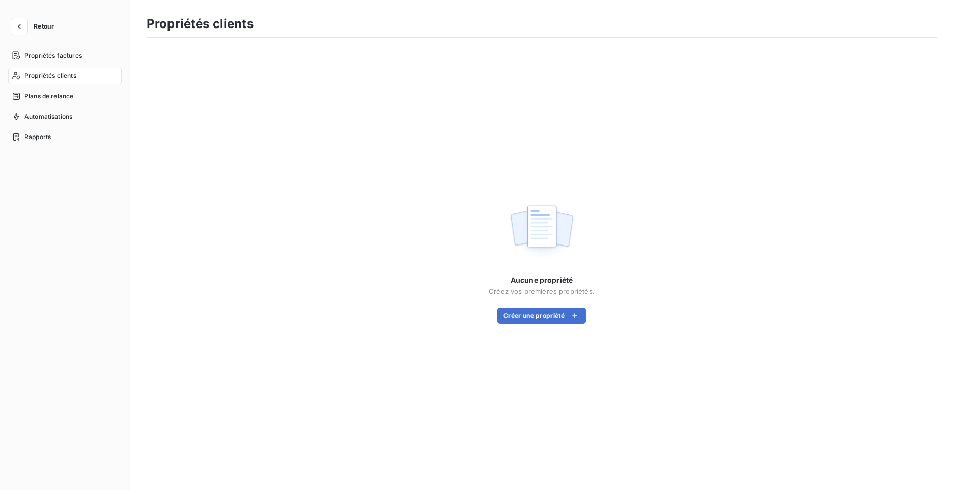
click at [537, 329] on div "Aucune propriété Créez vos premières propriétés. Créer une propriété" at bounding box center [542, 262] width 790 height 424
click at [534, 319] on button "Créer une propriété" at bounding box center [541, 316] width 89 height 16
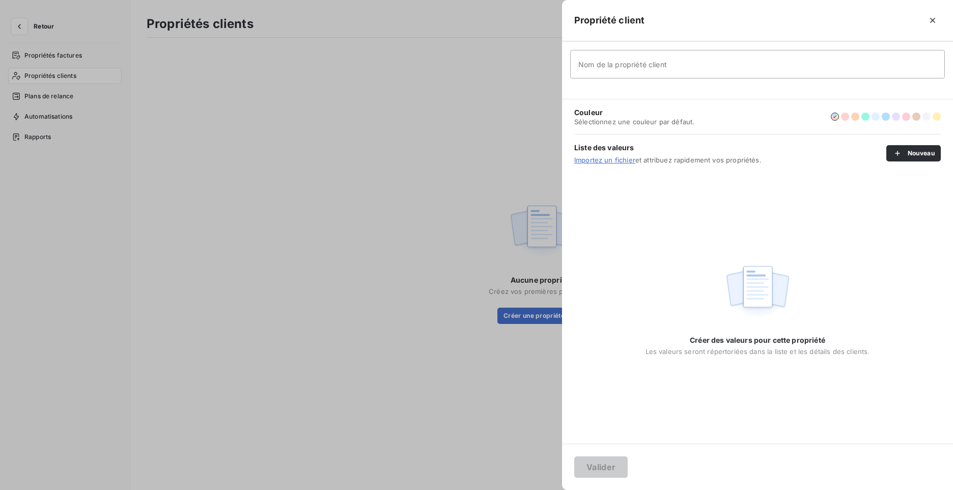
click at [701, 70] on input "Nom de la propriété client" at bounding box center [757, 64] width 375 height 29
type input "Code NAF"
click at [617, 161] on link "Importez un fichier" at bounding box center [604, 160] width 61 height 8
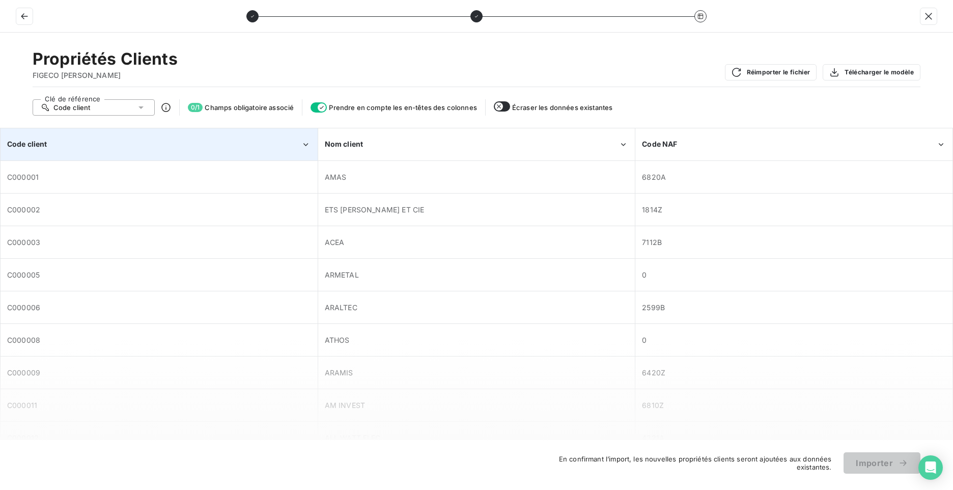
click at [69, 146] on div "Code client" at bounding box center [154, 144] width 294 height 10
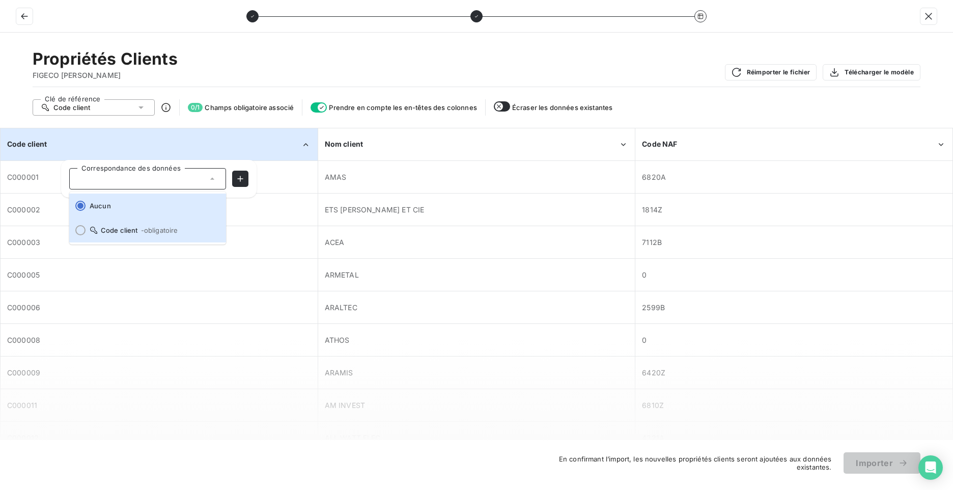
click at [110, 221] on li "Code client - obligatoire" at bounding box center [147, 230] width 157 height 24
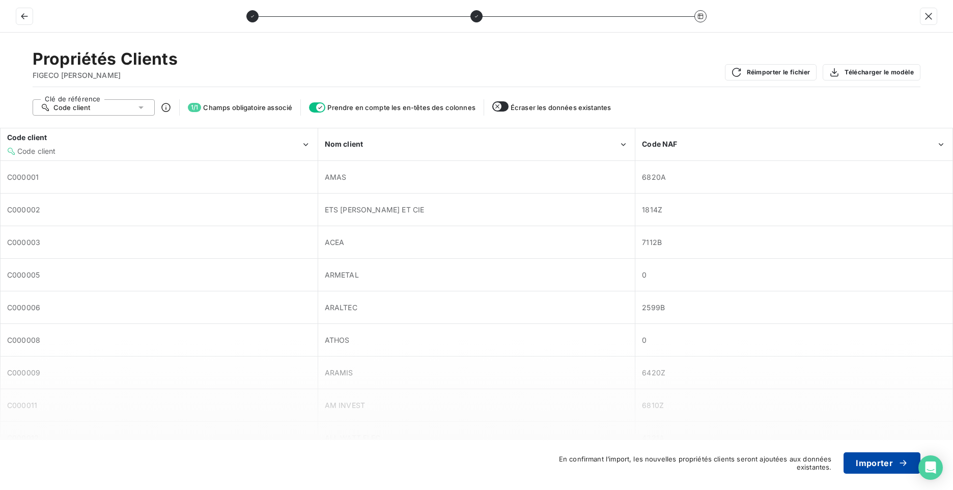
click at [903, 461] on icon "button" at bounding box center [903, 463] width 10 height 10
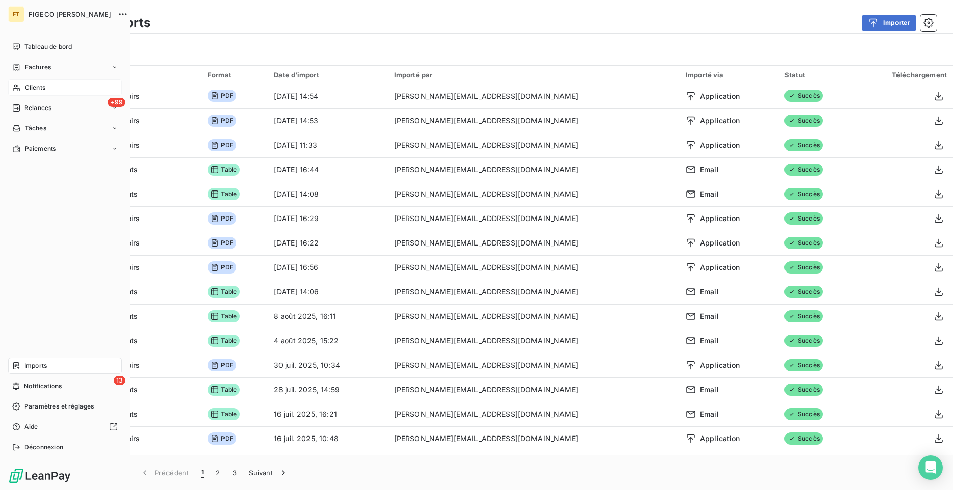
click at [59, 87] on div "Clients" at bounding box center [65, 87] width 114 height 16
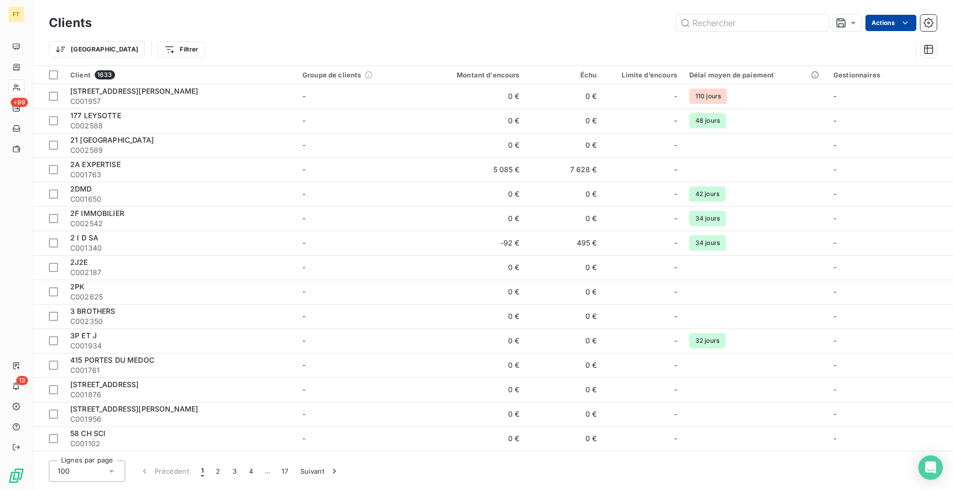
click at [912, 22] on html "FT +99 13 Clients Actions Trier Filtrer Client 1633 Groupe de clients Montant d…" at bounding box center [476, 245] width 953 height 490
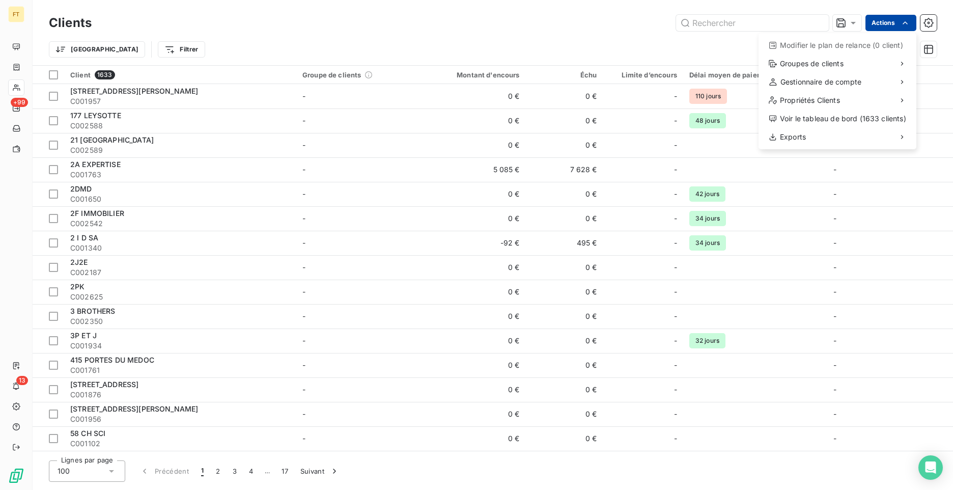
click at [912, 22] on html "FT +99 13 Clients Actions Modifier le plan de relance (0 client) Groupes de cli…" at bounding box center [476, 245] width 953 height 490
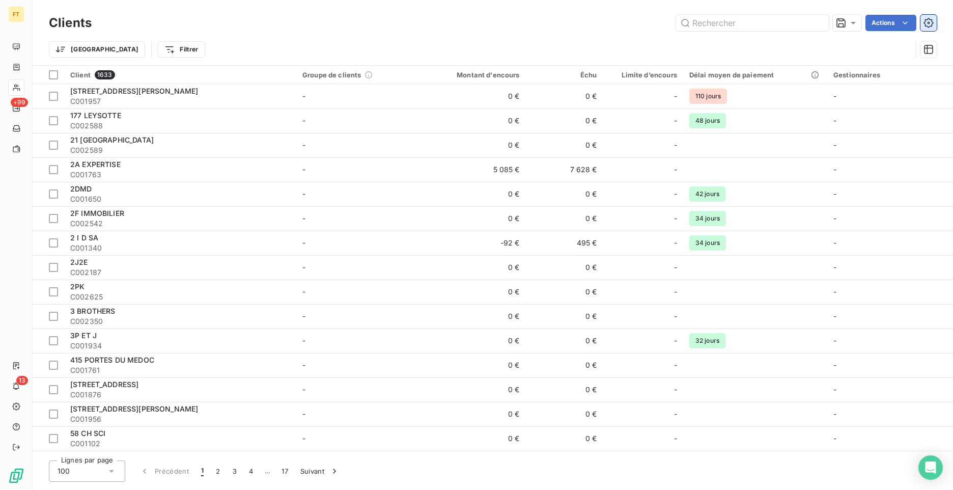
click at [927, 19] on icon "button" at bounding box center [929, 23] width 10 height 10
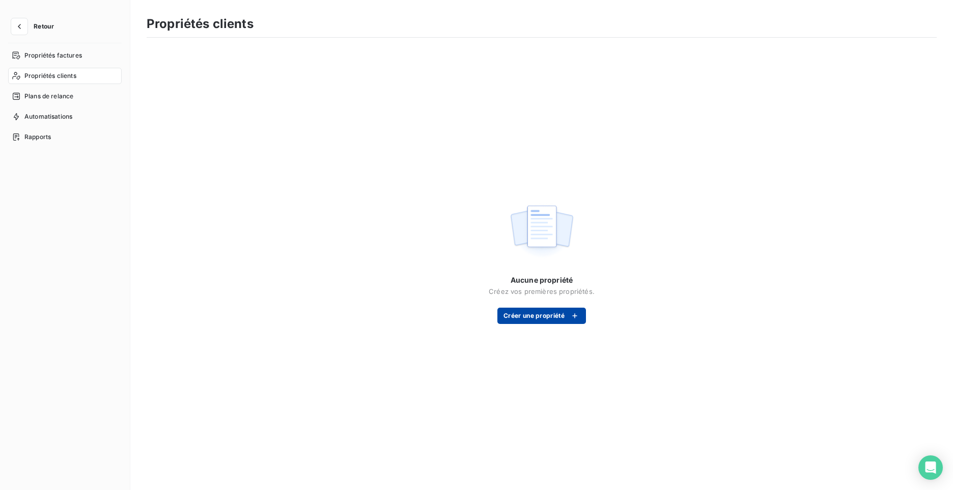
click at [540, 323] on button "Créer une propriété" at bounding box center [541, 316] width 89 height 16
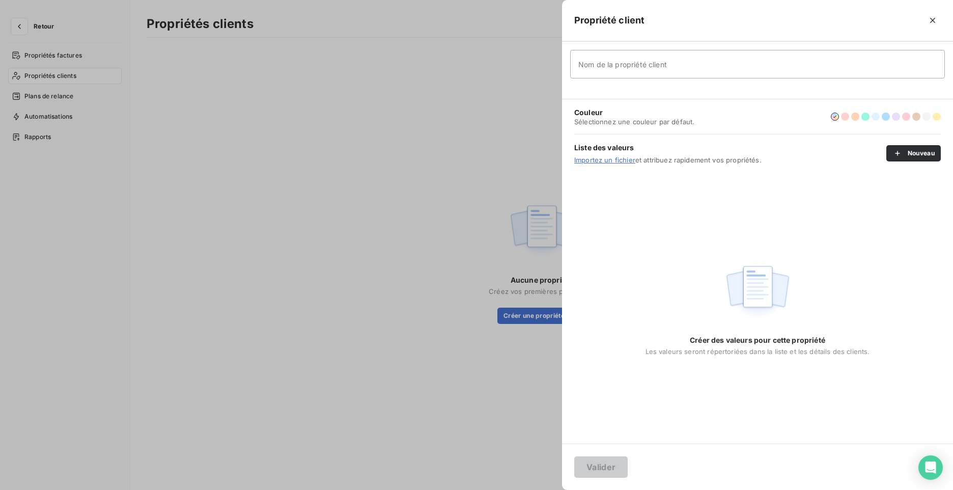
click at [703, 73] on input "Nom de la propriété client" at bounding box center [757, 64] width 375 height 29
type input "Code NAF"
click at [598, 470] on button "Valider" at bounding box center [600, 466] width 53 height 21
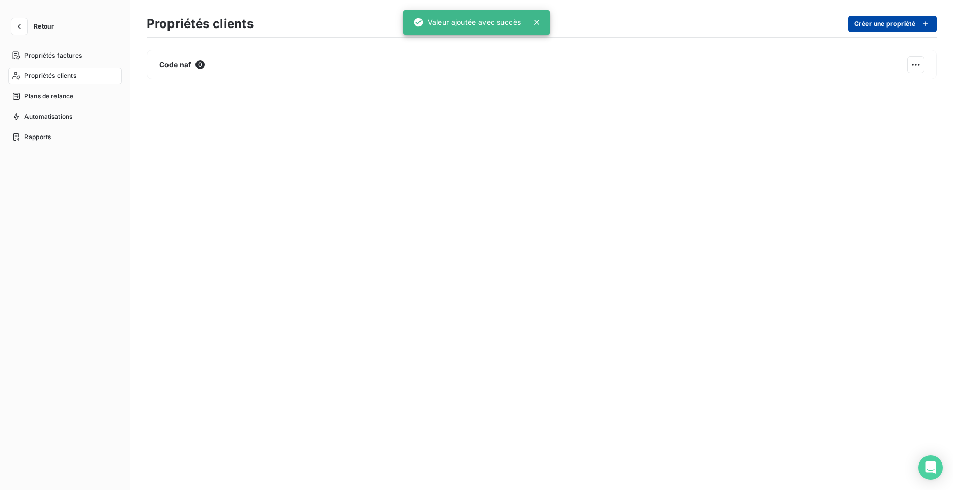
click at [894, 23] on button "Créer une propriété" at bounding box center [892, 24] width 89 height 16
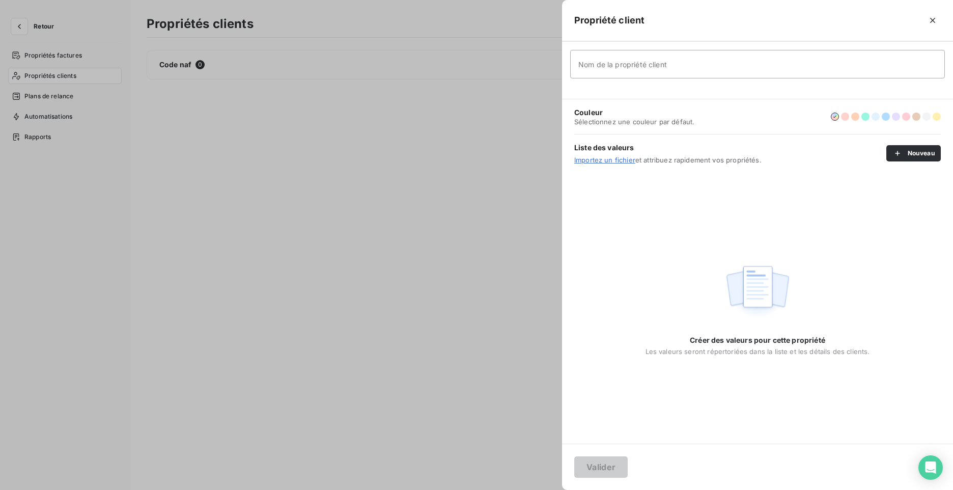
click at [605, 71] on input "Nom de la propriété client" at bounding box center [757, 64] width 375 height 29
type input "SIBLU"
click at [615, 463] on button "Valider" at bounding box center [600, 466] width 53 height 21
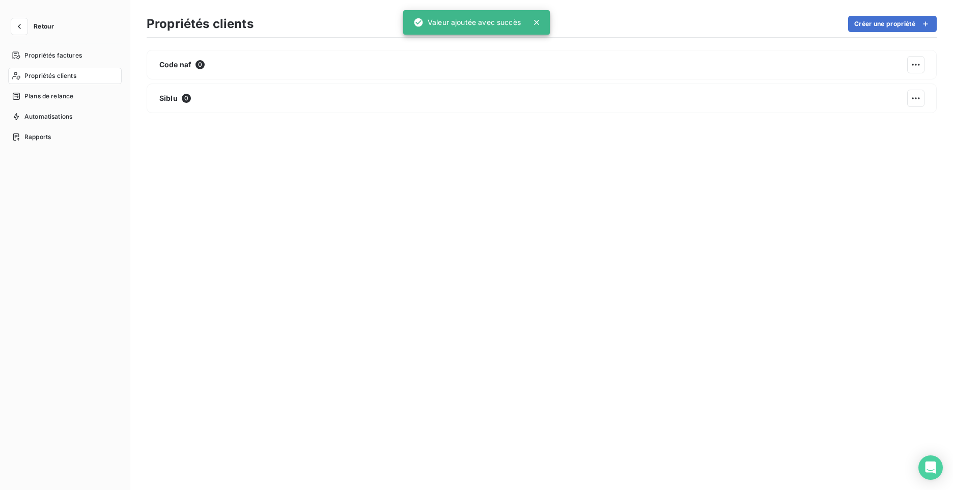
click at [239, 268] on div "Code naf 0 Siblu 0" at bounding box center [542, 262] width 790 height 424
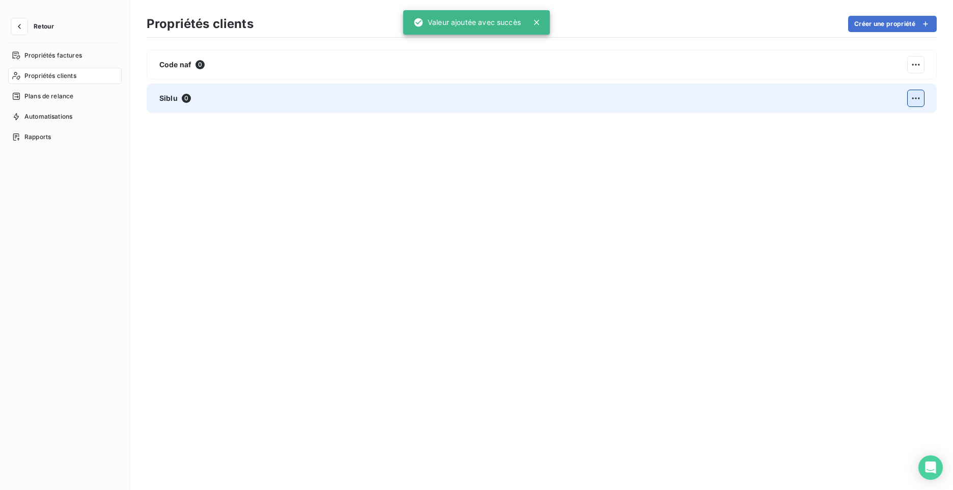
click at [910, 101] on html "Retour Propriétés factures Propriétés clients Plans de relance Automatisations …" at bounding box center [476, 245] width 953 height 490
click at [858, 127] on div "Actions sur la propriété" at bounding box center [870, 121] width 100 height 16
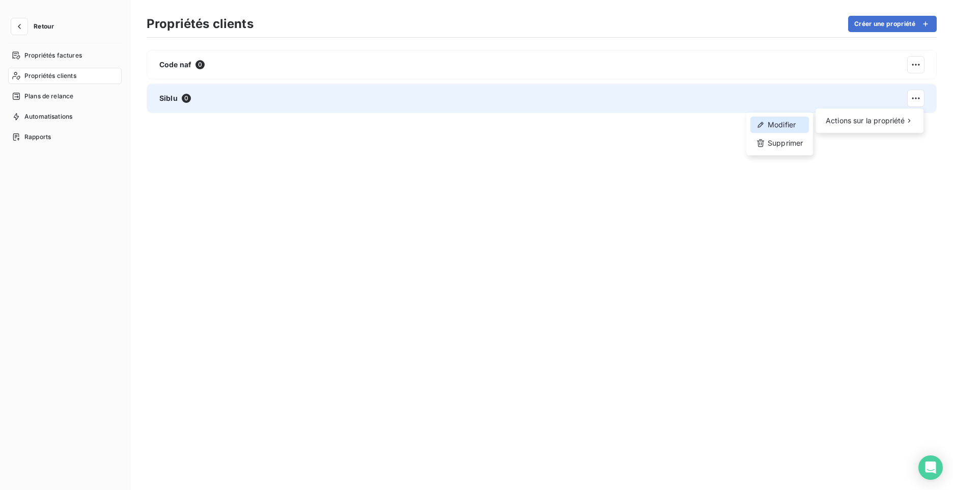
click at [785, 126] on div "Modifier" at bounding box center [780, 125] width 59 height 16
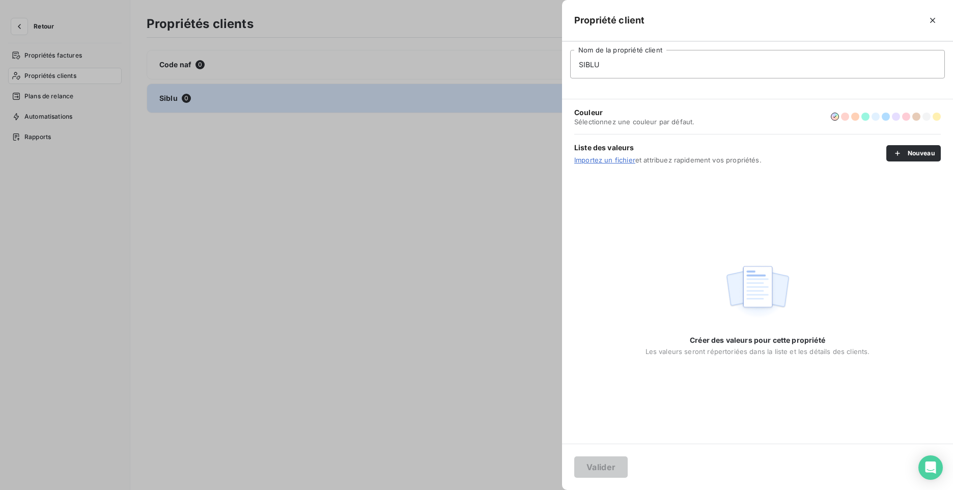
click at [322, 260] on div at bounding box center [476, 245] width 953 height 490
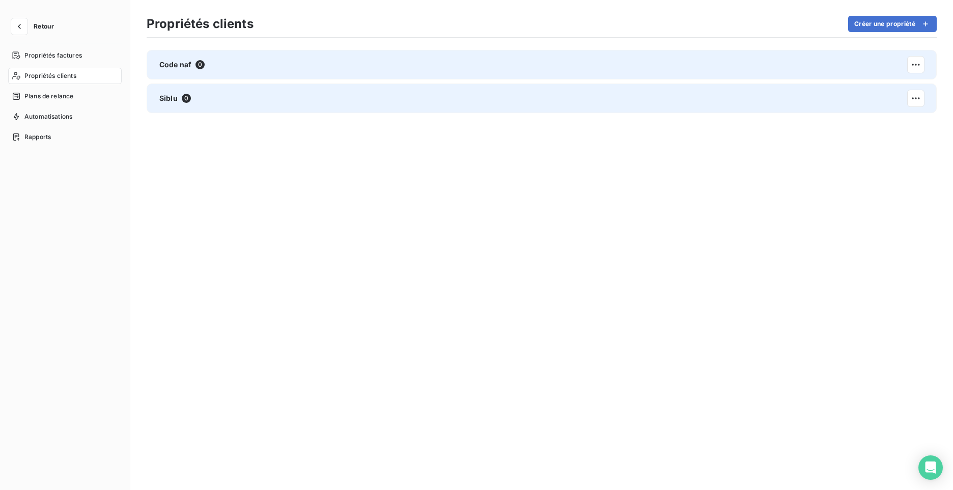
click at [192, 64] on div "Code naf 0" at bounding box center [181, 65] width 45 height 10
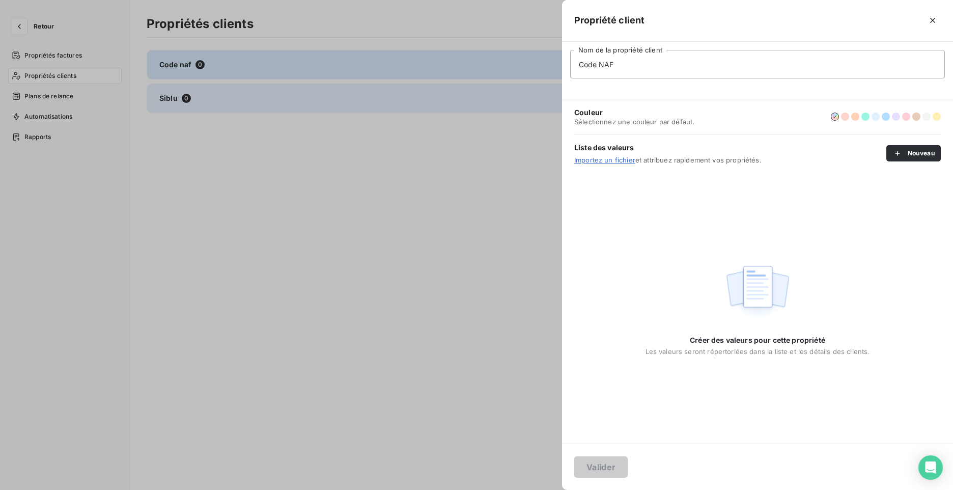
click at [268, 214] on div at bounding box center [476, 245] width 953 height 490
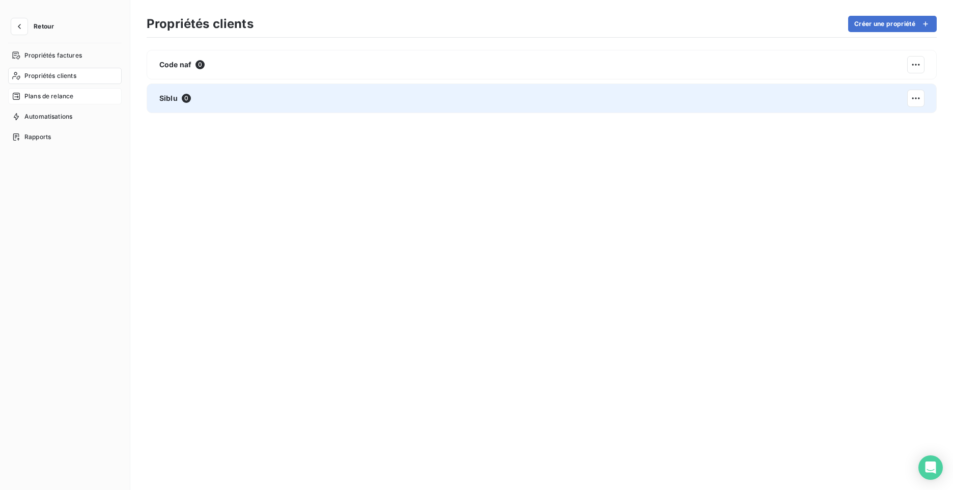
click at [48, 95] on span "Plans de relance" at bounding box center [48, 96] width 49 height 9
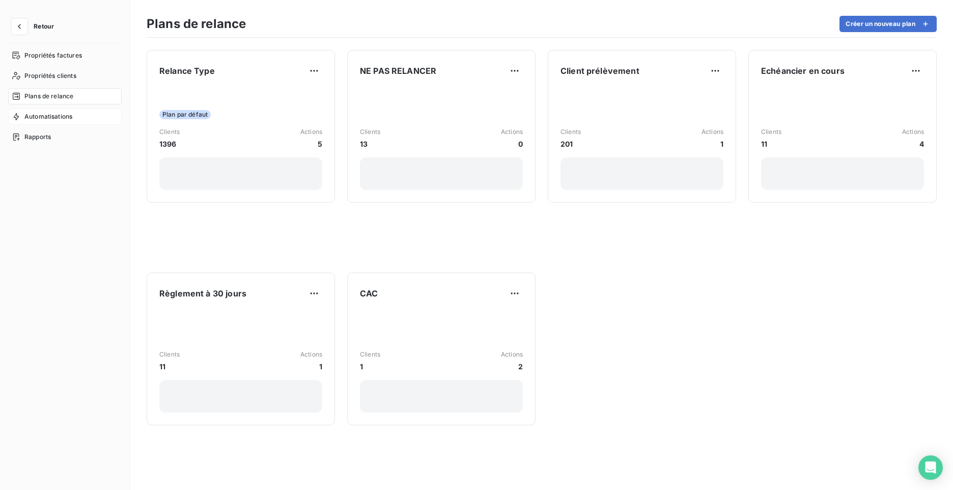
click at [76, 123] on div "Automatisations" at bounding box center [65, 116] width 114 height 16
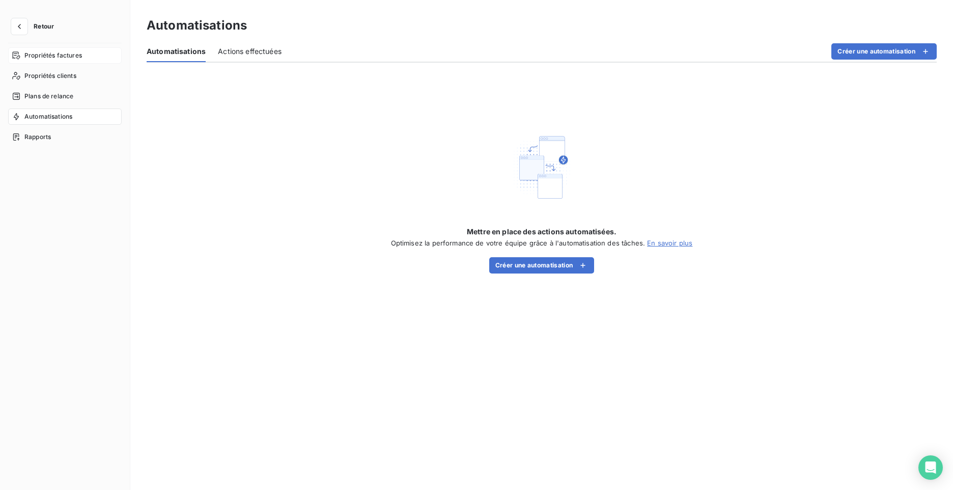
click at [52, 60] on span "Propriétés factures" at bounding box center [53, 55] width 58 height 9
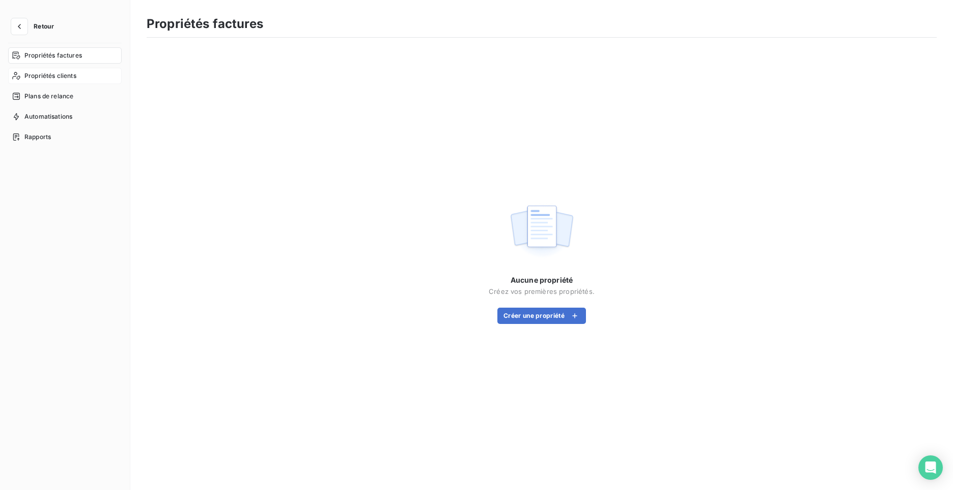
click at [47, 76] on span "Propriétés clients" at bounding box center [50, 75] width 52 height 9
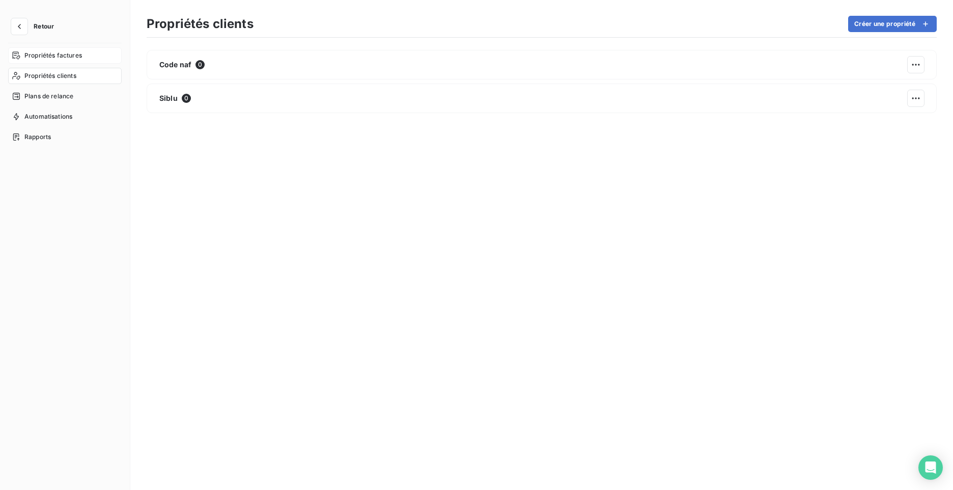
click at [55, 63] on div "Propriétés factures" at bounding box center [65, 55] width 114 height 16
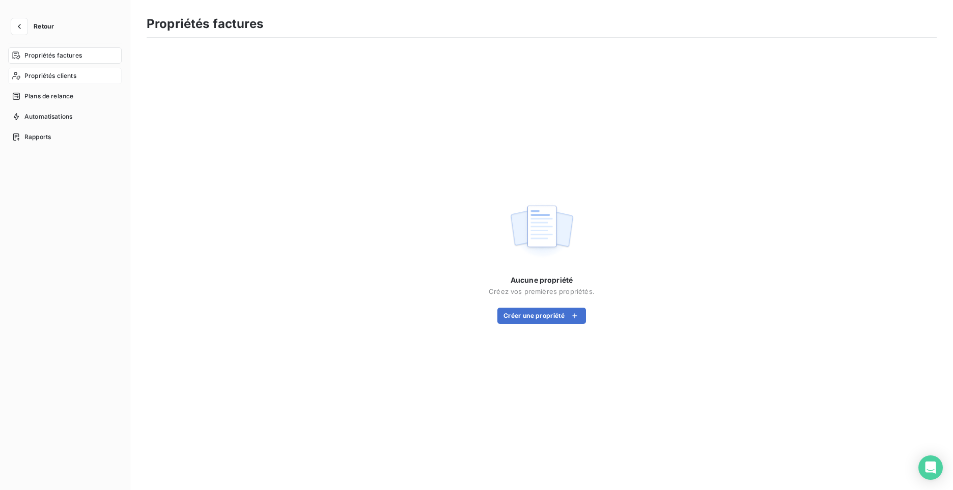
click at [47, 73] on span "Propriétés clients" at bounding box center [50, 75] width 52 height 9
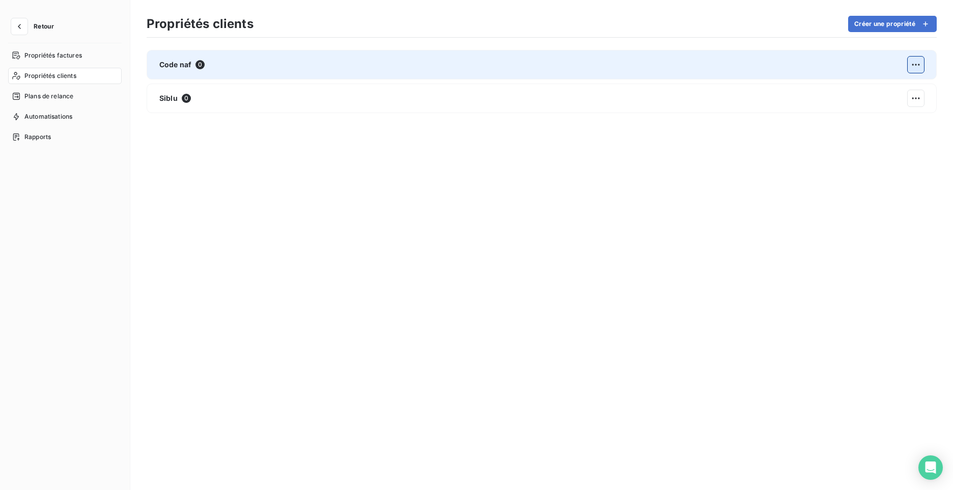
click at [923, 61] on html "Retour Propriétés factures Propriétés clients Plans de relance Automatisations …" at bounding box center [476, 245] width 953 height 490
click at [905, 86] on span "Actions sur la propriété" at bounding box center [865, 87] width 79 height 10
click at [782, 90] on div "Modifier" at bounding box center [780, 91] width 59 height 16
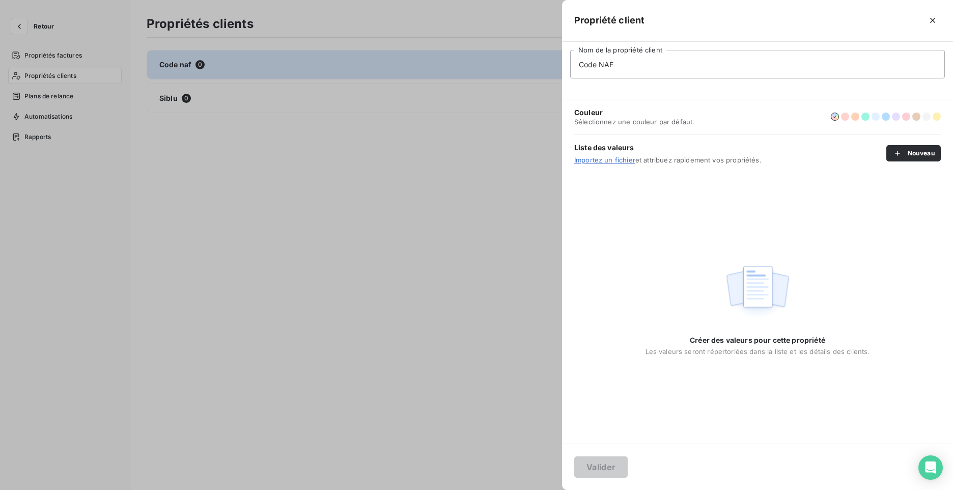
click at [758, 273] on img at bounding box center [757, 291] width 65 height 63
click at [758, 274] on img at bounding box center [757, 291] width 65 height 63
click at [758, 275] on img at bounding box center [757, 291] width 65 height 63
click at [897, 152] on icon "button" at bounding box center [897, 153] width 5 height 5
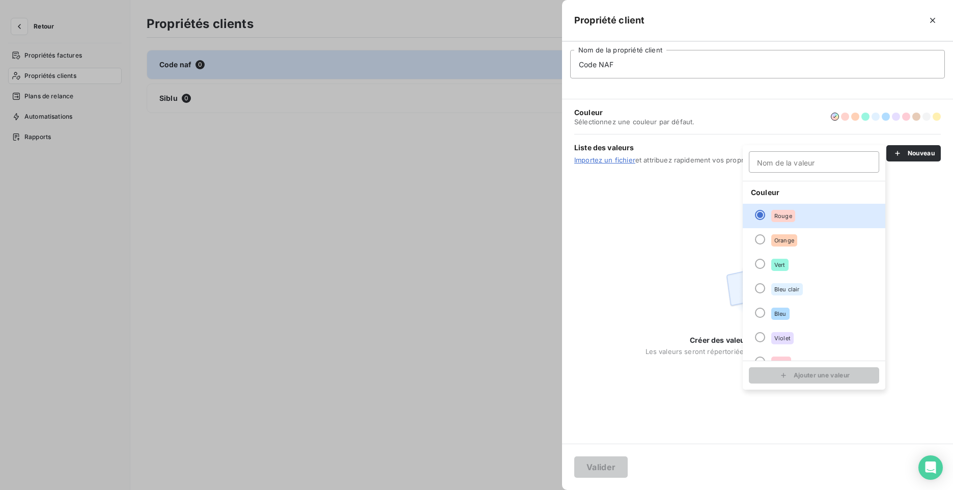
click at [656, 280] on div "Créer des valeurs pour cette propriété Les valeurs seront répertoriées dans la …" at bounding box center [758, 308] width 225 height 96
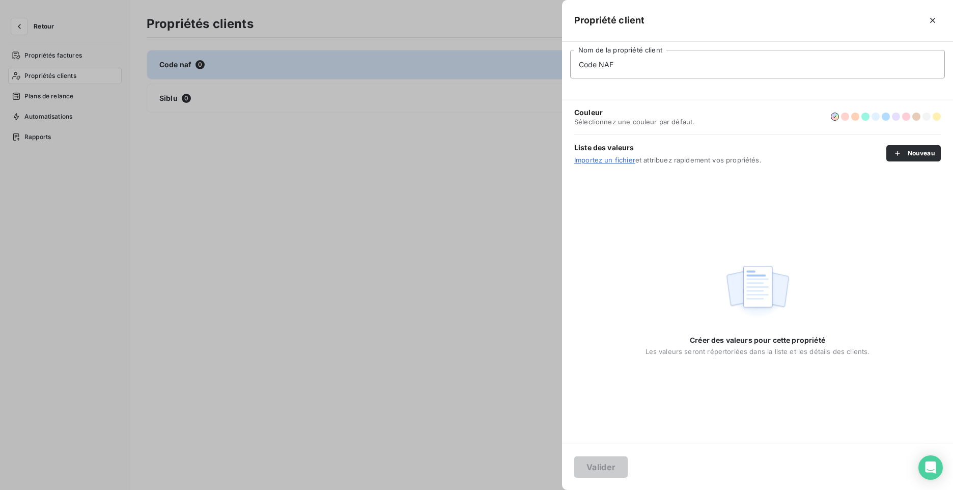
click at [266, 241] on div at bounding box center [476, 245] width 953 height 490
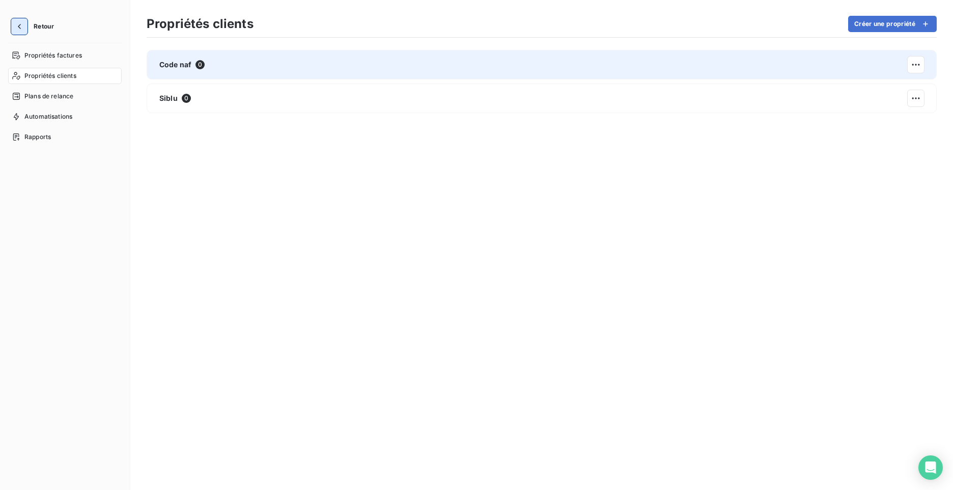
click at [18, 23] on icon "button" at bounding box center [19, 26] width 10 height 10
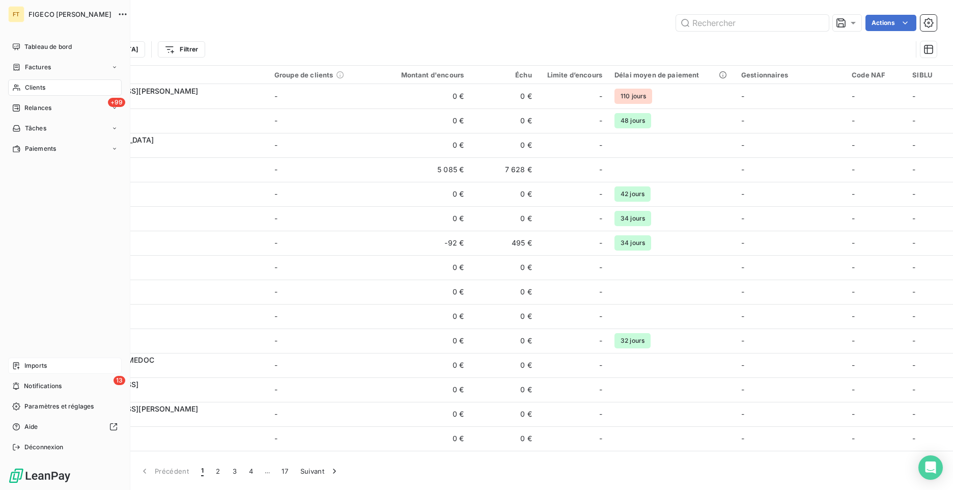
click at [57, 369] on div "Imports" at bounding box center [65, 365] width 114 height 16
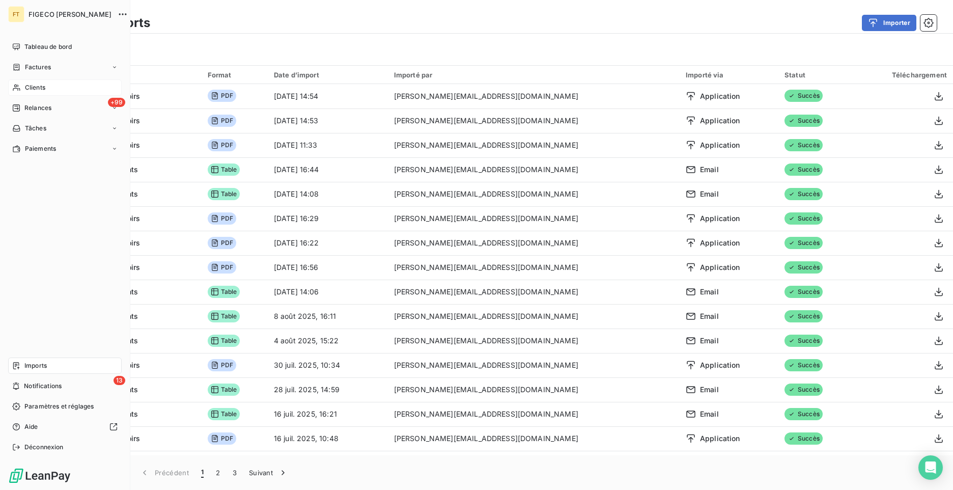
click at [43, 91] on span "Clients" at bounding box center [35, 87] width 20 height 9
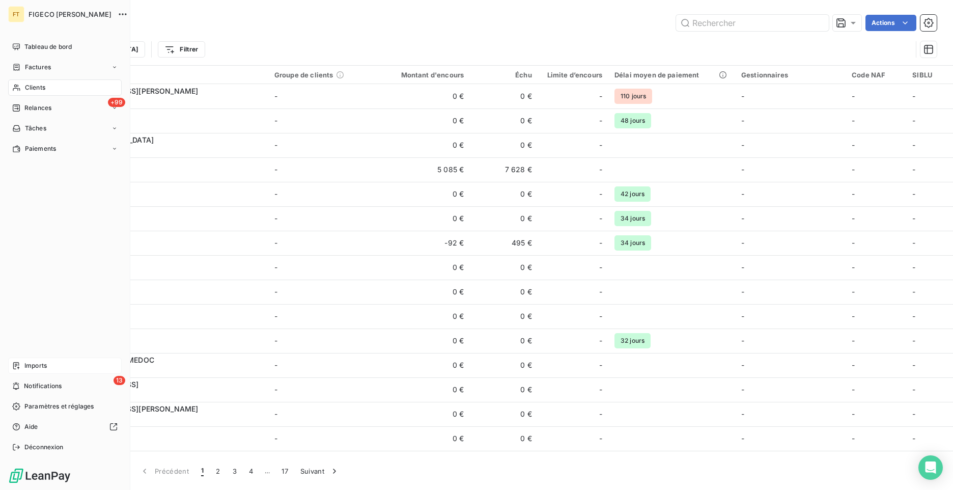
click at [32, 366] on span "Imports" at bounding box center [35, 365] width 22 height 9
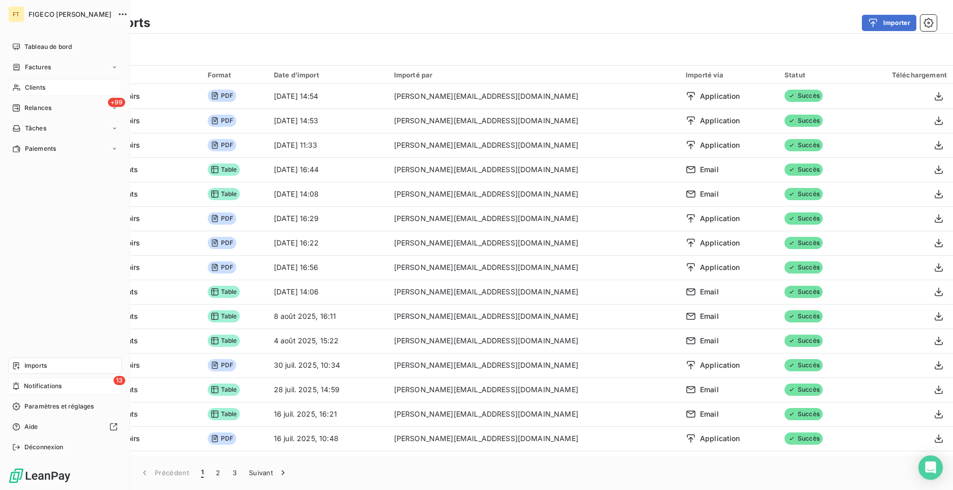
click at [71, 389] on div "13 Notifications" at bounding box center [65, 386] width 114 height 16
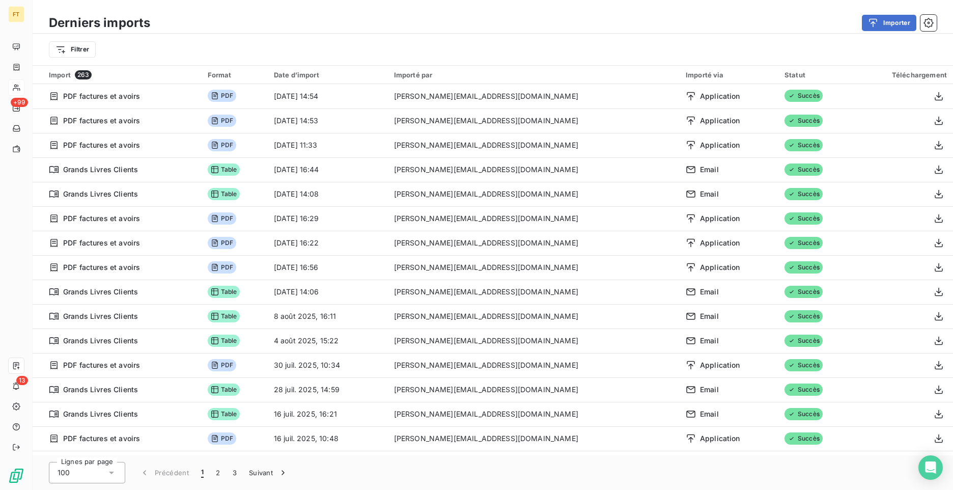
click at [548, 27] on div "Importer" at bounding box center [549, 23] width 774 height 16
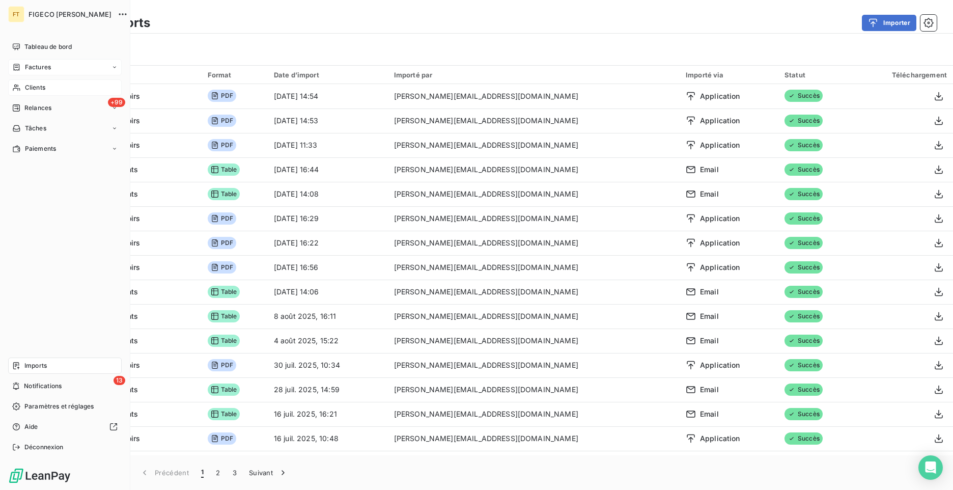
click at [27, 64] on span "Factures" at bounding box center [38, 67] width 26 height 9
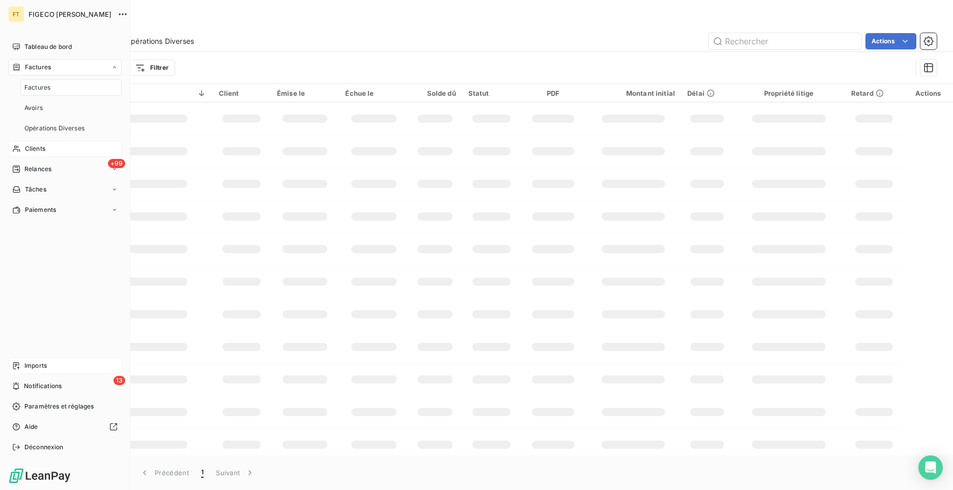
click at [44, 150] on span "Clients" at bounding box center [35, 148] width 20 height 9
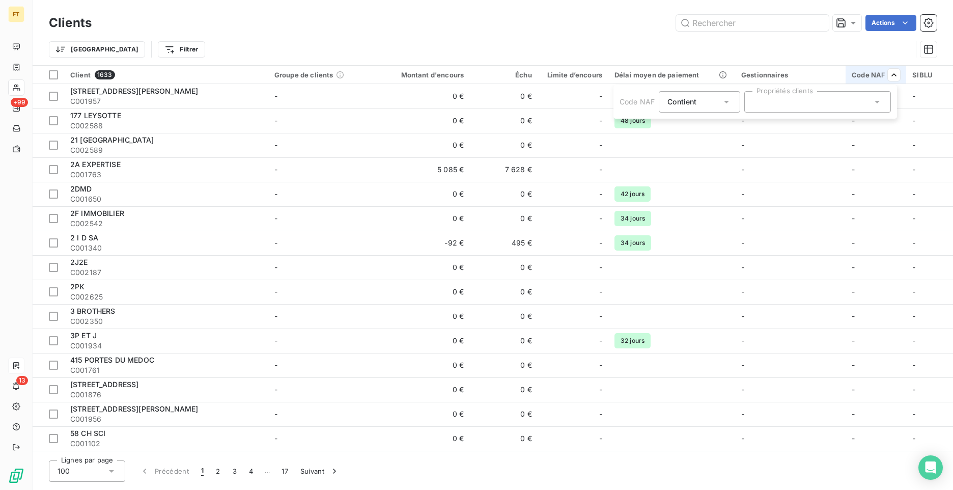
click at [891, 76] on html "FT +99 13 Clients Actions Trier Filtrer Client 1633 Groupe de clients Montant d…" at bounding box center [476, 245] width 953 height 490
click at [874, 76] on div "Code NAF" at bounding box center [876, 75] width 48 height 8
click at [859, 103] on div at bounding box center [817, 101] width 147 height 21
click at [877, 103] on icon at bounding box center [877, 102] width 10 height 10
click at [875, 103] on icon at bounding box center [877, 102] width 10 height 10
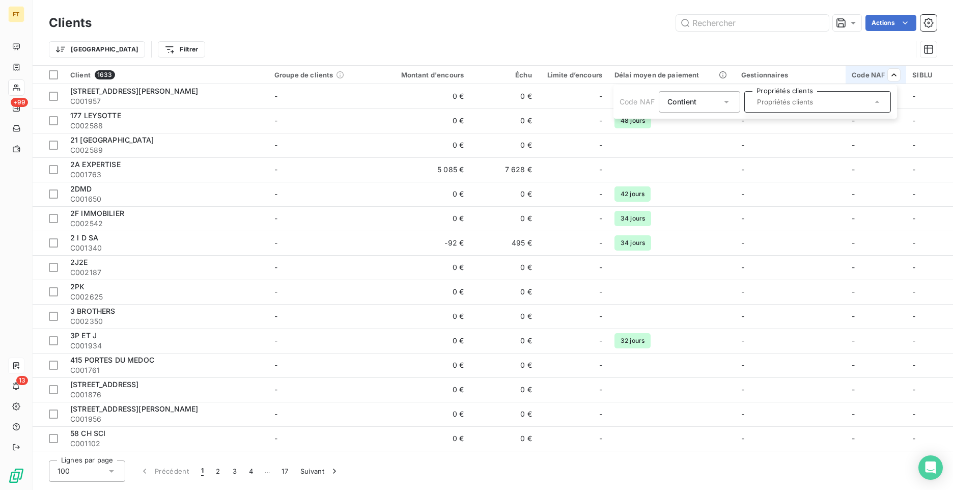
click at [876, 101] on icon at bounding box center [877, 102] width 10 height 10
click at [817, 101] on div at bounding box center [817, 101] width 147 height 21
click at [795, 49] on html "FT +99 13 Clients Actions Trier Filtrer Client 1633 Groupe de clients Montant d…" at bounding box center [476, 245] width 953 height 490
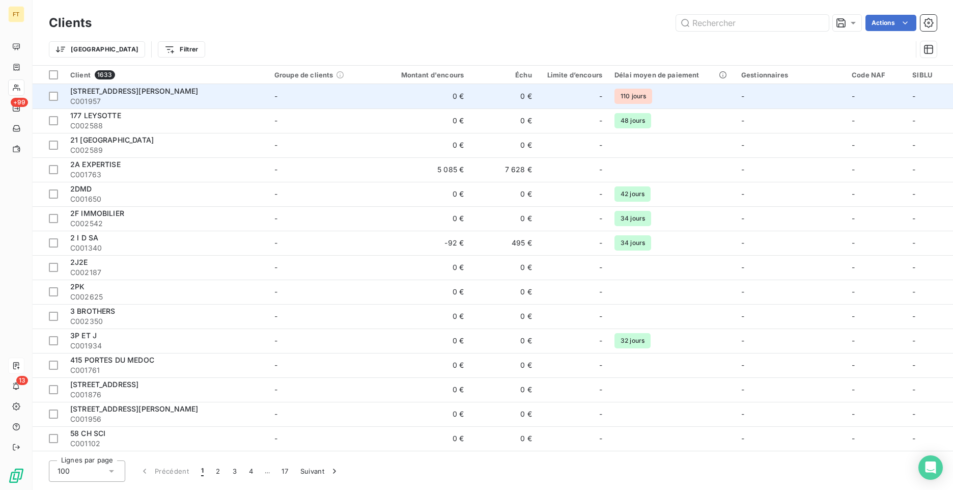
click at [860, 94] on td "-" at bounding box center [876, 96] width 61 height 24
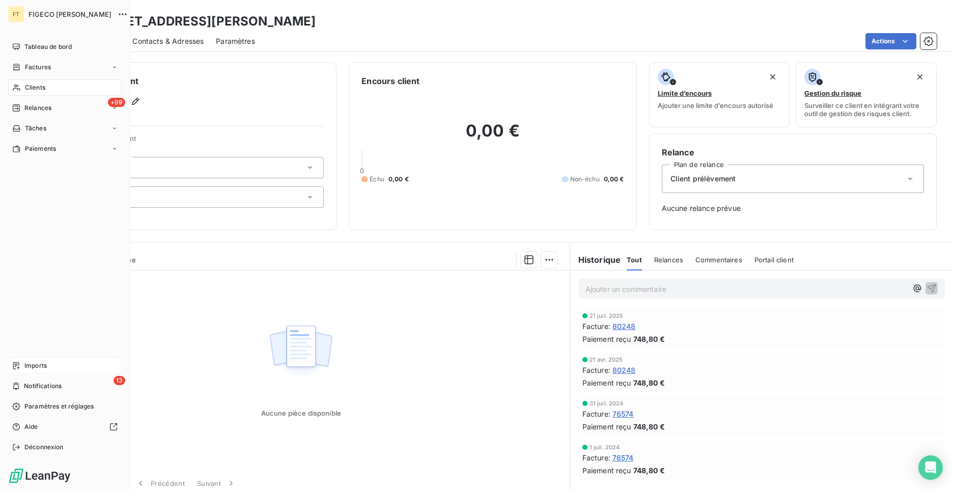
drag, startPoint x: 122, startPoint y: 156, endPoint x: 124, endPoint y: 163, distance: 8.1
click at [122, 157] on div "FT FIGECO TORRES Tableau de bord Factures Clients +99 Relances Tâches Paiements…" at bounding box center [65, 245] width 130 height 490
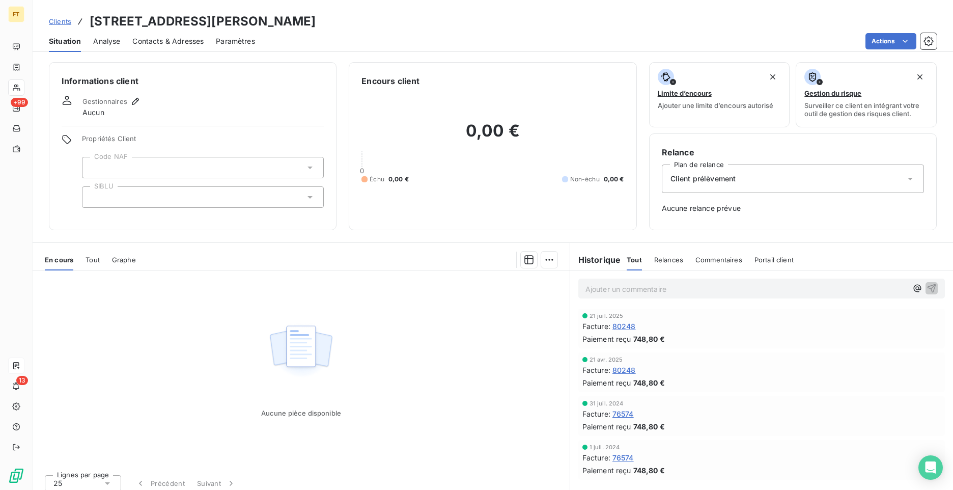
click at [198, 173] on div at bounding box center [203, 167] width 242 height 21
click at [156, 174] on div at bounding box center [203, 167] width 242 height 21
click at [122, 169] on div at bounding box center [203, 167] width 242 height 21
click at [119, 168] on input "text" at bounding box center [198, 167] width 214 height 9
click at [120, 168] on div at bounding box center [203, 167] width 242 height 21
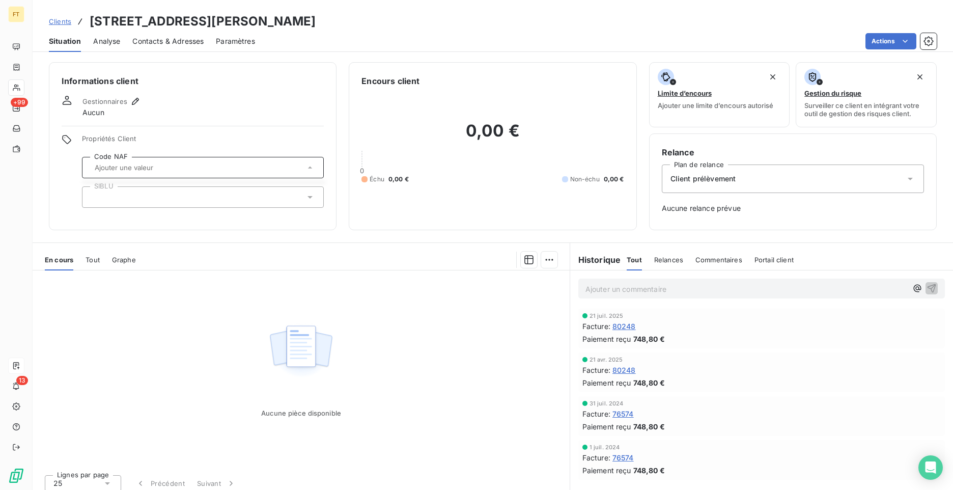
click at [168, 167] on input "text" at bounding box center [198, 167] width 214 height 9
paste input "6810Z"
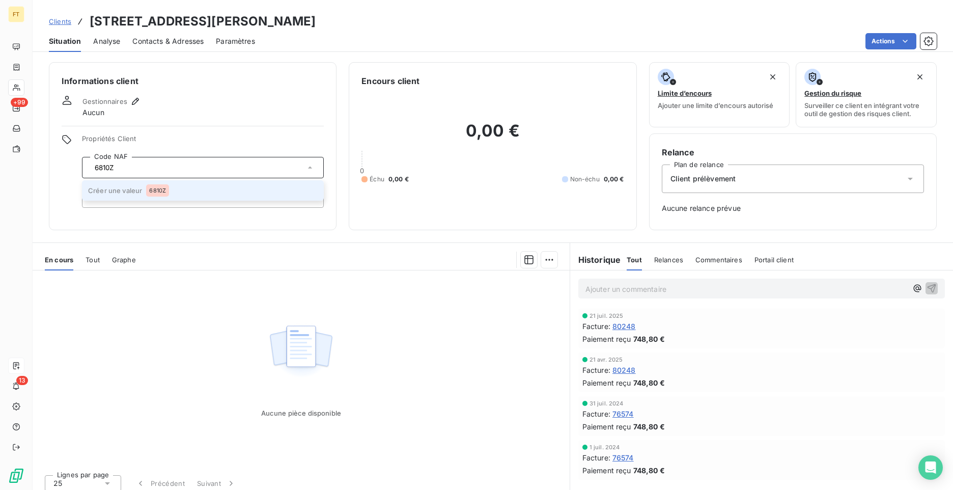
click at [166, 194] on div "6810Z" at bounding box center [157, 190] width 23 height 12
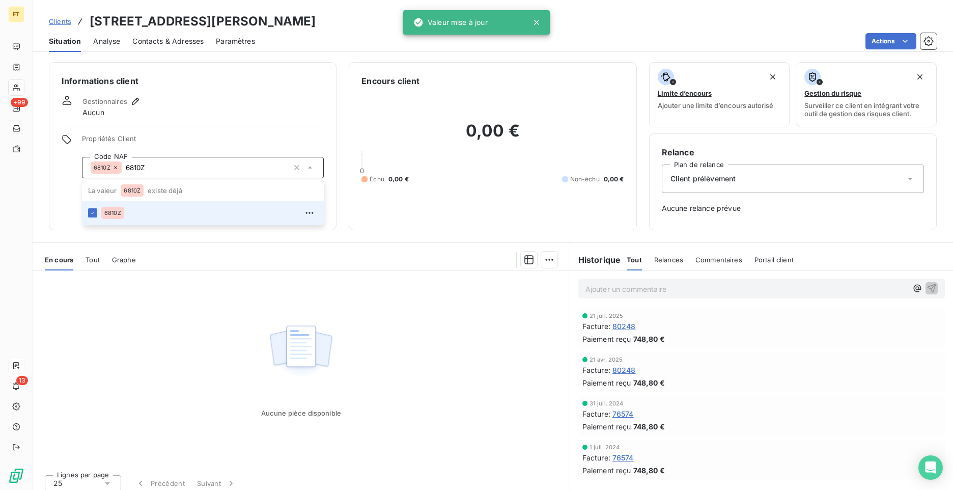
click at [356, 262] on div at bounding box center [352, 260] width 409 height 16
type input "6810Z"
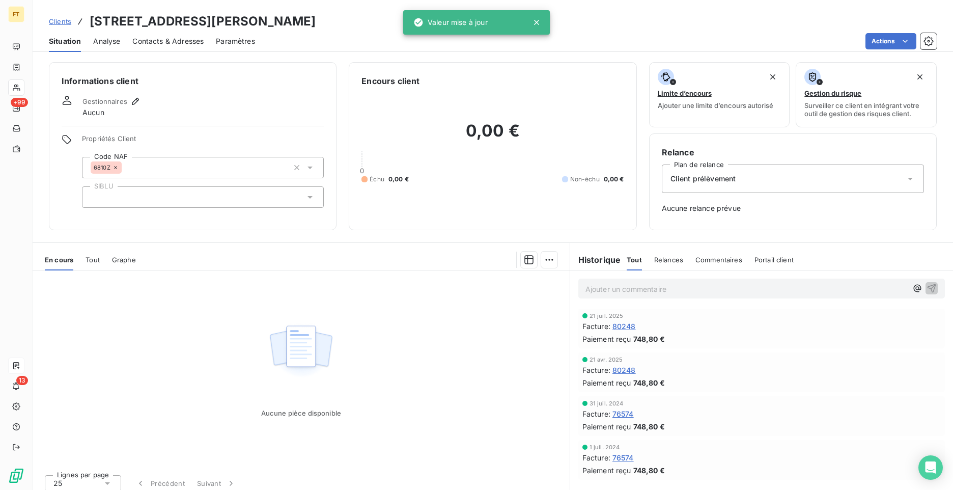
click at [162, 198] on div at bounding box center [203, 196] width 242 height 21
click at [230, 108] on div "Gestionnaires Aucun" at bounding box center [193, 106] width 262 height 22
click at [316, 242] on div "En cours Tout Graphe Aucune pièce disponible Lignes par page 25 Précédent Suiva…" at bounding box center [493, 369] width 921 height 255
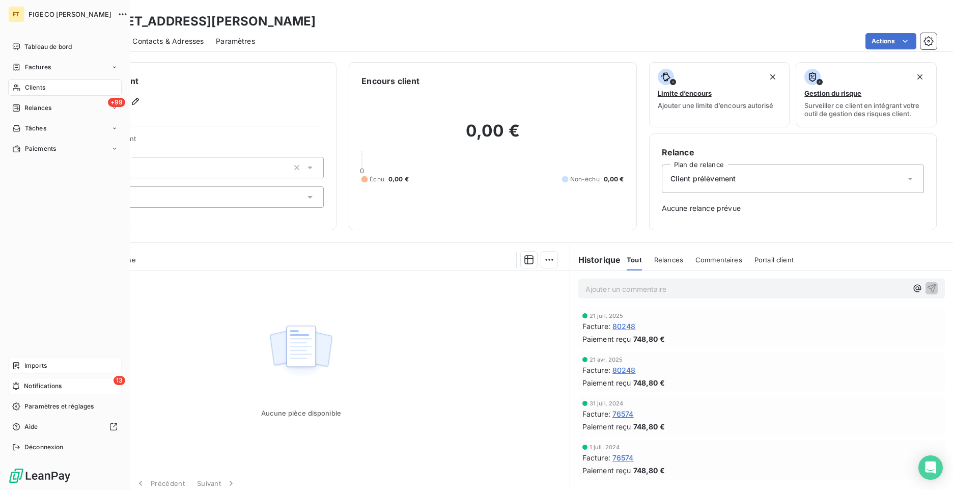
click at [48, 382] on span "Notifications" at bounding box center [43, 385] width 38 height 9
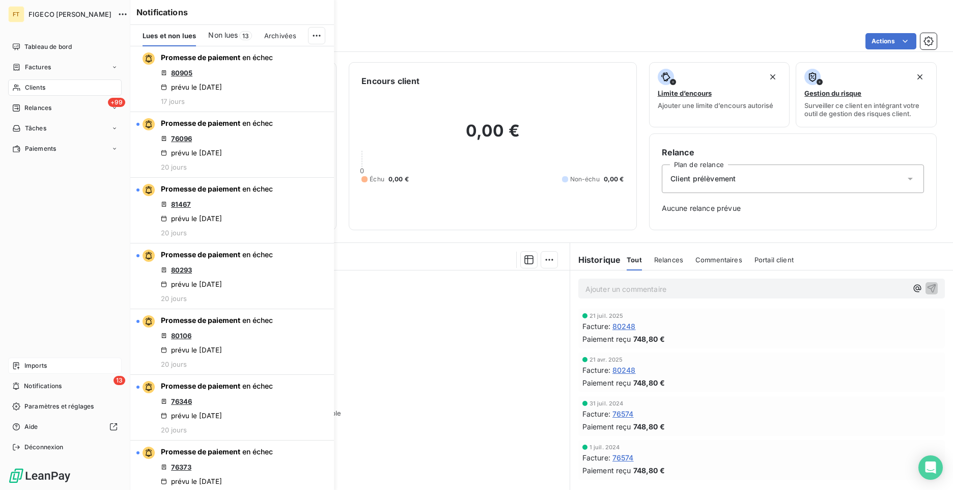
click at [49, 367] on div "Imports" at bounding box center [65, 365] width 114 height 16
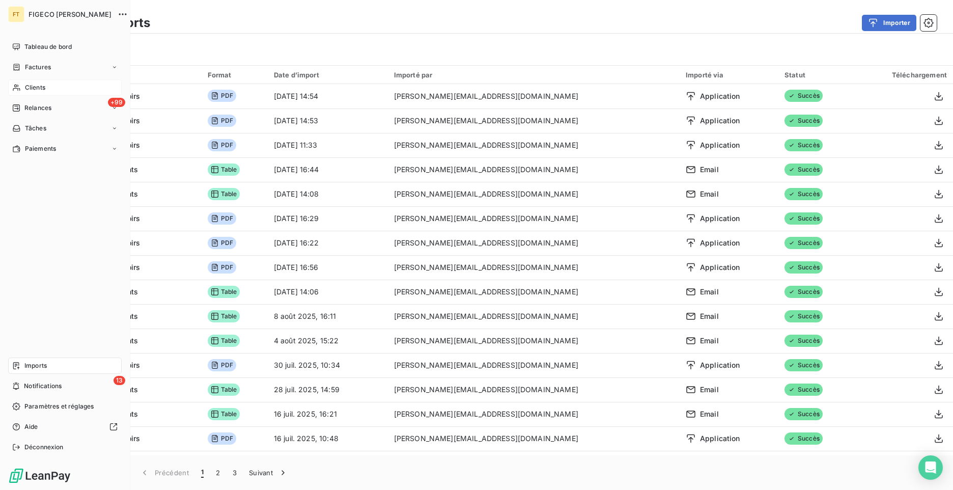
click at [41, 88] on span "Clients" at bounding box center [35, 87] width 20 height 9
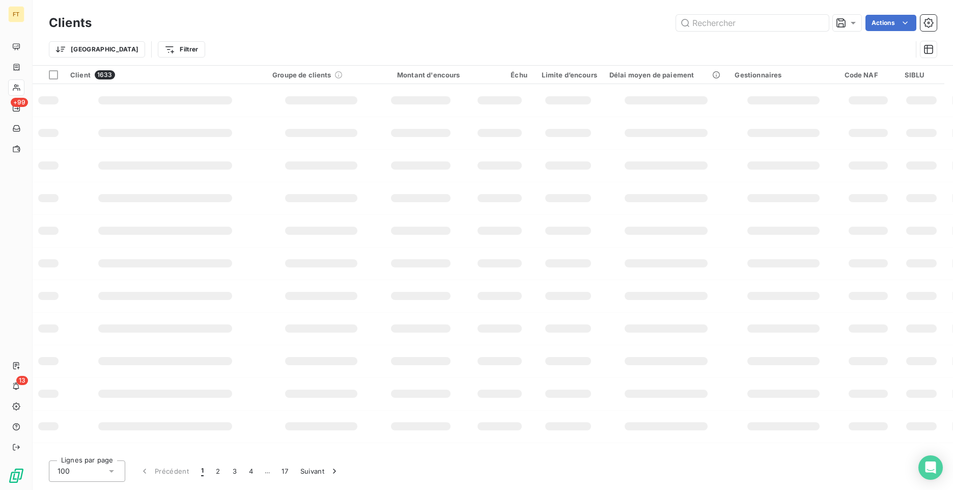
click at [932, 27] on icon "button" at bounding box center [929, 23] width 10 height 10
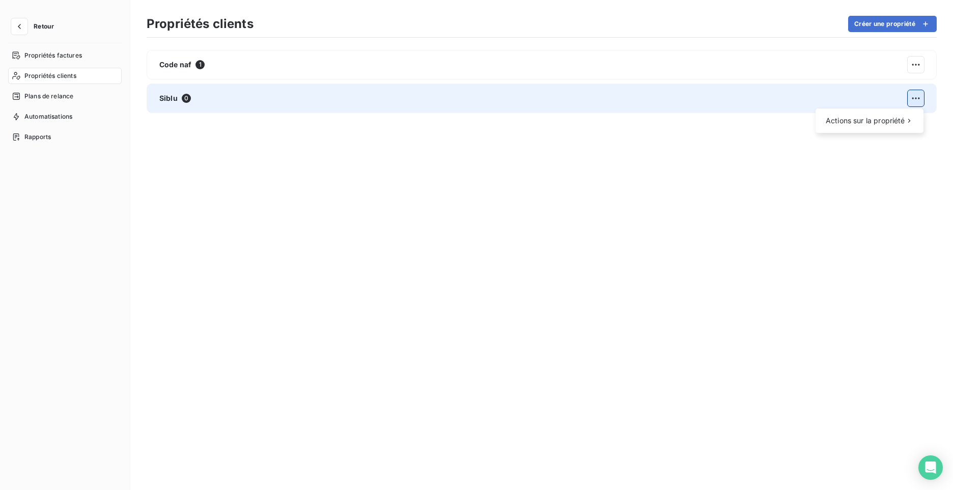
click at [916, 99] on html "Retour Propriétés factures Propriétés clients Plans de relance Automatisations …" at bounding box center [476, 245] width 953 height 490
click at [801, 148] on div "Supprimer" at bounding box center [780, 143] width 59 height 16
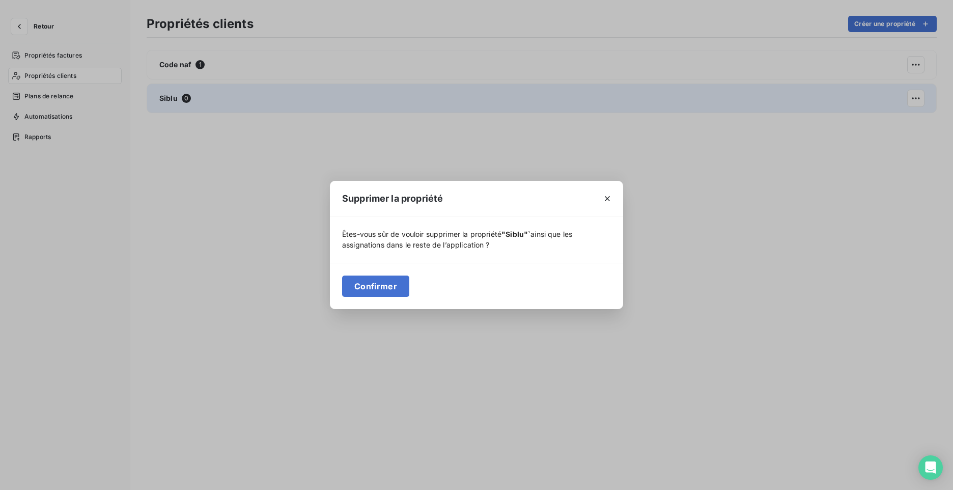
click at [368, 272] on div "Confirmer" at bounding box center [476, 286] width 293 height 46
click at [375, 283] on button "Confirmer" at bounding box center [375, 285] width 67 height 21
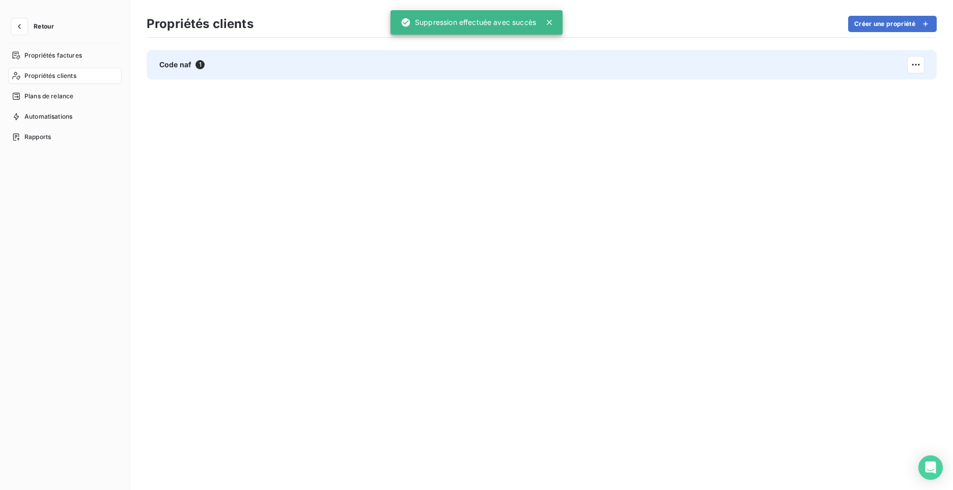
click at [193, 62] on div "Code naf 1" at bounding box center [181, 65] width 45 height 10
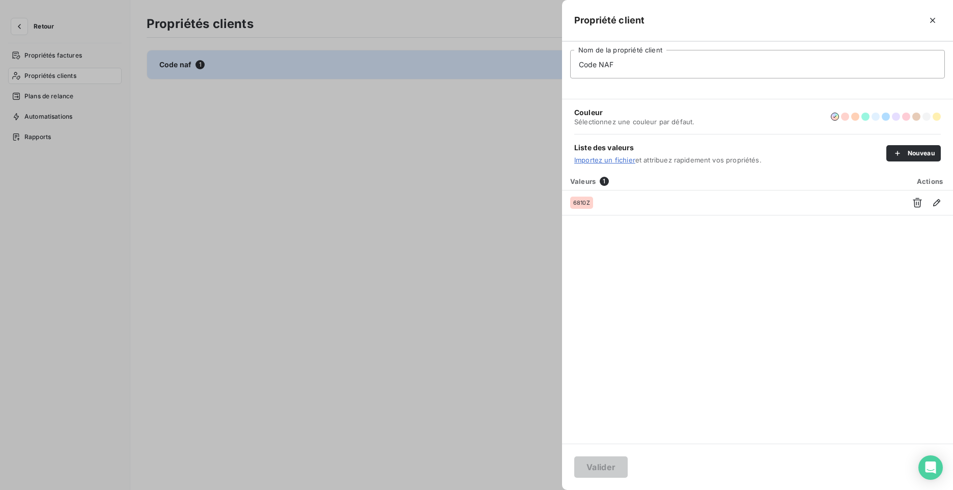
click at [609, 161] on link "Importez un fichier" at bounding box center [604, 160] width 61 height 8
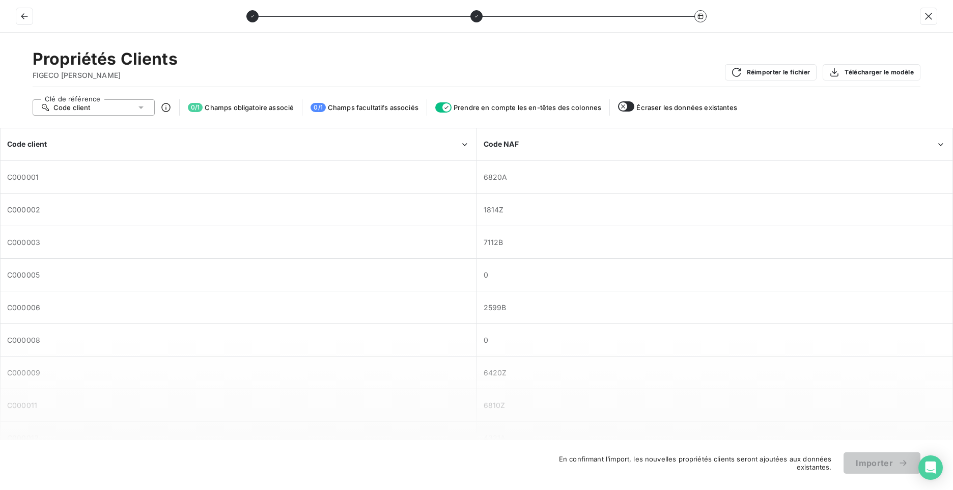
click at [98, 110] on div "Code client" at bounding box center [94, 107] width 122 height 16
click at [80, 132] on li "Code client" at bounding box center [94, 127] width 122 height 18
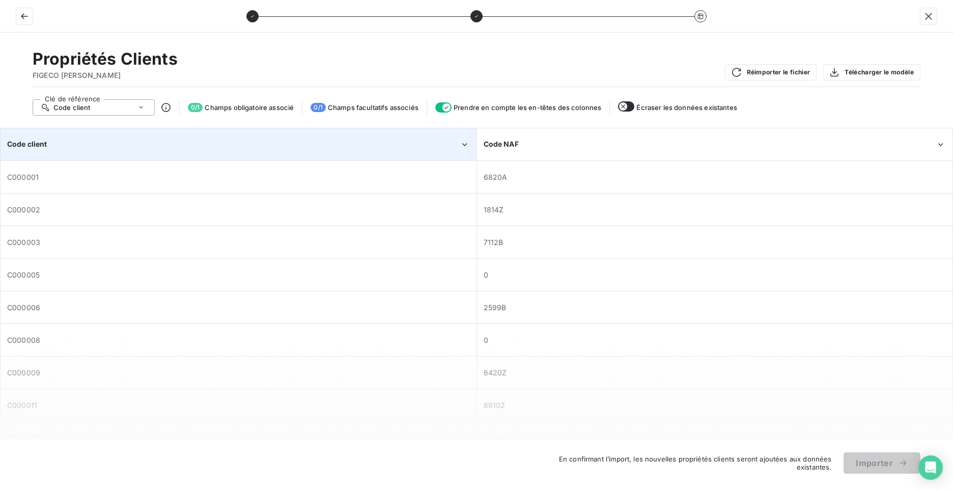
click at [40, 150] on div "Code client" at bounding box center [238, 144] width 475 height 31
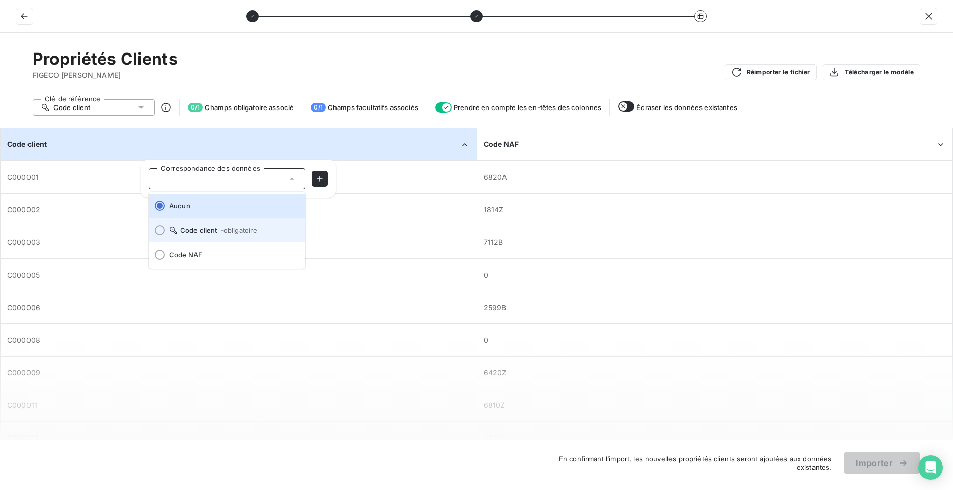
click at [159, 233] on div at bounding box center [160, 230] width 10 height 10
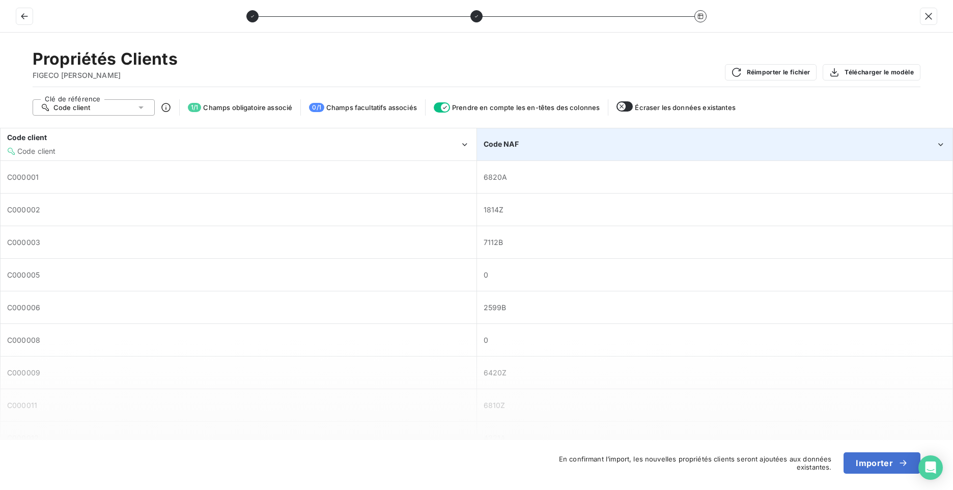
click at [514, 147] on span "Code NAF" at bounding box center [501, 144] width 35 height 9
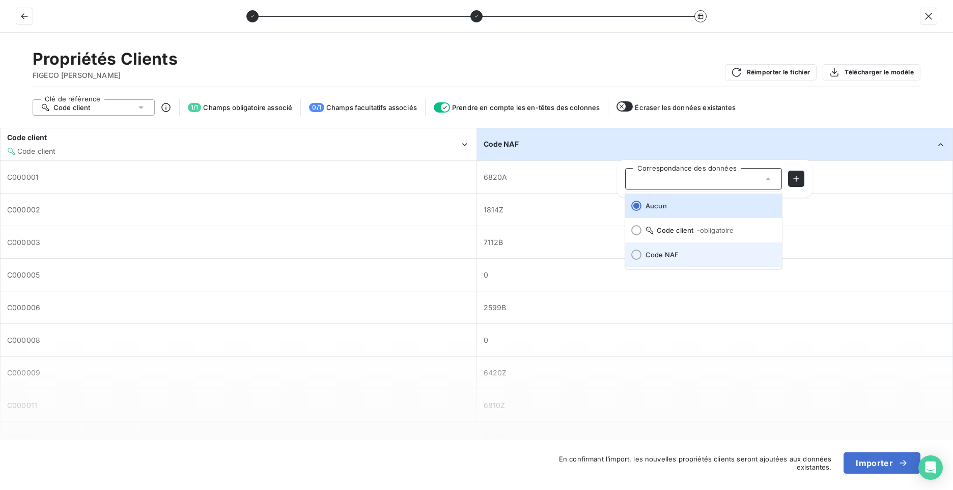
click at [649, 262] on li "Code NAF" at bounding box center [703, 254] width 157 height 24
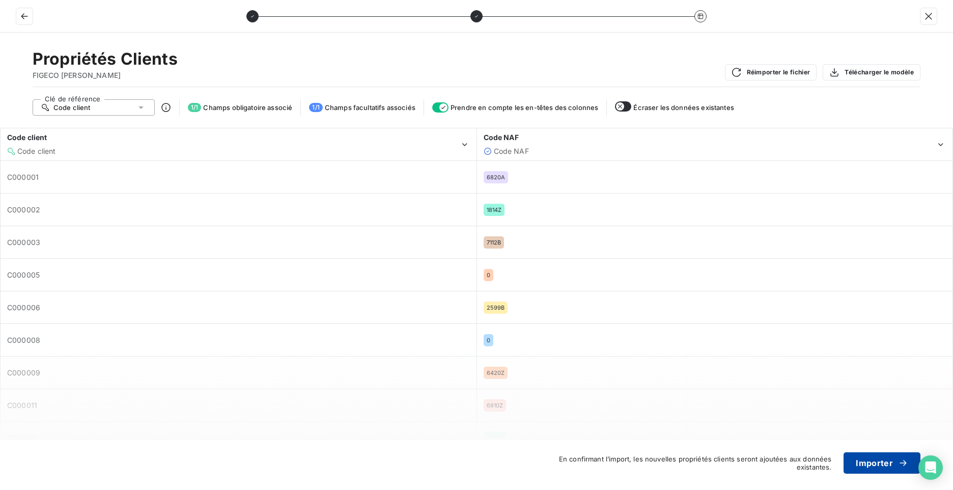
click at [881, 460] on button "Importer" at bounding box center [882, 462] width 77 height 21
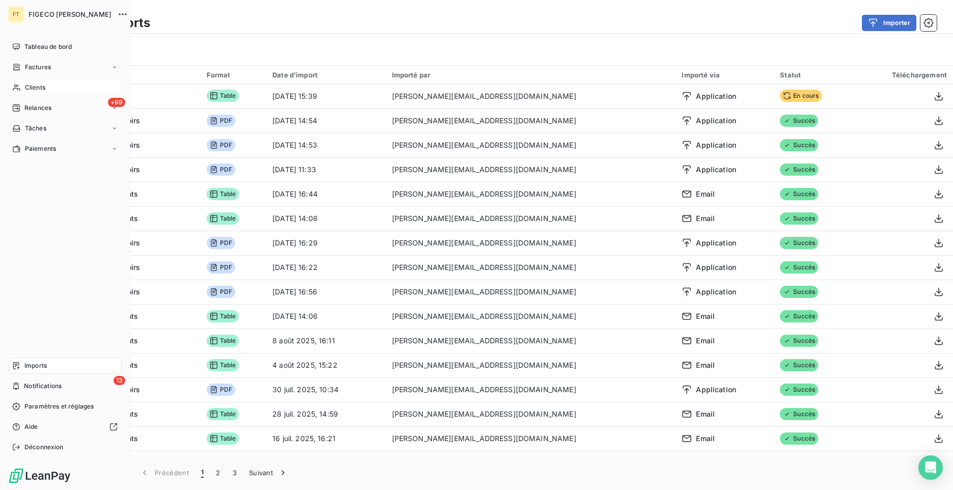
click at [46, 88] on div "Clients" at bounding box center [65, 87] width 114 height 16
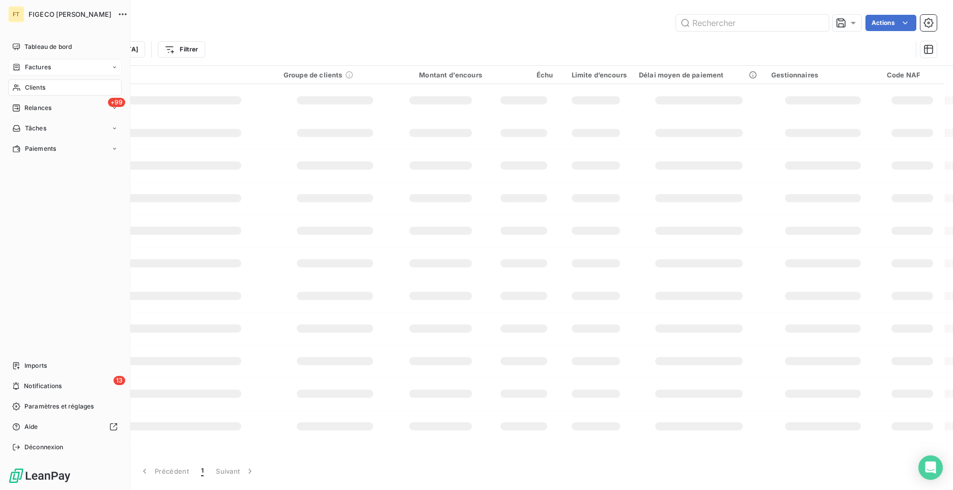
click at [57, 69] on div "Factures" at bounding box center [65, 67] width 114 height 16
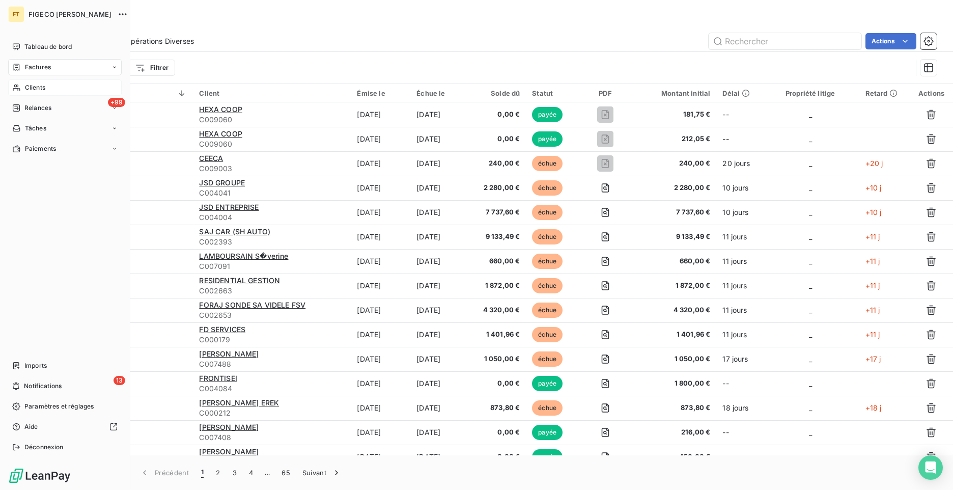
click at [20, 89] on icon at bounding box center [16, 88] width 9 height 8
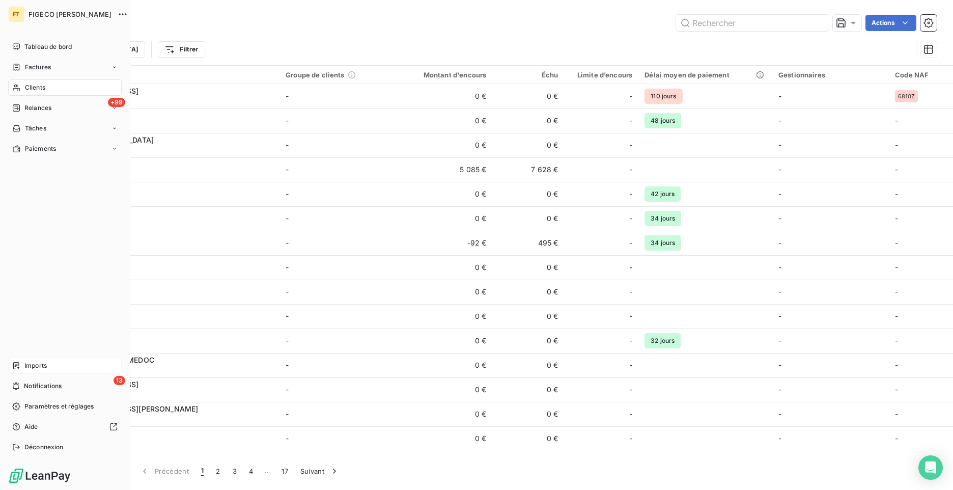
click at [39, 365] on span "Imports" at bounding box center [35, 365] width 22 height 9
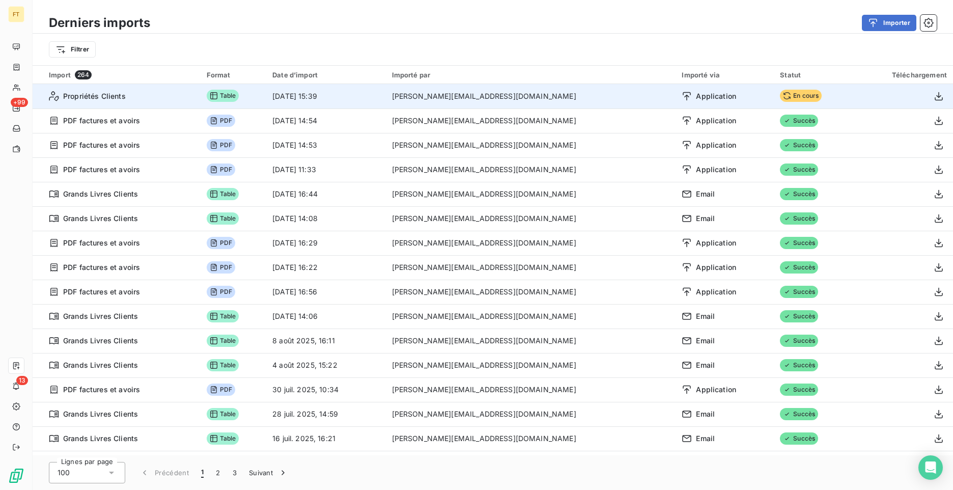
click at [385, 102] on td "[DATE] 15:39" at bounding box center [325, 96] width 119 height 24
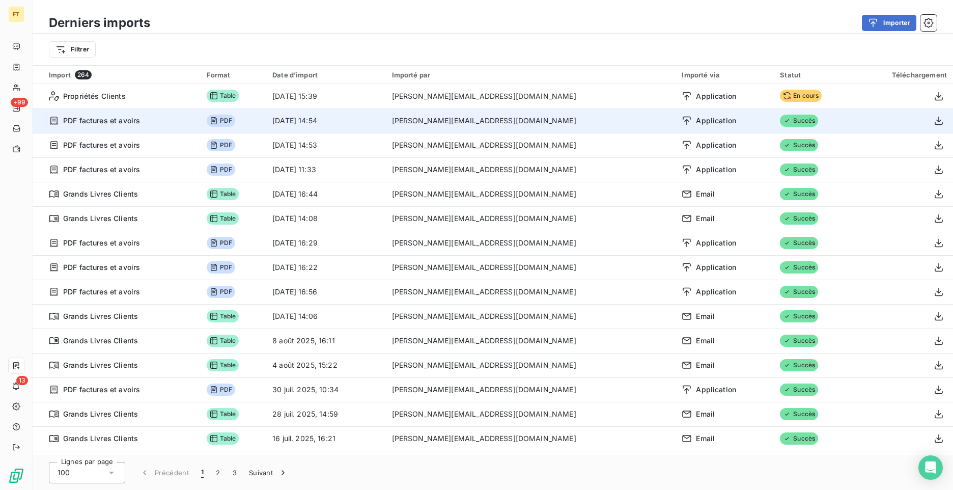
click at [385, 127] on td "[DATE] 14:54" at bounding box center [325, 120] width 119 height 24
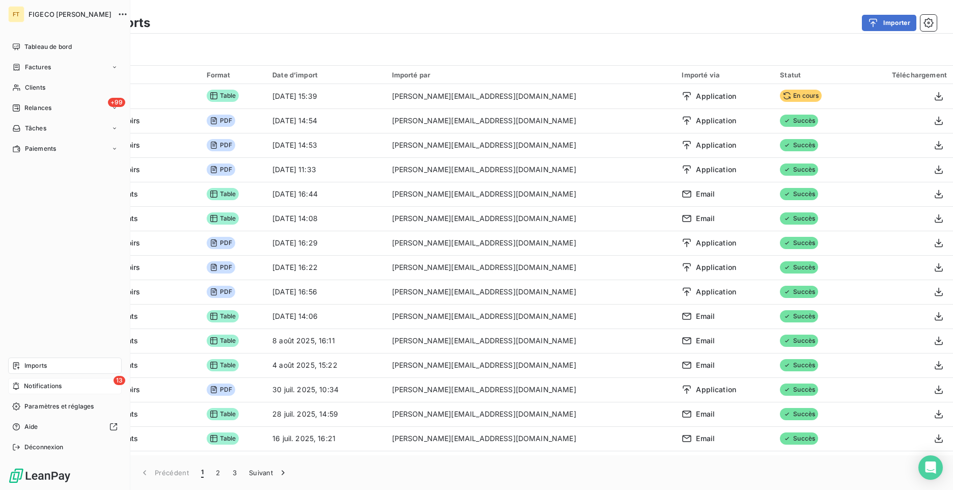
click at [45, 385] on span "Notifications" at bounding box center [43, 385] width 38 height 9
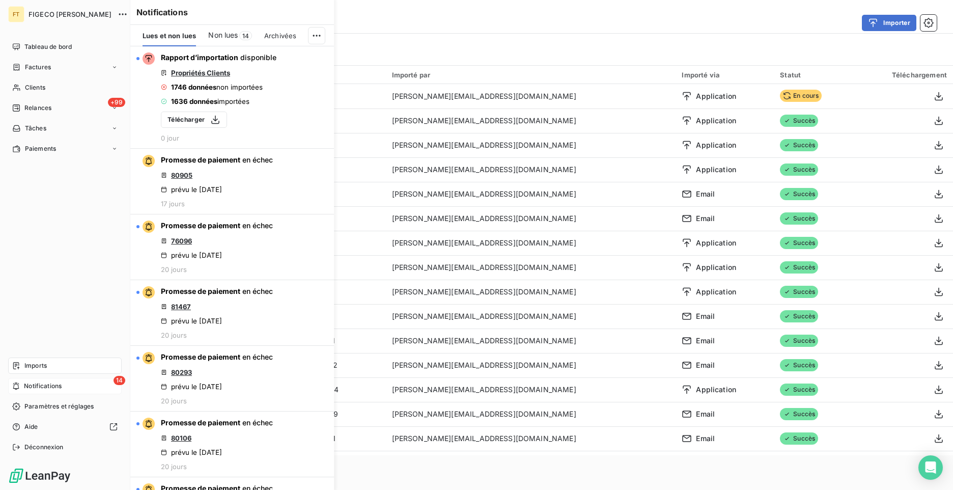
click at [58, 389] on span "Notifications" at bounding box center [43, 385] width 38 height 9
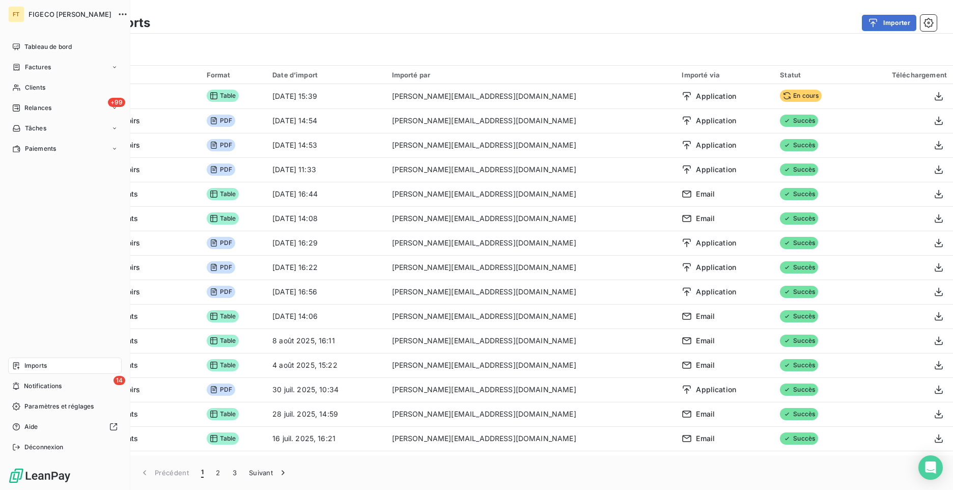
click at [29, 370] on div "Imports" at bounding box center [65, 365] width 114 height 16
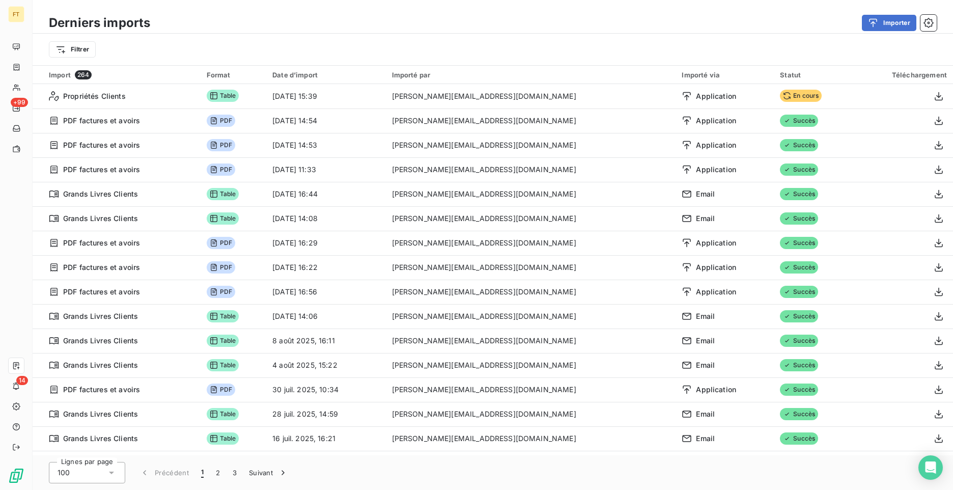
click at [726, 47] on div "Filtrer" at bounding box center [493, 49] width 888 height 19
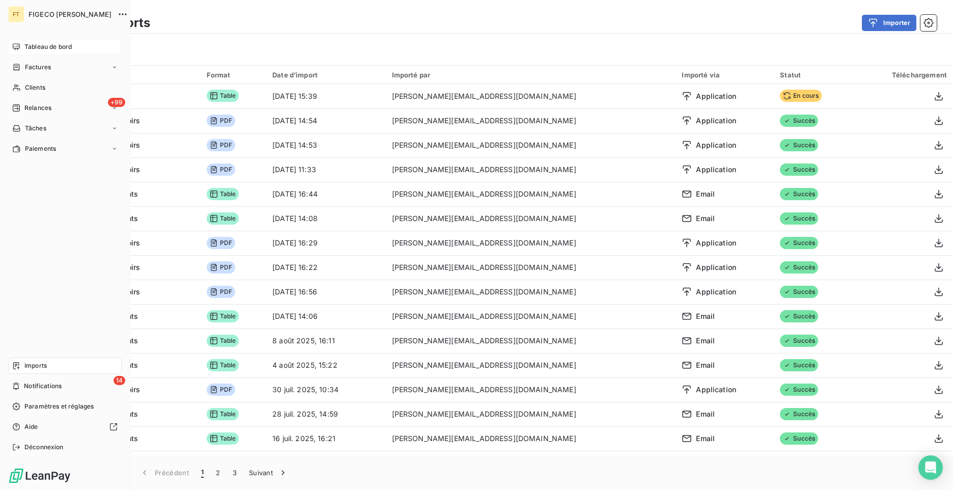
click at [17, 47] on icon at bounding box center [16, 47] width 8 height 8
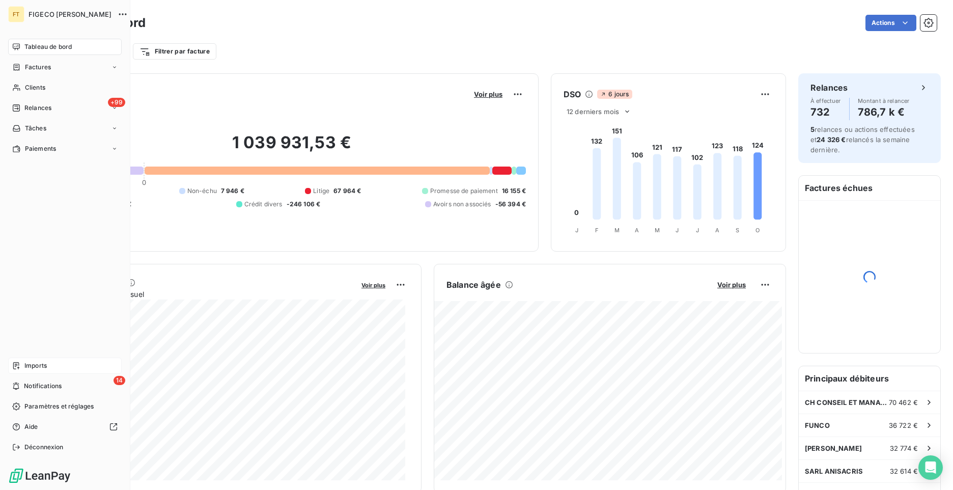
click at [38, 369] on span "Imports" at bounding box center [35, 365] width 22 height 9
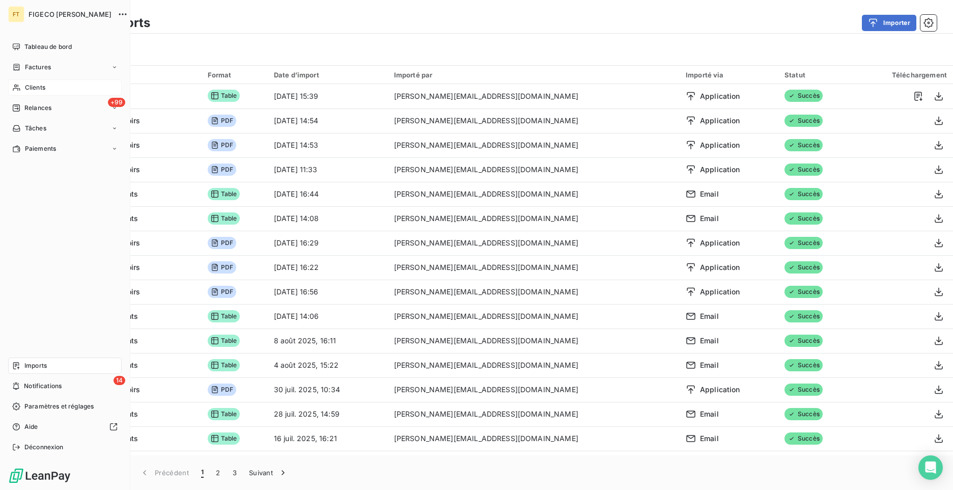
click at [48, 84] on div "Clients" at bounding box center [65, 87] width 114 height 16
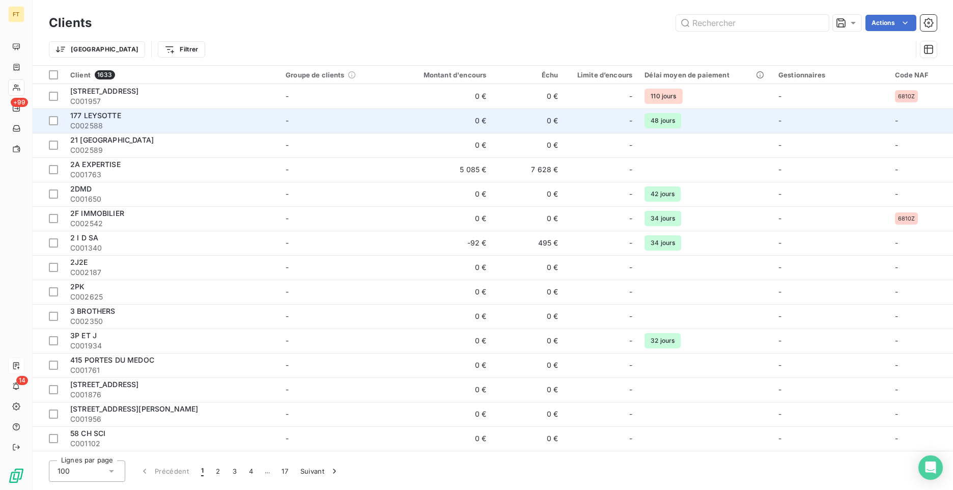
click at [889, 123] on td "-" at bounding box center [921, 120] width 64 height 24
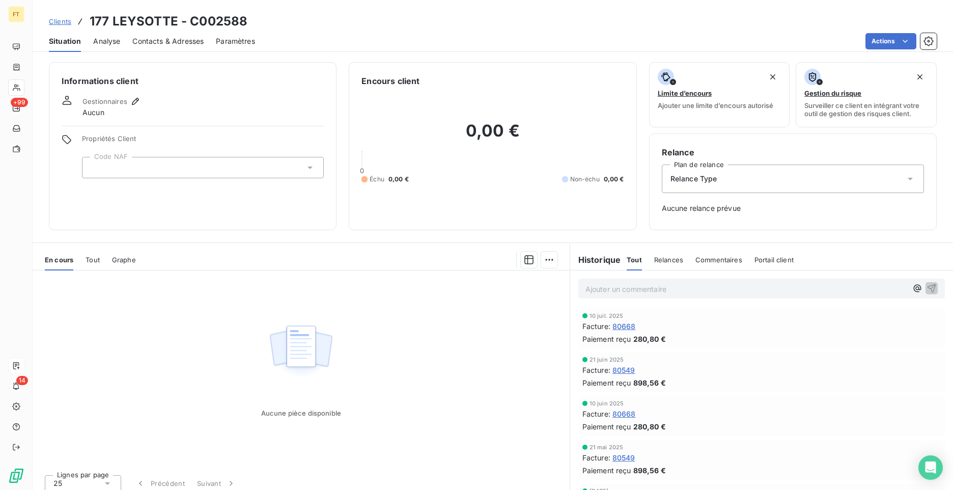
click at [184, 173] on div at bounding box center [203, 167] width 242 height 21
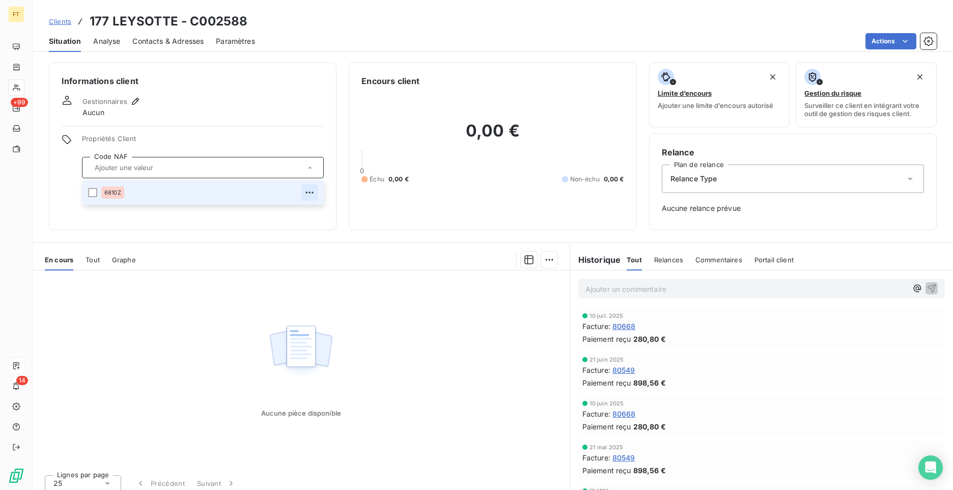
click at [311, 195] on icon "button" at bounding box center [309, 192] width 10 height 10
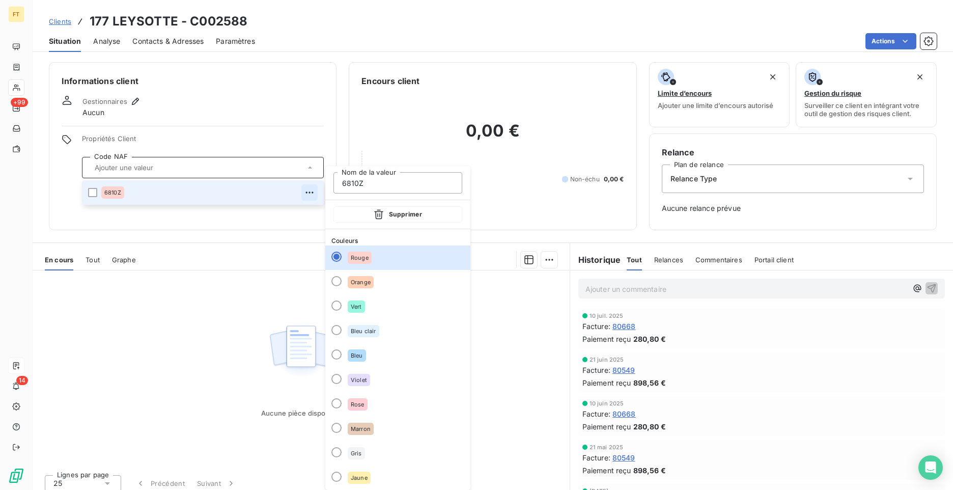
click at [309, 195] on icon "button" at bounding box center [309, 192] width 10 height 10
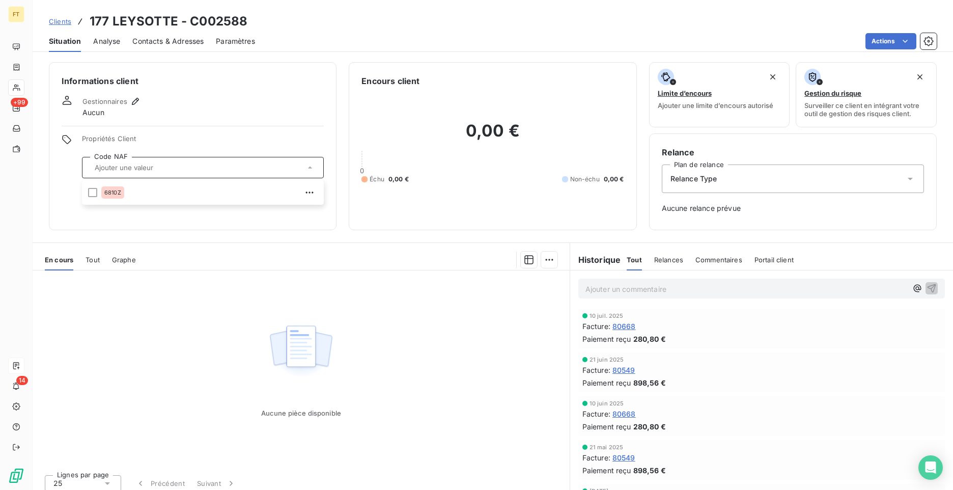
click at [166, 126] on div "Informations client Gestionnaires Aucun Propriétés Client Code NAF 6810Z" at bounding box center [193, 146] width 288 height 168
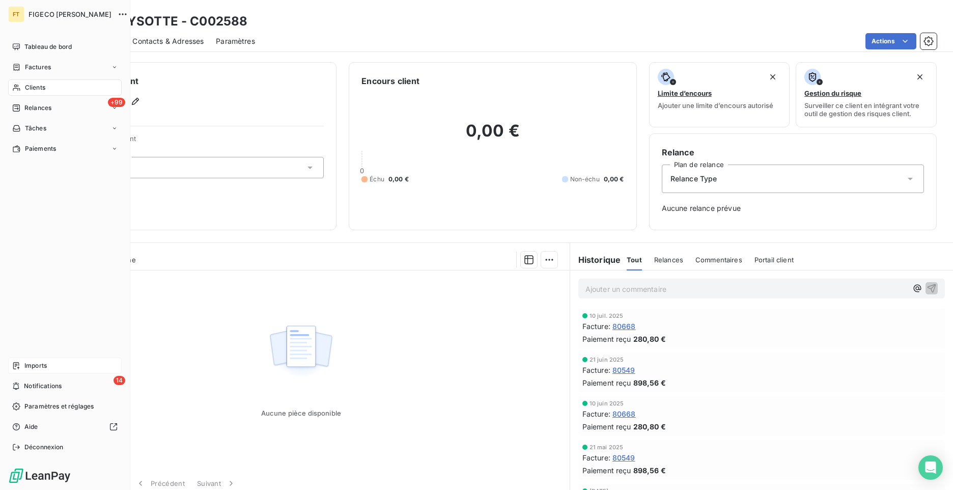
click at [44, 365] on span "Imports" at bounding box center [35, 365] width 22 height 9
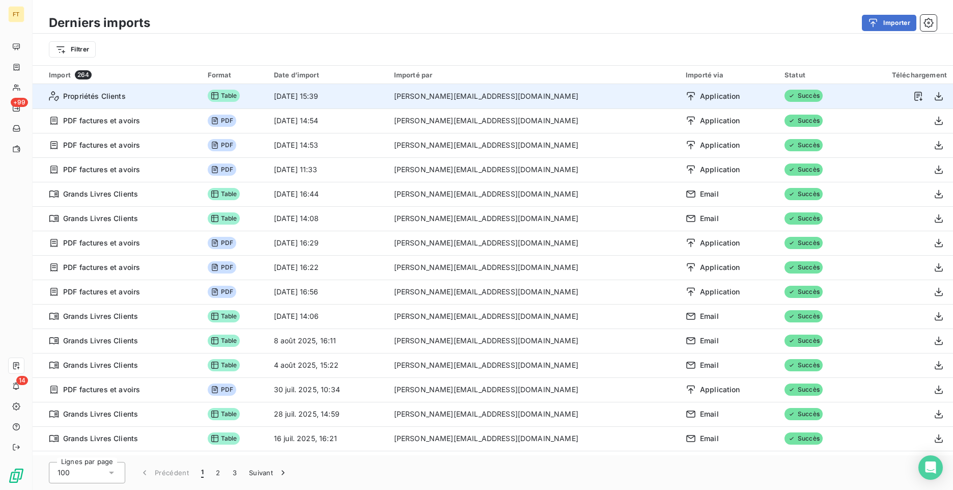
click at [534, 102] on td "[PERSON_NAME][EMAIL_ADDRESS][DOMAIN_NAME]" at bounding box center [534, 96] width 292 height 24
click at [920, 101] on button "button" at bounding box center [918, 96] width 16 height 16
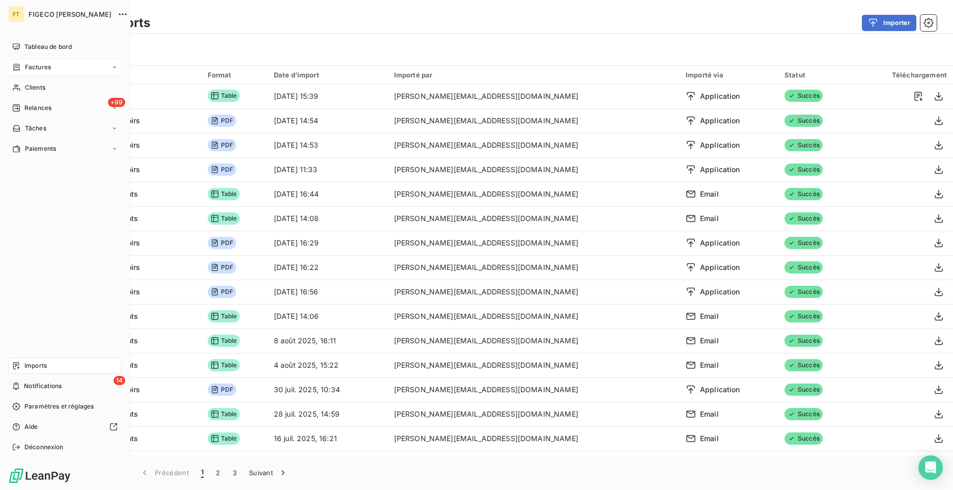
drag, startPoint x: 29, startPoint y: 68, endPoint x: 33, endPoint y: 72, distance: 5.4
click at [29, 68] on span "Factures" at bounding box center [38, 67] width 26 height 9
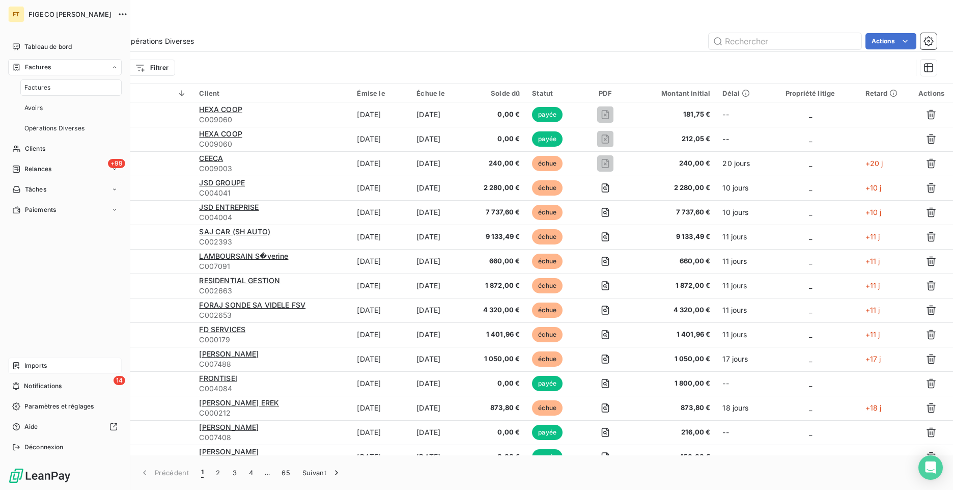
click at [40, 367] on span "Imports" at bounding box center [35, 365] width 22 height 9
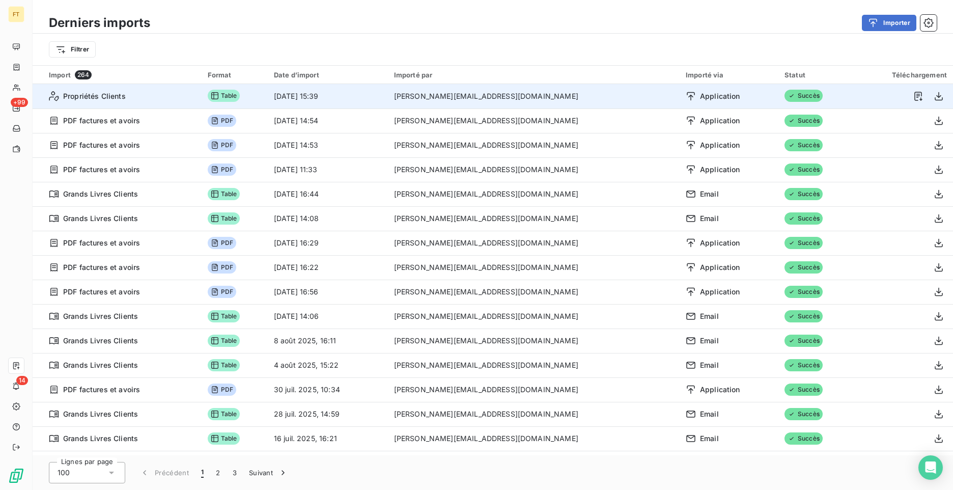
click at [143, 100] on div "Propriétés Clients" at bounding box center [122, 96] width 147 height 10
click at [347, 94] on td "[DATE] 15:39" at bounding box center [328, 96] width 120 height 24
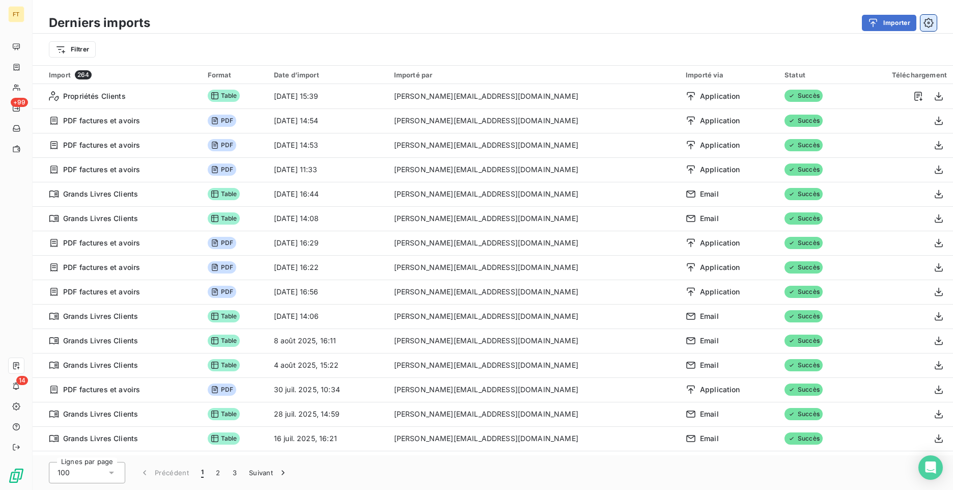
click at [930, 25] on icon "button" at bounding box center [929, 23] width 10 height 10
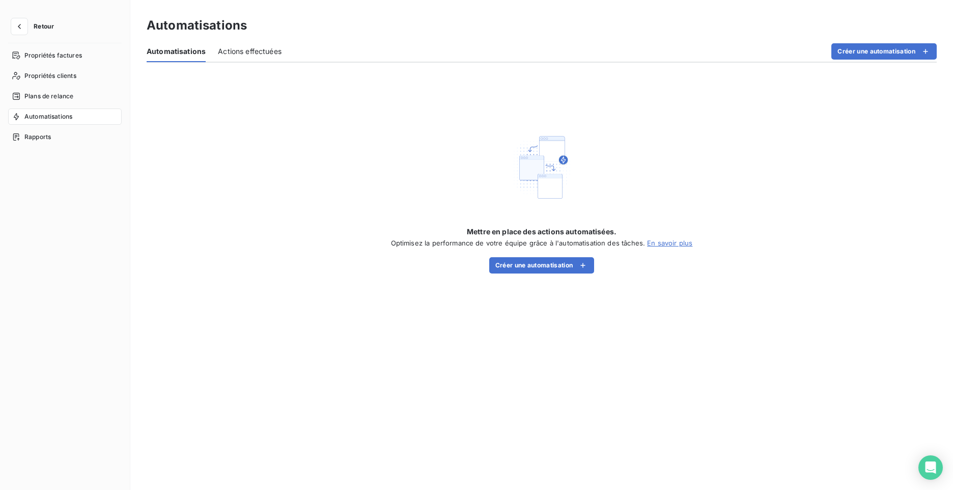
click at [261, 52] on span "Actions effectuées" at bounding box center [250, 51] width 64 height 10
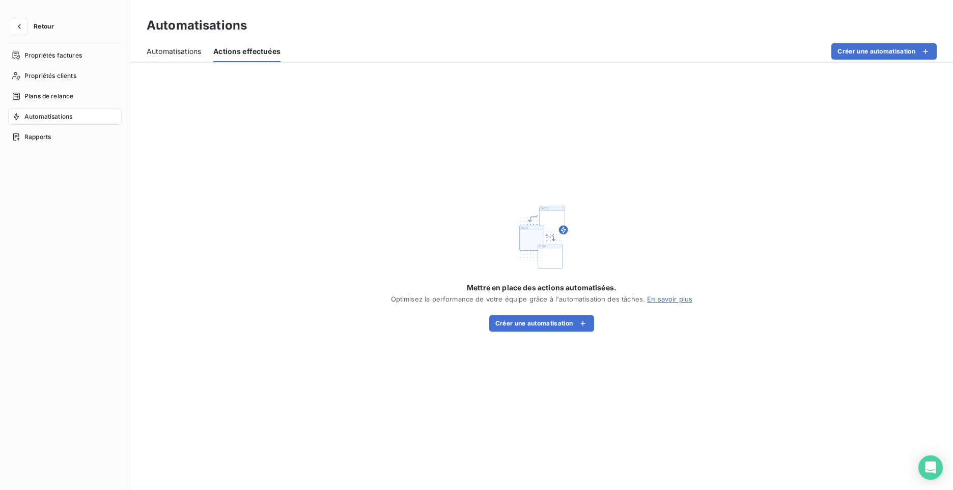
click at [175, 54] on span "Automatisations" at bounding box center [174, 51] width 54 height 10
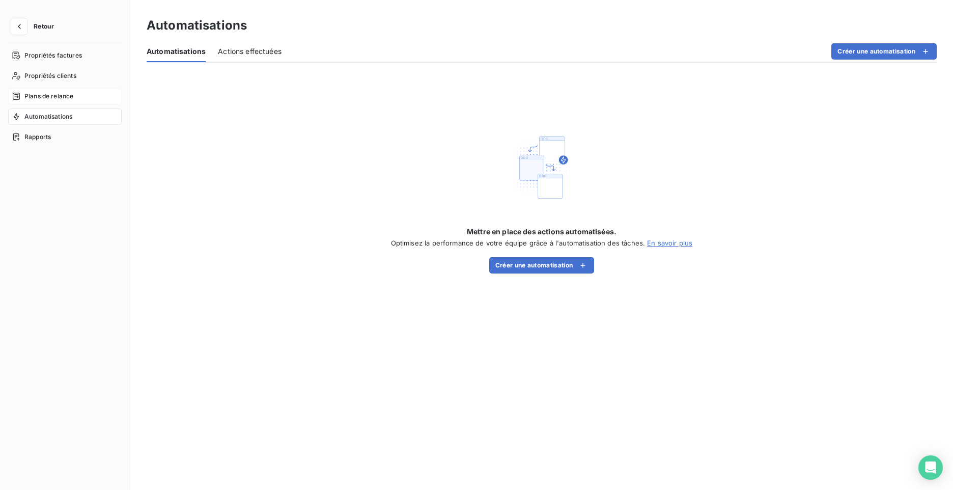
click at [45, 104] on div "Plans de relance" at bounding box center [65, 96] width 114 height 16
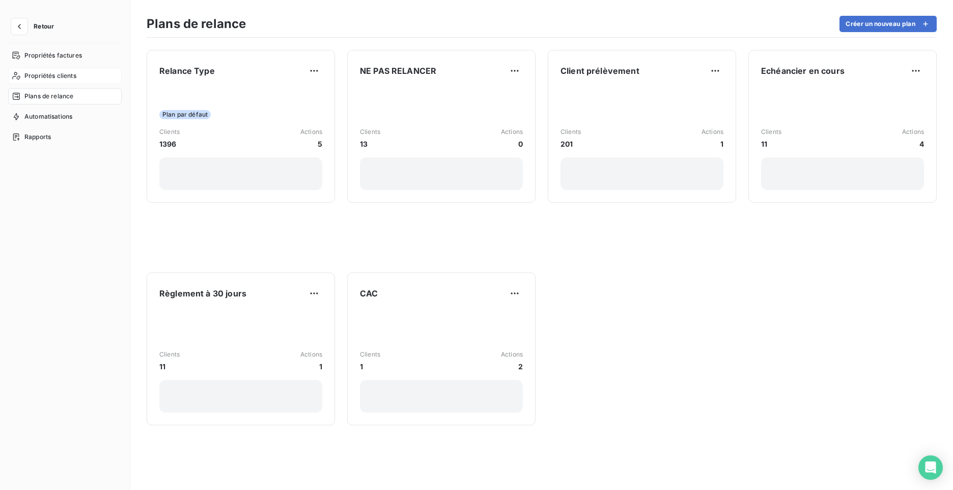
drag, startPoint x: 44, startPoint y: 72, endPoint x: 66, endPoint y: 78, distance: 23.2
click at [45, 72] on span "Propriétés clients" at bounding box center [50, 75] width 52 height 9
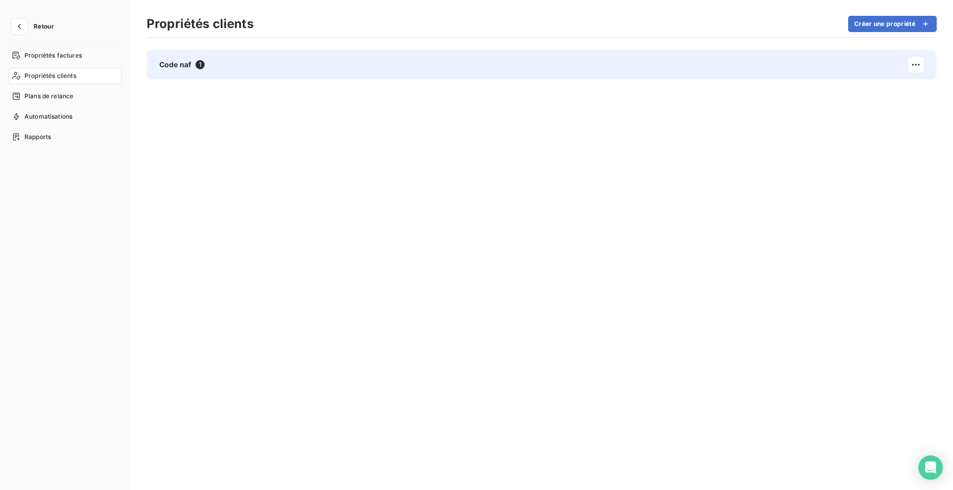
click at [193, 71] on div "Code naf 1" at bounding box center [542, 65] width 790 height 30
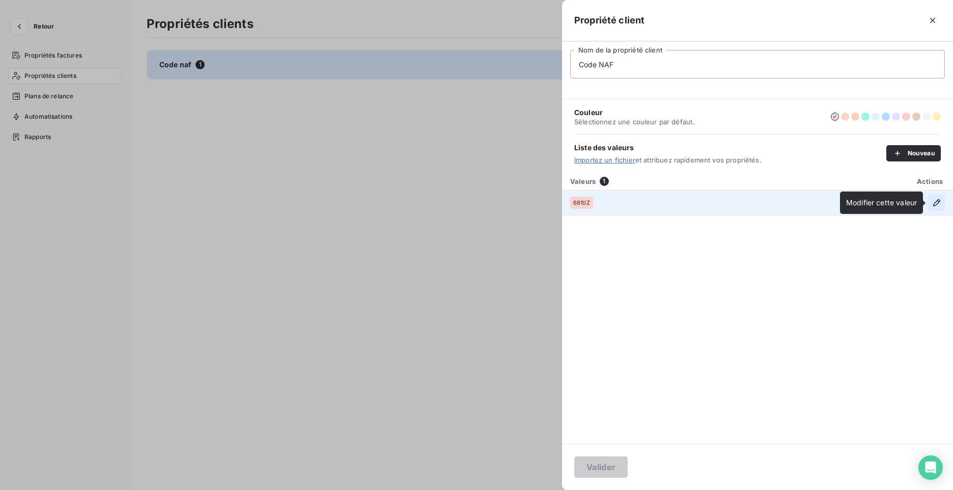
click at [934, 205] on icon "button" at bounding box center [937, 203] width 10 height 10
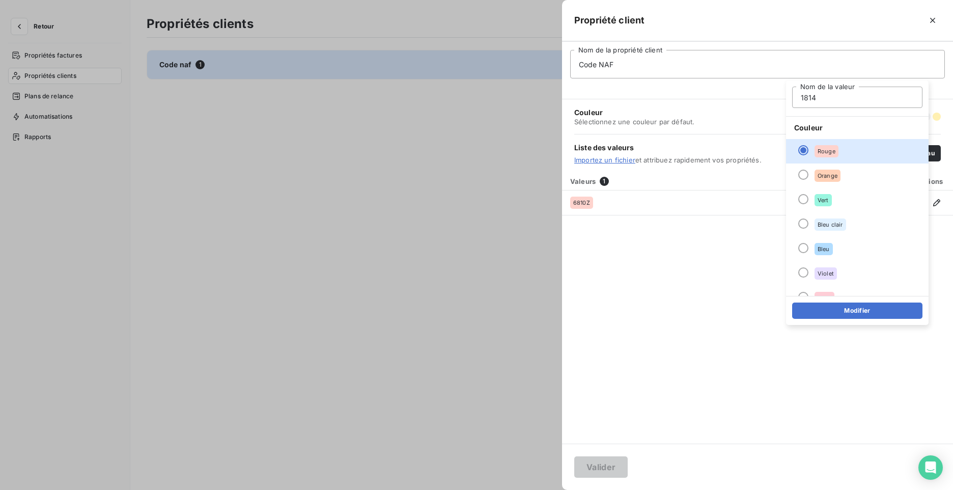
type input "1814Z"
click at [757, 270] on div "Valeurs 1 Actions 6810Z" at bounding box center [757, 307] width 391 height 271
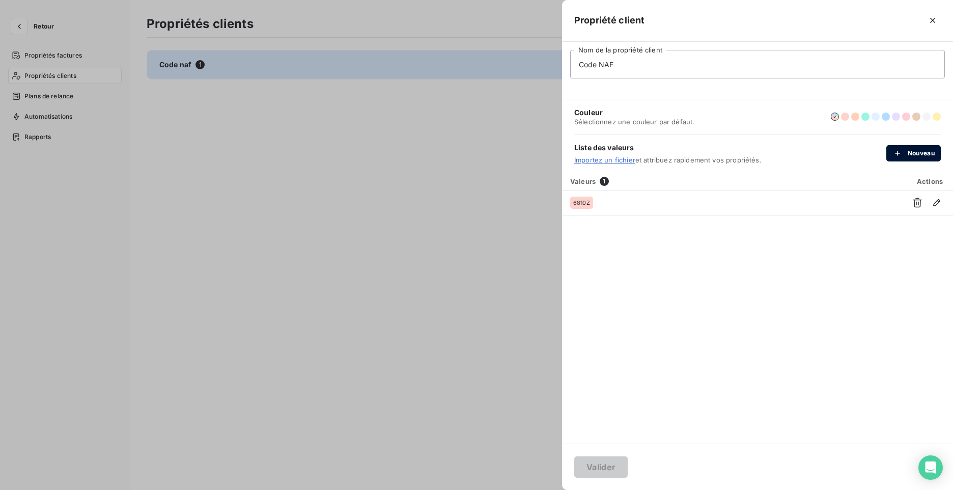
click at [903, 154] on div "button" at bounding box center [900, 153] width 15 height 10
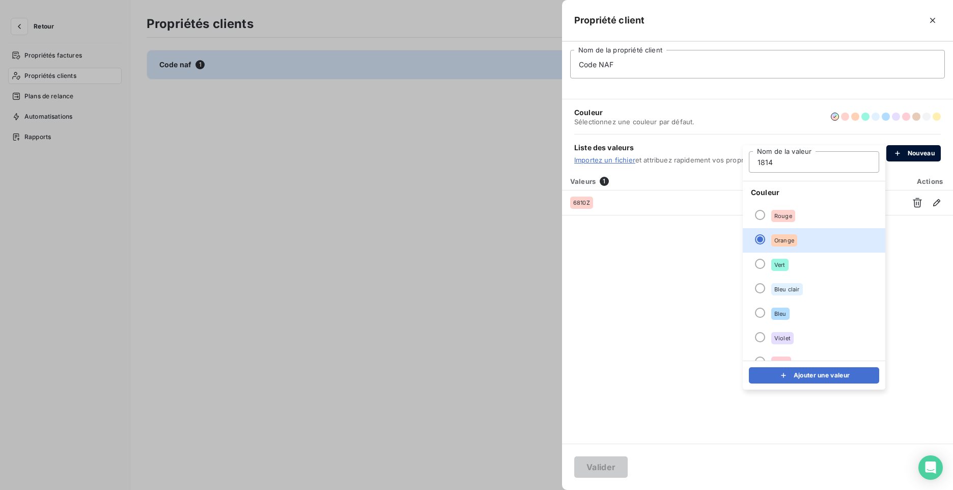
type input "1814Z"
click at [823, 371] on button "Ajouter une valeur" at bounding box center [814, 375] width 130 height 16
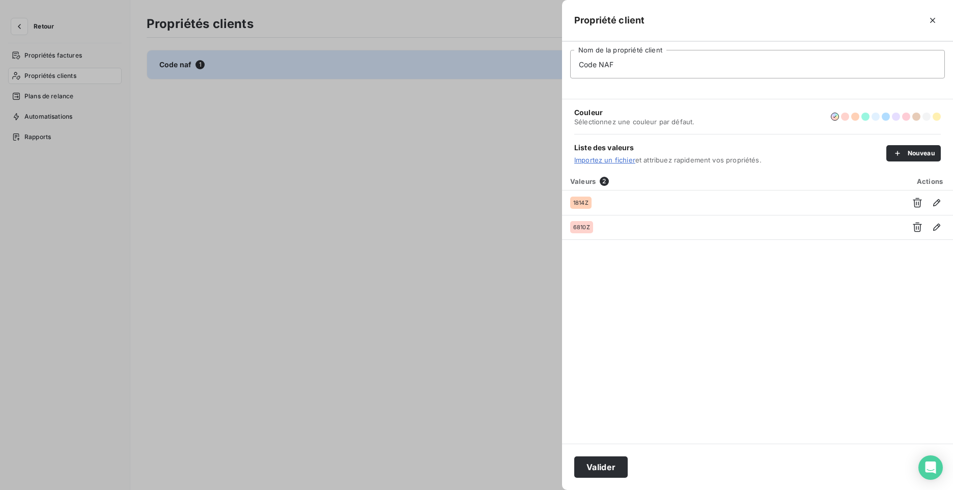
click at [627, 157] on link "Importez un fichier" at bounding box center [604, 160] width 61 height 8
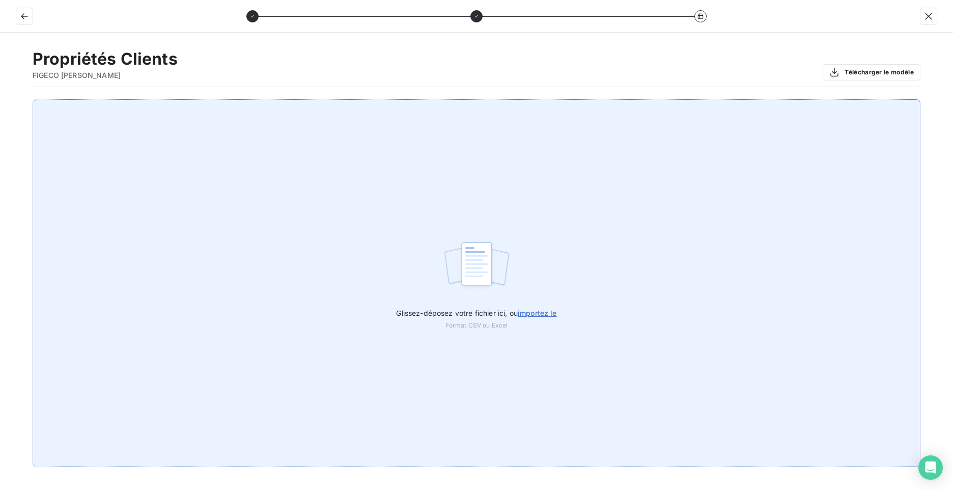
click at [549, 315] on span "importez le" at bounding box center [537, 313] width 39 height 9
click at [1, 100] on input "Glissez-déposez votre fichier ici, ou importez le" at bounding box center [0, 99] width 1 height 1
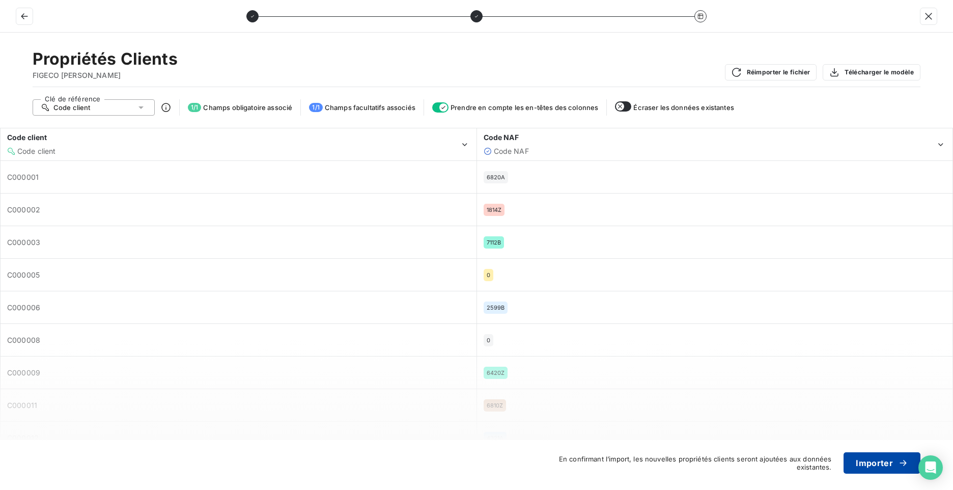
click at [886, 465] on button "Importer" at bounding box center [882, 462] width 77 height 21
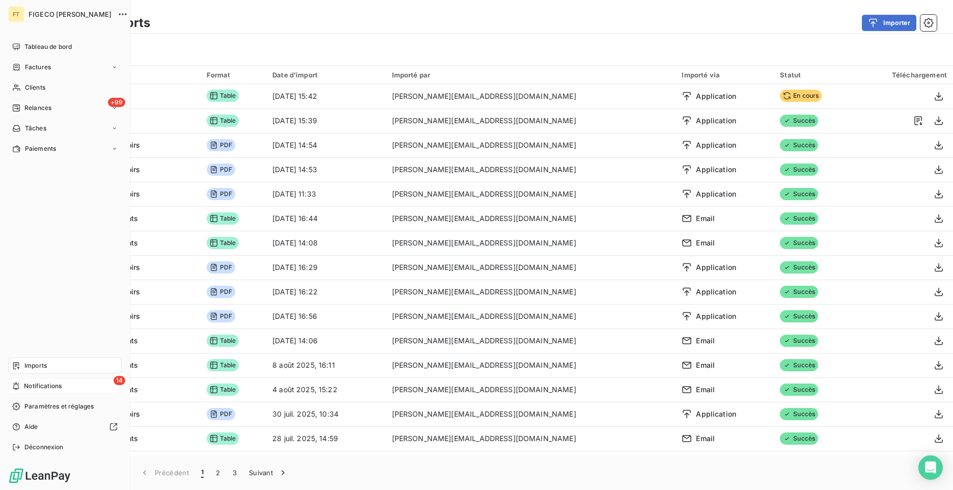
click at [29, 384] on span "Notifications" at bounding box center [43, 385] width 38 height 9
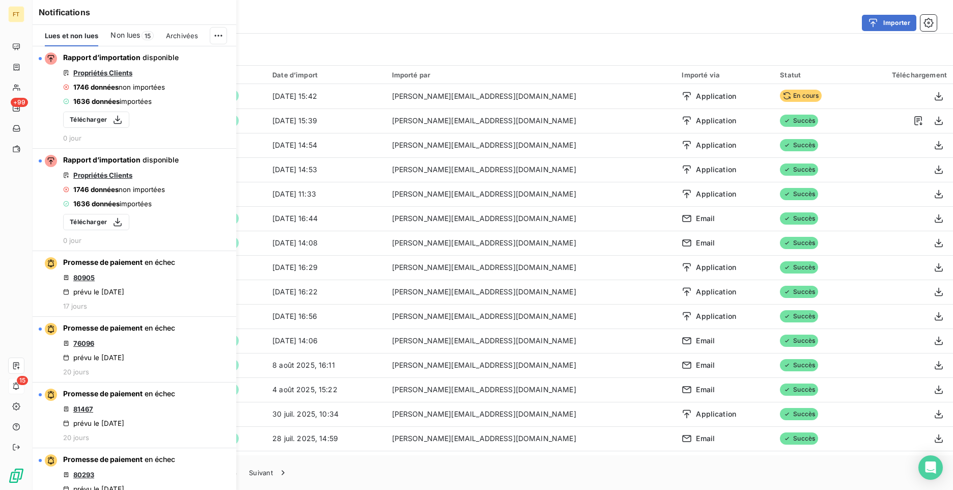
click at [449, 39] on div "Filtrer" at bounding box center [493, 50] width 921 height 32
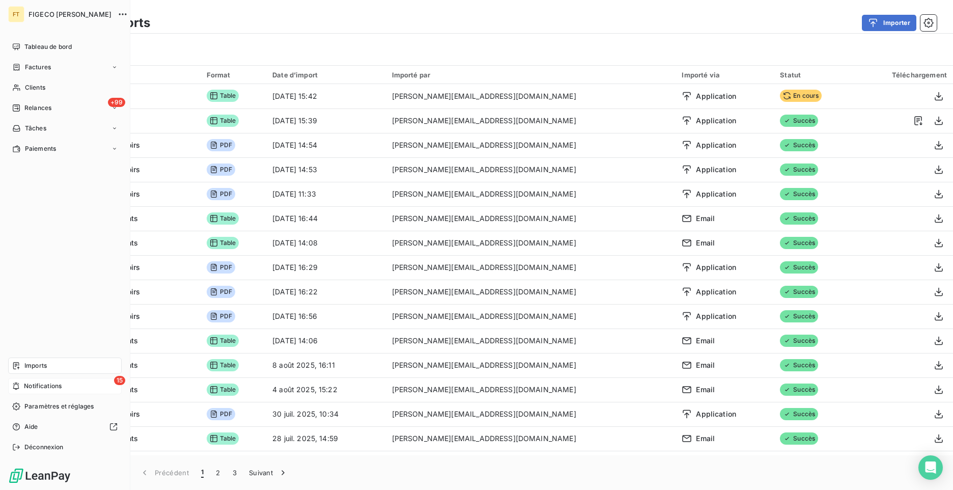
click at [18, 384] on icon at bounding box center [16, 386] width 8 height 8
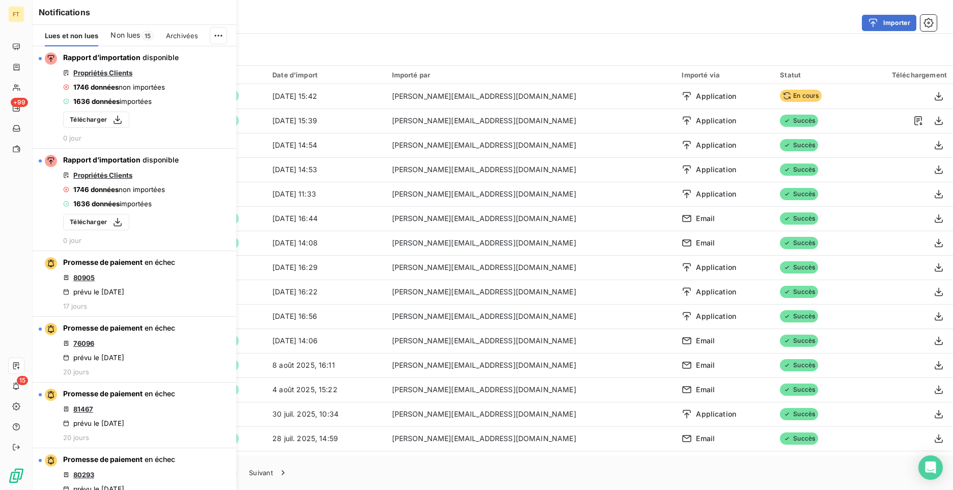
click at [302, 48] on div "Filtrer" at bounding box center [493, 49] width 888 height 19
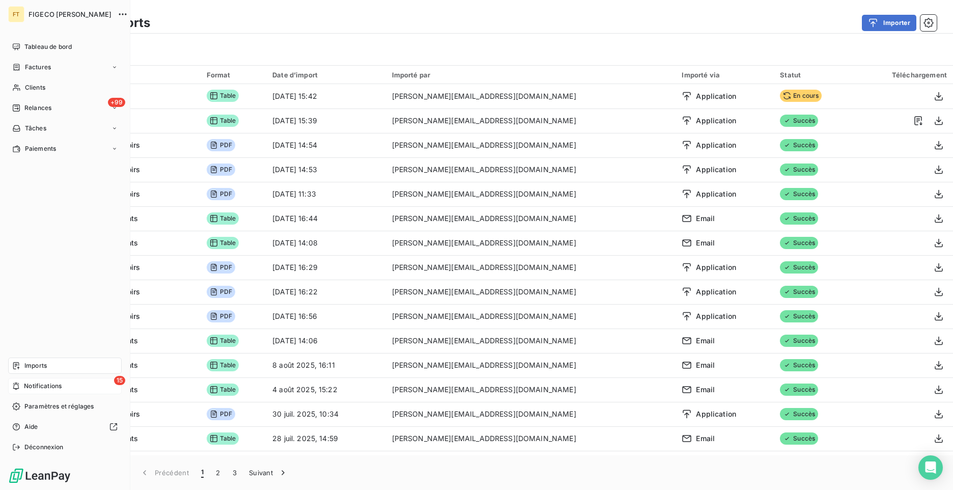
click at [40, 383] on span "Notifications" at bounding box center [43, 385] width 38 height 9
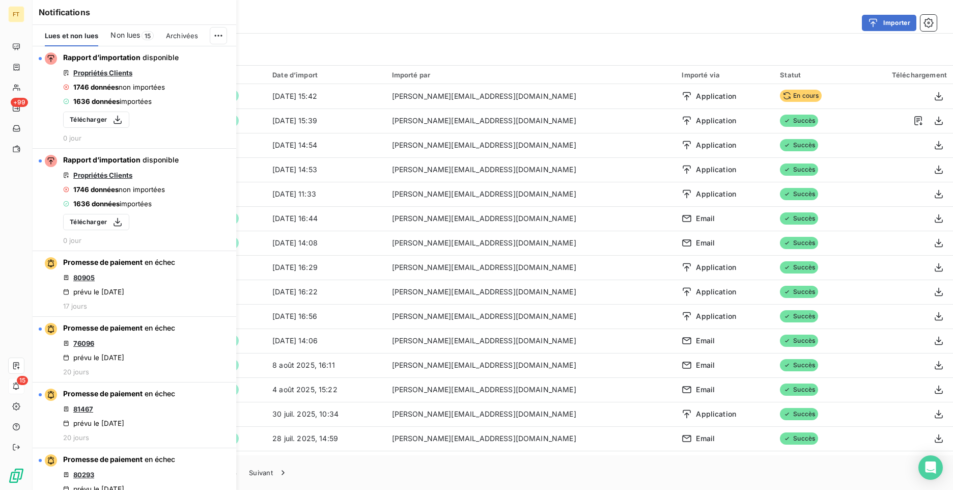
click at [578, 41] on div "Filtrer" at bounding box center [493, 49] width 888 height 19
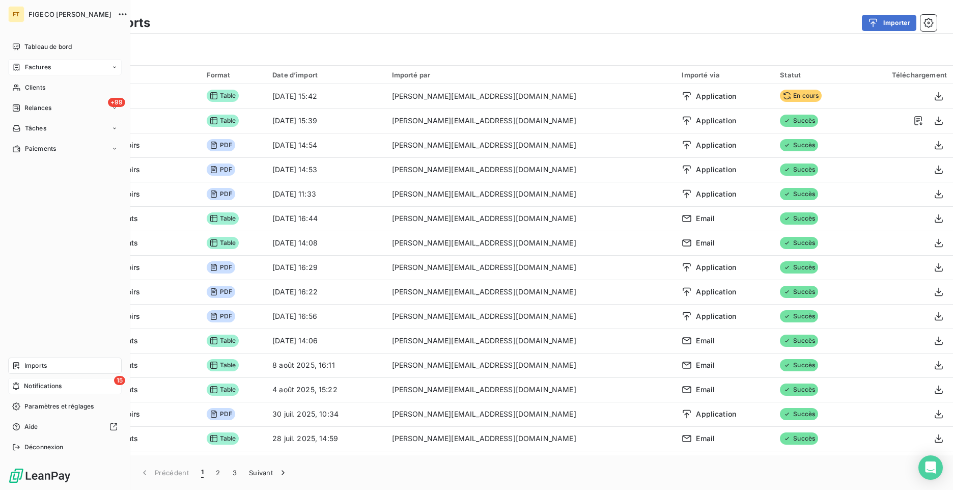
click at [43, 68] on span "Factures" at bounding box center [38, 67] width 26 height 9
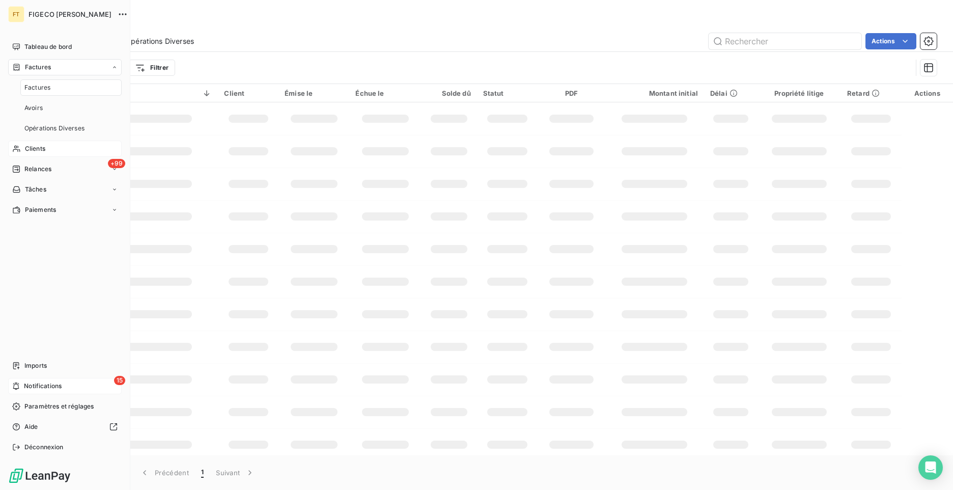
click at [39, 150] on span "Clients" at bounding box center [35, 148] width 20 height 9
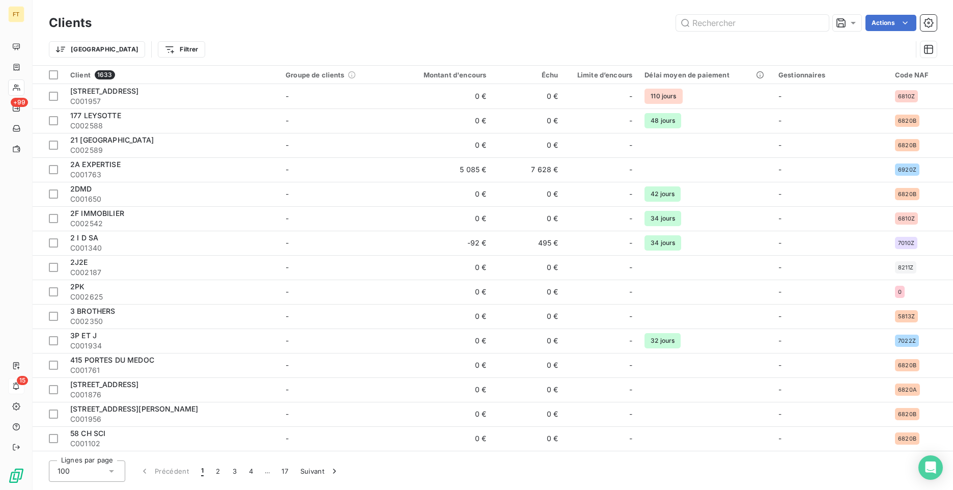
click at [87, 52] on html "FT +99 15 Clients Actions Trier Filtrer Client 1633 Groupe de clients Montant d…" at bounding box center [476, 245] width 953 height 490
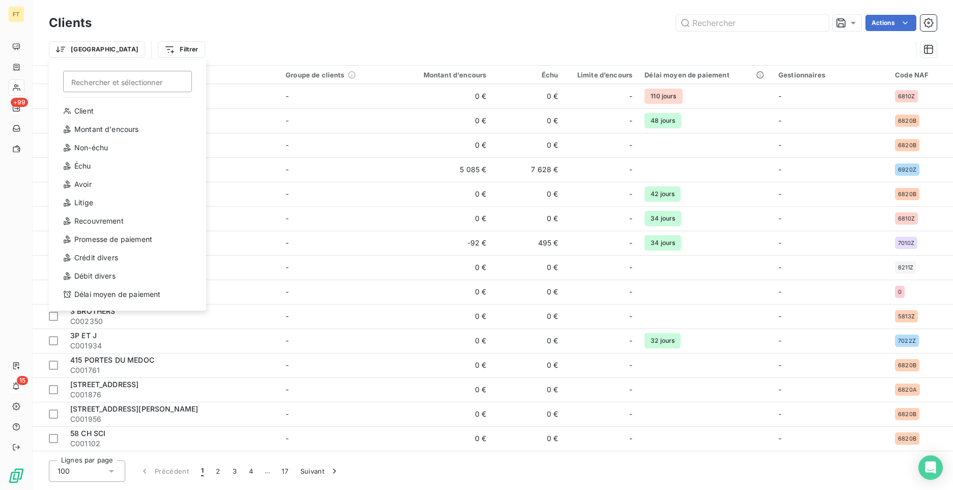
click at [86, 46] on html "FT +99 15 Clients Actions Trier Rechercher et sélectionner Client Montant d'enc…" at bounding box center [476, 245] width 953 height 490
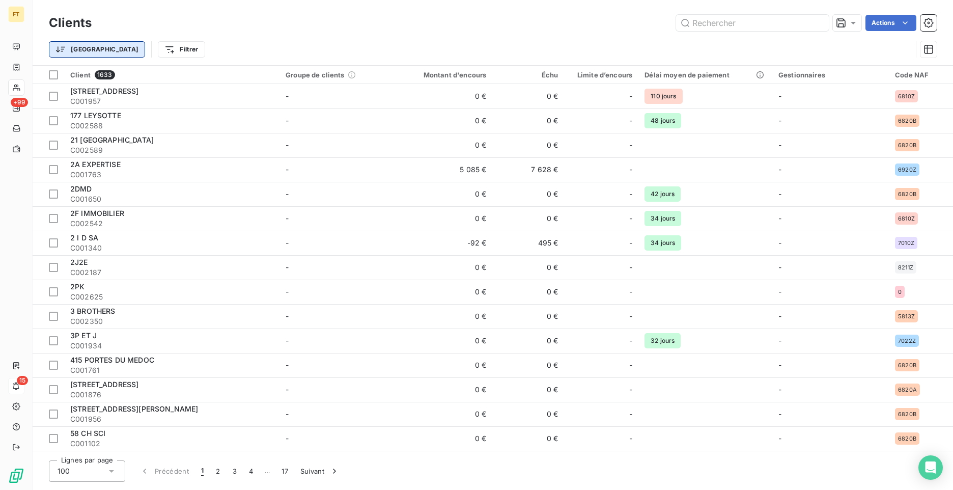
click at [85, 47] on html "FT +99 15 Clients Actions Trier Filtrer Client 1633 Groupe de clients Montant d…" at bounding box center [476, 245] width 953 height 490
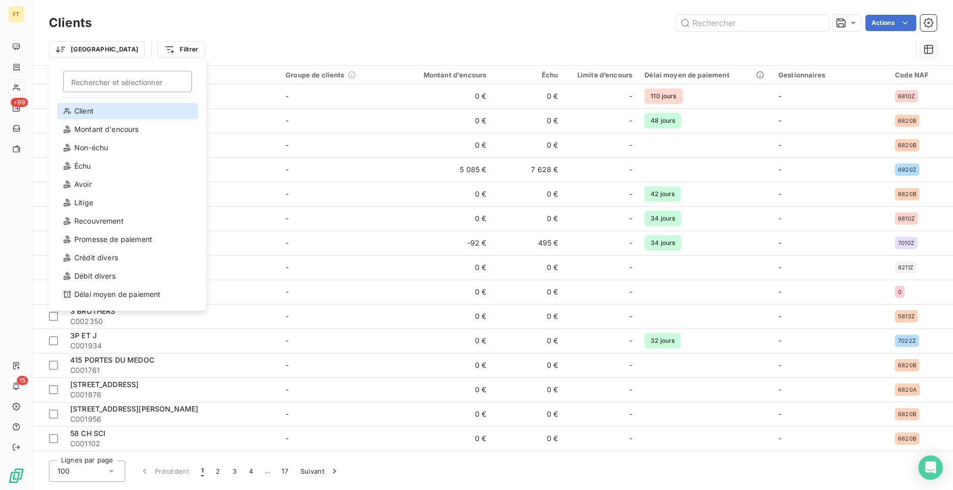
click at [91, 114] on div "Client" at bounding box center [127, 111] width 141 height 16
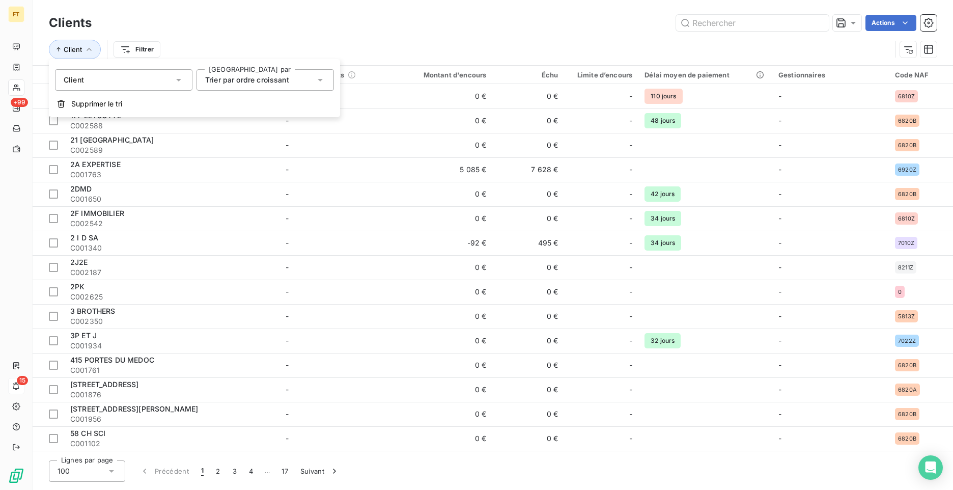
click at [105, 83] on div "Client" at bounding box center [123, 79] width 137 height 21
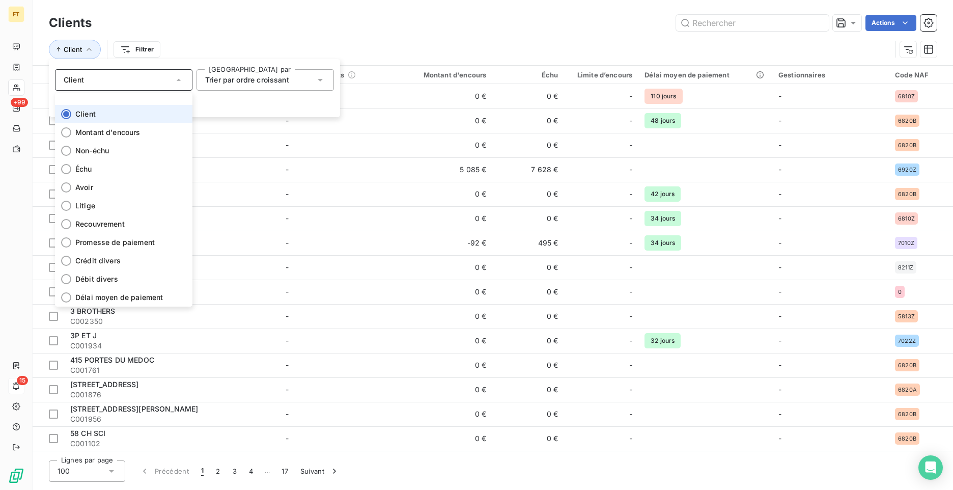
click at [108, 85] on div "Client" at bounding box center [123, 79] width 137 height 21
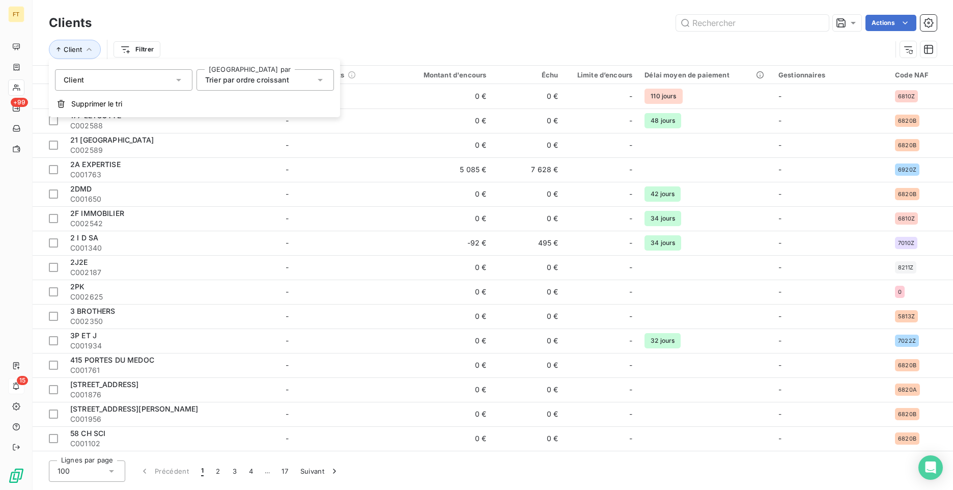
click at [231, 89] on div "Trier par ordre croissant" at bounding box center [265, 79] width 137 height 21
click at [248, 46] on div "Client Filtrer" at bounding box center [470, 49] width 843 height 19
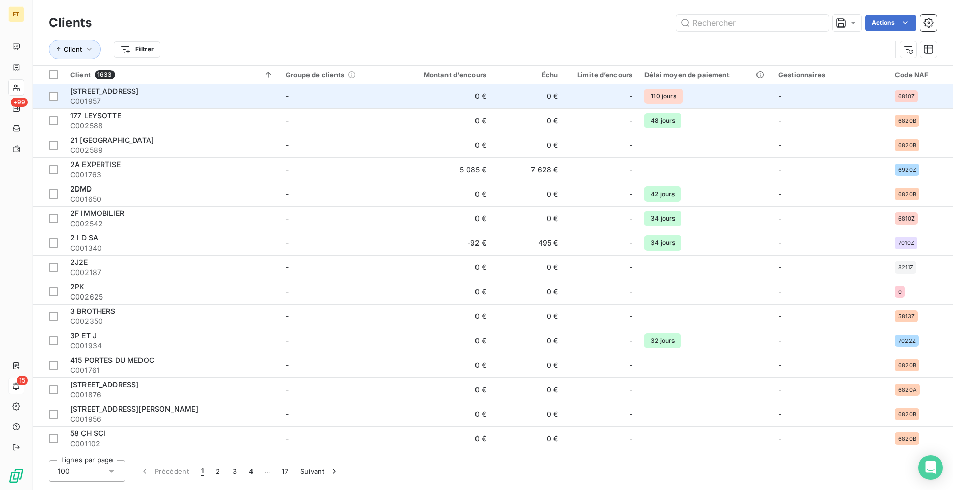
click at [127, 89] on span "[STREET_ADDRESS]" at bounding box center [104, 91] width 68 height 9
click at [159, 95] on div "[STREET_ADDRESS]" at bounding box center [171, 91] width 203 height 10
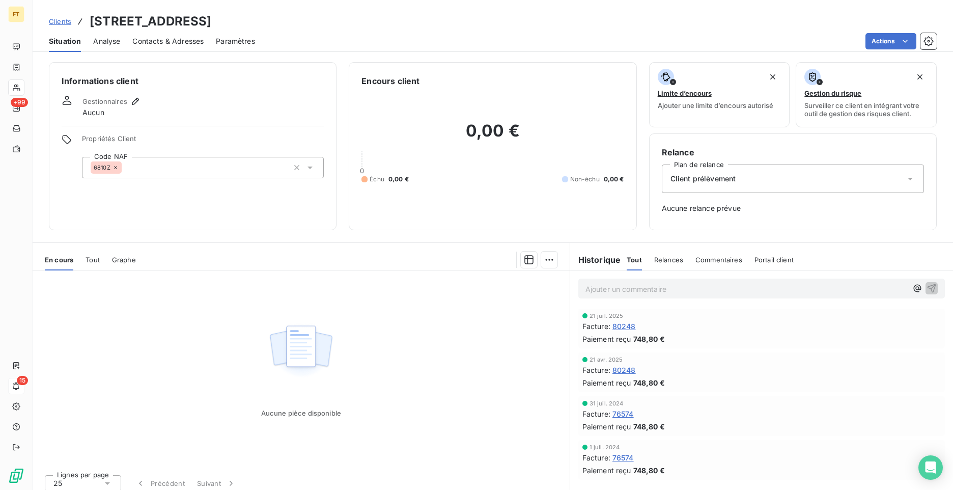
click at [268, 178] on div "Informations client Gestionnaires Aucun Propriétés Client Code NAF 6810Z" at bounding box center [193, 146] width 288 height 168
click at [269, 172] on div "6810Z" at bounding box center [203, 167] width 242 height 21
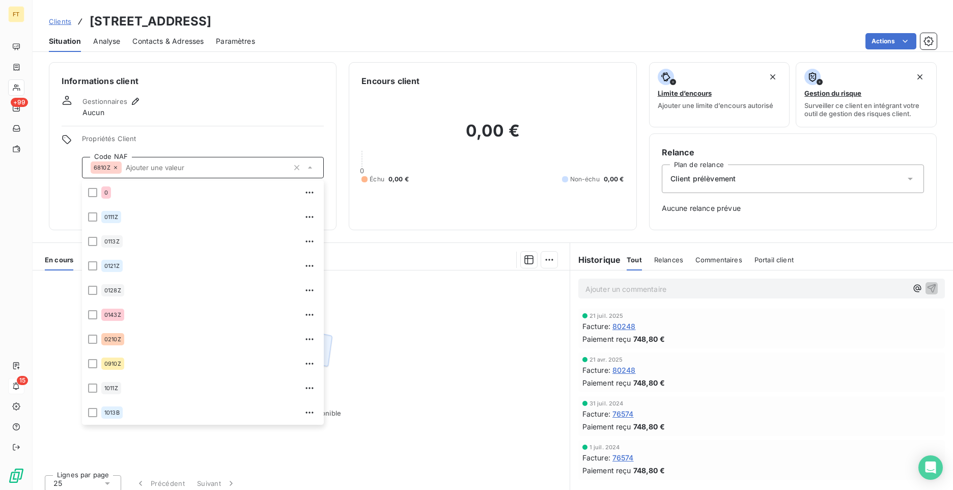
scroll to position [2542, 0]
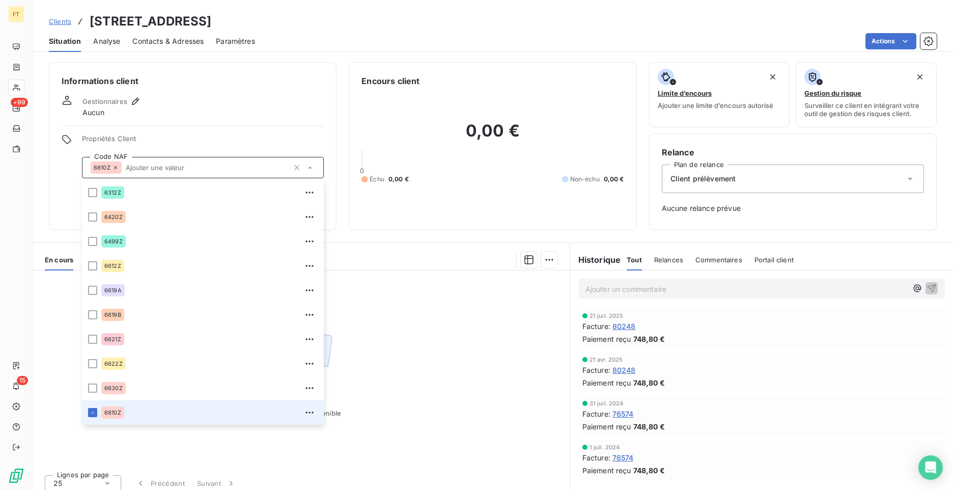
click at [269, 172] on div "6810Z" at bounding box center [203, 167] width 242 height 21
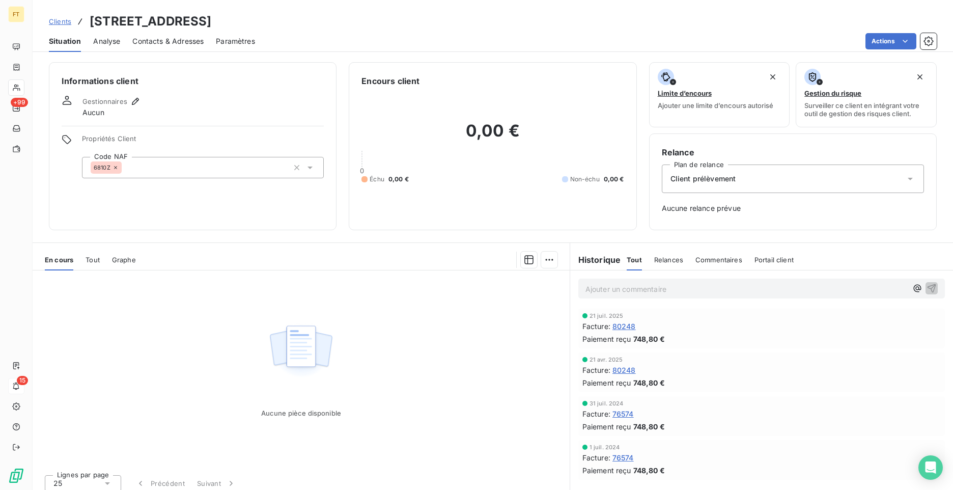
click at [55, 23] on span "Clients" at bounding box center [60, 21] width 22 height 8
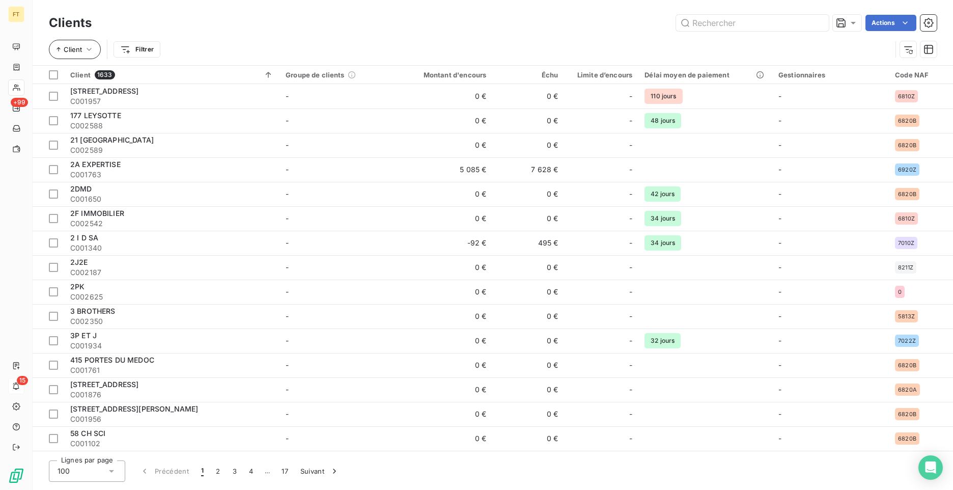
click at [97, 52] on button "Client" at bounding box center [75, 49] width 52 height 19
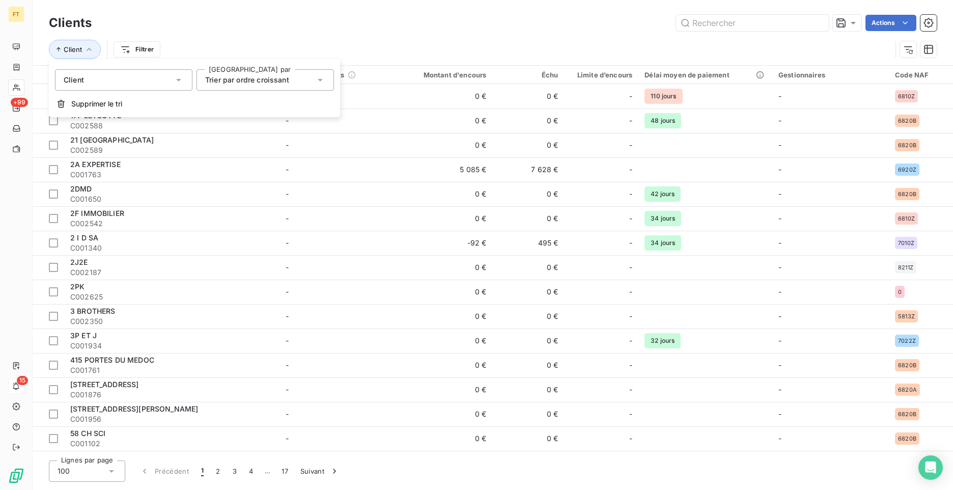
click at [209, 81] on span "Trier par ordre croissant" at bounding box center [247, 79] width 84 height 9
click at [144, 70] on div "Client" at bounding box center [123, 79] width 137 height 21
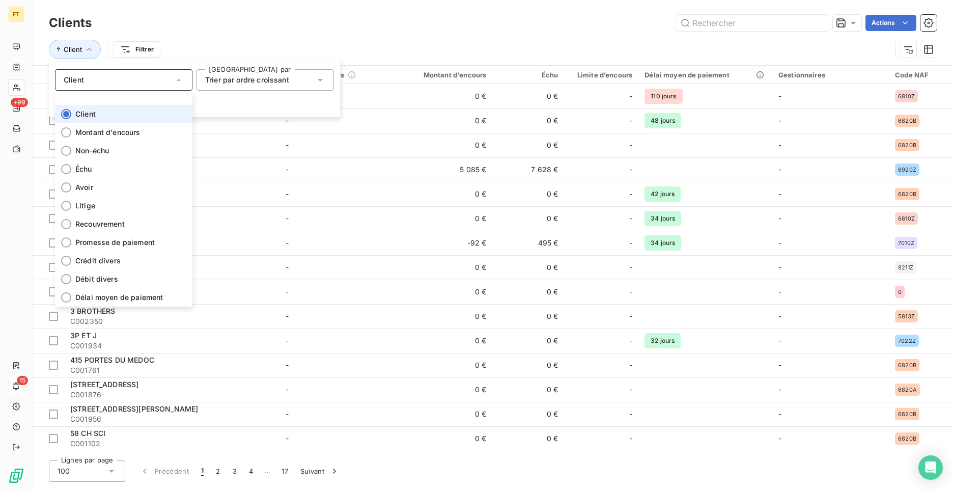
click at [147, 81] on div "Client" at bounding box center [123, 79] width 137 height 21
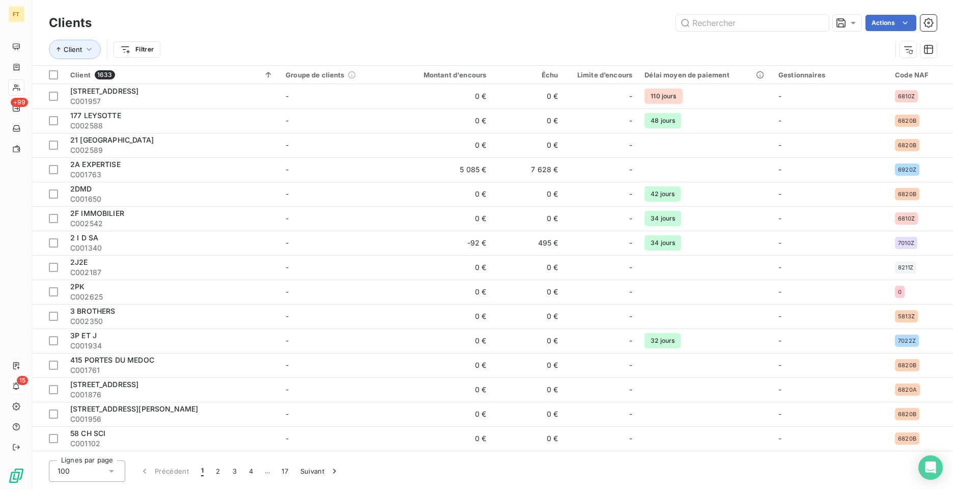
click at [223, 8] on div "Clients Actions Client Filtrer" at bounding box center [493, 32] width 921 height 65
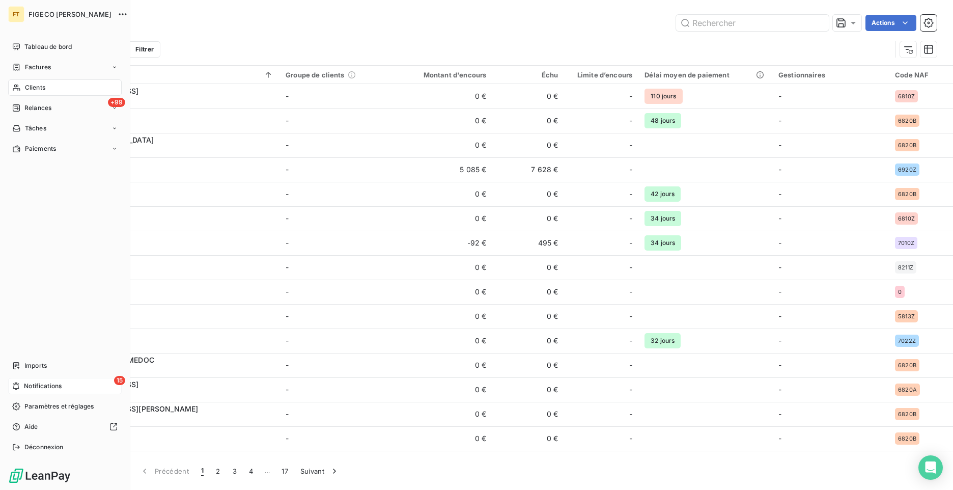
click at [62, 386] on span "Notifications" at bounding box center [43, 385] width 38 height 9
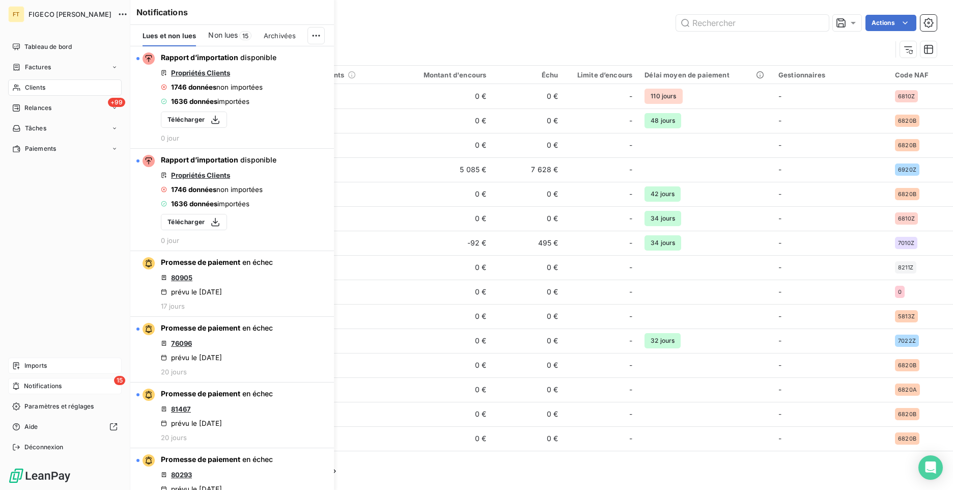
click at [41, 367] on span "Imports" at bounding box center [35, 365] width 22 height 9
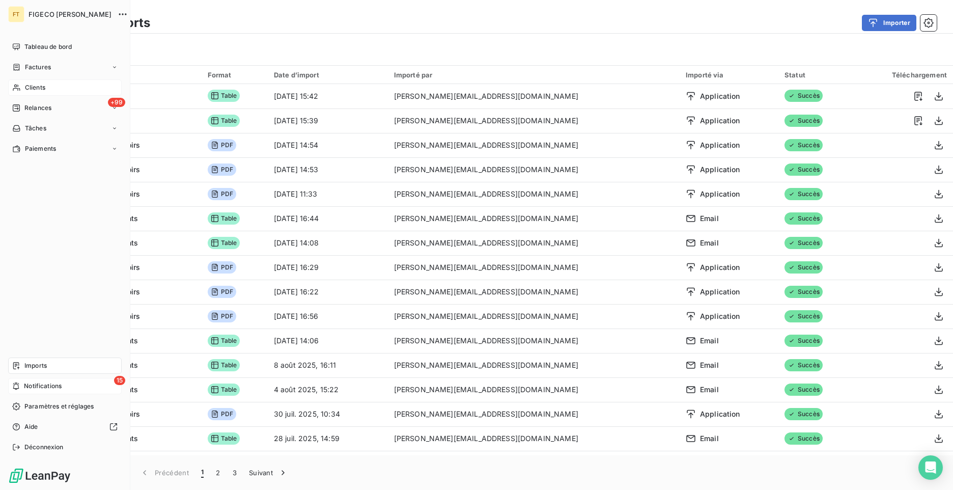
click at [40, 91] on span "Clients" at bounding box center [35, 87] width 20 height 9
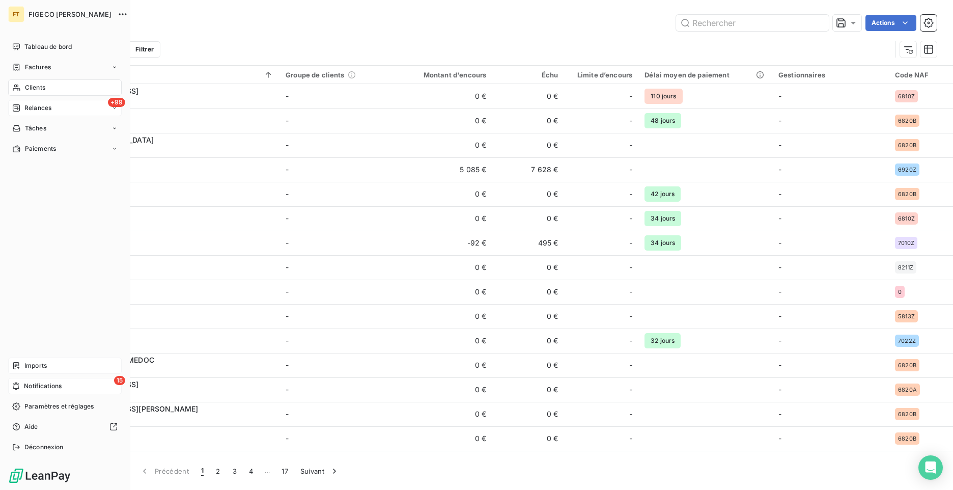
click at [36, 110] on span "Relances" at bounding box center [37, 107] width 27 height 9
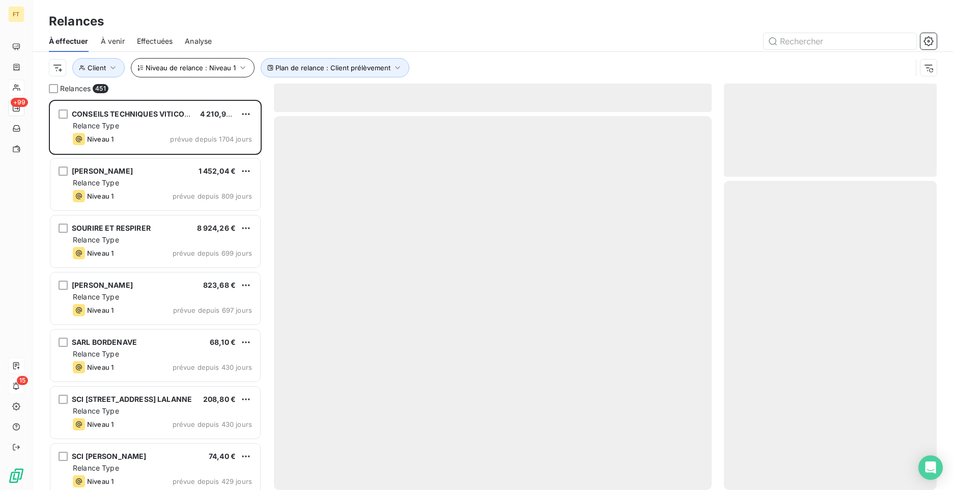
scroll to position [382, 205]
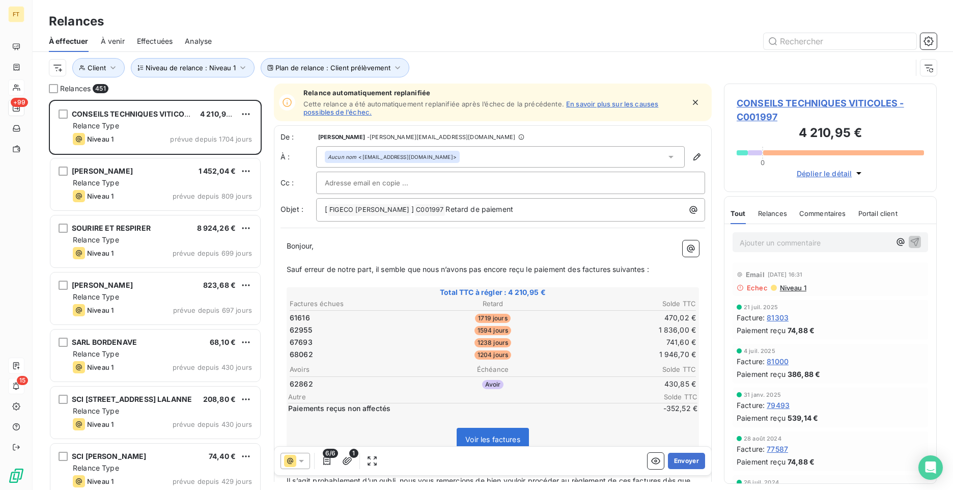
click at [208, 44] on span "Analyse" at bounding box center [198, 41] width 27 height 10
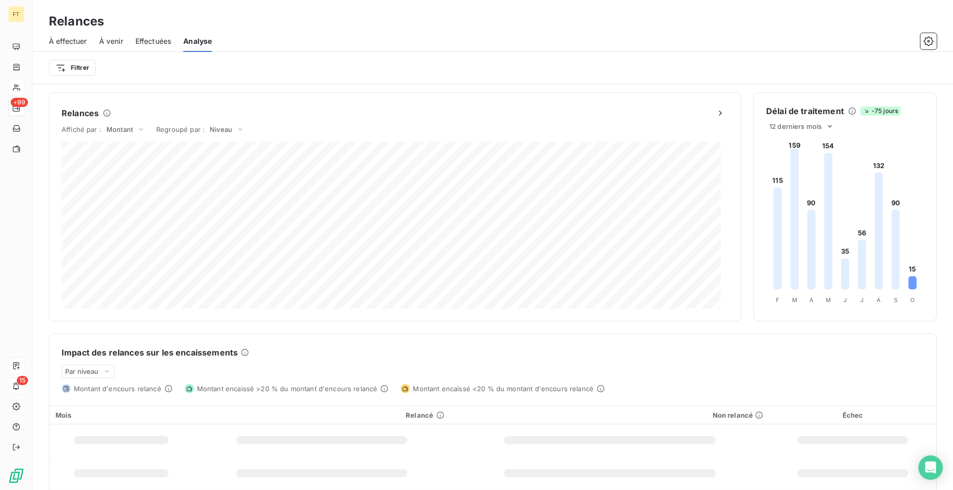
click at [152, 46] on span "Effectuées" at bounding box center [153, 41] width 36 height 10
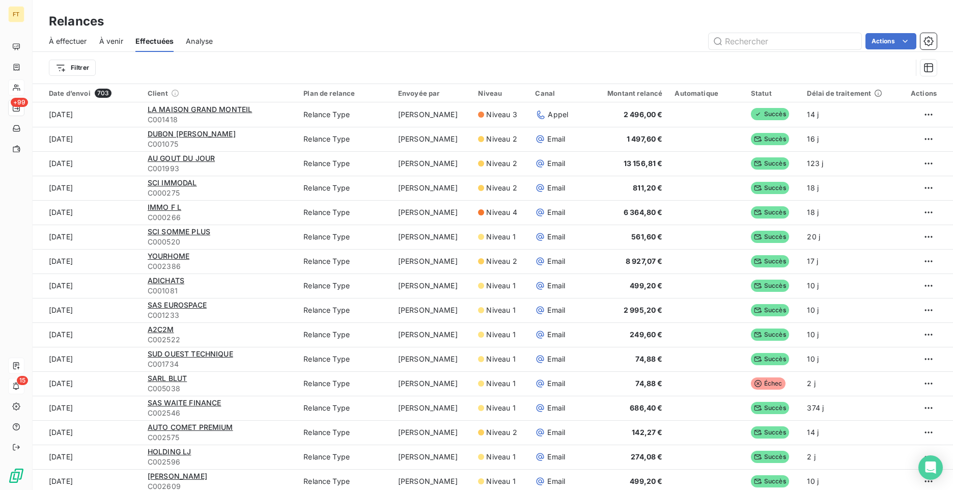
click at [921, 121] on html "FT +99 15 Relances À effectuer À venir Effectuées Analyse Actions Filtrer Date …" at bounding box center [476, 245] width 953 height 490
click at [918, 113] on html "FT +99 15 Relances À effectuer À venir Effectuées Analyse Actions Filtrer Date …" at bounding box center [476, 245] width 953 height 490
click at [897, 40] on html "FT +99 15 Relances À effectuer À venir Effectuées Analyse Actions Filtrer Date …" at bounding box center [476, 245] width 953 height 490
click at [68, 62] on html "FT +99 15 Relances À effectuer À venir Effectuées Analyse Actions Exporter les …" at bounding box center [476, 245] width 953 height 490
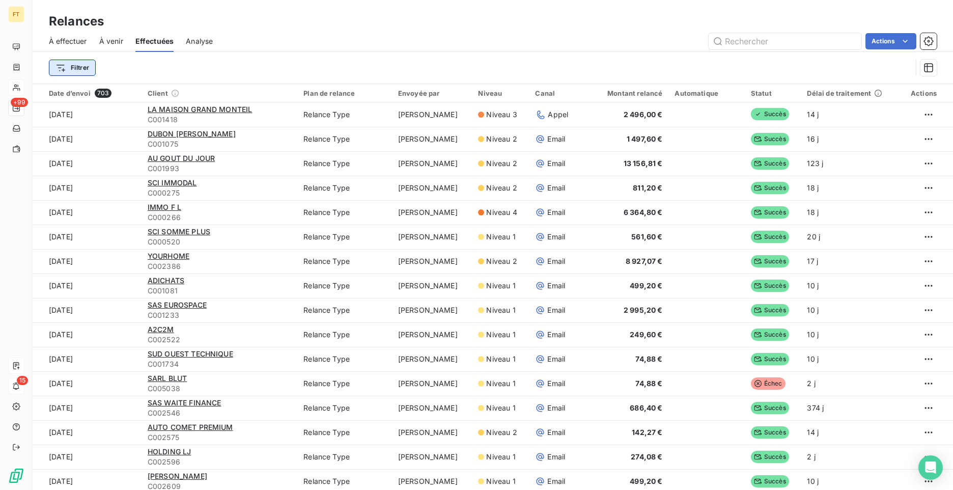
click at [75, 66] on html "FT +99 15 Relances À effectuer À venir Effectuées Analyse Actions Filtrer Date …" at bounding box center [476, 245] width 953 height 490
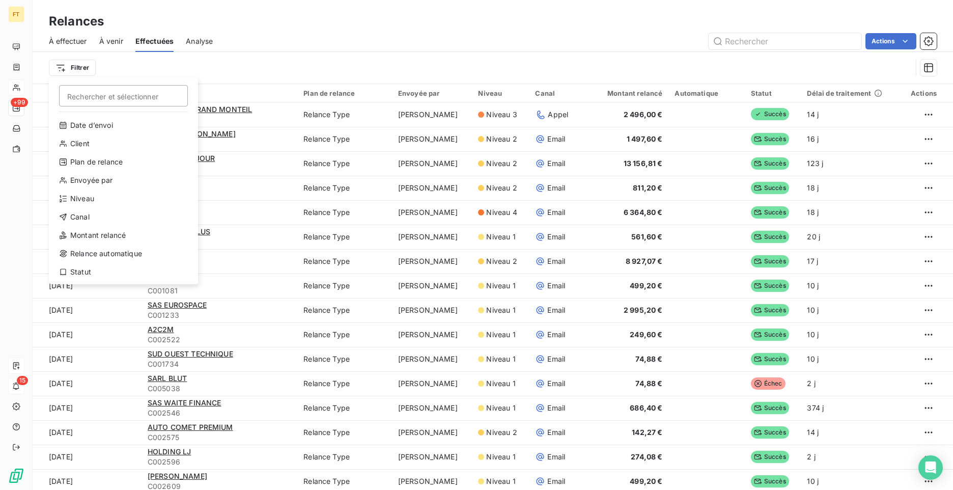
click at [468, 58] on html "FT +99 15 Relances À effectuer À venir Effectuées Analyse Actions Filtrer Reche…" at bounding box center [476, 245] width 953 height 490
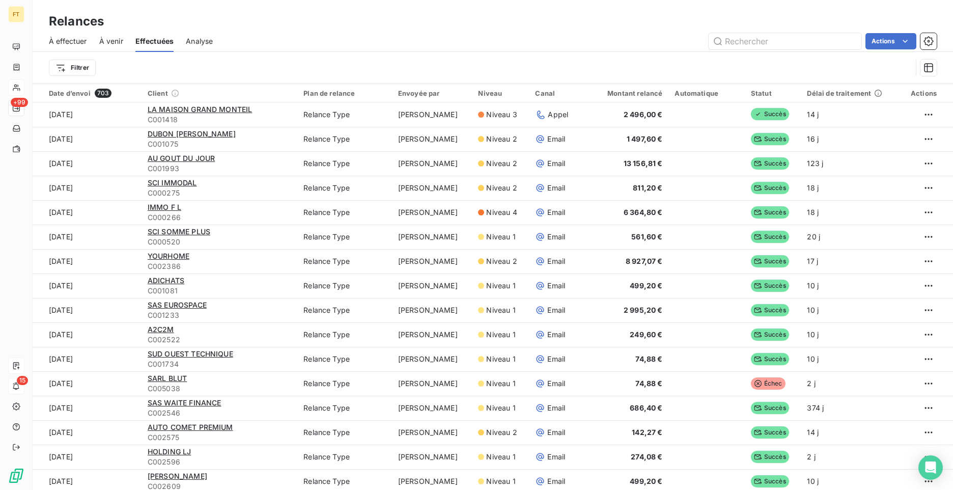
click at [897, 41] on html "FT +99 15 Relances À effectuer À venir Effectuées Analyse Actions Filtrer Date …" at bounding box center [476, 245] width 953 height 490
click at [870, 70] on div "Exporter les relances (703 relances)" at bounding box center [838, 64] width 146 height 16
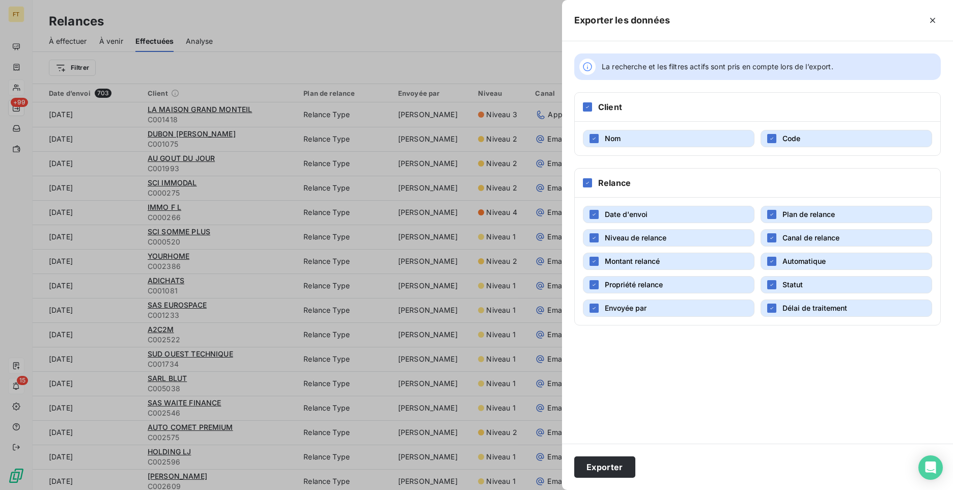
drag, startPoint x: 652, startPoint y: 106, endPoint x: 625, endPoint y: 107, distance: 27.0
drag, startPoint x: 625, startPoint y: 107, endPoint x: 656, endPoint y: 79, distance: 41.4
click at [656, 79] on div "La recherche et les filtres actifs sont pris en compte lors de l’export." at bounding box center [757, 66] width 367 height 26
click at [442, 46] on div at bounding box center [476, 245] width 953 height 490
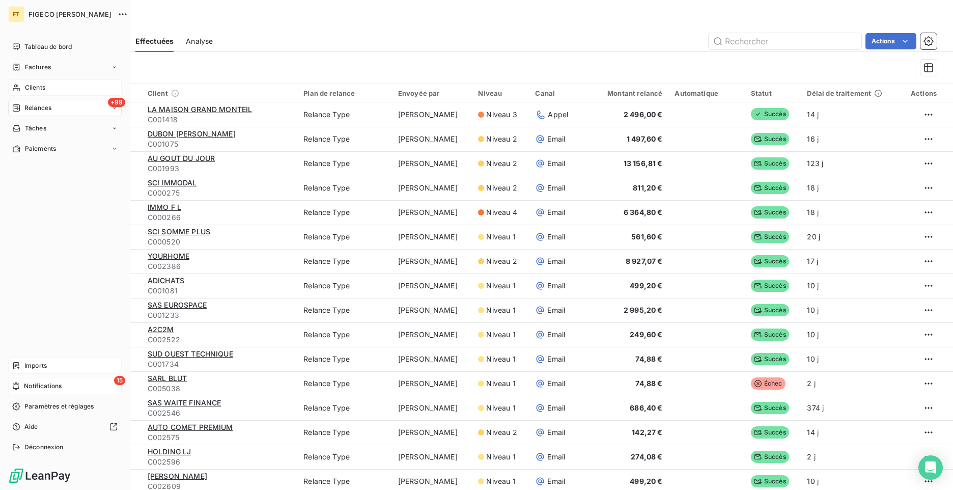
click at [49, 364] on div "Imports" at bounding box center [65, 365] width 114 height 16
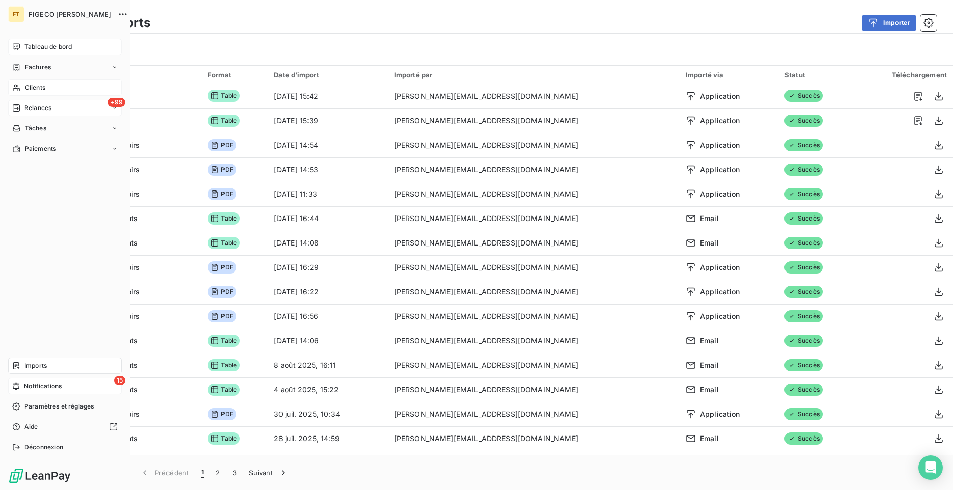
click at [48, 45] on span "Tableau de bord" at bounding box center [47, 46] width 47 height 9
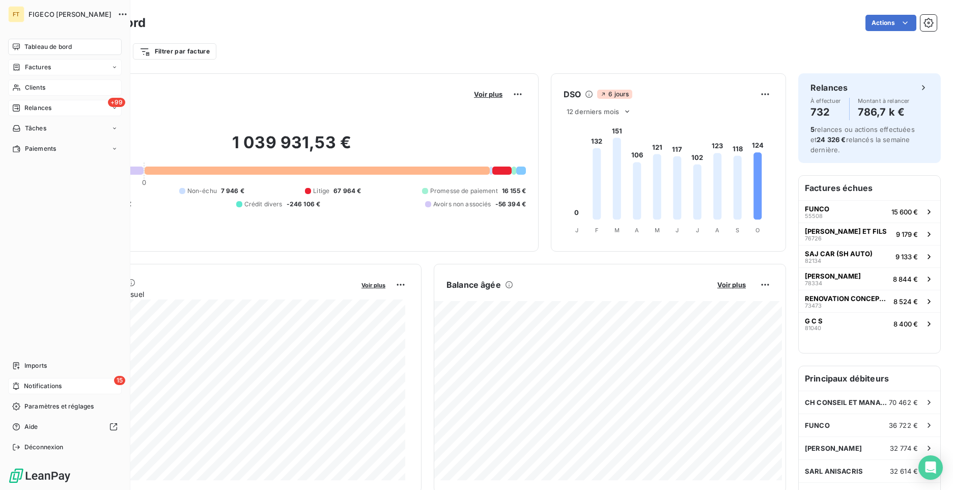
click at [36, 68] on span "Factures" at bounding box center [38, 67] width 26 height 9
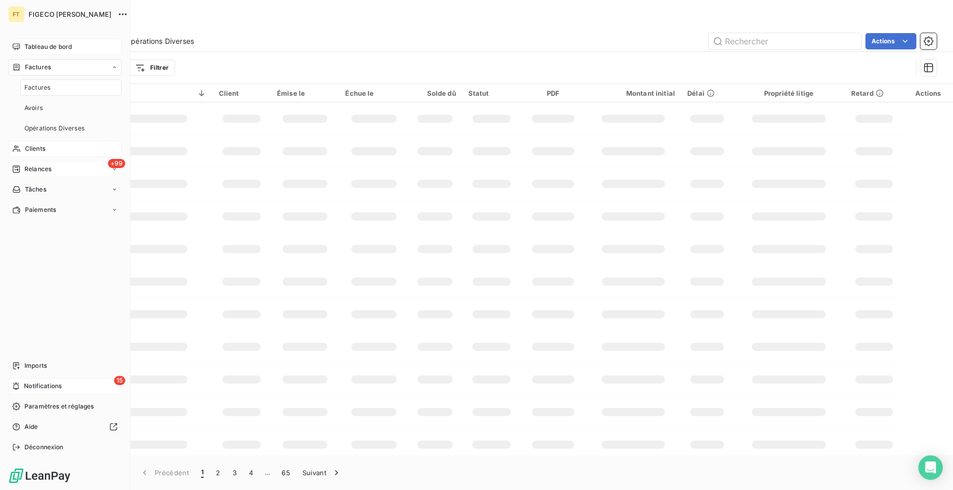
click at [25, 147] on span "Clients" at bounding box center [35, 148] width 20 height 9
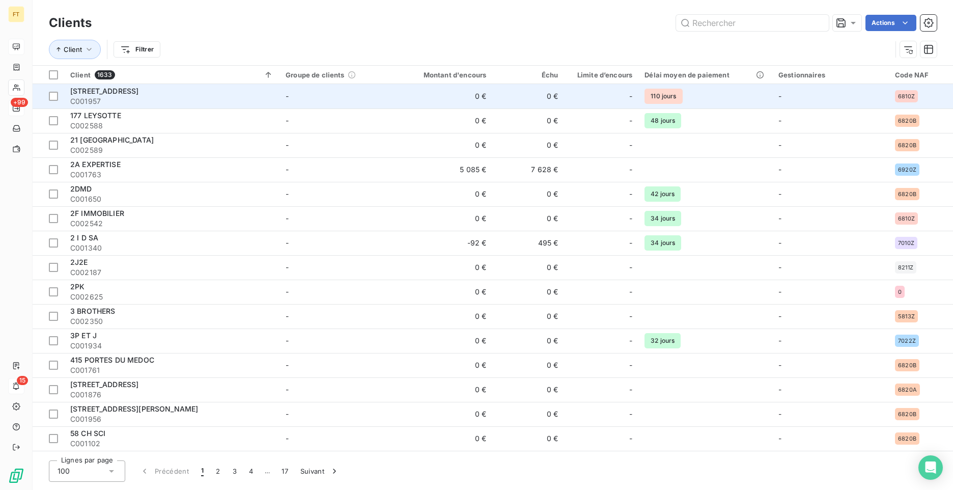
click at [123, 98] on span "C001957" at bounding box center [171, 101] width 203 height 10
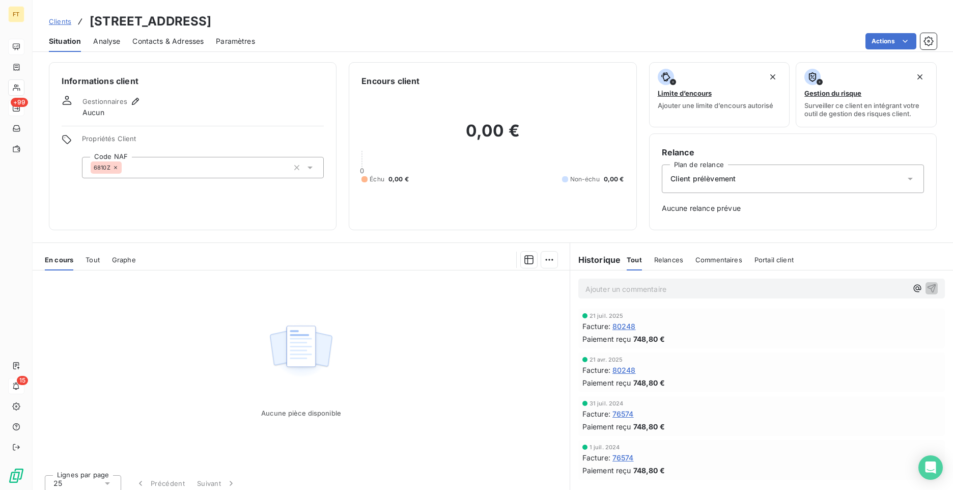
click at [354, 35] on div "Actions" at bounding box center [602, 41] width 670 height 16
click at [114, 48] on div "Analyse" at bounding box center [106, 41] width 27 height 21
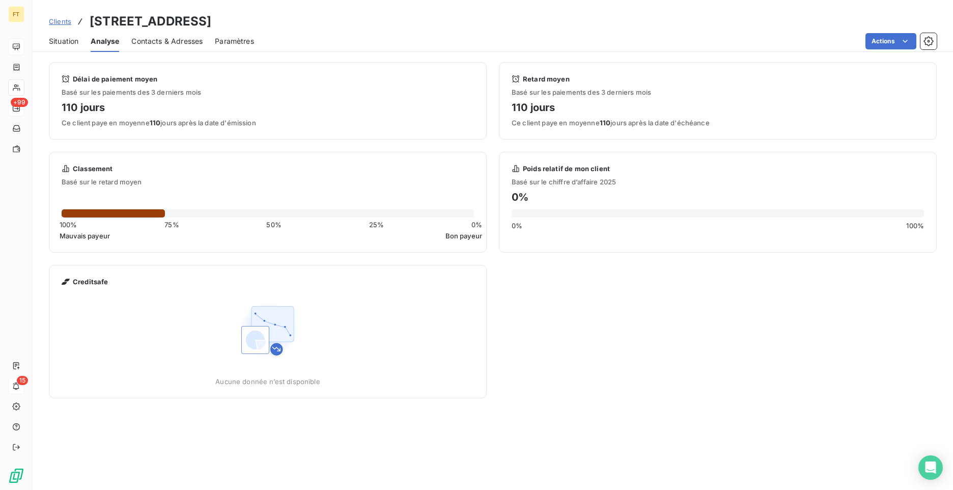
click at [239, 37] on span "Paramètres" at bounding box center [234, 41] width 39 height 10
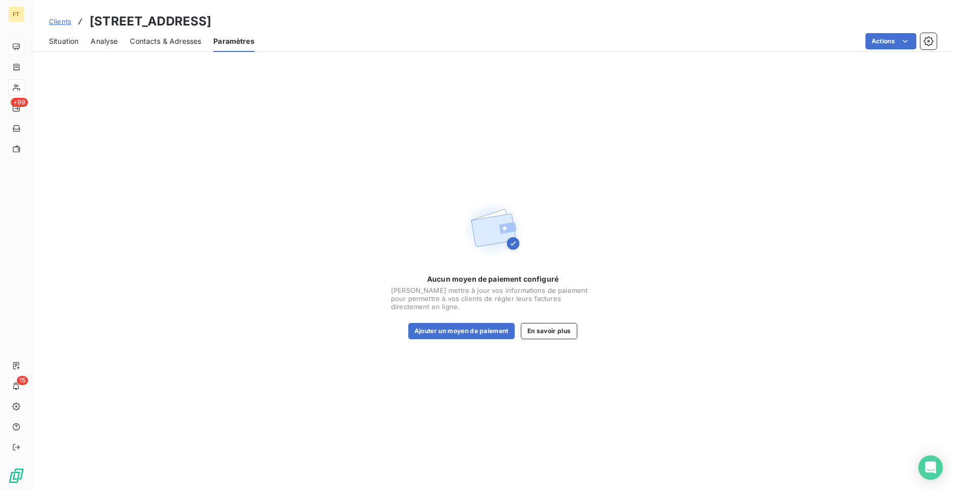
click at [67, 40] on span "Situation" at bounding box center [64, 41] width 30 height 10
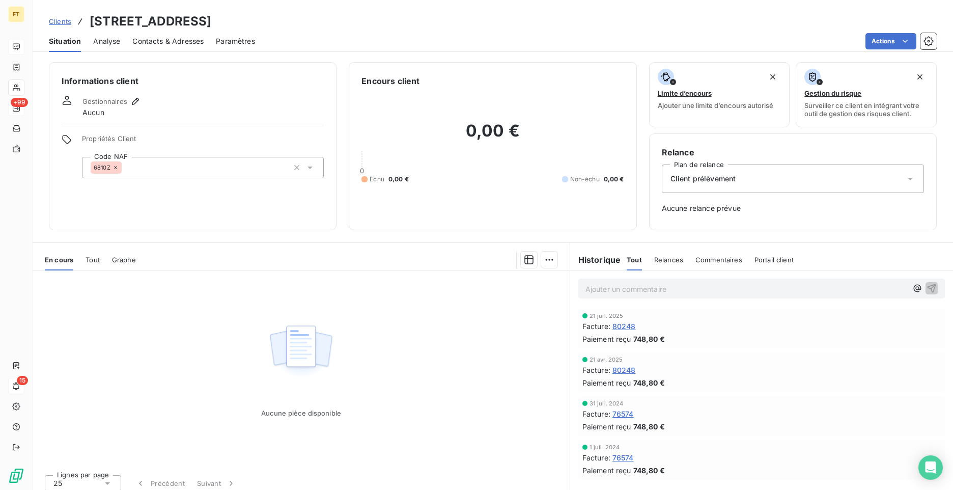
click at [231, 36] on span "Paramètres" at bounding box center [235, 41] width 39 height 10
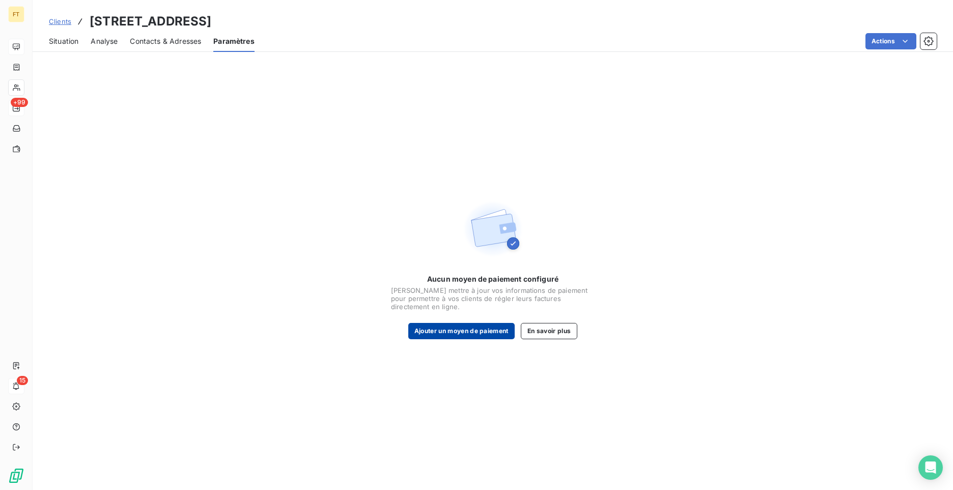
click at [463, 330] on button "Ajouter un moyen de paiement" at bounding box center [461, 331] width 106 height 16
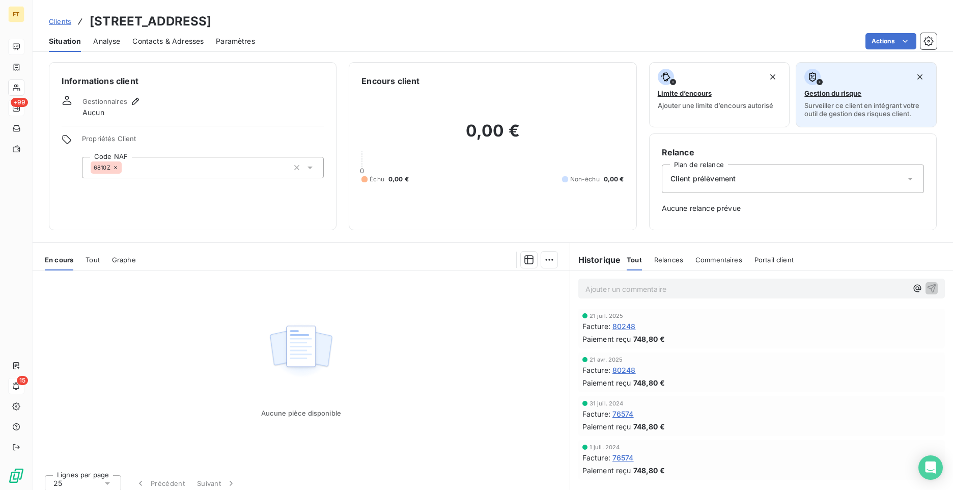
click at [838, 95] on span "Gestion du risque" at bounding box center [833, 93] width 57 height 8
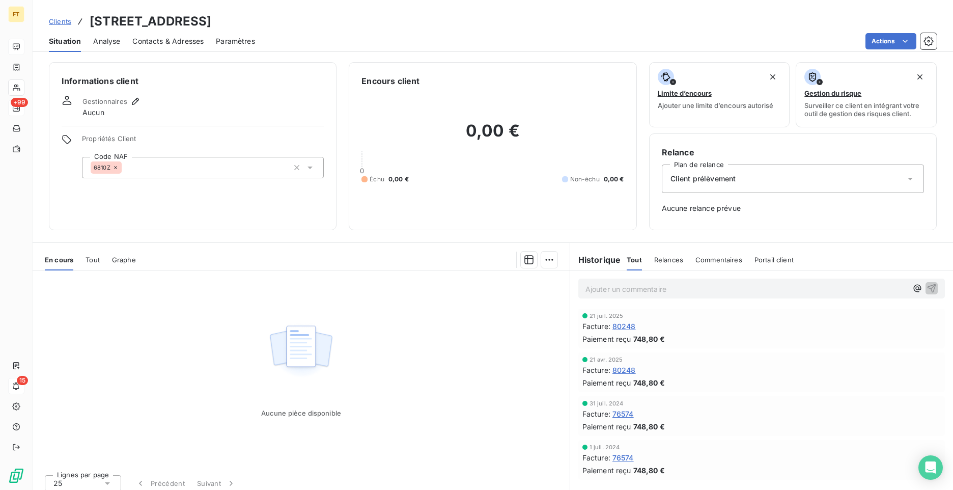
click at [658, 264] on div "Relances" at bounding box center [668, 259] width 29 height 21
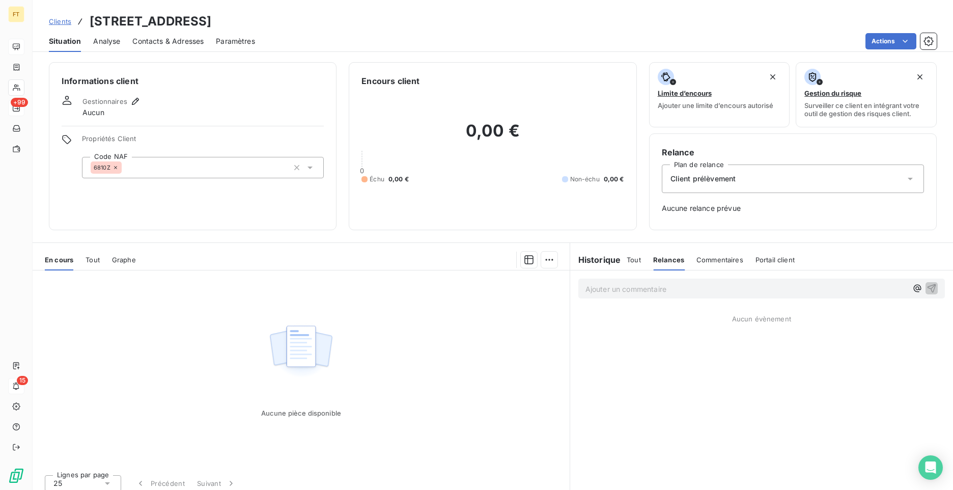
click at [710, 265] on div "Commentaires" at bounding box center [720, 259] width 47 height 21
click at [756, 264] on div "Portail client" at bounding box center [775, 259] width 39 height 21
click at [633, 257] on span "Tout" at bounding box center [634, 260] width 14 height 8
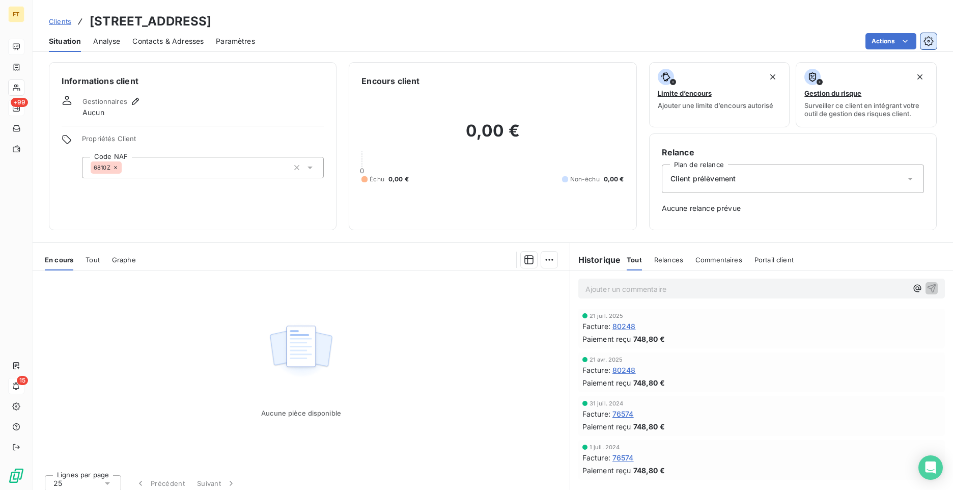
click at [934, 43] on button "button" at bounding box center [929, 41] width 16 height 16
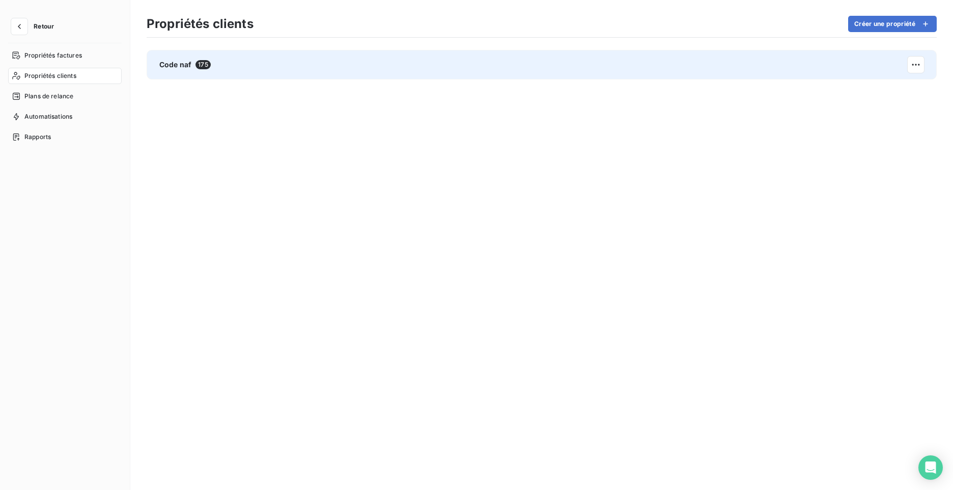
click at [556, 60] on div "Code naf 175" at bounding box center [542, 65] width 790 height 30
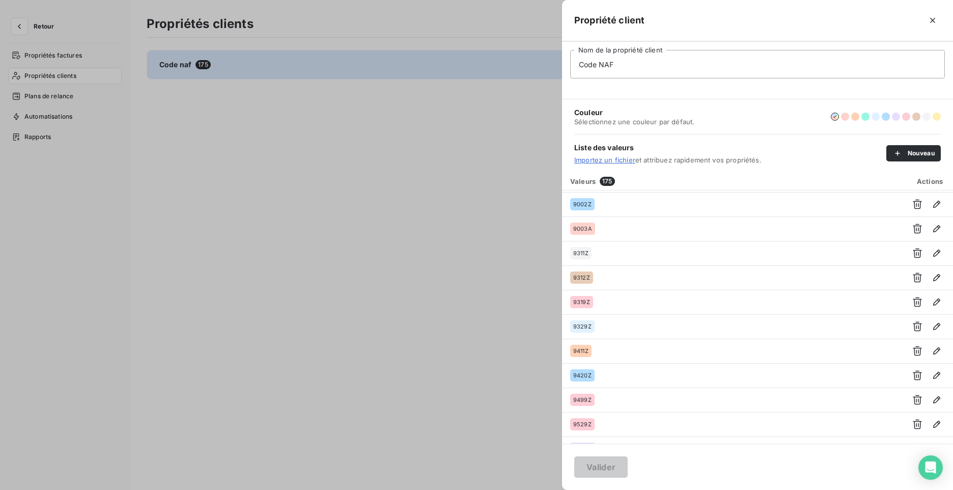
scroll to position [4025, 0]
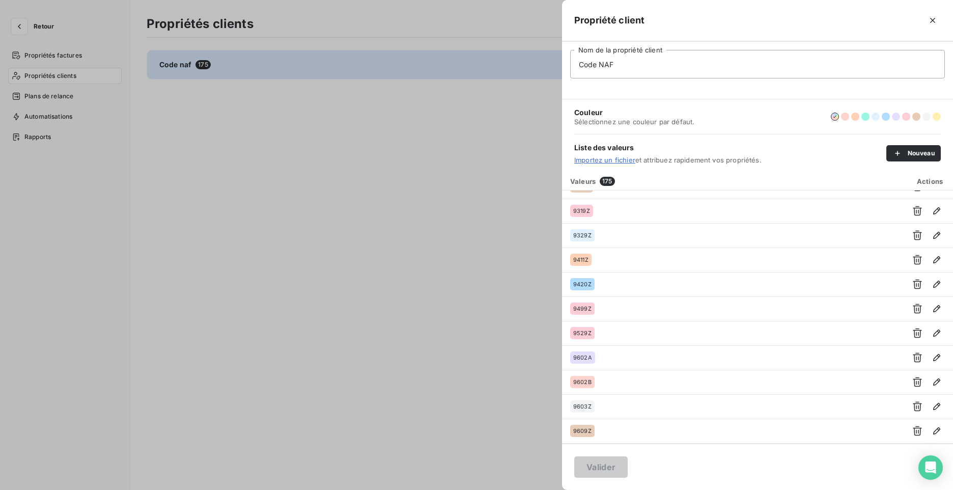
click at [528, 154] on div at bounding box center [476, 245] width 953 height 490
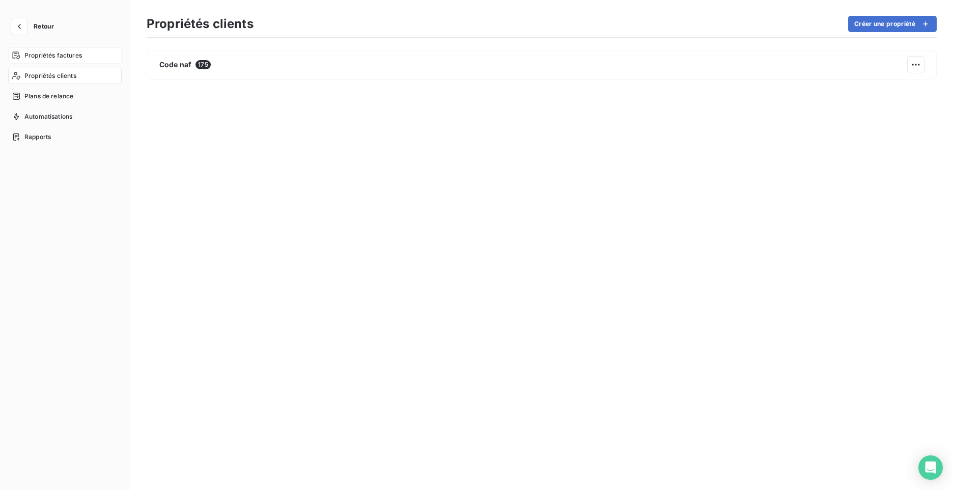
click at [57, 56] on span "Propriétés factures" at bounding box center [53, 55] width 58 height 9
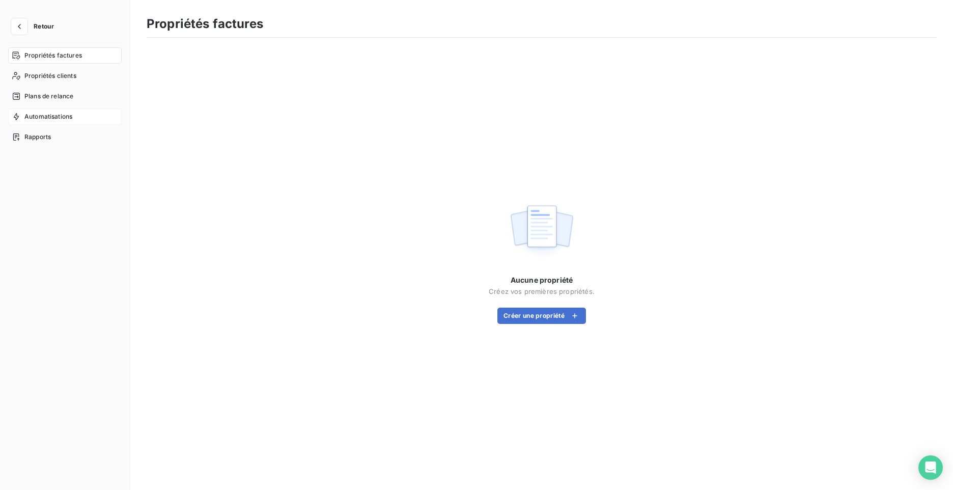
click at [54, 119] on span "Automatisations" at bounding box center [48, 116] width 48 height 9
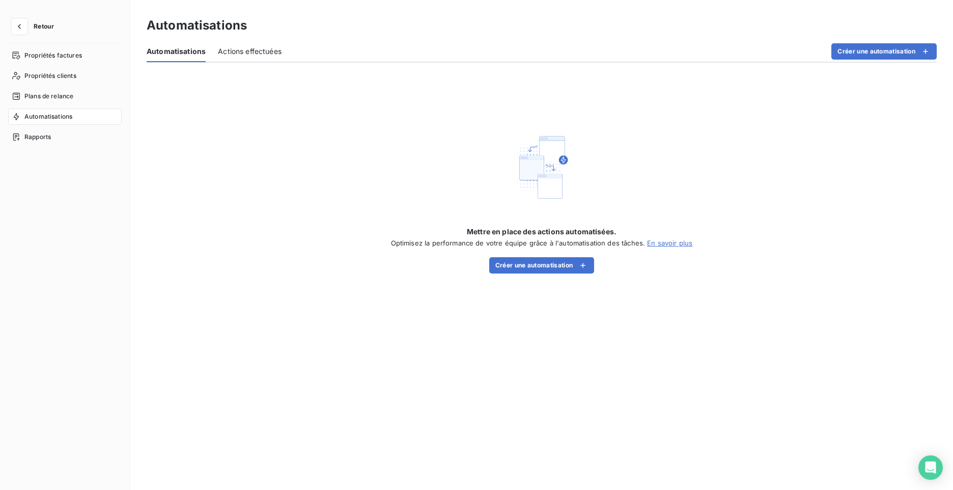
click at [263, 53] on span "Actions effectuées" at bounding box center [250, 51] width 64 height 10
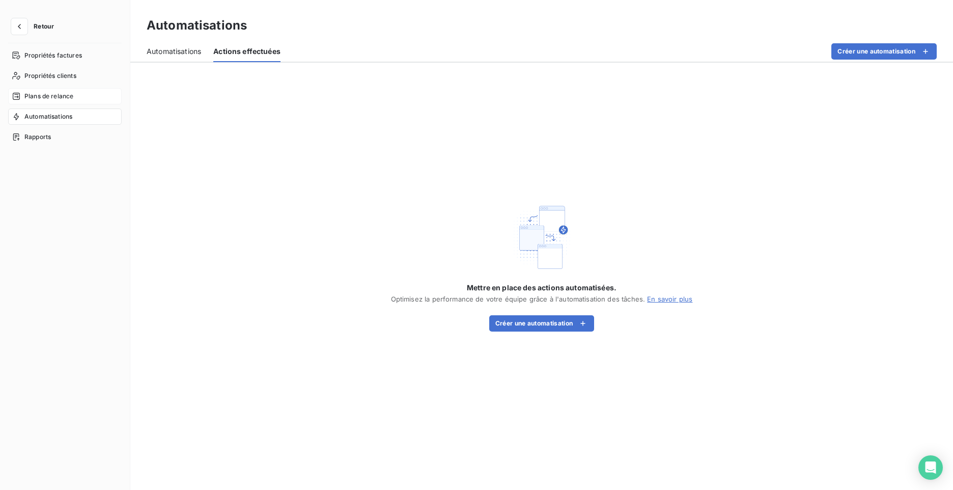
click at [36, 92] on span "Plans de relance" at bounding box center [48, 96] width 49 height 9
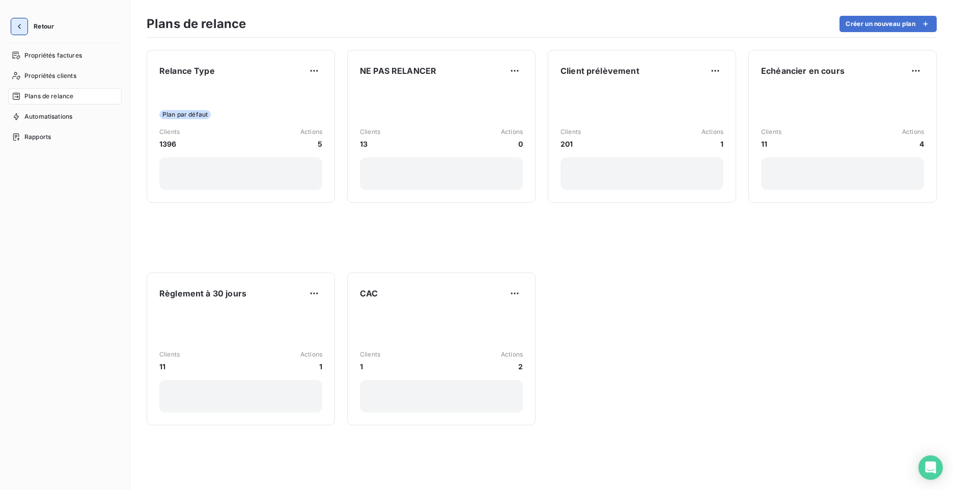
click at [15, 27] on icon "button" at bounding box center [19, 26] width 10 height 10
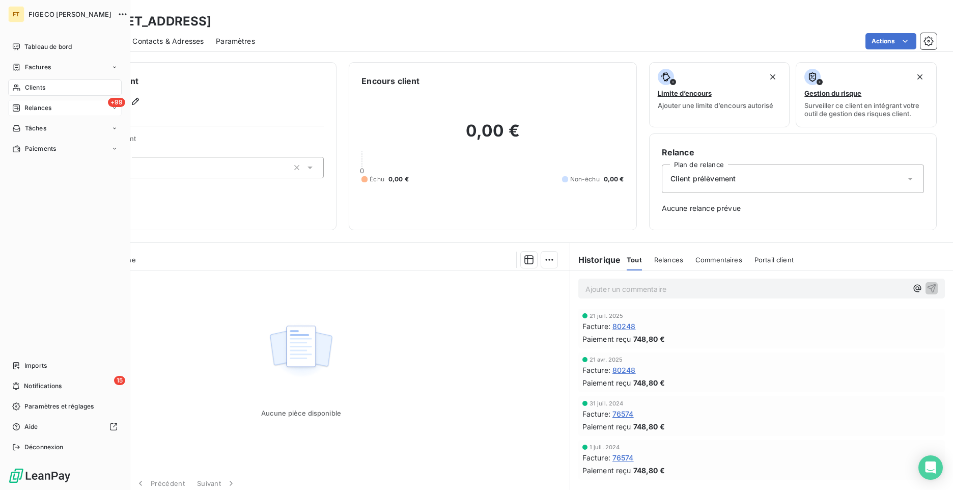
click at [34, 104] on span "Relances" at bounding box center [37, 107] width 27 height 9
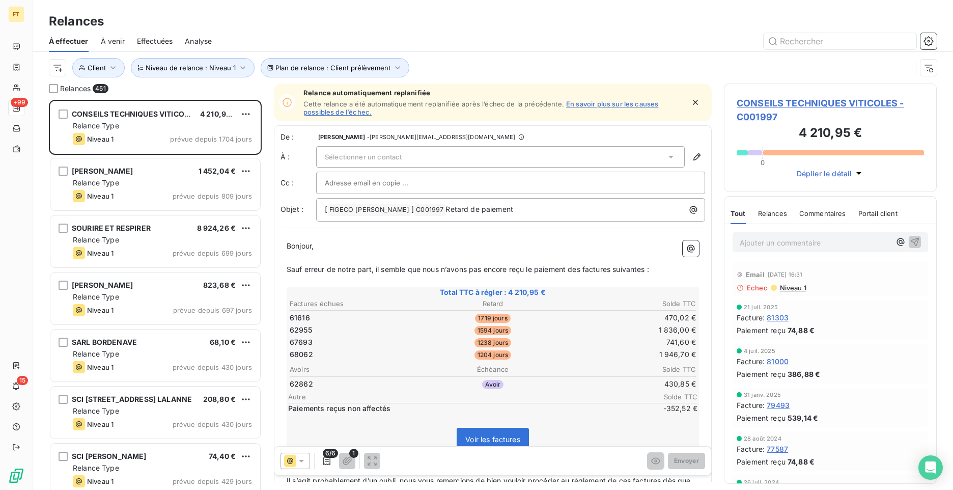
scroll to position [382, 205]
click at [192, 42] on span "Analyse" at bounding box center [198, 41] width 27 height 10
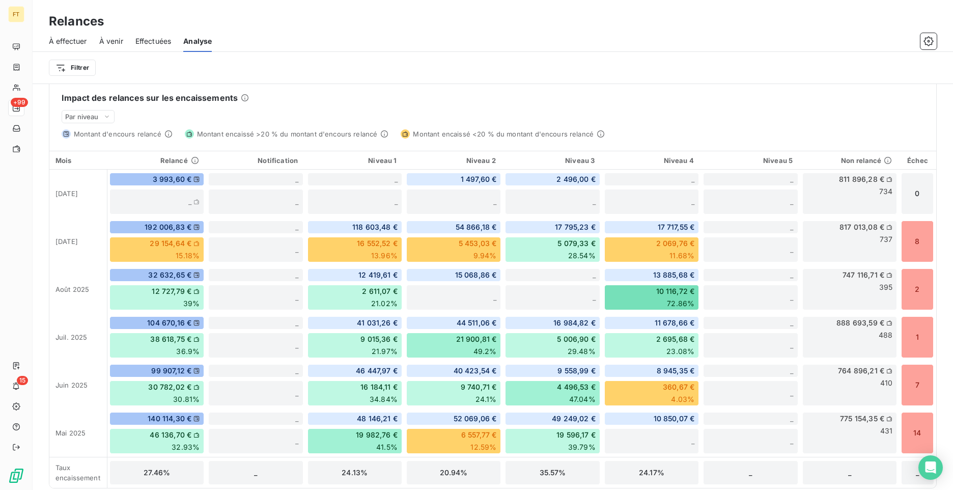
scroll to position [261, 0]
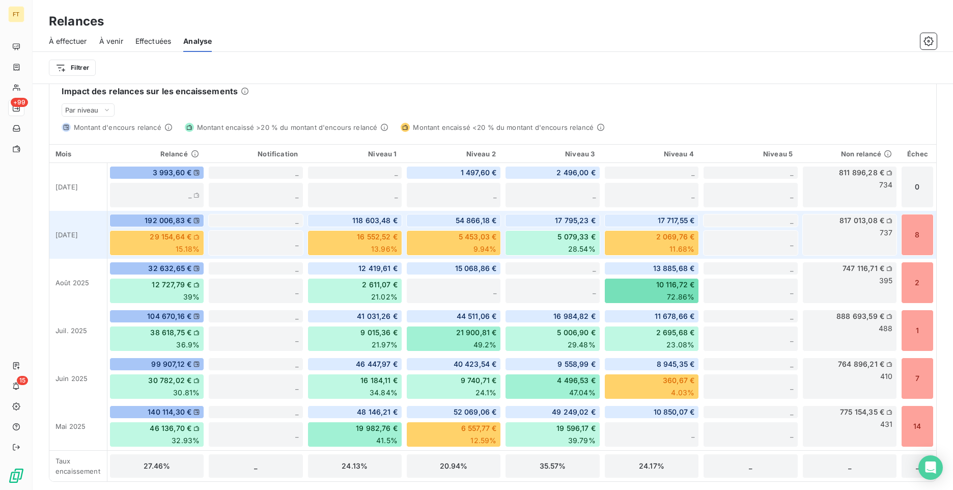
click at [648, 244] on div "2 069,76 € 11.68%" at bounding box center [651, 242] width 95 height 25
click at [174, 229] on div "192 006,83 € 29 154,64 € 15.18%" at bounding box center [156, 235] width 99 height 48
drag, startPoint x: 231, startPoint y: 242, endPoint x: 275, endPoint y: 234, distance: 44.6
click at [268, 234] on div "_" at bounding box center [255, 242] width 95 height 25
click at [311, 227] on div "118 603,48 € 16 552,52 € 13.96%" at bounding box center [355, 235] width 99 height 48
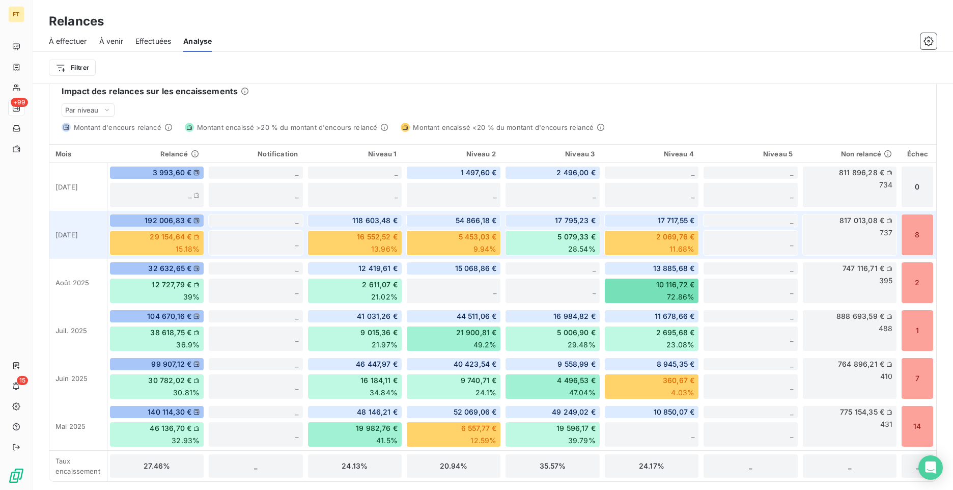
click at [312, 227] on div "118 603,48 € 16 552,52 € 13.96%" at bounding box center [355, 235] width 99 height 48
drag, startPoint x: 313, startPoint y: 227, endPoint x: 460, endPoint y: 229, distance: 147.7
click at [421, 228] on div "54 866,18 € 5 453,03 € 9.94%" at bounding box center [453, 235] width 99 height 48
click at [105, 104] on div "Par niveau" at bounding box center [88, 109] width 53 height 13
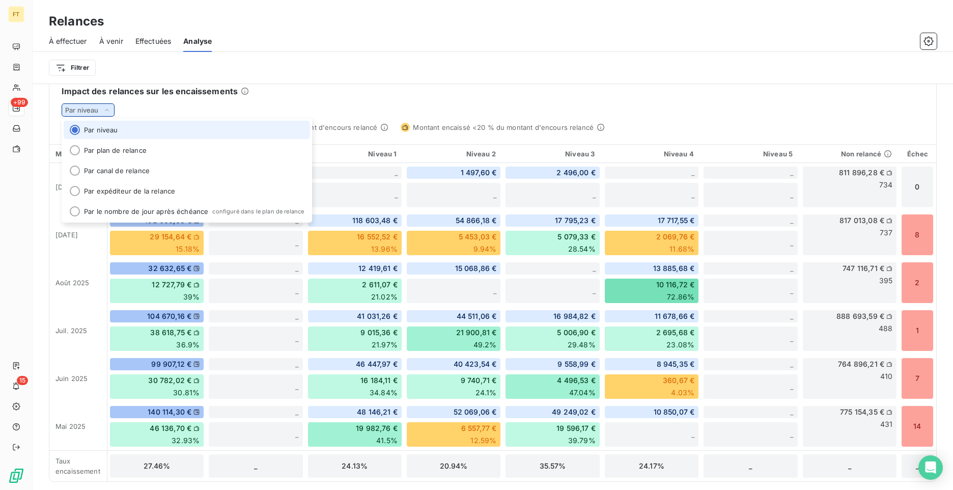
click at [106, 107] on icon at bounding box center [107, 110] width 8 height 10
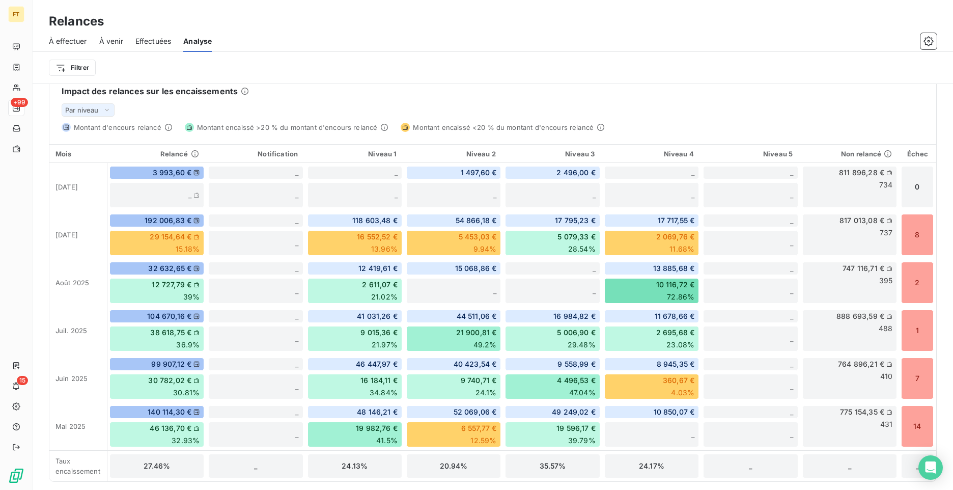
click at [339, 142] on div "Impact des relances sur les encaissements Par niveau Montant d'encours relancé …" at bounding box center [493, 276] width 888 height 409
click at [391, 227] on div "118 603,48 € 16 552,52 € 13.96%" at bounding box center [355, 235] width 99 height 48
click at [886, 155] on th "Non relancé" at bounding box center [849, 154] width 99 height 19
click at [884, 155] on icon at bounding box center [888, 154] width 8 height 8
click at [486, 249] on span "9.94%" at bounding box center [485, 249] width 23 height 10
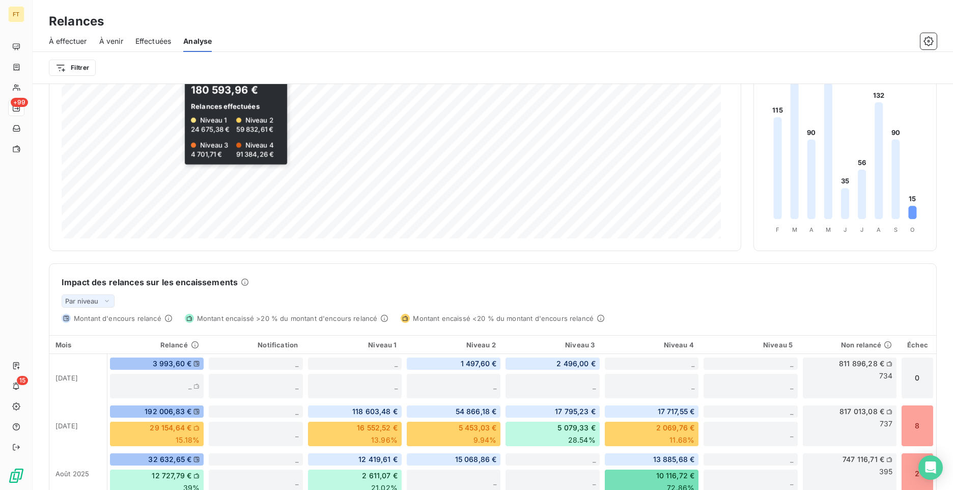
scroll to position [0, 0]
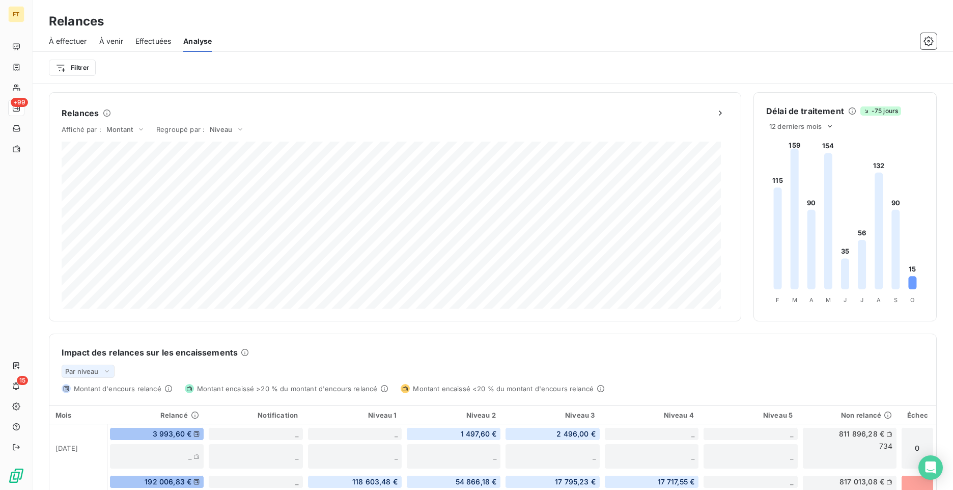
click at [158, 44] on span "Effectuées" at bounding box center [153, 41] width 36 height 10
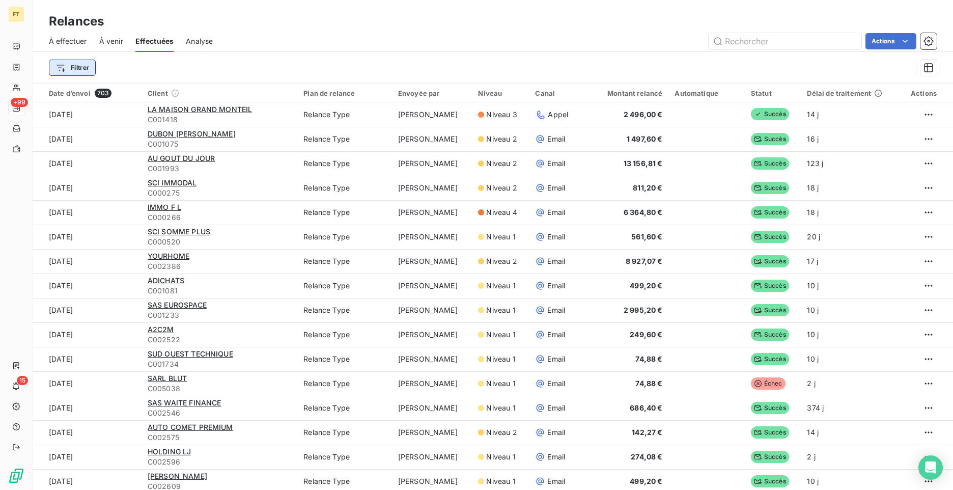
click at [85, 71] on html "FT +99 15 Relances À effectuer À venir Effectuées Analyse Actions Filtrer Date …" at bounding box center [476, 245] width 953 height 490
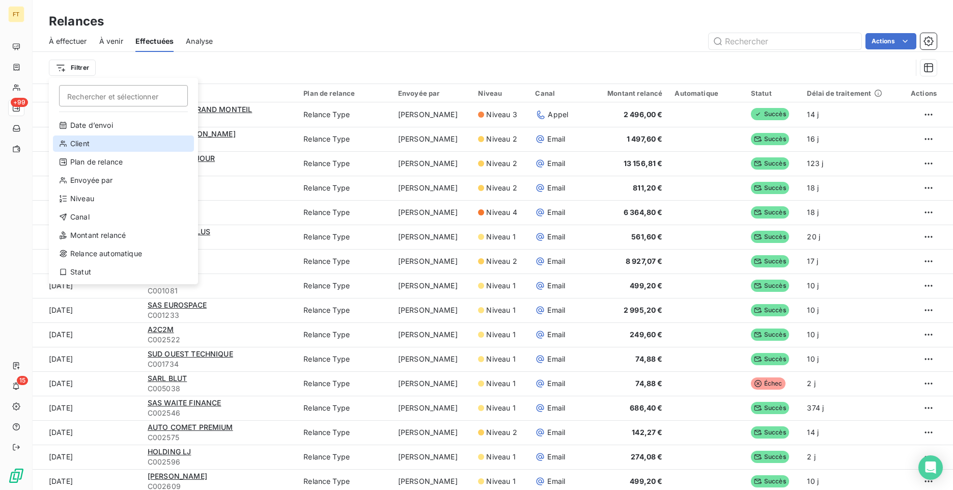
click at [99, 150] on div "Client" at bounding box center [123, 143] width 141 height 16
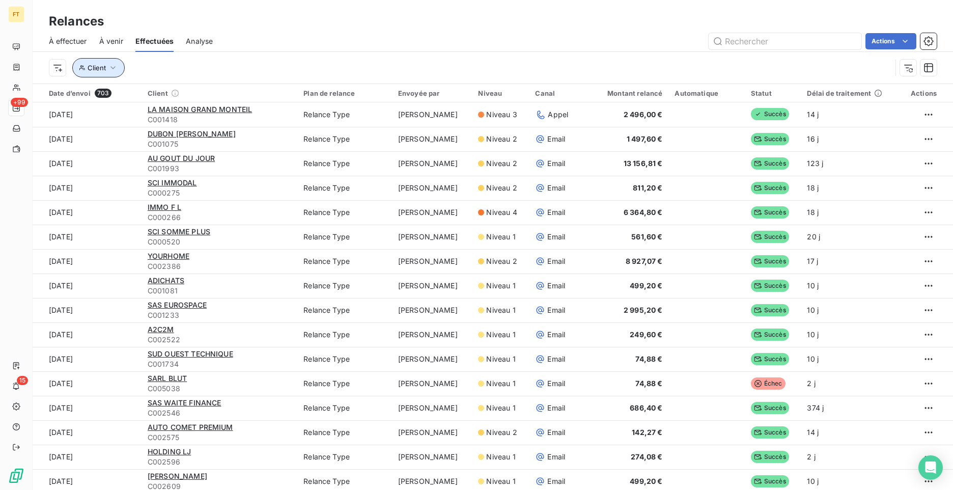
click at [117, 73] on button "Client" at bounding box center [98, 67] width 52 height 19
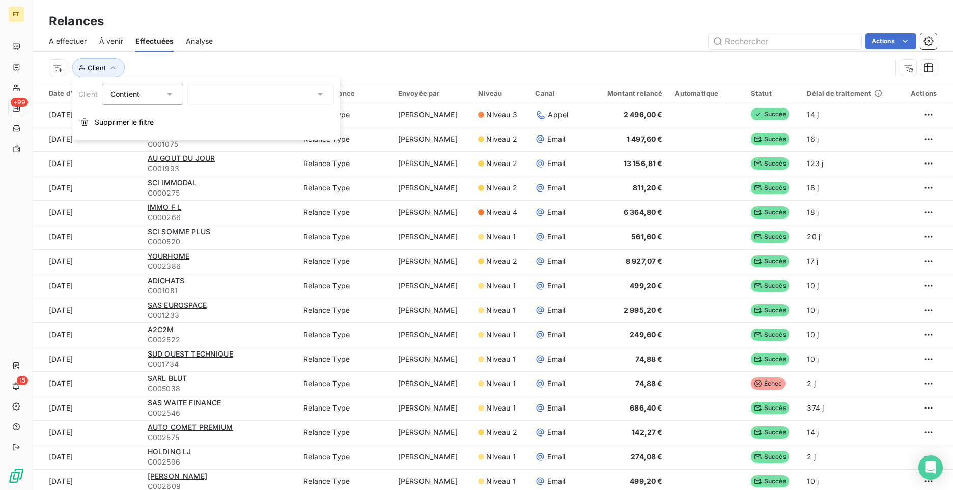
click at [205, 99] on div at bounding box center [260, 94] width 147 height 21
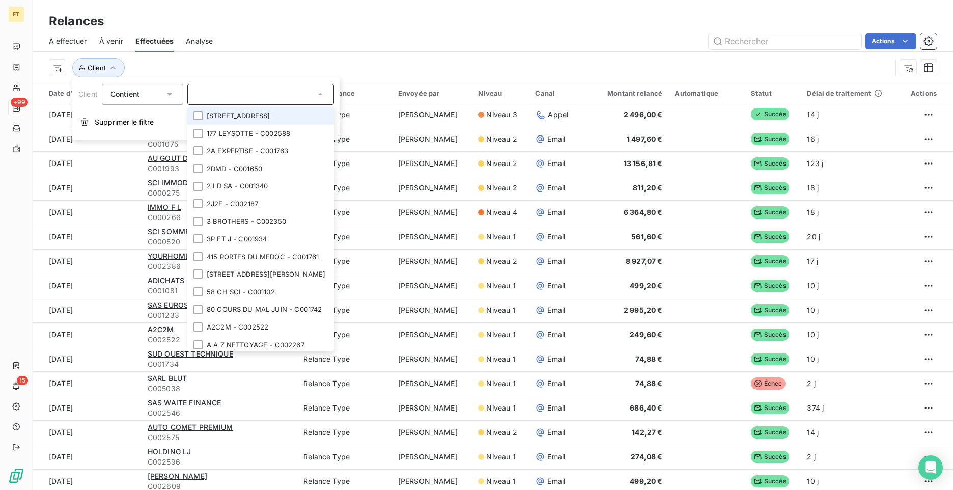
click at [232, 98] on input "text" at bounding box center [255, 94] width 119 height 9
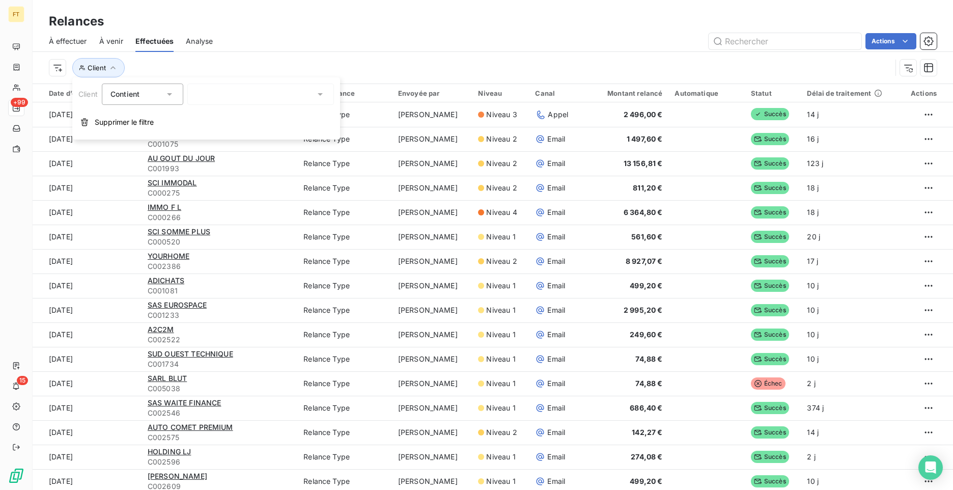
click at [140, 90] on span "Contient" at bounding box center [124, 94] width 29 height 9
click at [166, 98] on icon at bounding box center [169, 94] width 10 height 10
click at [106, 69] on button "Client" at bounding box center [98, 67] width 52 height 19
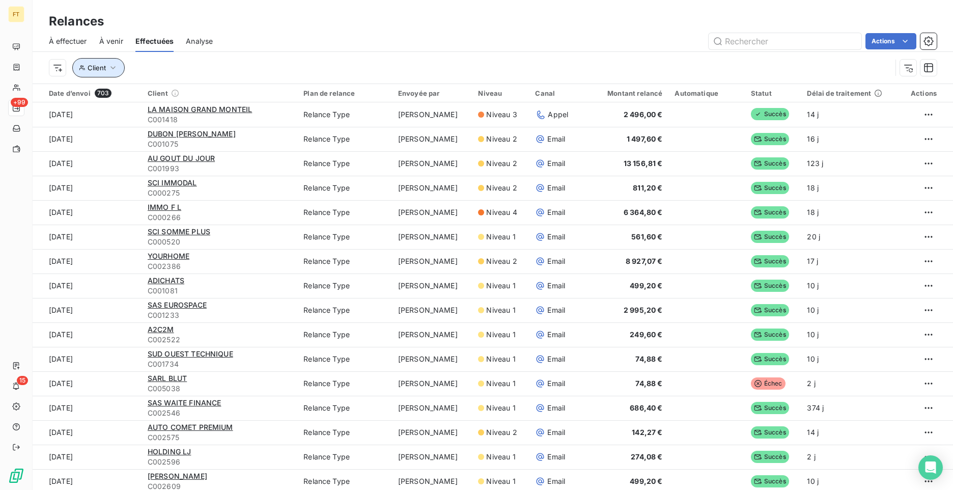
click at [102, 73] on button "Client" at bounding box center [98, 67] width 52 height 19
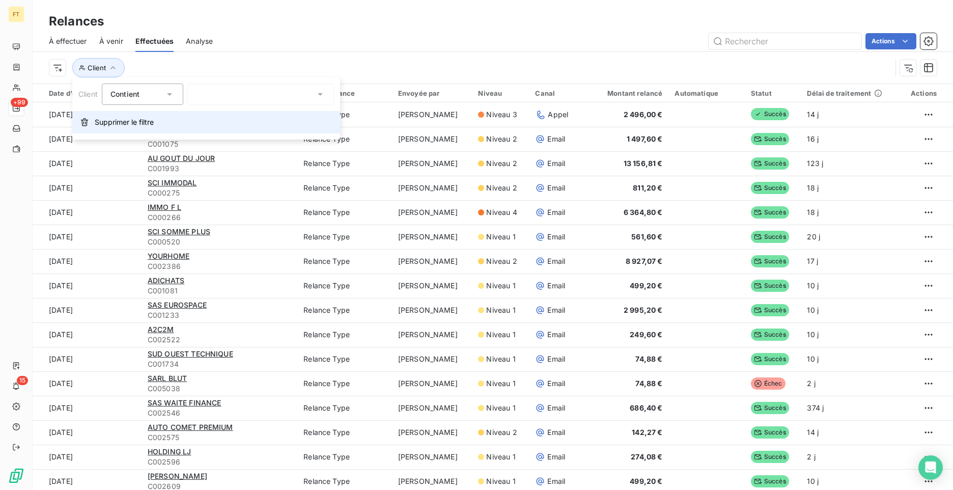
click at [104, 119] on span "Supprimer le filtre" at bounding box center [124, 122] width 59 height 10
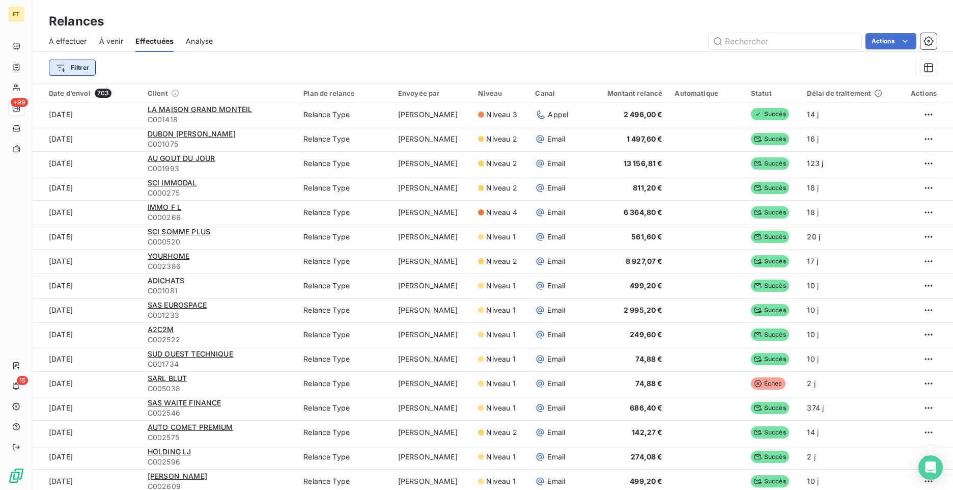
click at [63, 72] on html "FT +99 15 Relances À effectuer À venir Effectuées Analyse Actions Filtrer Date …" at bounding box center [476, 245] width 953 height 490
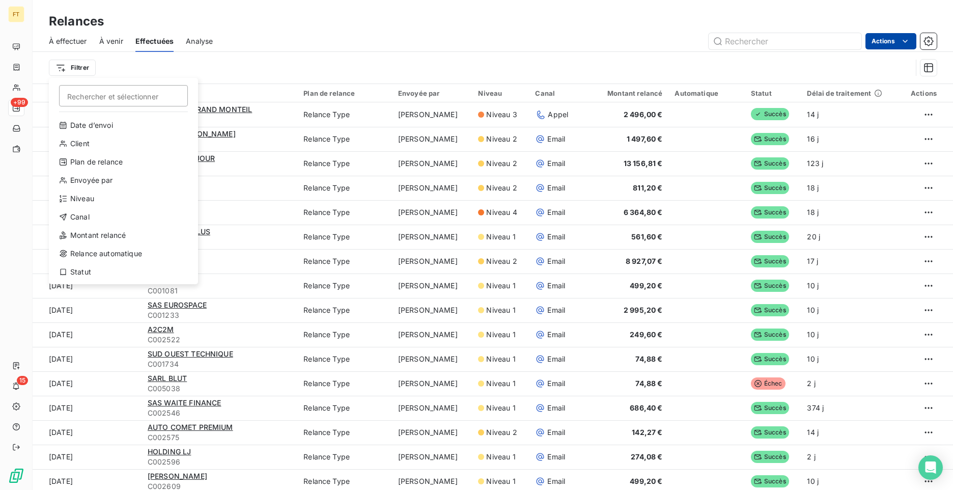
click at [897, 59] on html "FT +99 15 Relances À effectuer À venir Effectuées Analyse Actions Filtrer Reche…" at bounding box center [476, 245] width 953 height 490
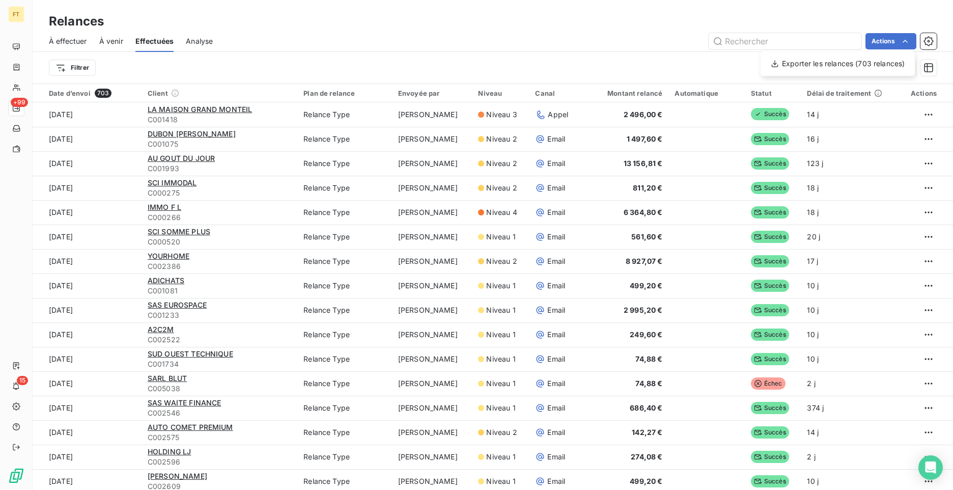
click at [906, 42] on html "FT +99 15 Relances À effectuer À venir Effectuées Analyse Actions Exporter les …" at bounding box center [476, 245] width 953 height 490
click at [933, 74] on button "button" at bounding box center [929, 68] width 16 height 16
click at [928, 41] on icon "button" at bounding box center [929, 41] width 3 height 3
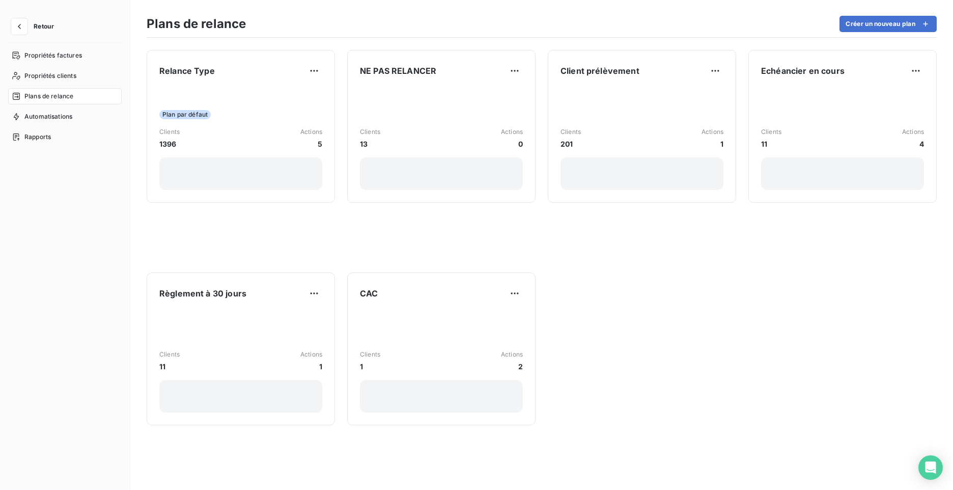
click at [35, 29] on span "Retour" at bounding box center [44, 26] width 20 height 6
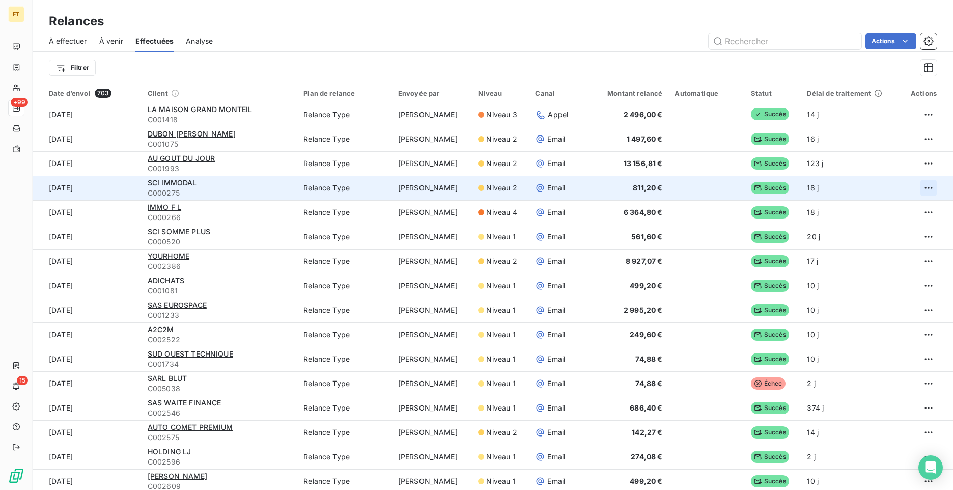
click at [913, 188] on html "FT +99 15 Relances À effectuer À venir Effectuées Analyse Actions Filtrer Date …" at bounding box center [476, 245] width 953 height 490
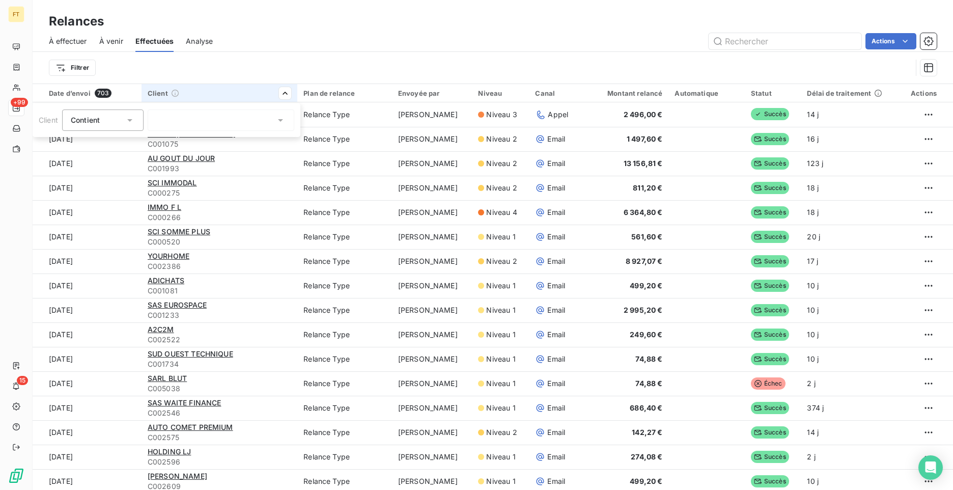
click at [284, 95] on html "FT +99 15 Relances À effectuer À venir Effectuées Analyse Actions Filtrer Date …" at bounding box center [476, 245] width 953 height 490
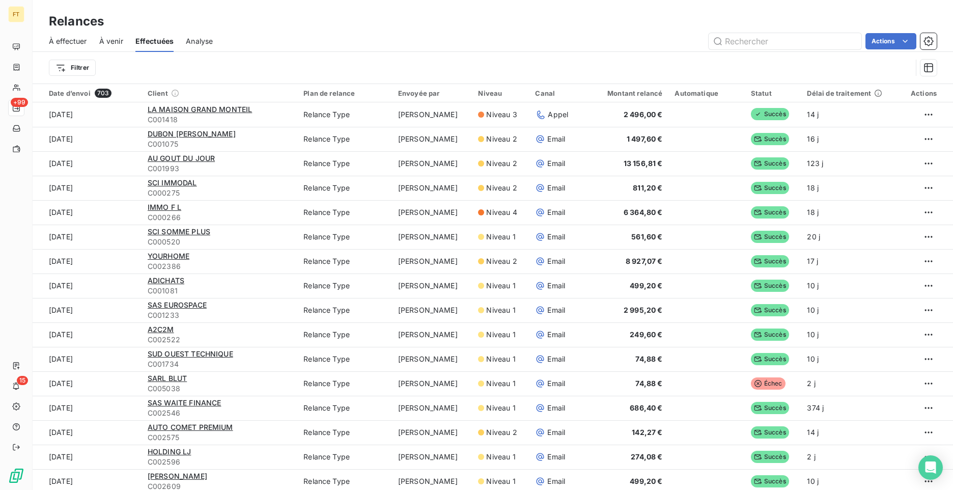
click at [81, 71] on html "FT +99 15 Relances À effectuer À venir Effectuées Analyse Actions Filtrer Date …" at bounding box center [476, 245] width 953 height 490
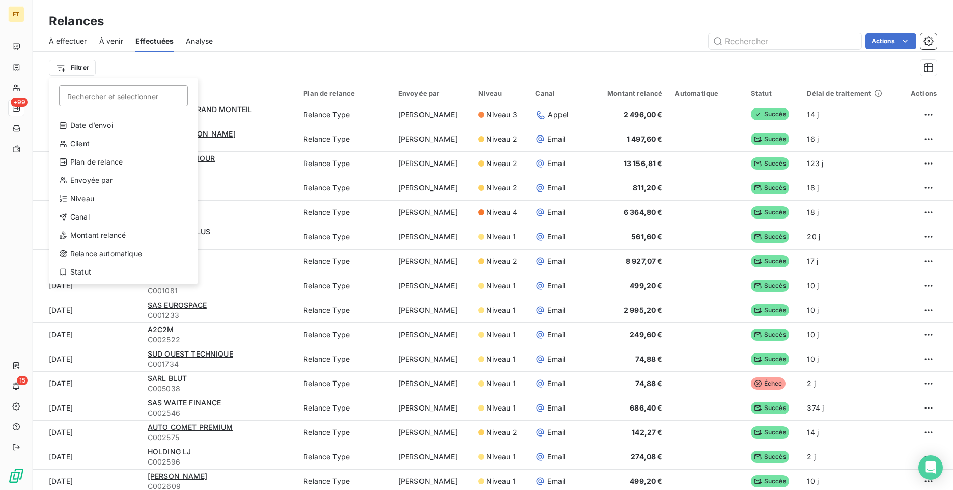
click at [237, 40] on html "FT +99 15 Relances À effectuer À venir Effectuées Analyse Actions Filtrer Reche…" at bounding box center [476, 245] width 953 height 490
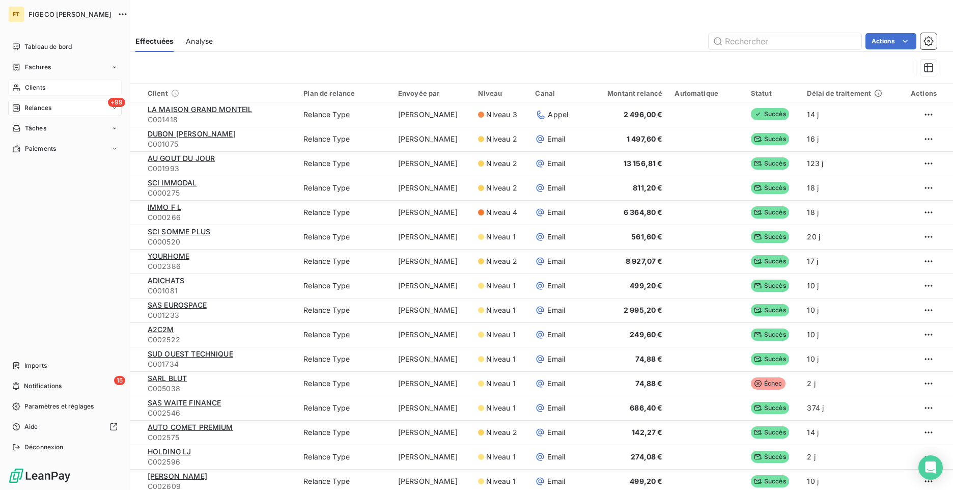
click at [29, 88] on span "Clients" at bounding box center [35, 87] width 20 height 9
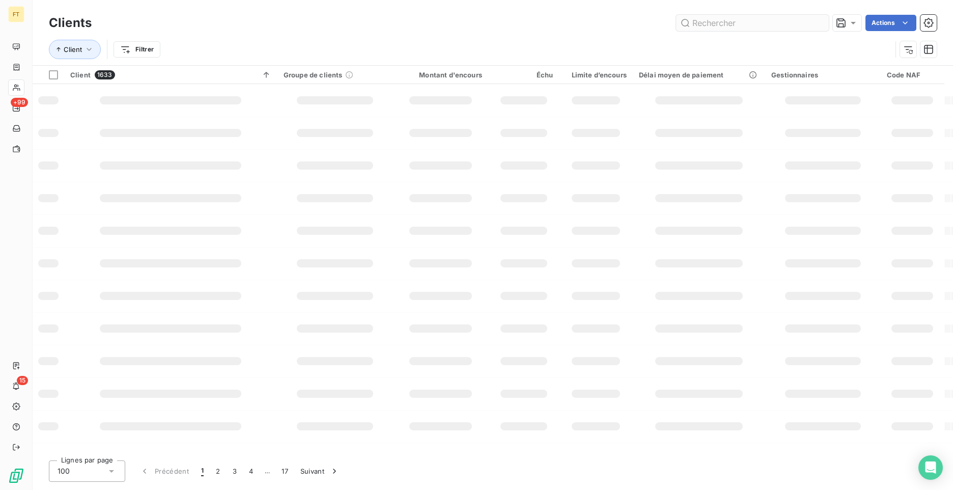
click at [725, 19] on input "text" at bounding box center [752, 23] width 153 height 16
type input "0"
type input "0212"
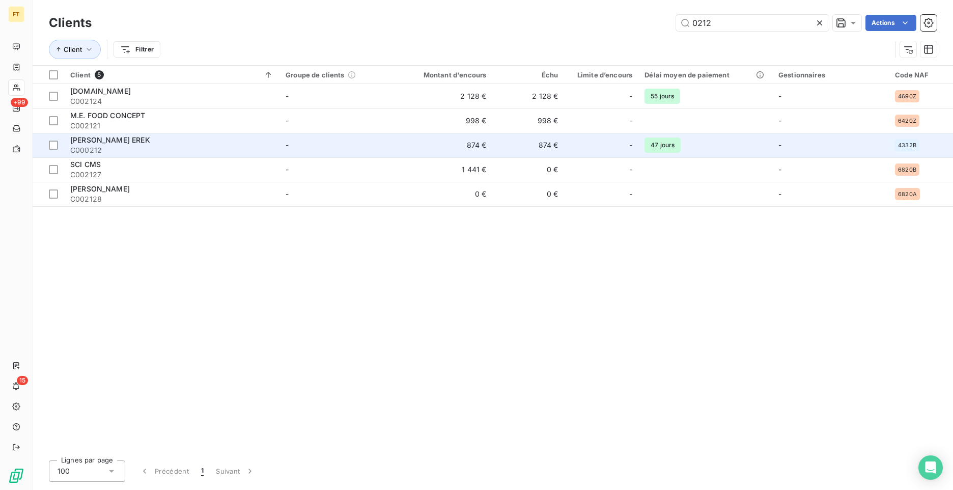
click at [132, 140] on span "[PERSON_NAME] EREK" at bounding box center [110, 139] width 80 height 9
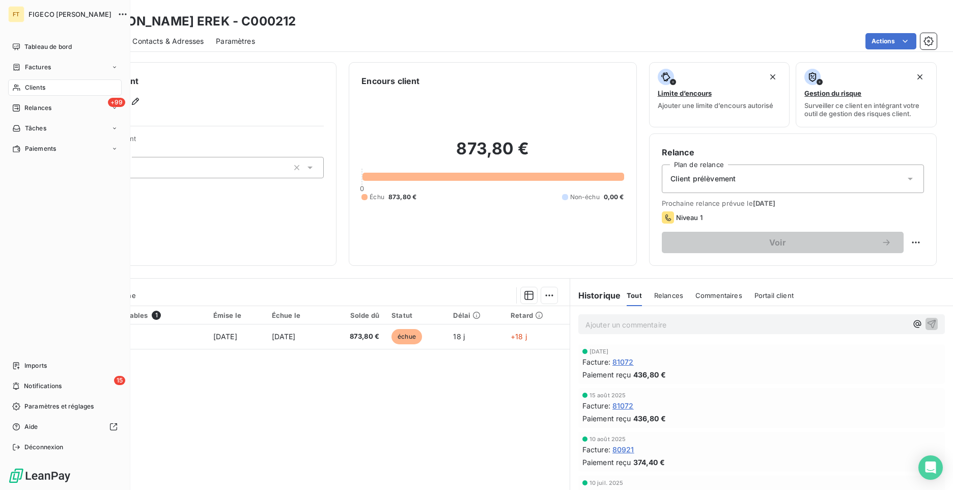
click at [32, 92] on span "Clients" at bounding box center [35, 87] width 20 height 9
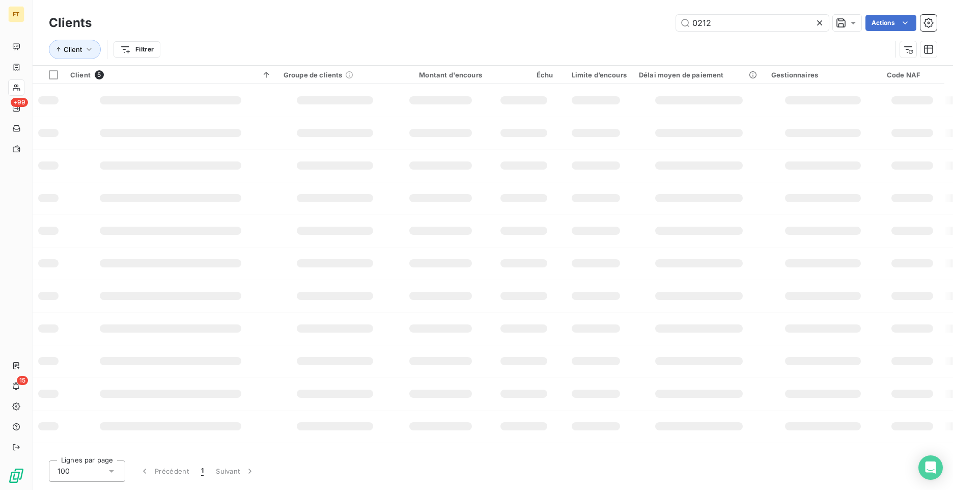
drag, startPoint x: 746, startPoint y: 25, endPoint x: 628, endPoint y: 15, distance: 118.6
click at [680, 21] on input "0212" at bounding box center [752, 23] width 153 height 16
type input "0162"
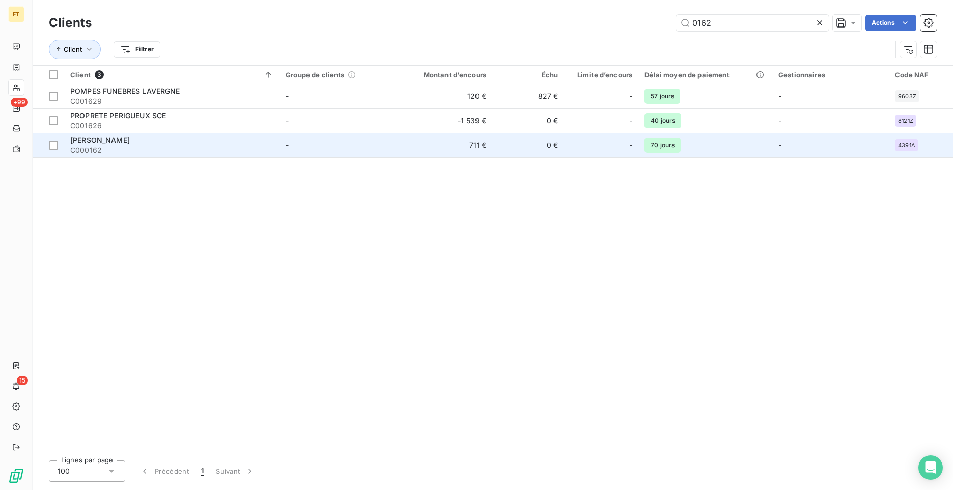
click at [137, 142] on div "[PERSON_NAME]" at bounding box center [171, 140] width 203 height 10
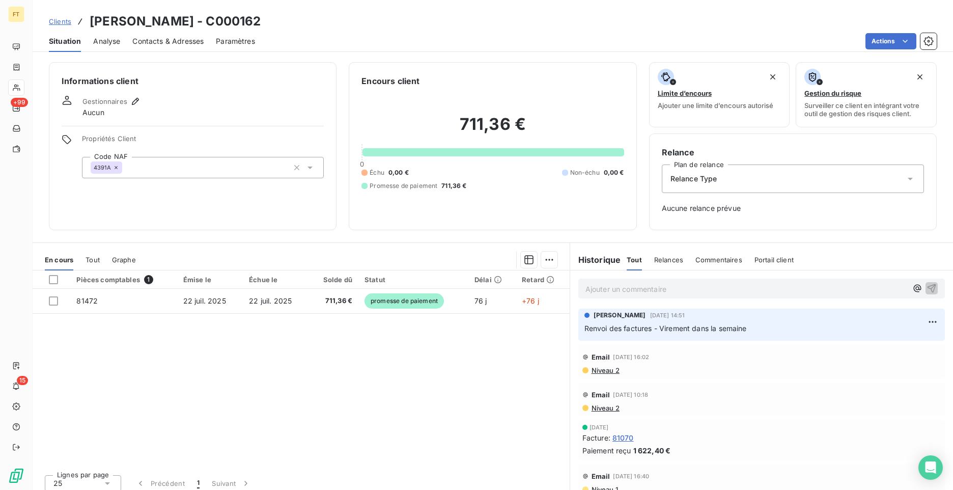
click at [63, 21] on span "Clients" at bounding box center [60, 21] width 22 height 8
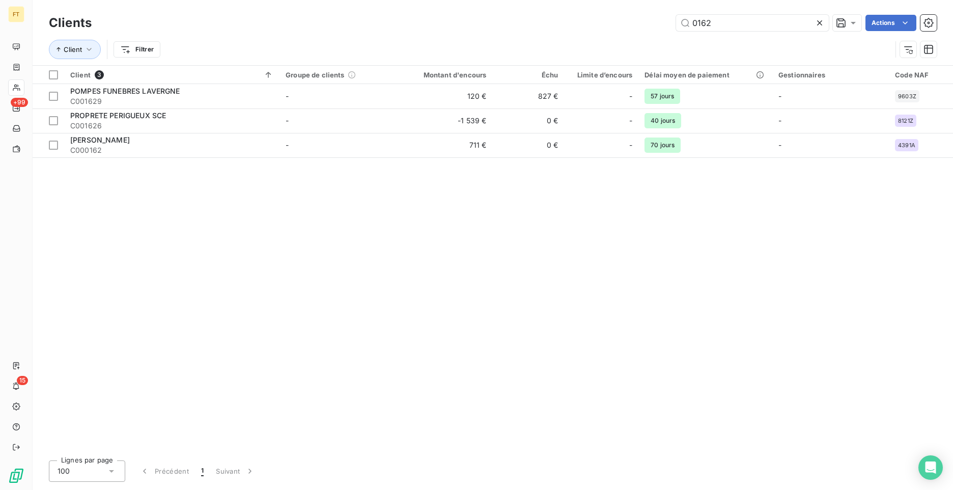
drag, startPoint x: 659, startPoint y: 15, endPoint x: 610, endPoint y: 6, distance: 50.2
click at [649, 13] on div "Clients 0162 Actions" at bounding box center [493, 22] width 888 height 21
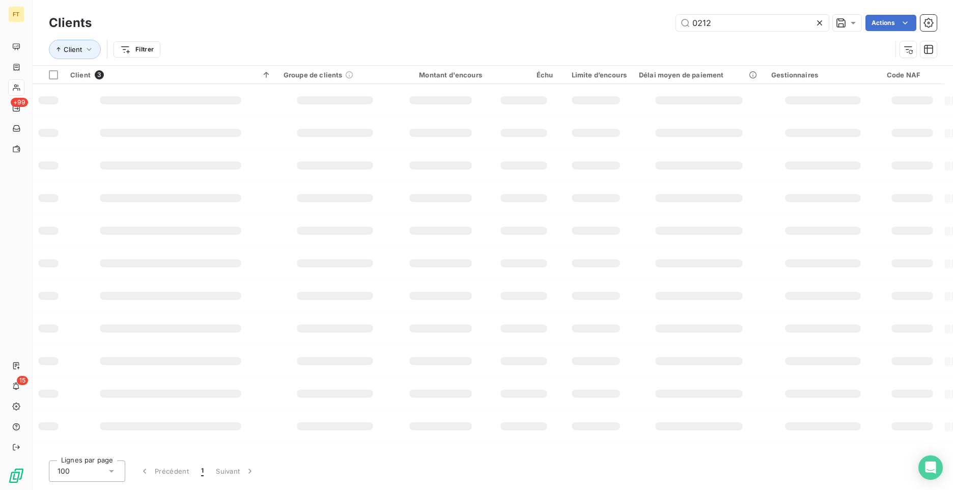
type input "0212"
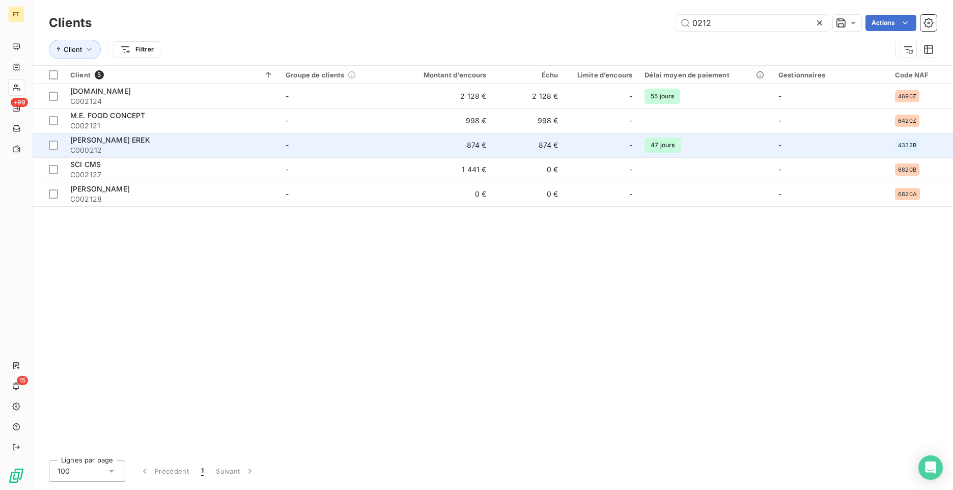
click at [131, 145] on div "[PERSON_NAME] EREK" at bounding box center [171, 140] width 203 height 10
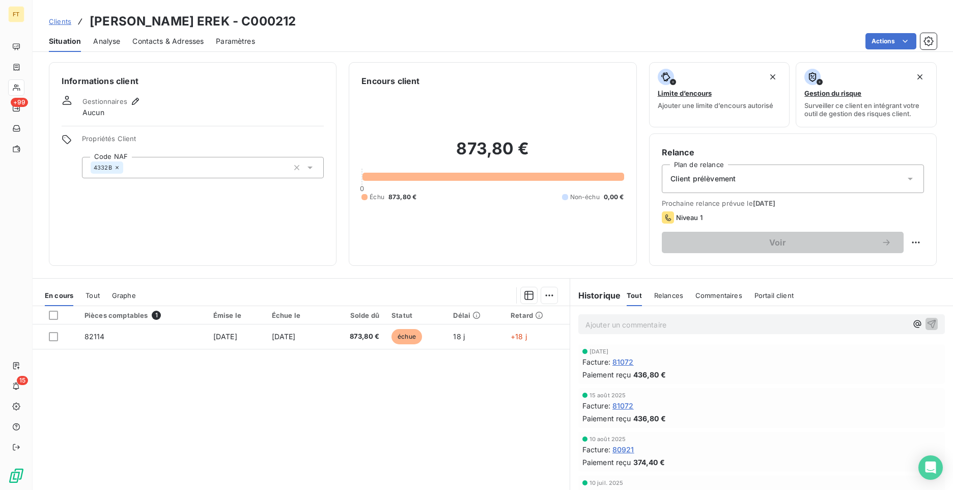
click at [107, 43] on span "Analyse" at bounding box center [106, 41] width 27 height 10
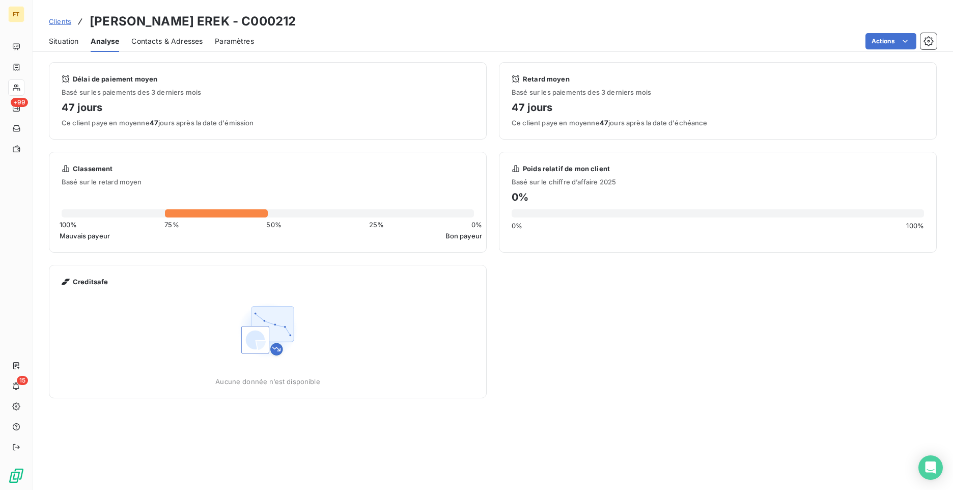
click at [138, 42] on span "Contacts & Adresses" at bounding box center [166, 41] width 71 height 10
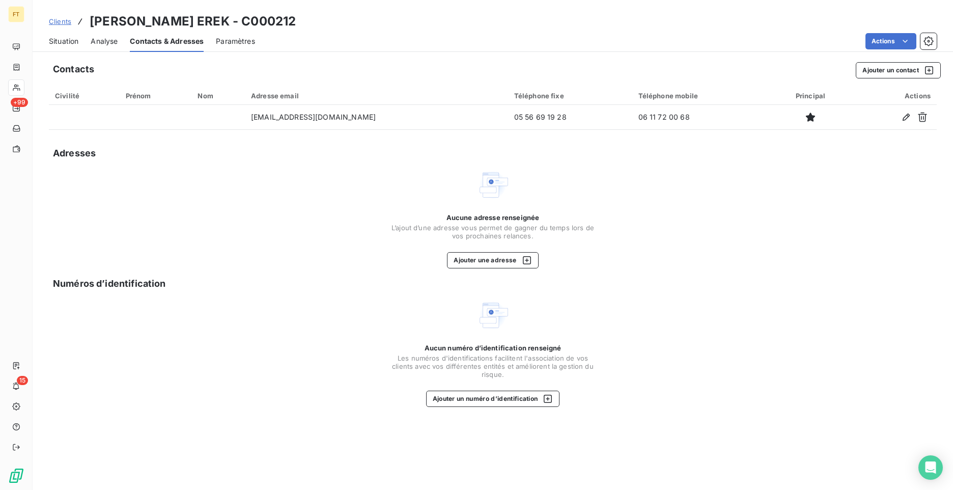
click at [246, 45] on span "Paramètres" at bounding box center [235, 41] width 39 height 10
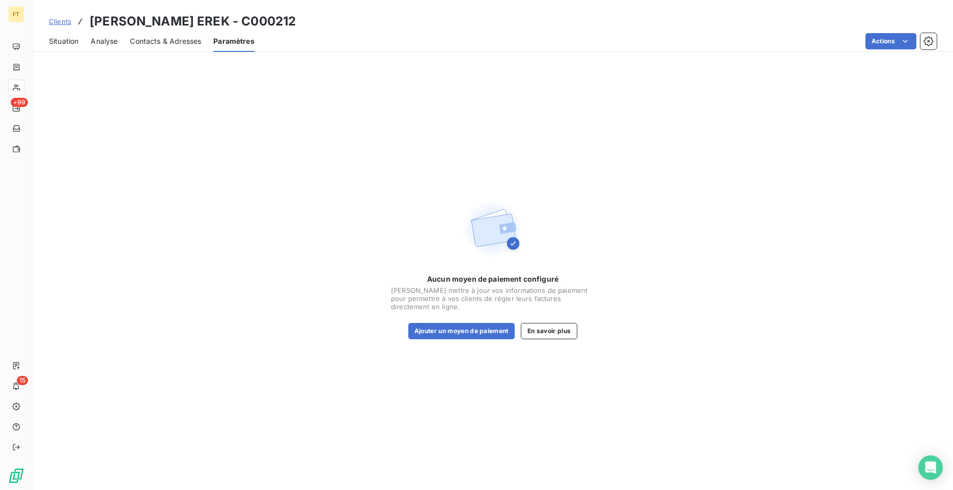
click at [67, 43] on span "Situation" at bounding box center [64, 41] width 30 height 10
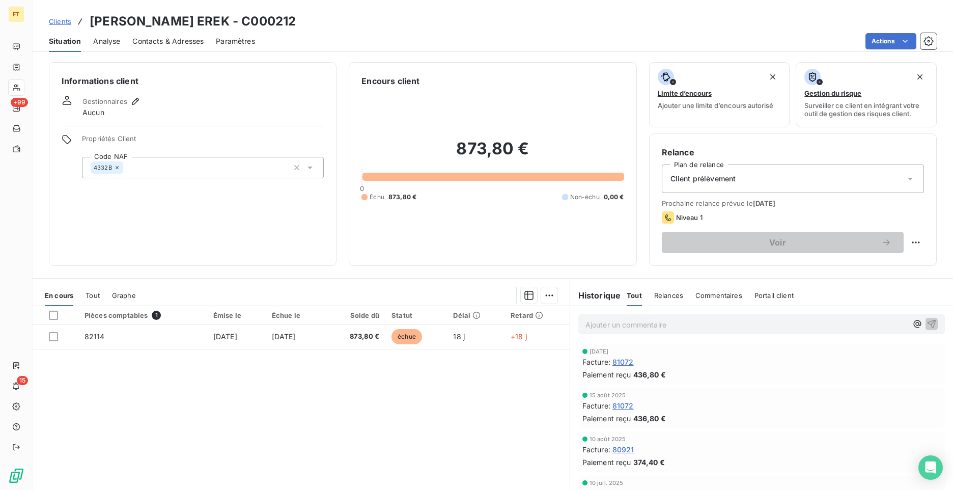
click at [57, 23] on span "Clients" at bounding box center [60, 21] width 22 height 8
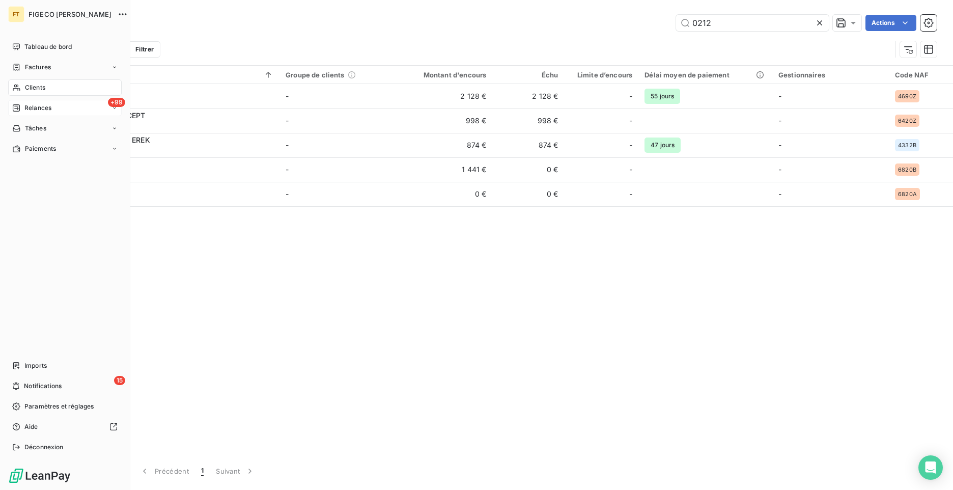
click at [43, 106] on span "Relances" at bounding box center [37, 107] width 27 height 9
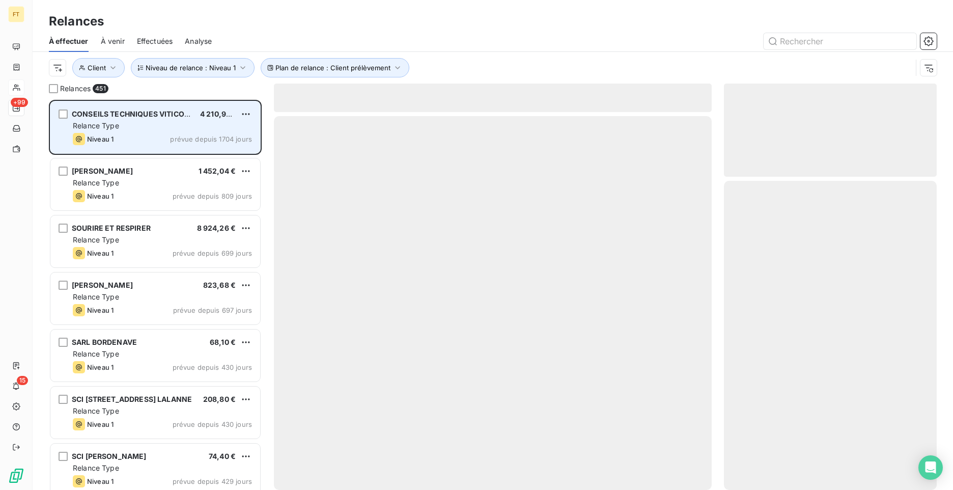
scroll to position [382, 205]
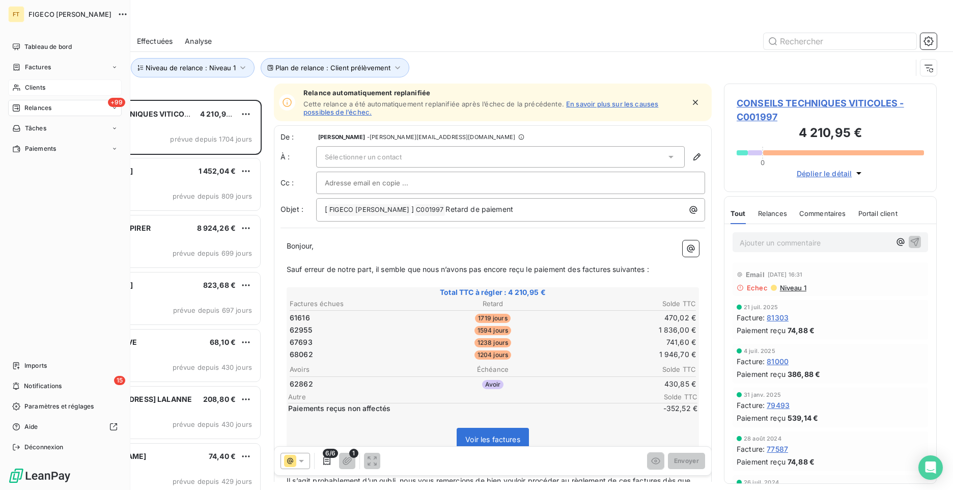
click at [22, 86] on div "Clients" at bounding box center [65, 87] width 114 height 16
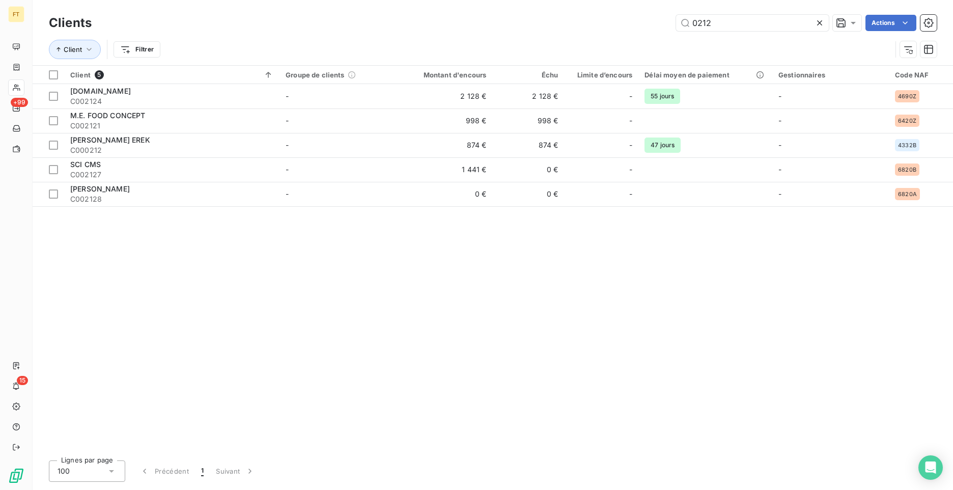
drag, startPoint x: 715, startPoint y: 23, endPoint x: 626, endPoint y: 12, distance: 89.9
click at [665, 20] on div "0212 Actions" at bounding box center [520, 23] width 833 height 16
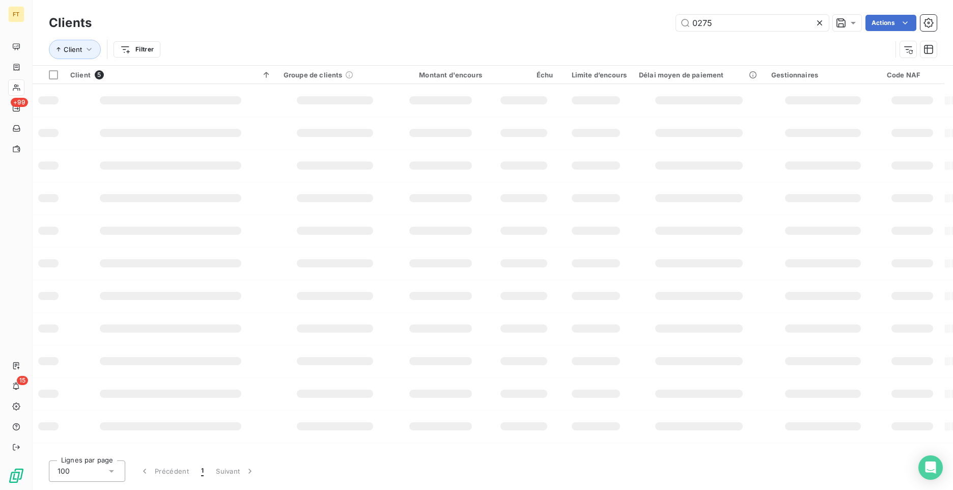
type input "0275"
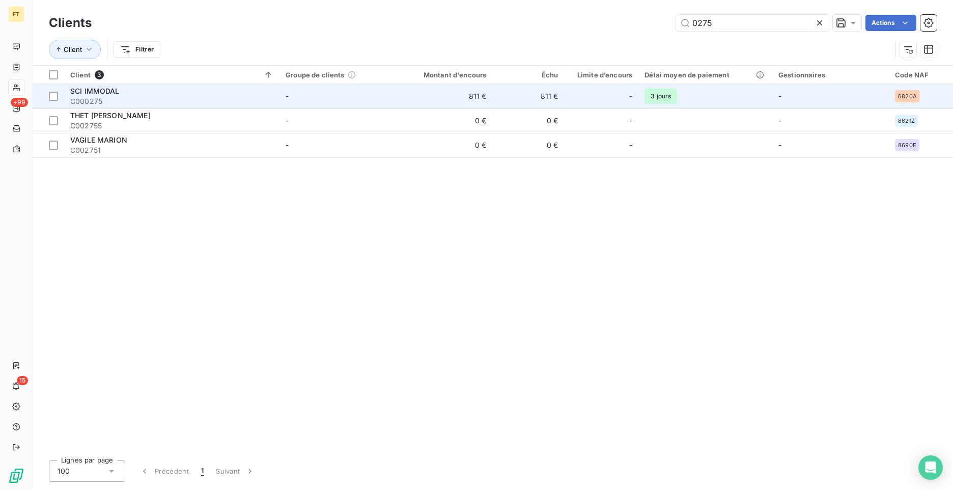
click at [149, 95] on div "SCI IMMODAL" at bounding box center [171, 91] width 203 height 10
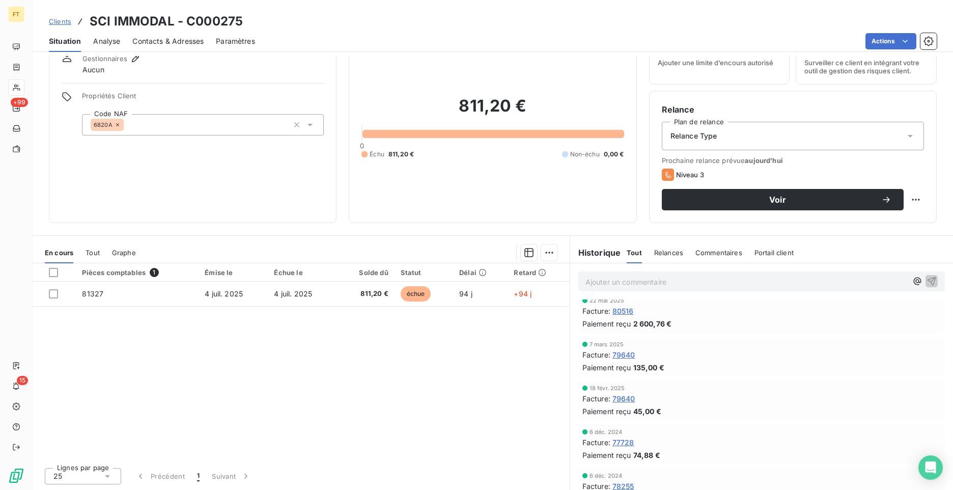
scroll to position [204, 0]
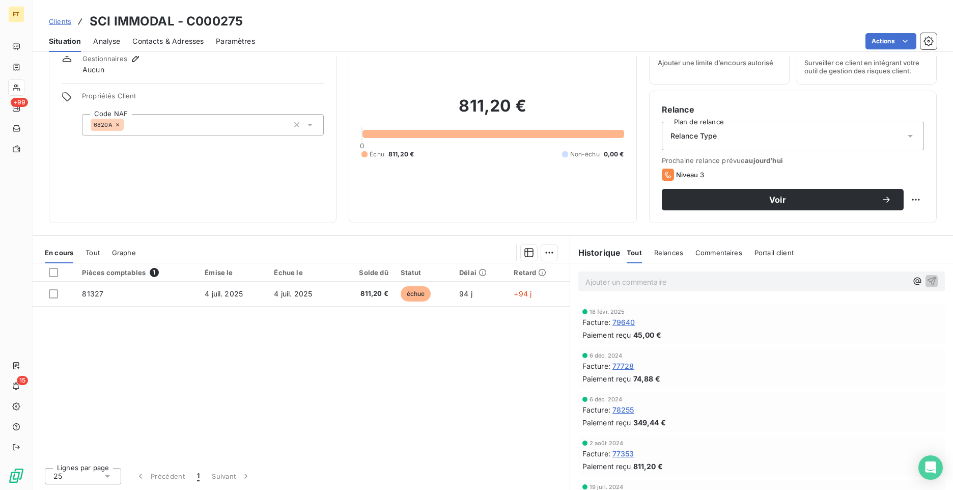
click at [497, 328] on div "Pièces comptables 1 Émise le Échue le Solde dû Statut Délai Retard 81327 [DATE]…" at bounding box center [301, 361] width 537 height 196
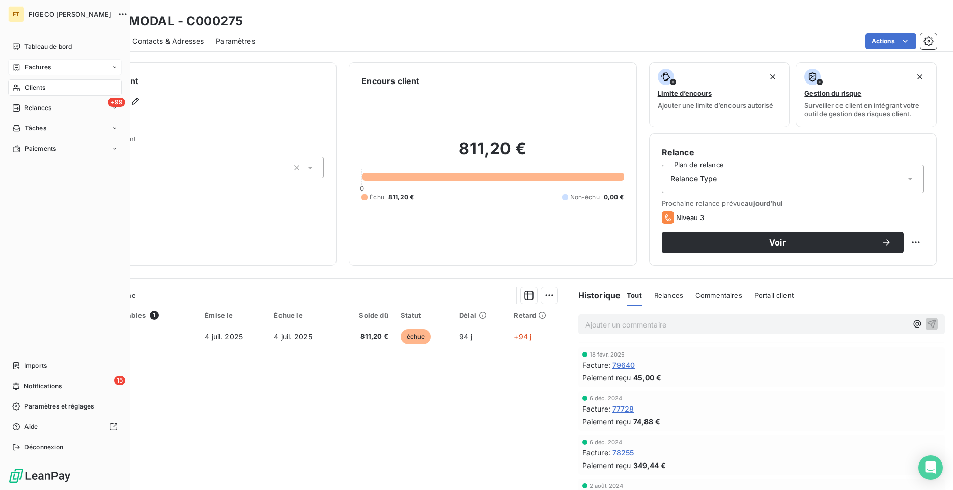
click at [30, 74] on div "Factures" at bounding box center [65, 67] width 114 height 16
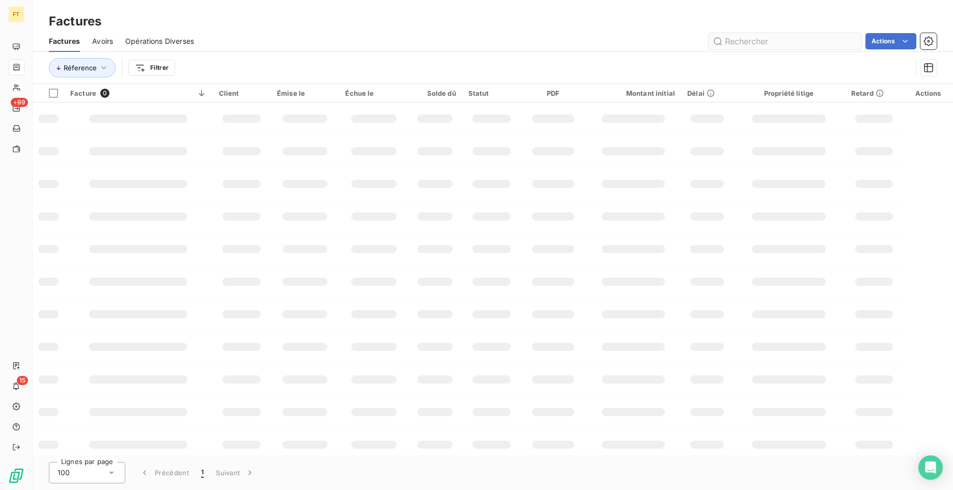
click at [763, 38] on input "text" at bounding box center [785, 41] width 153 height 16
type input "0479"
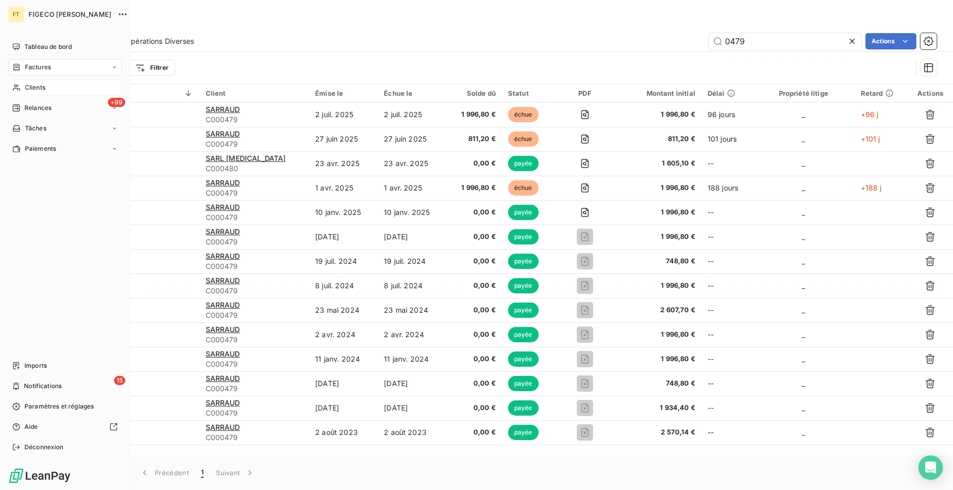
click at [47, 94] on div "Clients" at bounding box center [65, 87] width 114 height 16
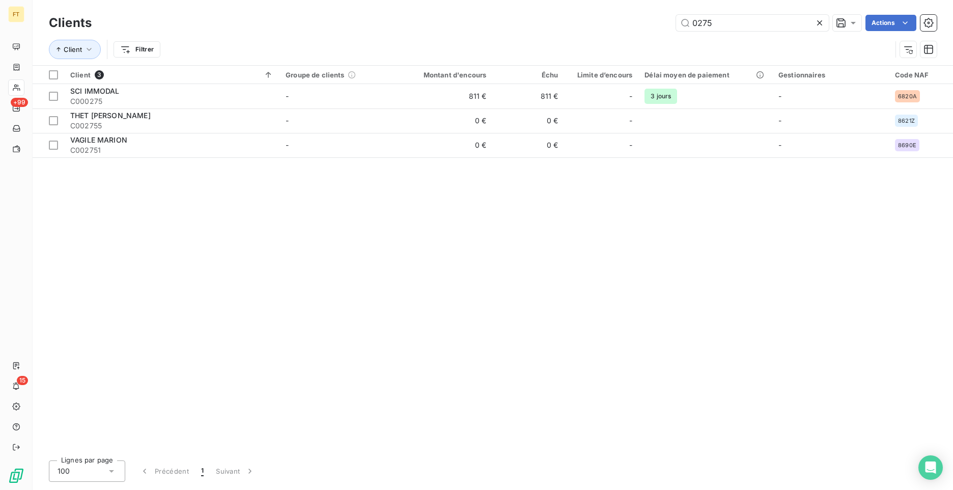
drag, startPoint x: 726, startPoint y: 28, endPoint x: 644, endPoint y: 9, distance: 83.6
click at [644, 9] on div "Clients 0275 Actions Client Filtrer" at bounding box center [493, 32] width 921 height 65
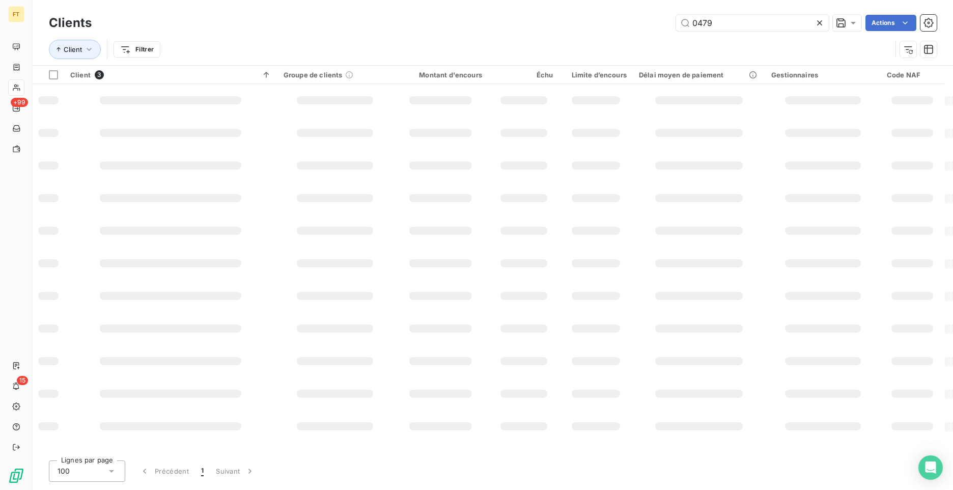
type input "0479"
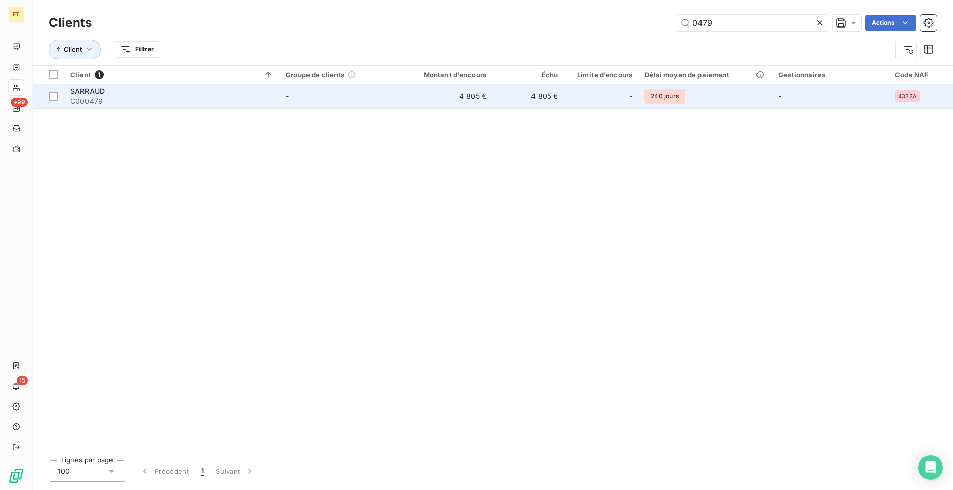
click at [391, 108] on td "-" at bounding box center [338, 96] width 117 height 24
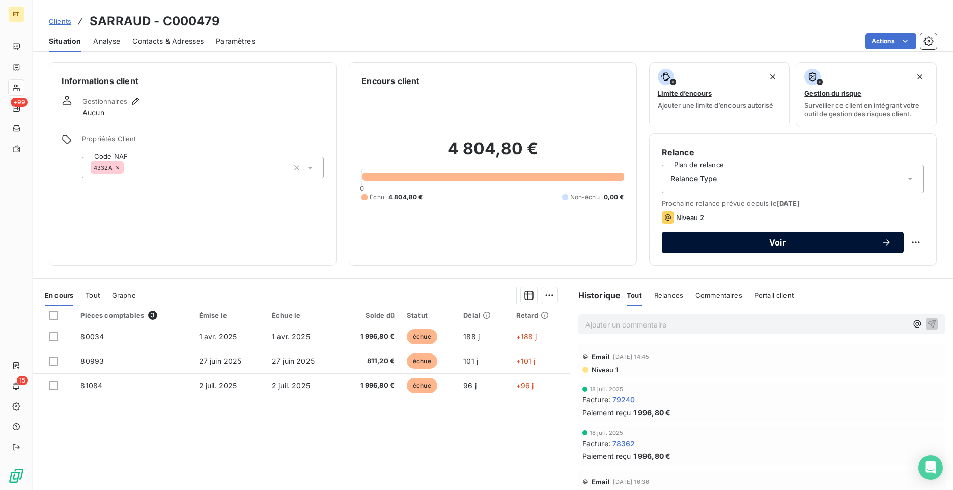
click at [700, 247] on div "Voir" at bounding box center [782, 242] width 217 height 10
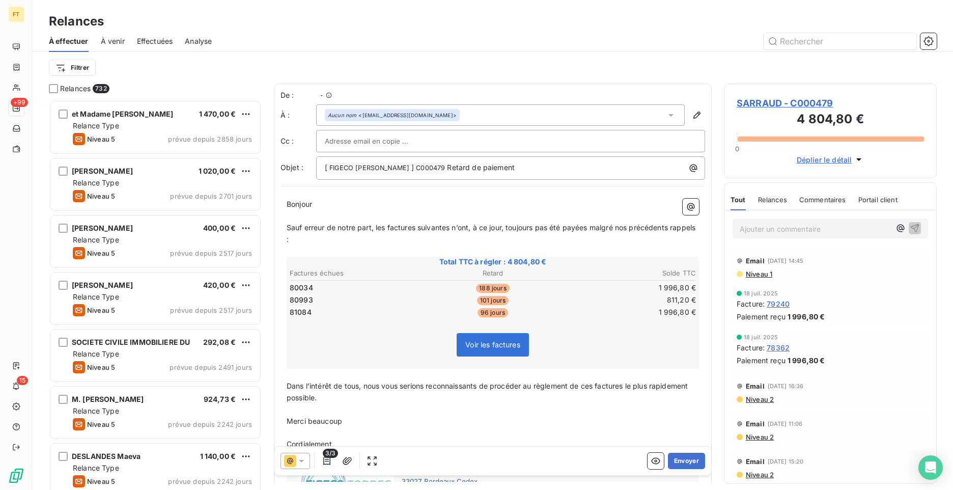
scroll to position [382, 205]
click at [300, 460] on icon at bounding box center [301, 461] width 5 height 3
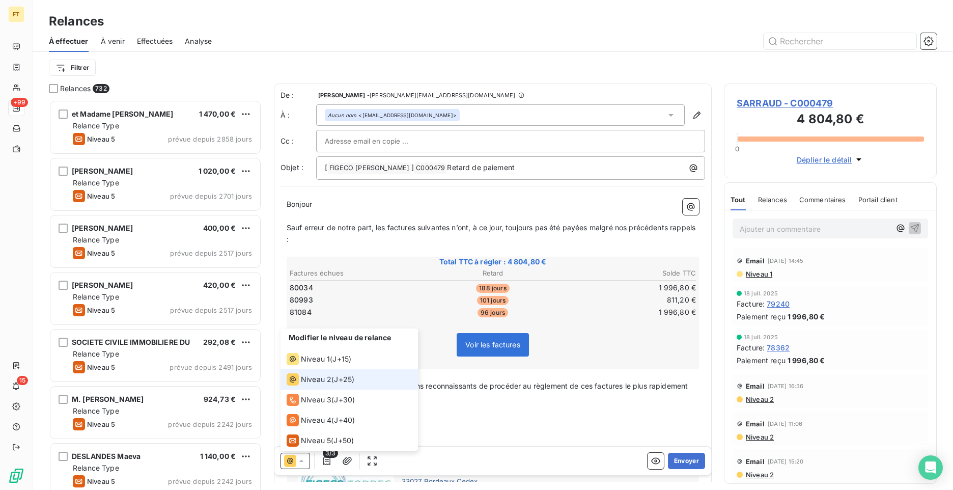
click at [300, 460] on icon at bounding box center [301, 461] width 10 height 10
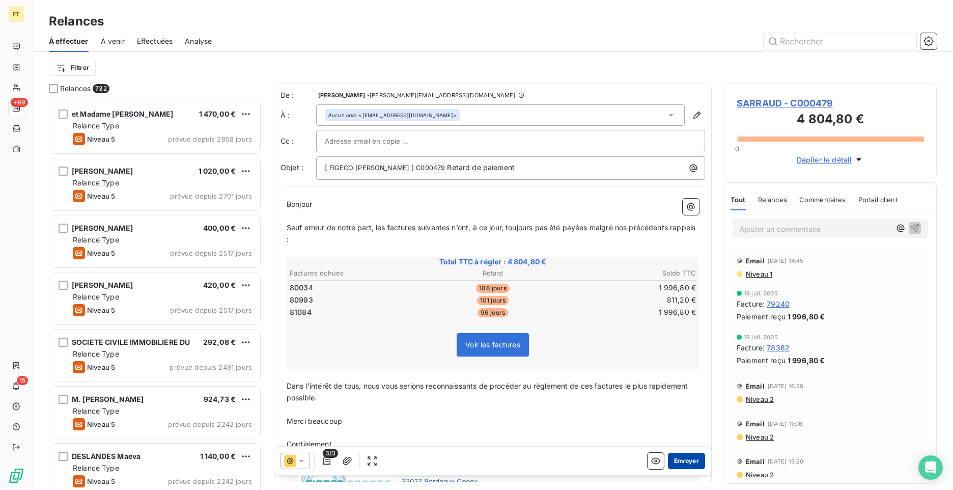
click at [683, 462] on button "Envoyer" at bounding box center [686, 461] width 37 height 16
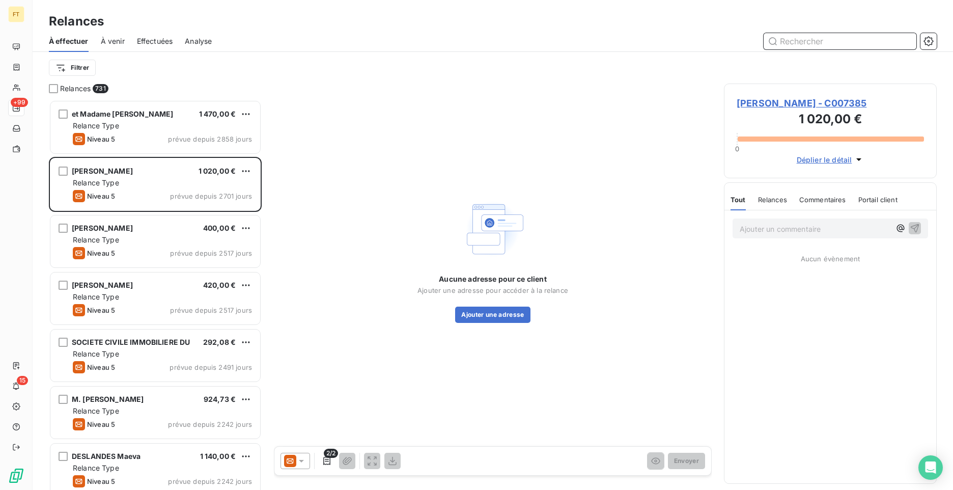
click at [860, 42] on input "text" at bounding box center [840, 41] width 153 height 16
